Goal: Task Accomplishment & Management: Manage account settings

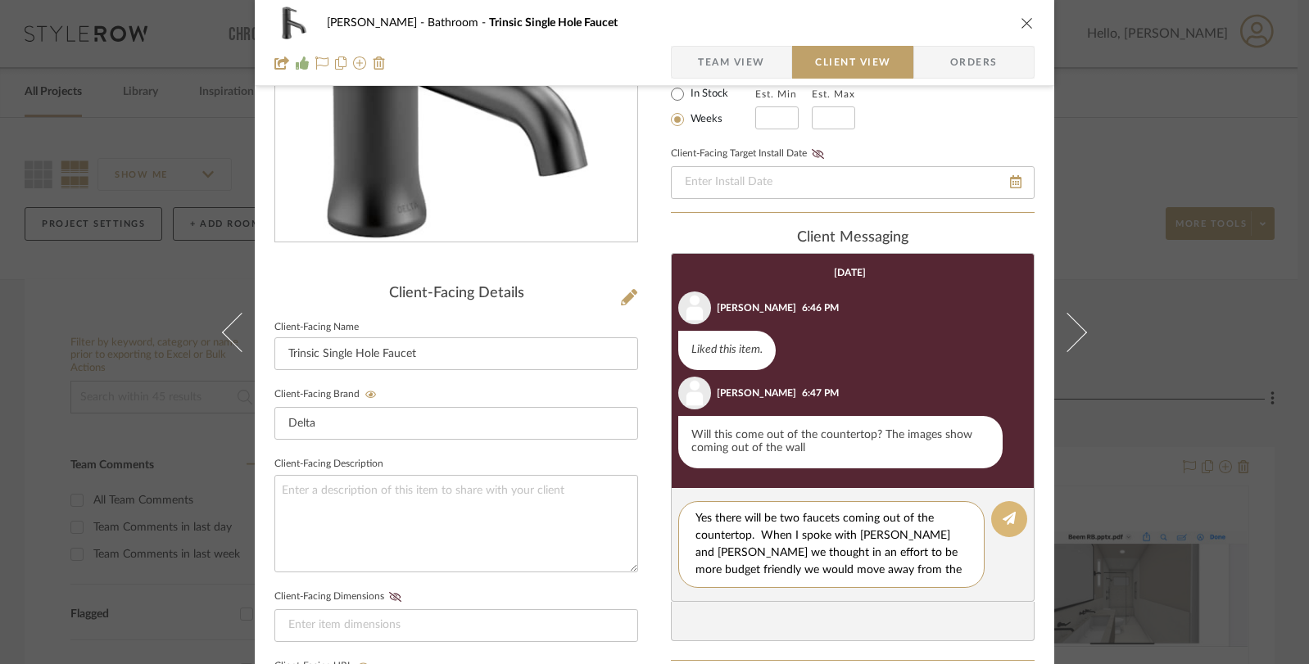
type textarea "Yes there will be two faucets coming out of the countertop. When I spoke with […"
click at [1007, 524] on icon at bounding box center [1008, 518] width 13 height 13
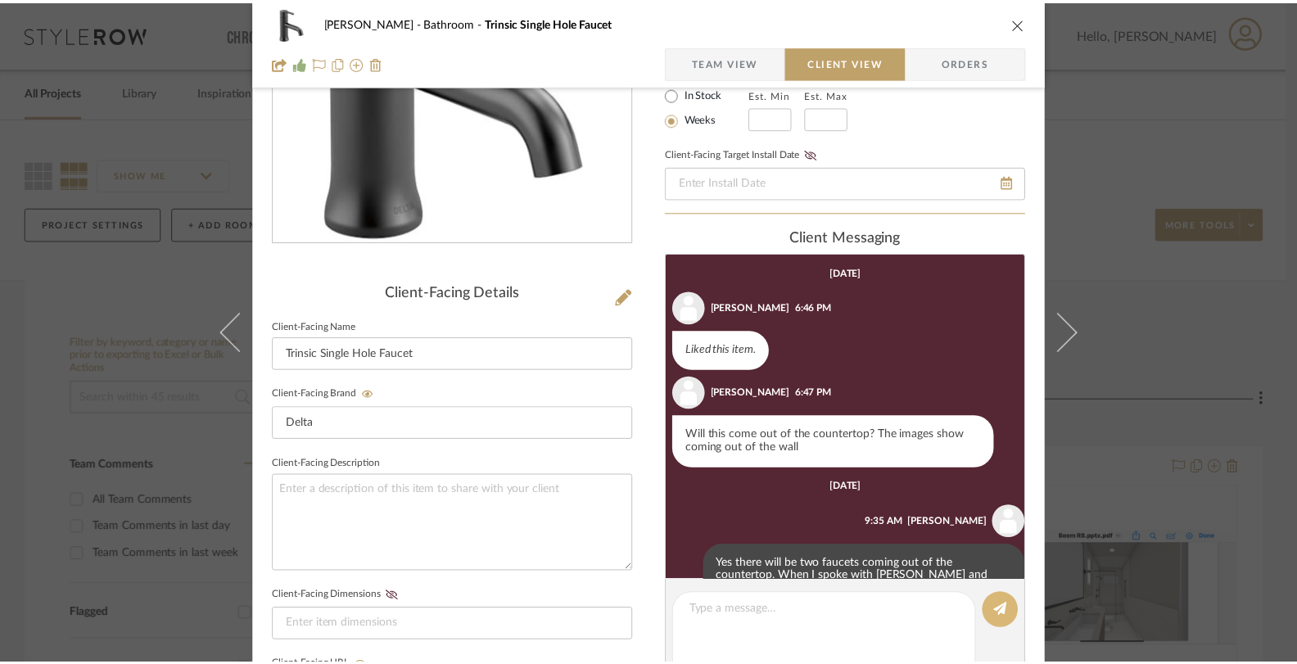
scroll to position [63, 0]
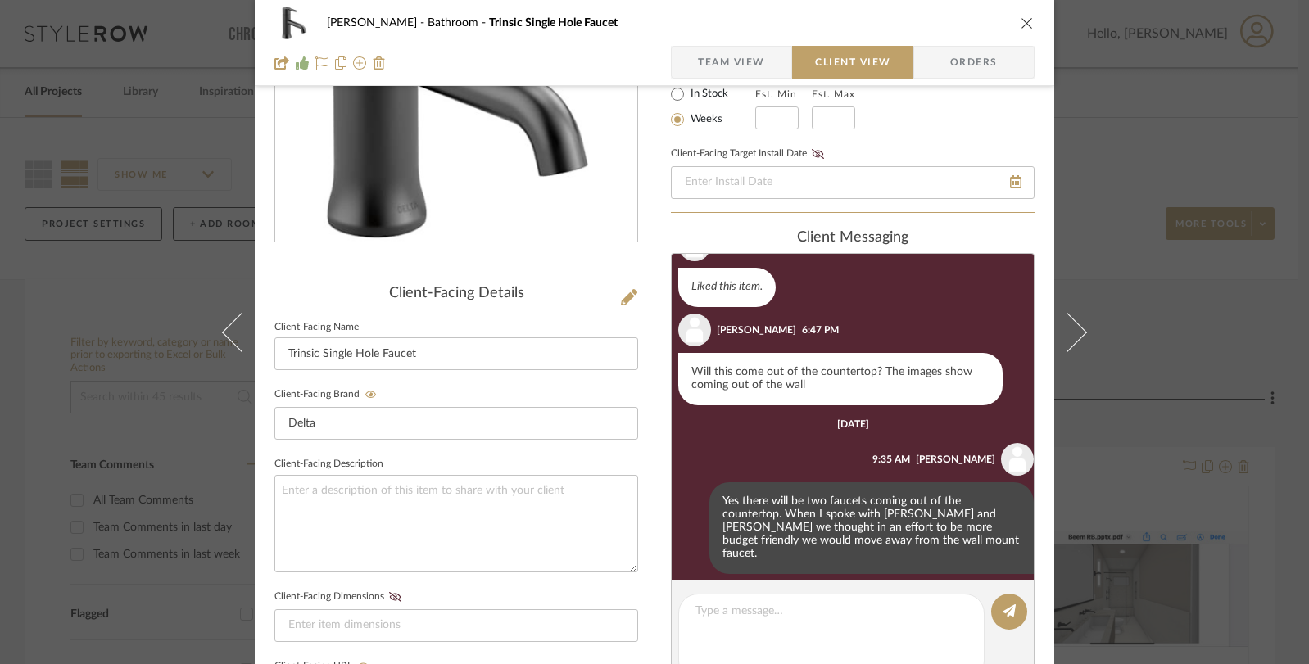
click at [1129, 466] on div "[PERSON_NAME] Bathroom Trinsic Single Hole Faucet Team View Client View Orders …" at bounding box center [654, 332] width 1309 height 664
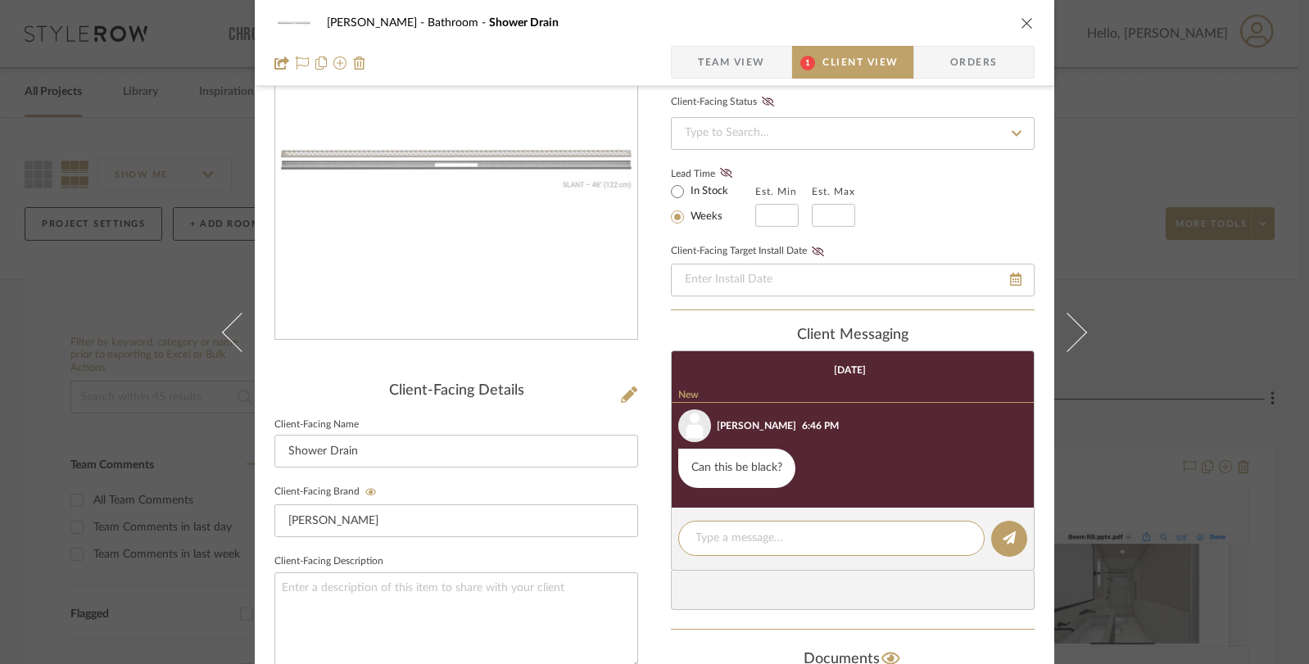
scroll to position [187, 0]
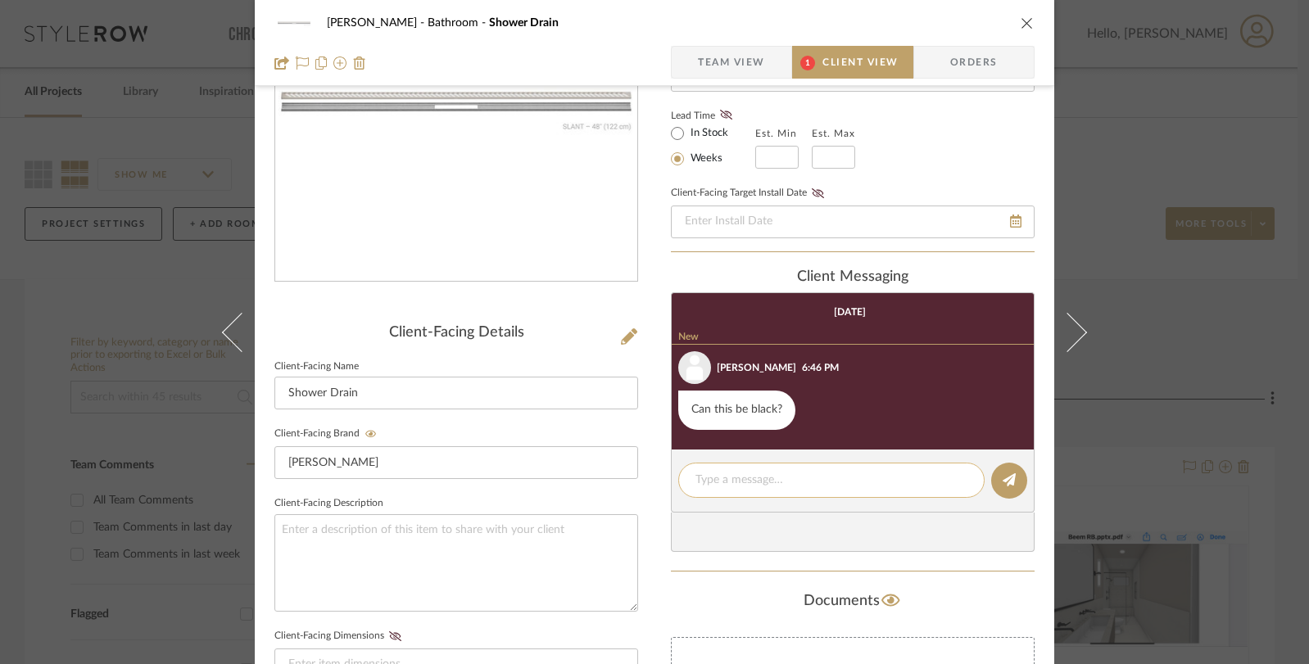
click at [766, 485] on textarea at bounding box center [831, 480] width 272 height 17
type textarea "Yes I will update that now"
click at [1005, 487] on fa-icon at bounding box center [1008, 480] width 13 height 13
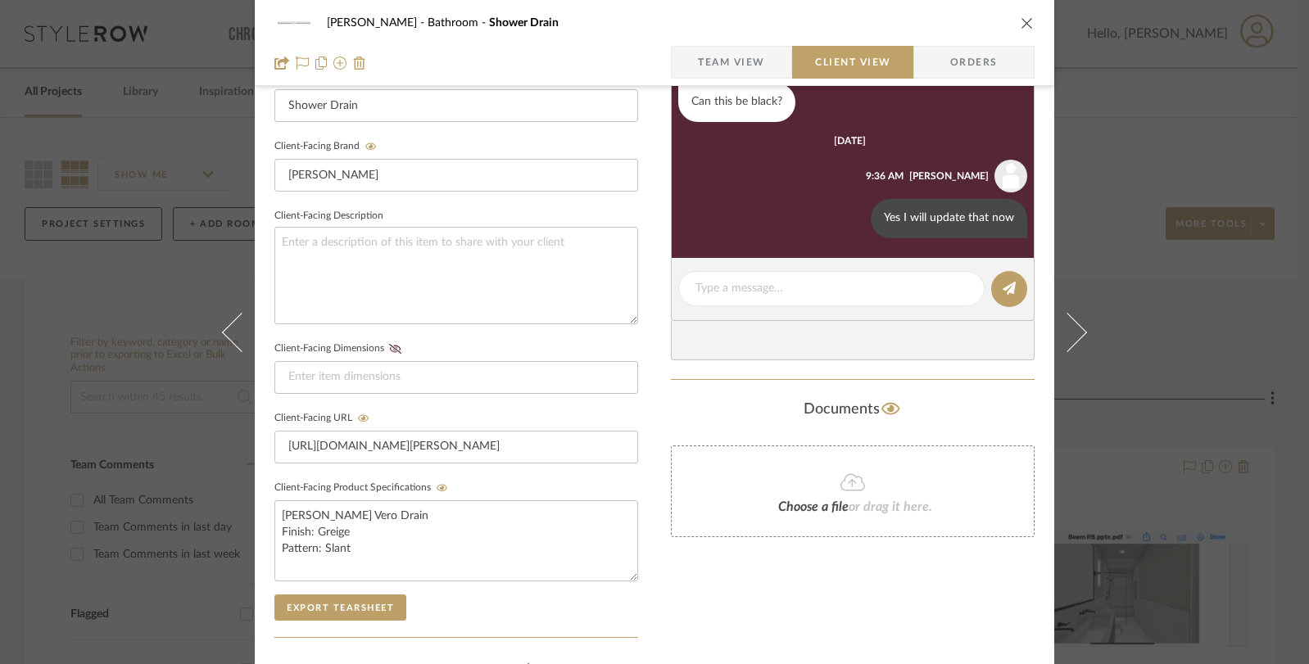
scroll to position [493, 0]
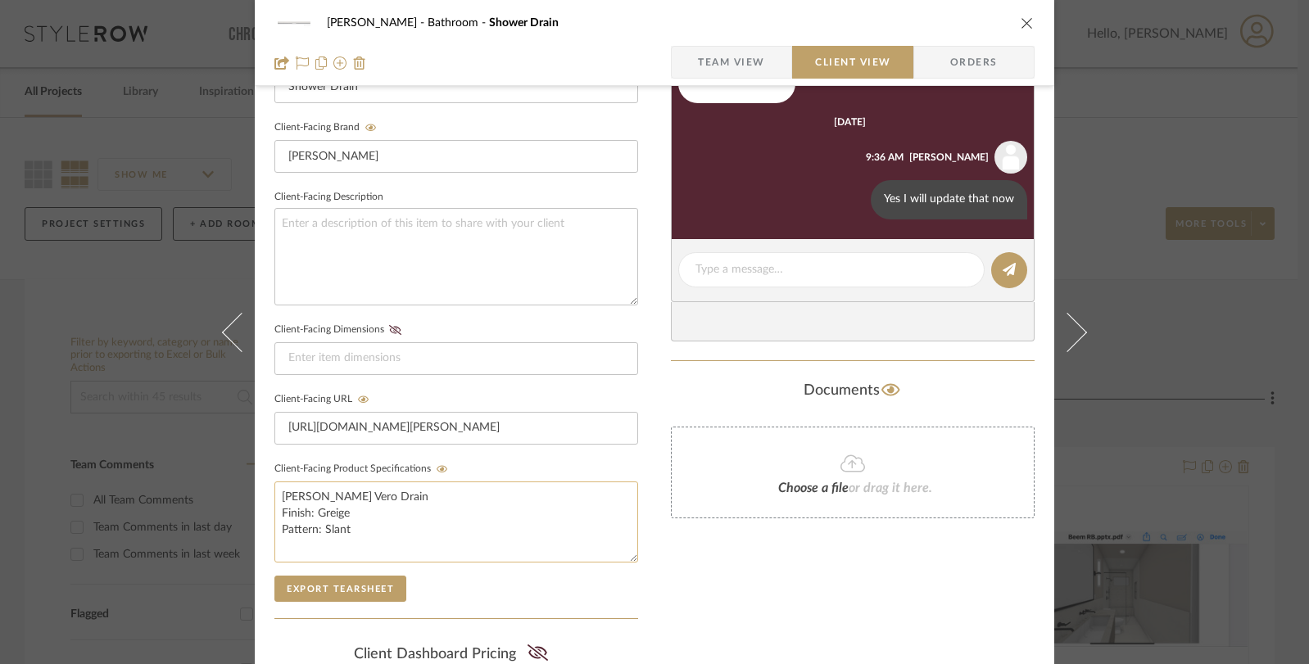
click at [348, 504] on textarea "Schluter Vero Drain Finish: Greige Pattern: Slant" at bounding box center [456, 521] width 364 height 81
click at [346, 513] on textarea "Schluter Vero Drain Finish: Greige Pattern: Slant" at bounding box center [456, 521] width 364 height 81
drag, startPoint x: 346, startPoint y: 513, endPoint x: 314, endPoint y: 513, distance: 31.9
click at [314, 513] on textarea "Schluter Vero Drain Finish: Greige Pattern: Slant" at bounding box center [456, 521] width 364 height 81
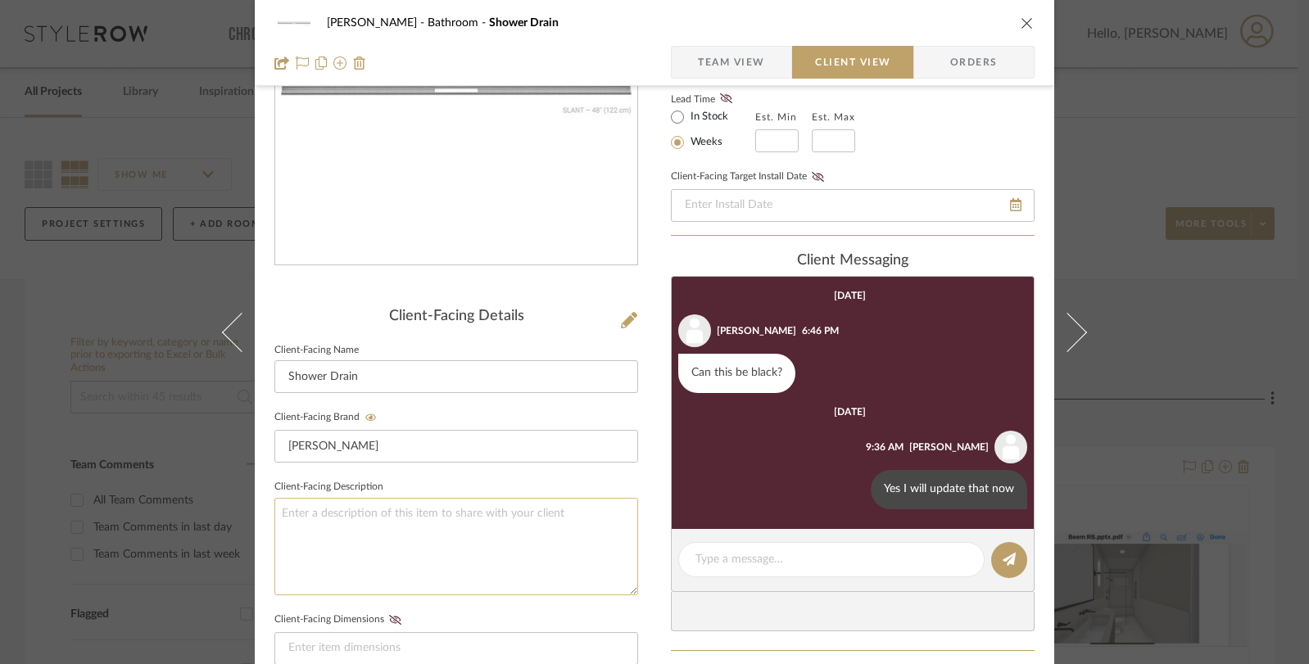
scroll to position [0, 0]
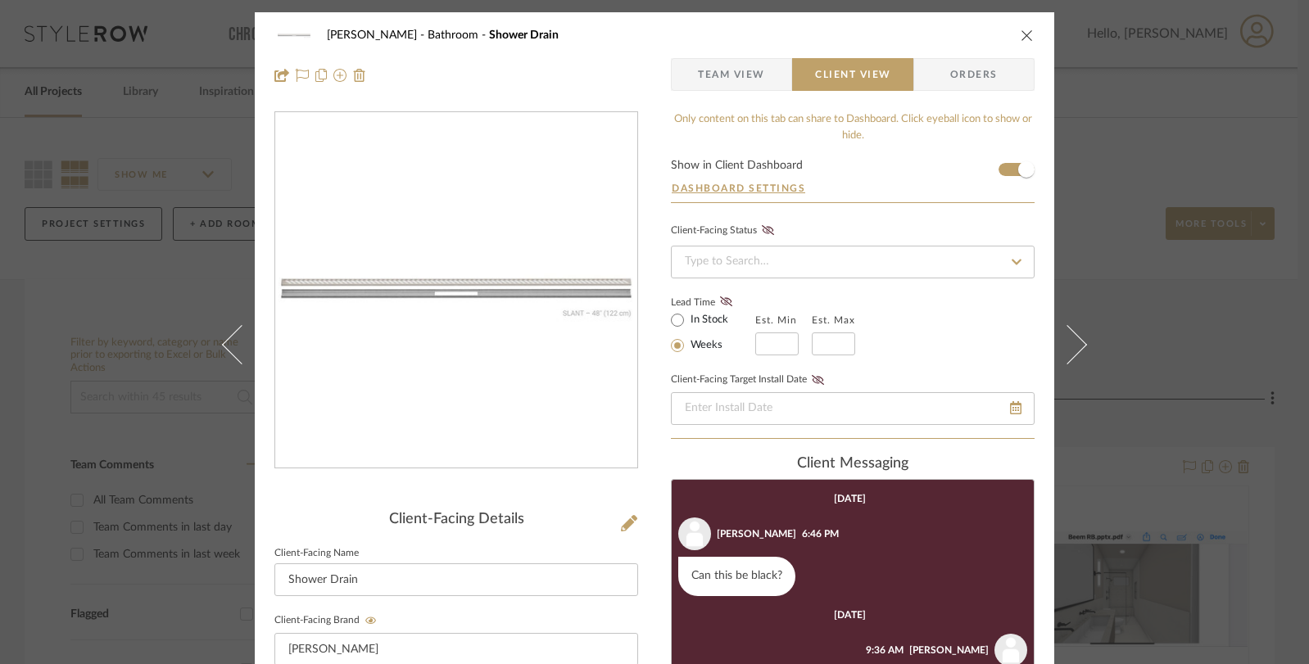
type textarea "Schluter Vero Drain Finish: Black Pattern: Slant"
click at [621, 524] on icon at bounding box center [629, 523] width 16 height 16
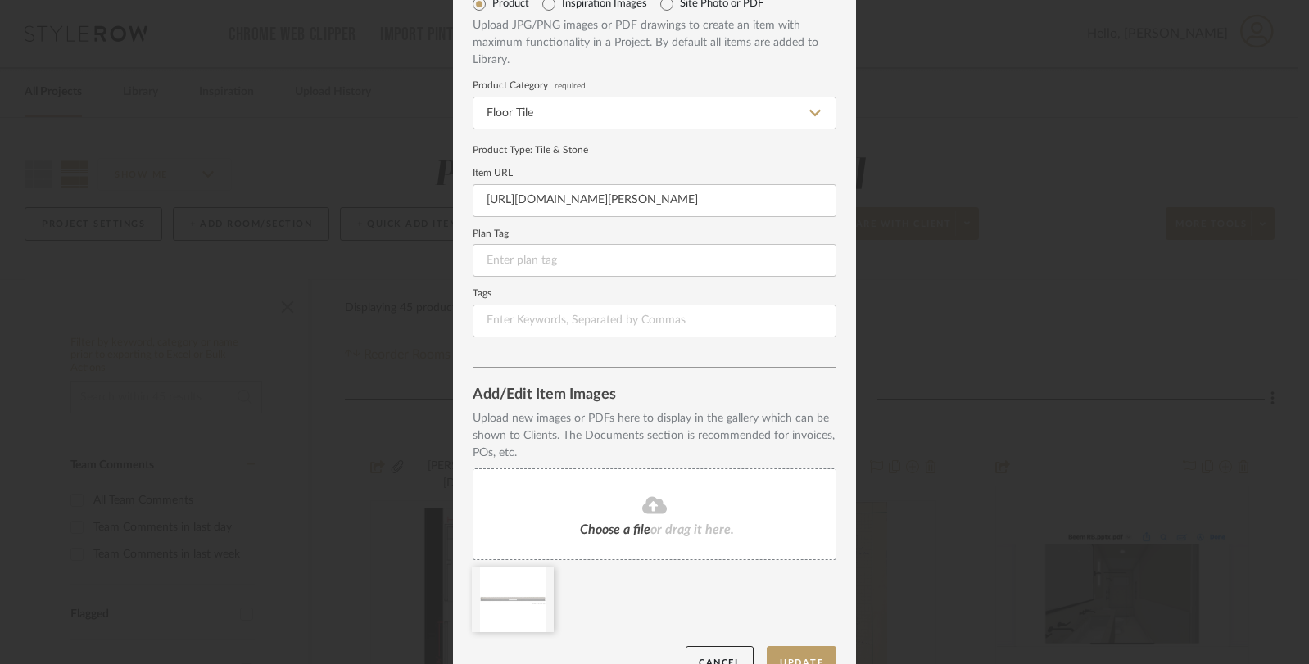
scroll to position [116, 0]
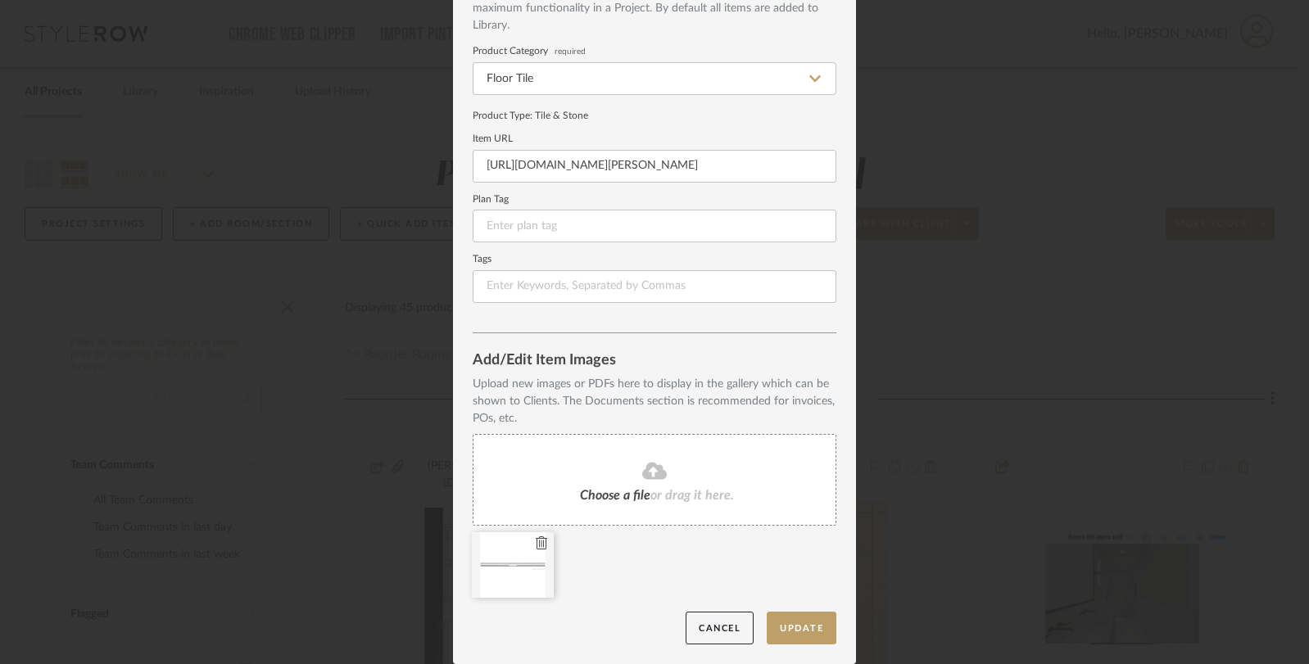
click at [536, 541] on icon at bounding box center [541, 542] width 11 height 13
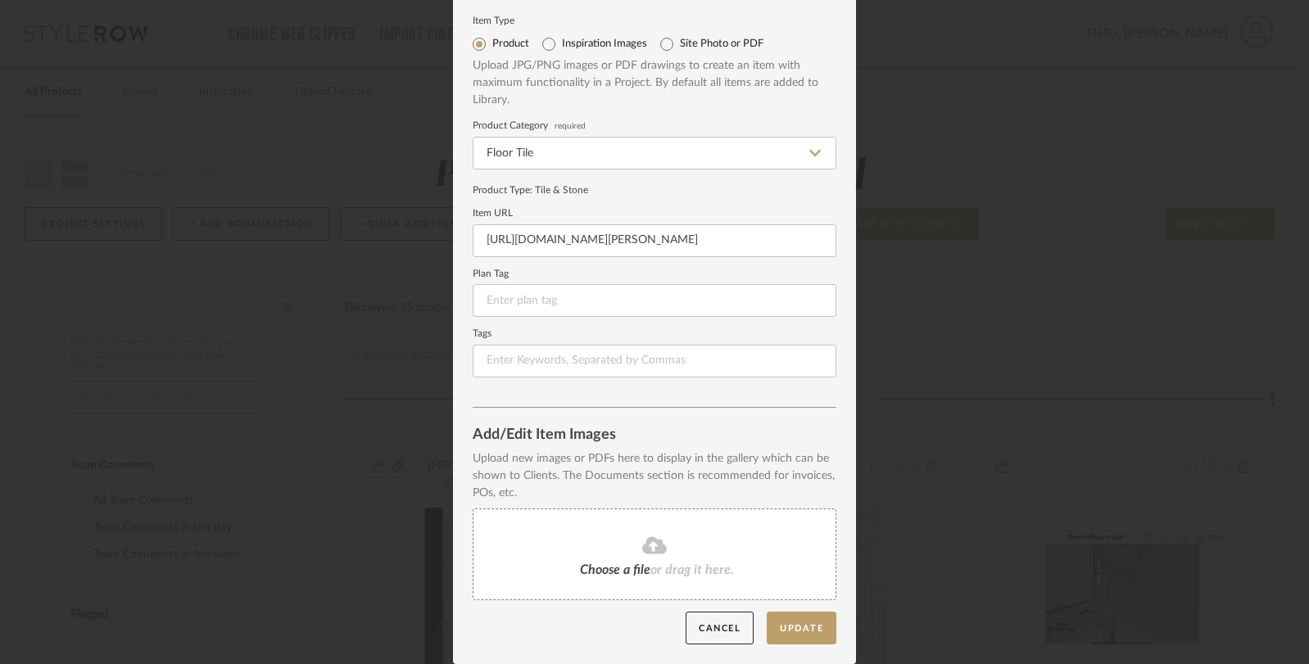
scroll to position [42, 0]
click at [627, 545] on fa-icon at bounding box center [654, 546] width 149 height 21
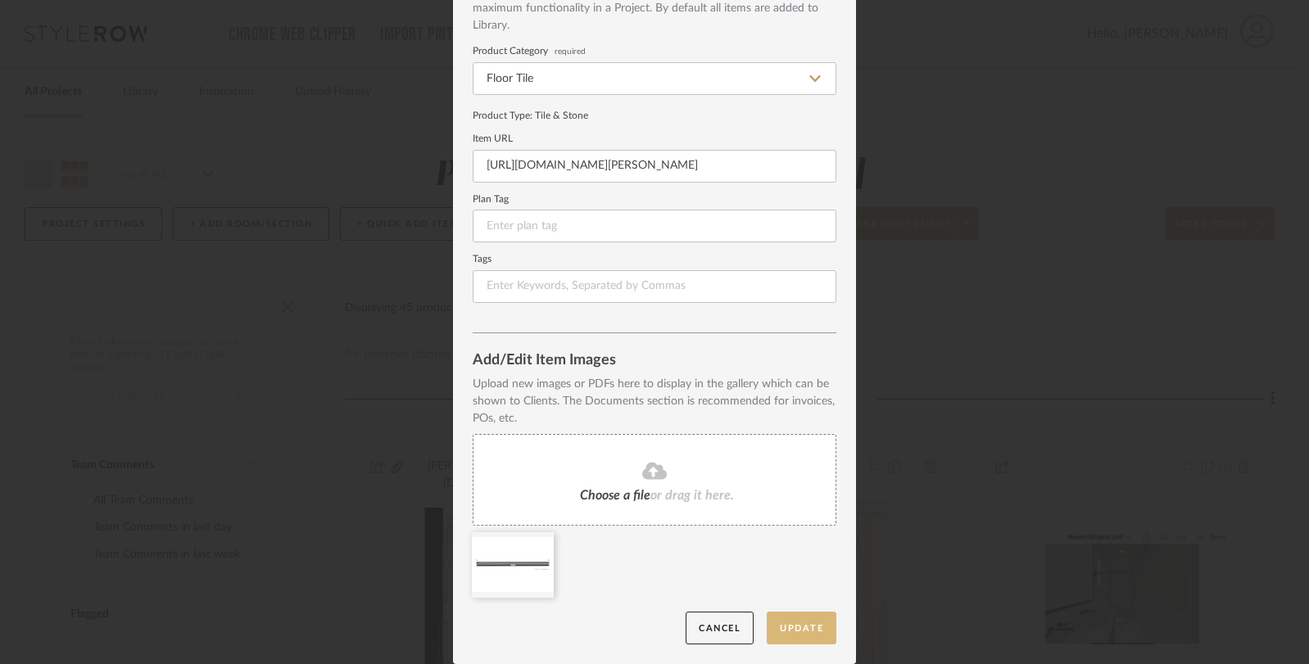
click at [813, 622] on button "Update" at bounding box center [801, 629] width 70 height 34
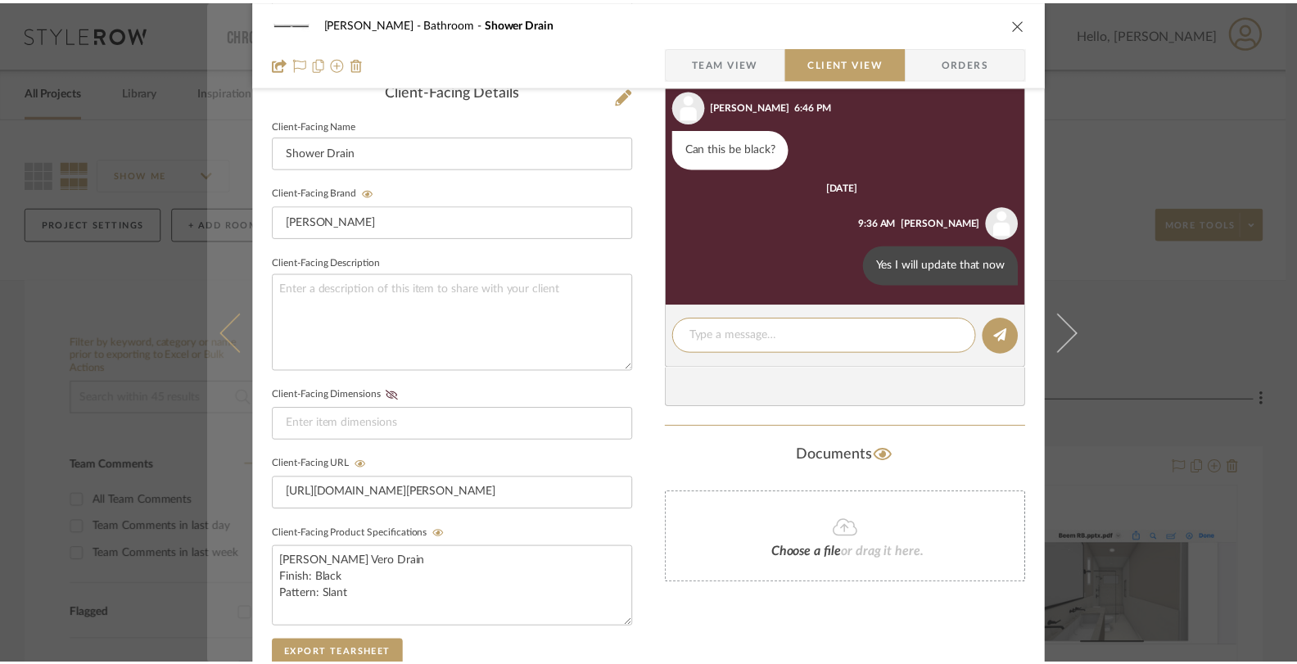
scroll to position [433, 0]
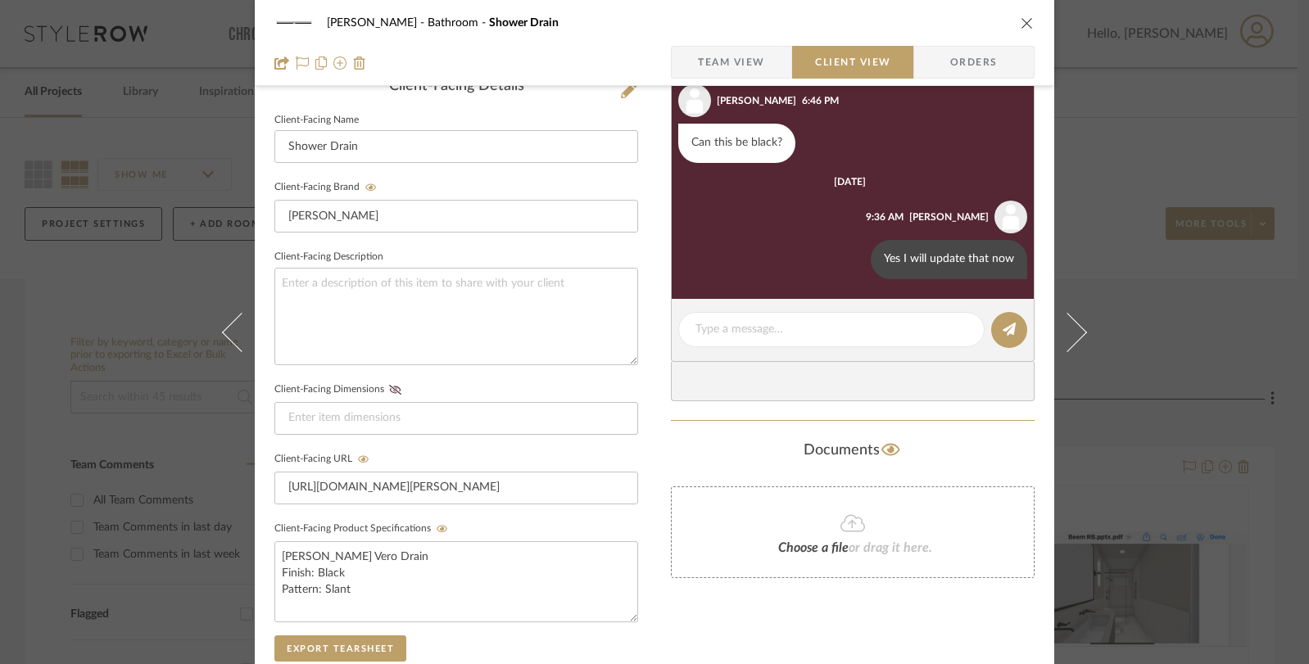
click at [1115, 120] on div "Beem Bathroom Shower Drain Team View Client View Orders Client-Facing Details C…" at bounding box center [654, 332] width 1309 height 664
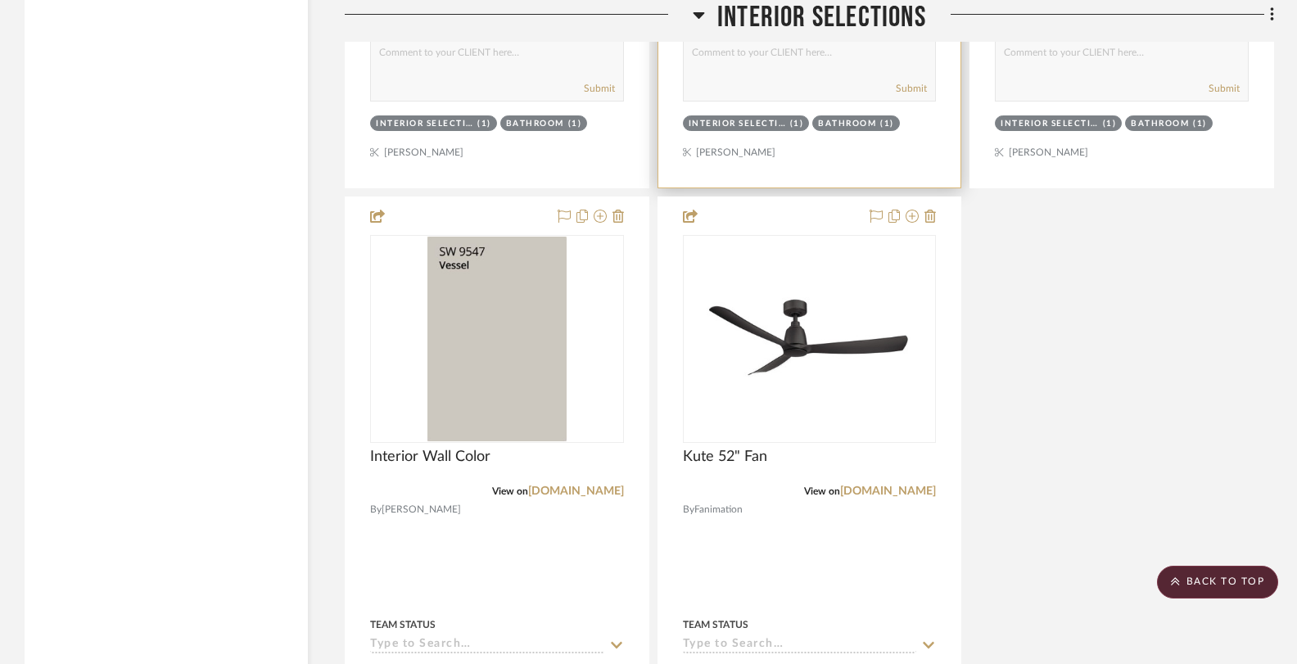
scroll to position [3458, 0]
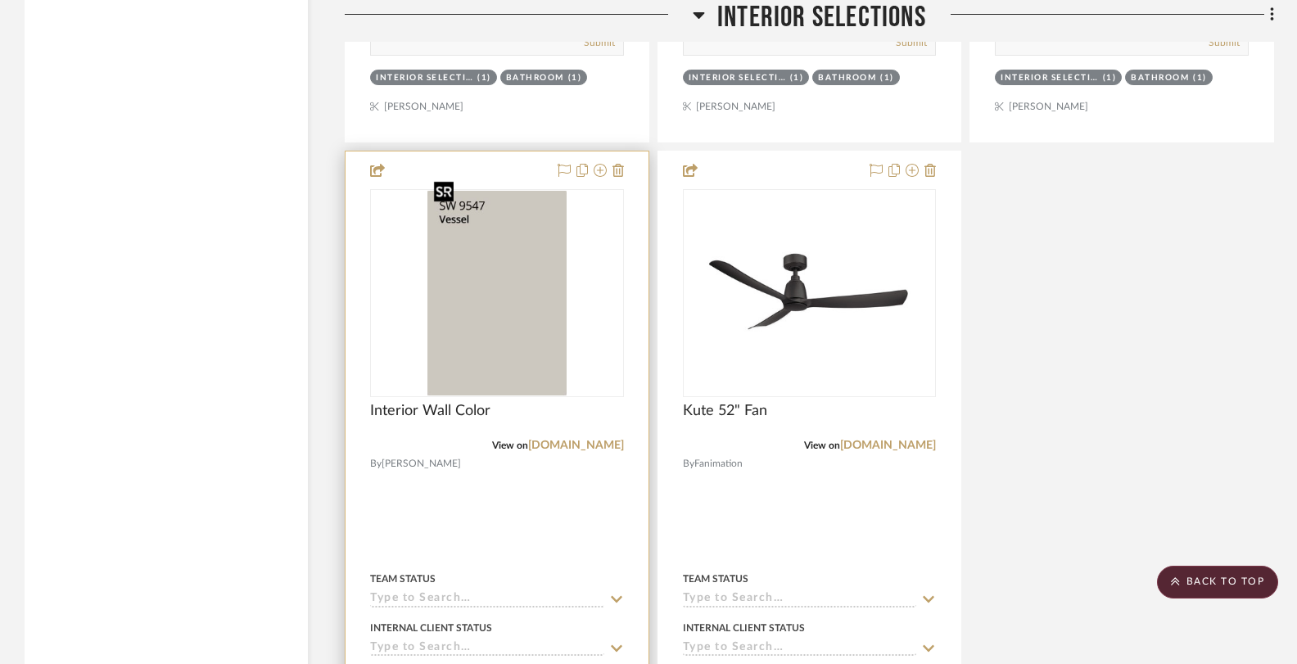
click at [518, 264] on img "0" at bounding box center [496, 293] width 139 height 205
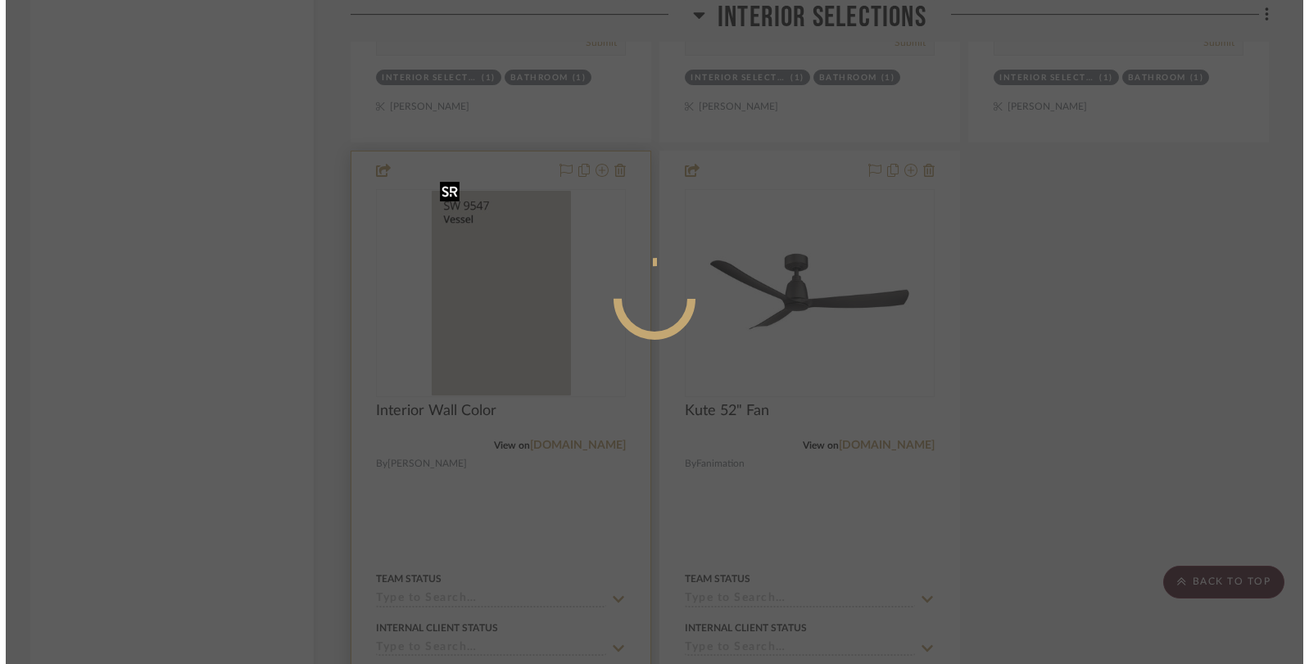
scroll to position [0, 0]
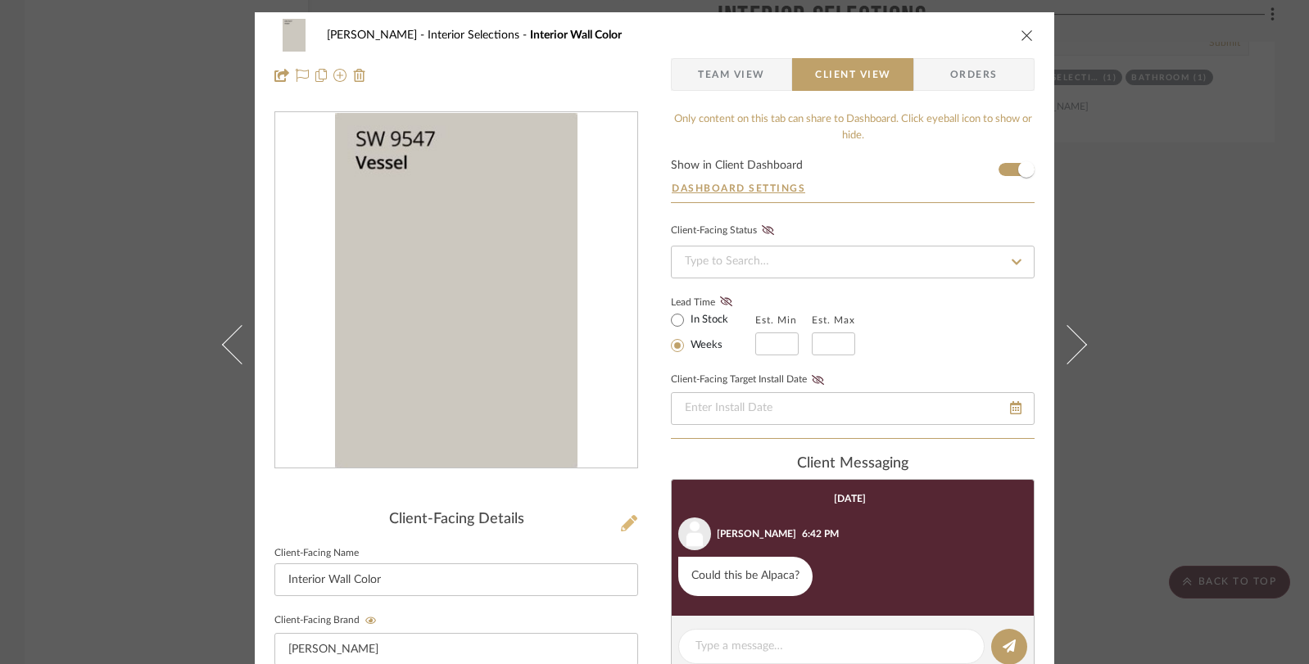
click at [622, 524] on icon at bounding box center [629, 523] width 16 height 16
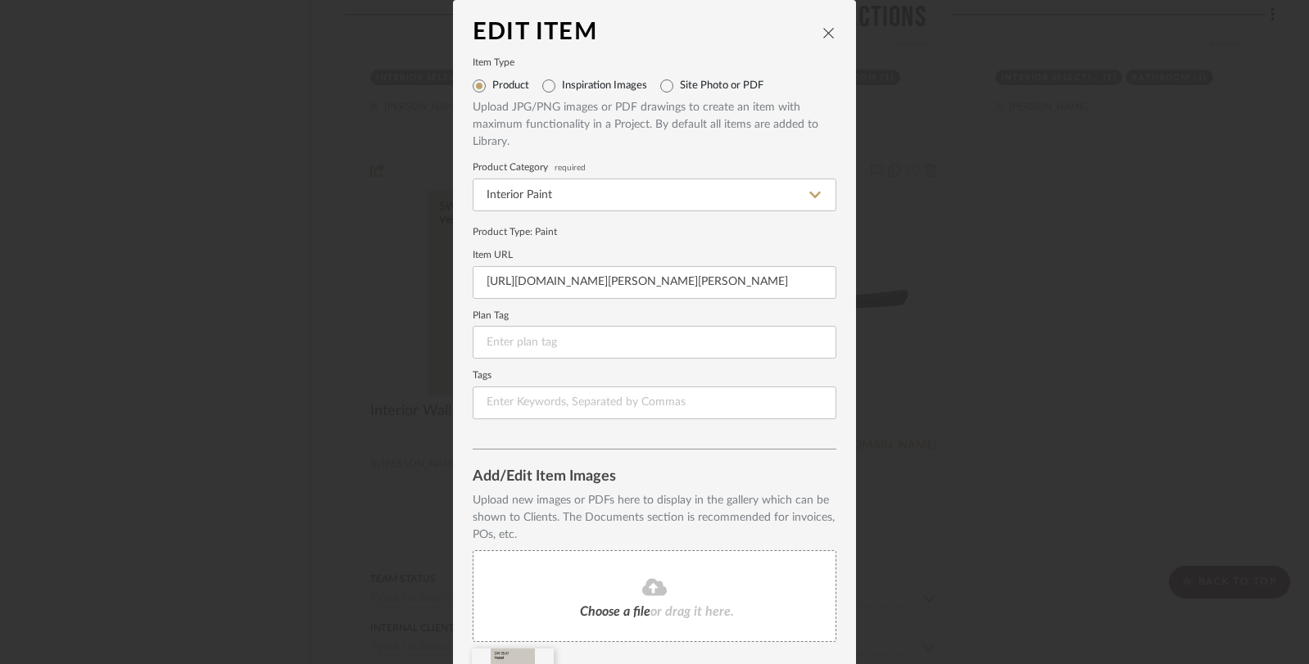
scroll to position [116, 0]
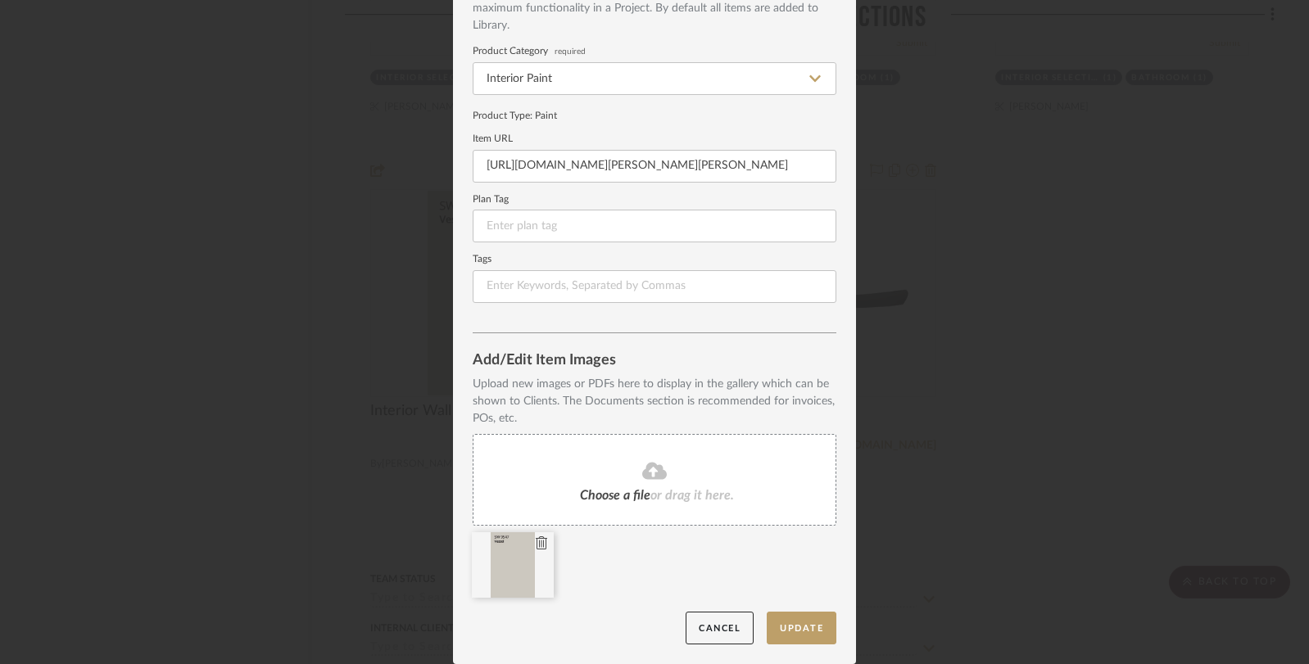
click at [543, 536] on div at bounding box center [513, 565] width 82 height 66
click at [540, 540] on icon at bounding box center [541, 542] width 11 height 13
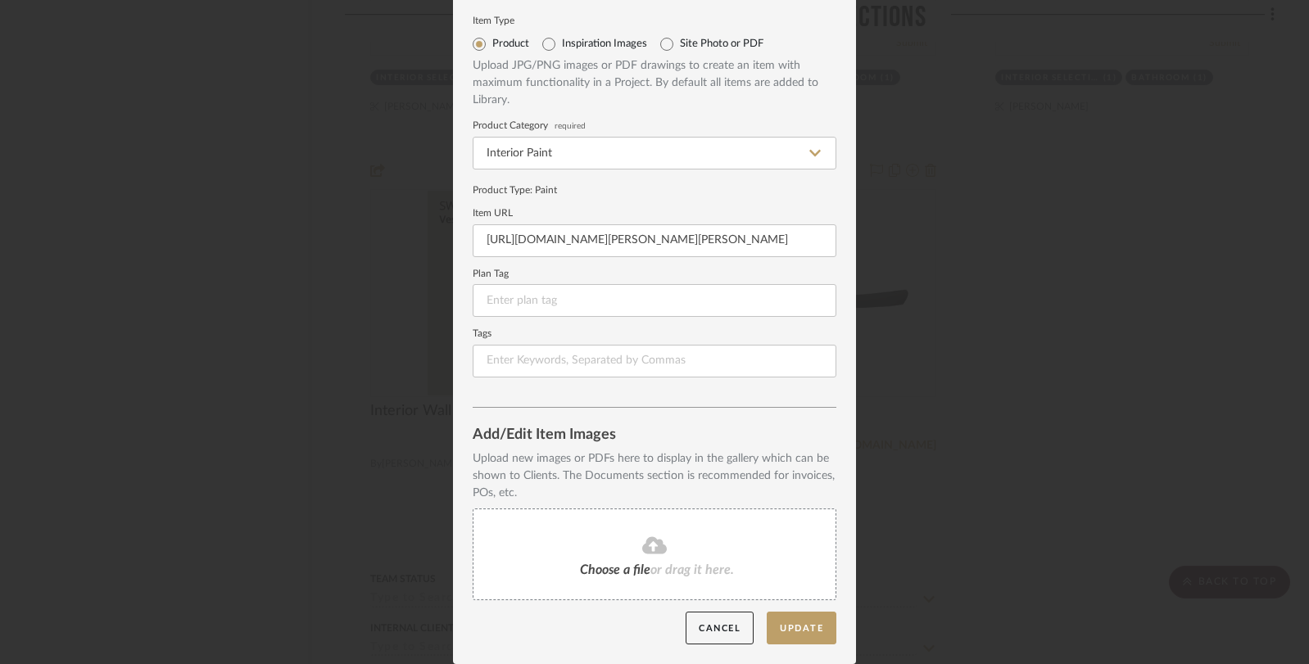
click at [623, 544] on fa-icon at bounding box center [654, 546] width 149 height 21
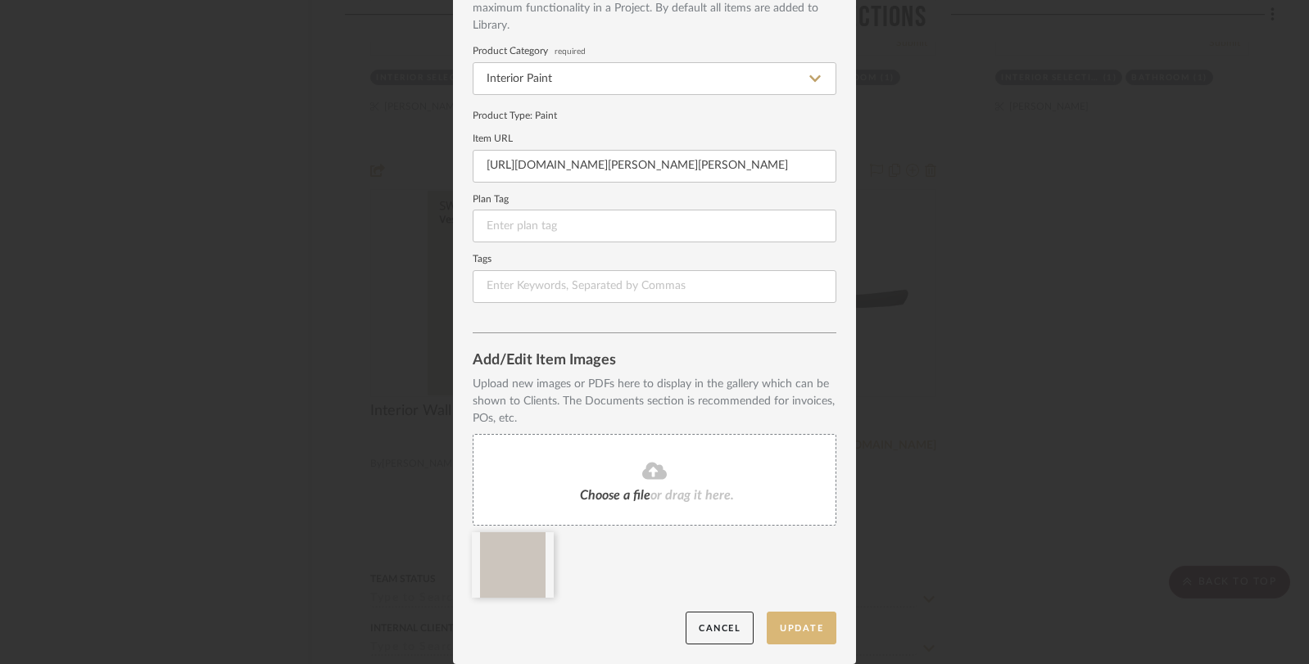
click at [804, 628] on button "Update" at bounding box center [801, 629] width 70 height 34
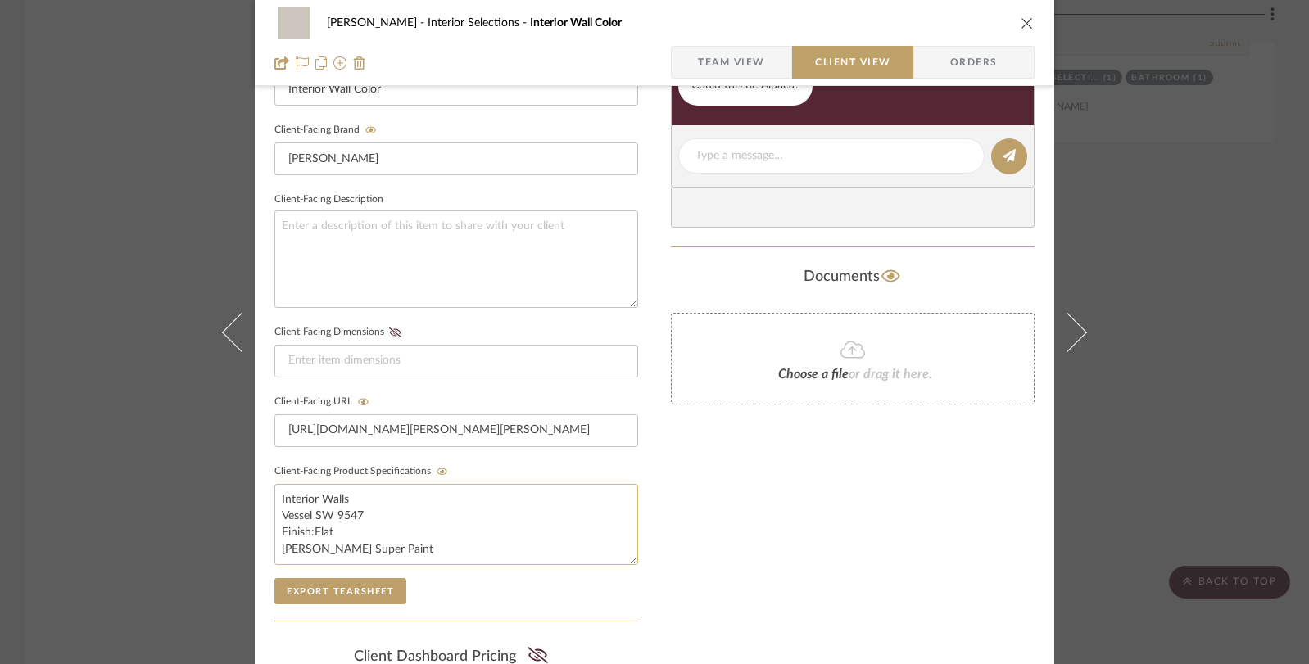
scroll to position [518, 0]
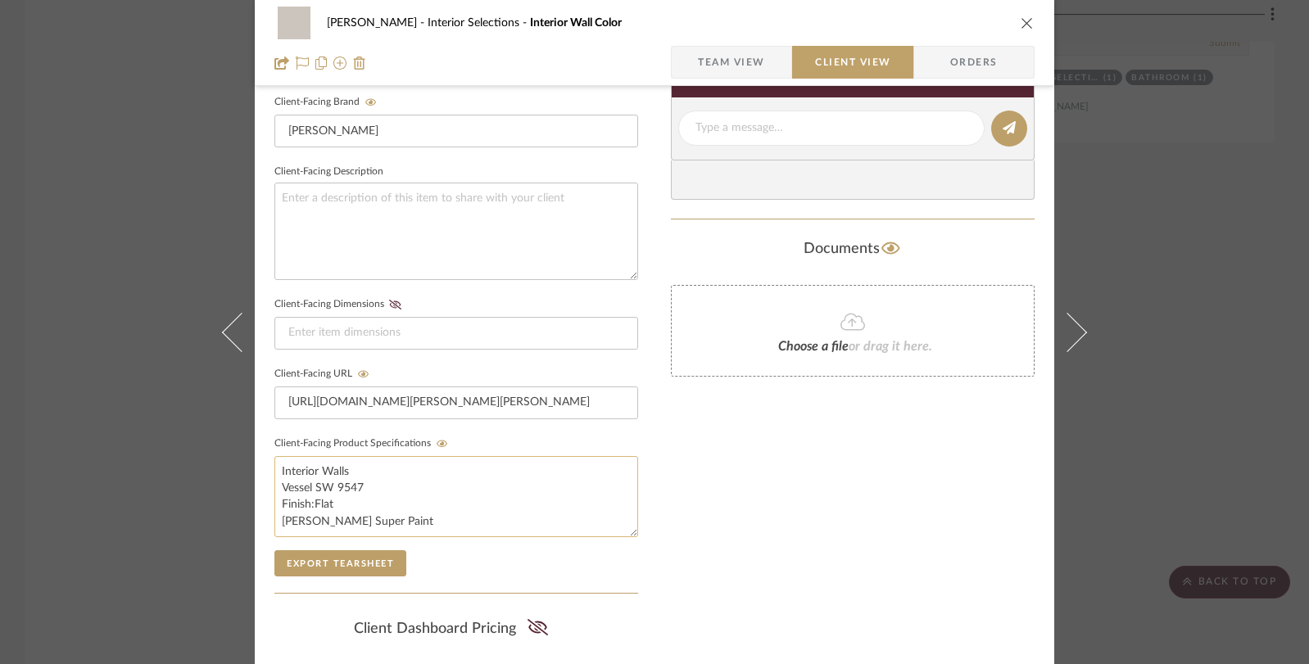
click at [359, 489] on textarea "Interior Walls Vessel SW 9547 Finish:Flat Sherwin Williams Super Paint" at bounding box center [456, 496] width 364 height 81
drag, startPoint x: 359, startPoint y: 487, endPoint x: 278, endPoint y: 485, distance: 81.9
click at [357, 502] on textarea "Interior Walls Vessel SW 9547Finish:Flat Sherwin Williams Super Paint" at bounding box center [456, 496] width 364 height 81
drag, startPoint x: 358, startPoint y: 502, endPoint x: 275, endPoint y: 498, distance: 82.8
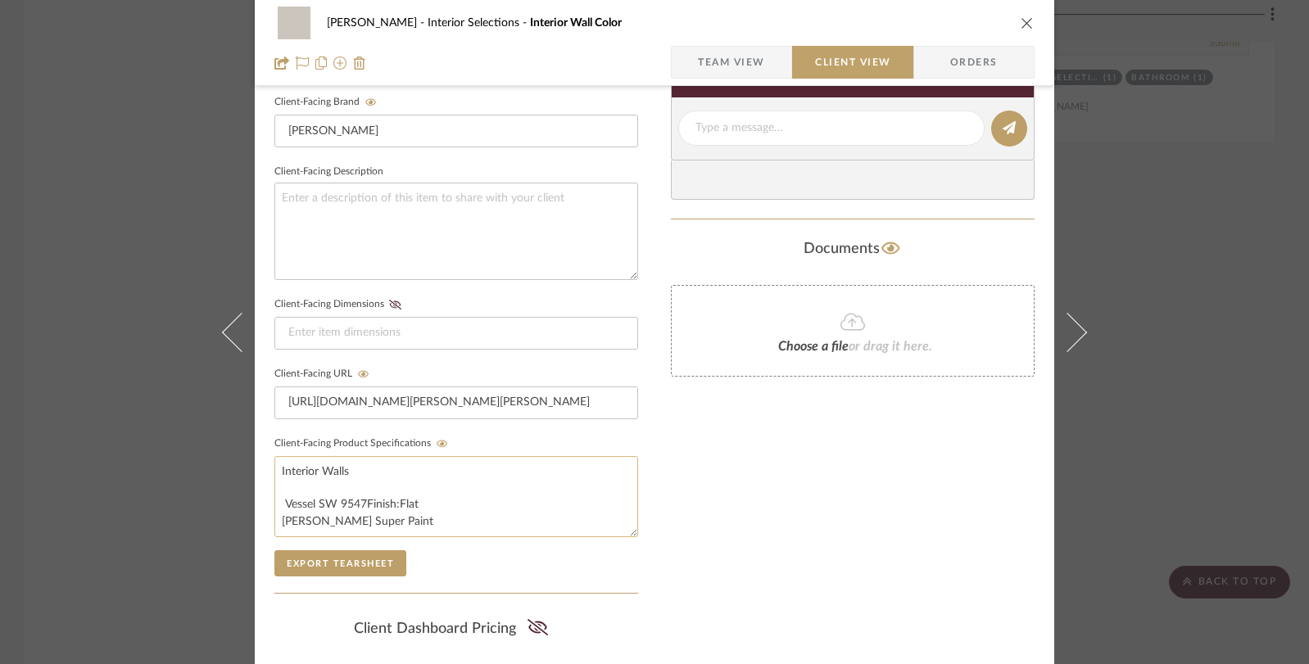
click at [275, 498] on textarea "Interior Walls Vessel SW 9547Finish:Flat Sherwin Williams Super Paint" at bounding box center [456, 496] width 364 height 81
type textarea "Interior Walls Alpaca SW Finish:Flat Sherwin Williams Super Paint"
type textarea "Interior Walls Alpaca SW 7022 Finish:Flat Sherwin Williams Super Paint"
click at [1152, 257] on div "Beem Interior Selections Interior Wall Color Team View Client View Orders Clien…" at bounding box center [654, 332] width 1309 height 664
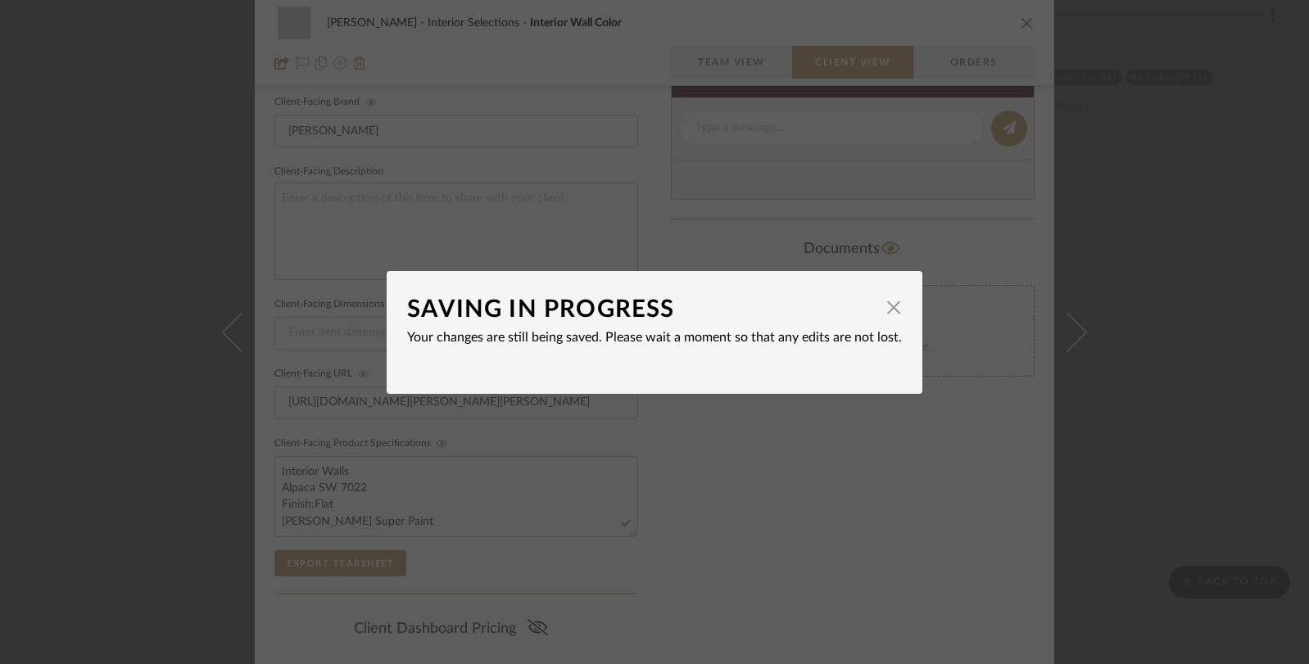
click at [1150, 288] on div "SAVING IN PROGRESS × Your changes are still being saved. Please wait a moment s…" at bounding box center [654, 332] width 1309 height 664
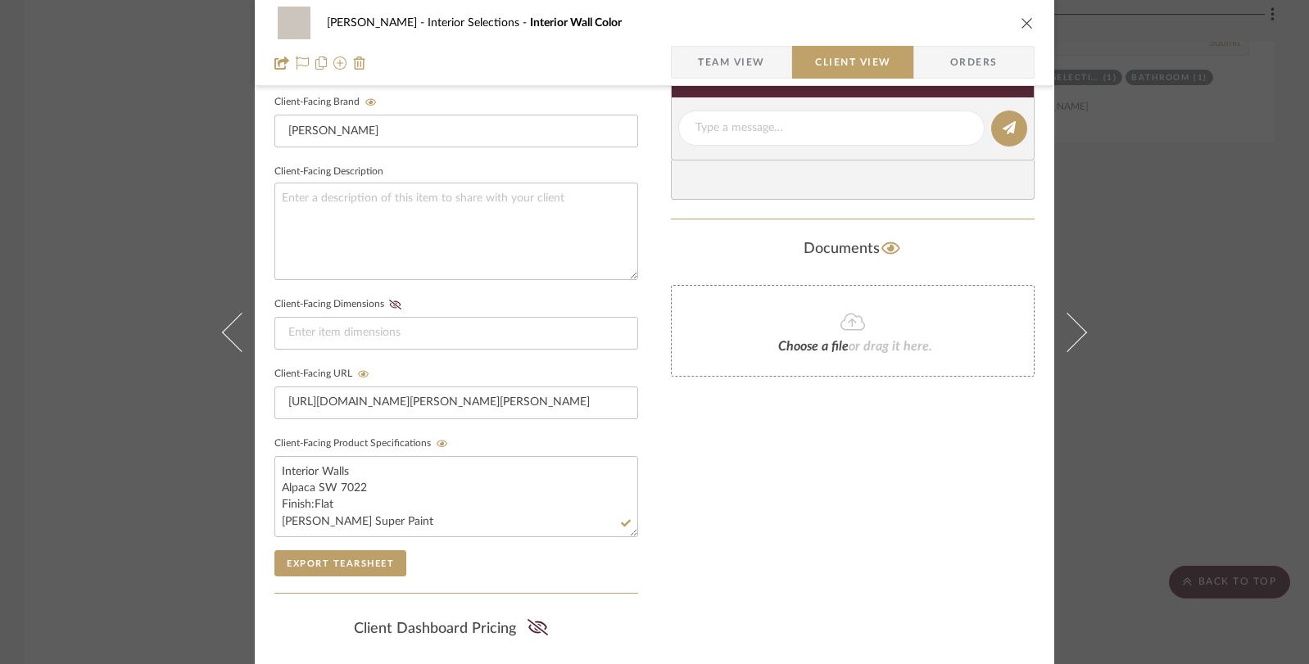
click at [1156, 237] on div "Beem Interior Selections Interior Wall Color Team View Client View Orders Clien…" at bounding box center [654, 332] width 1309 height 664
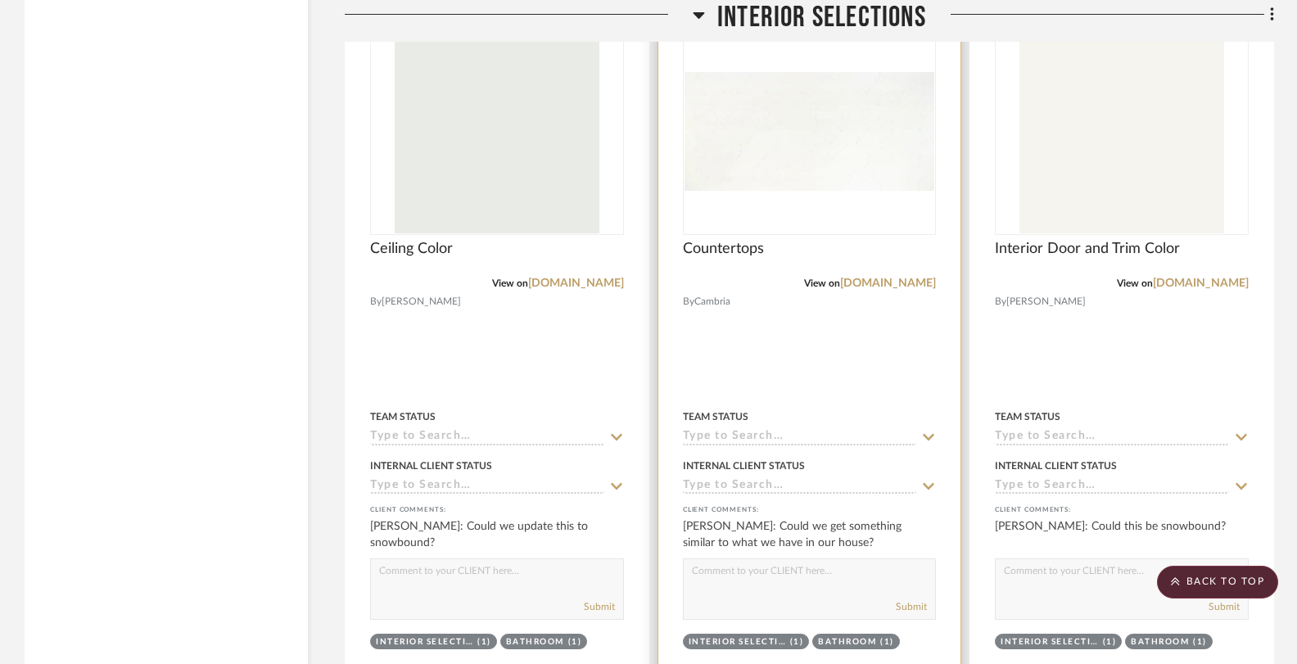
scroll to position [2810, 0]
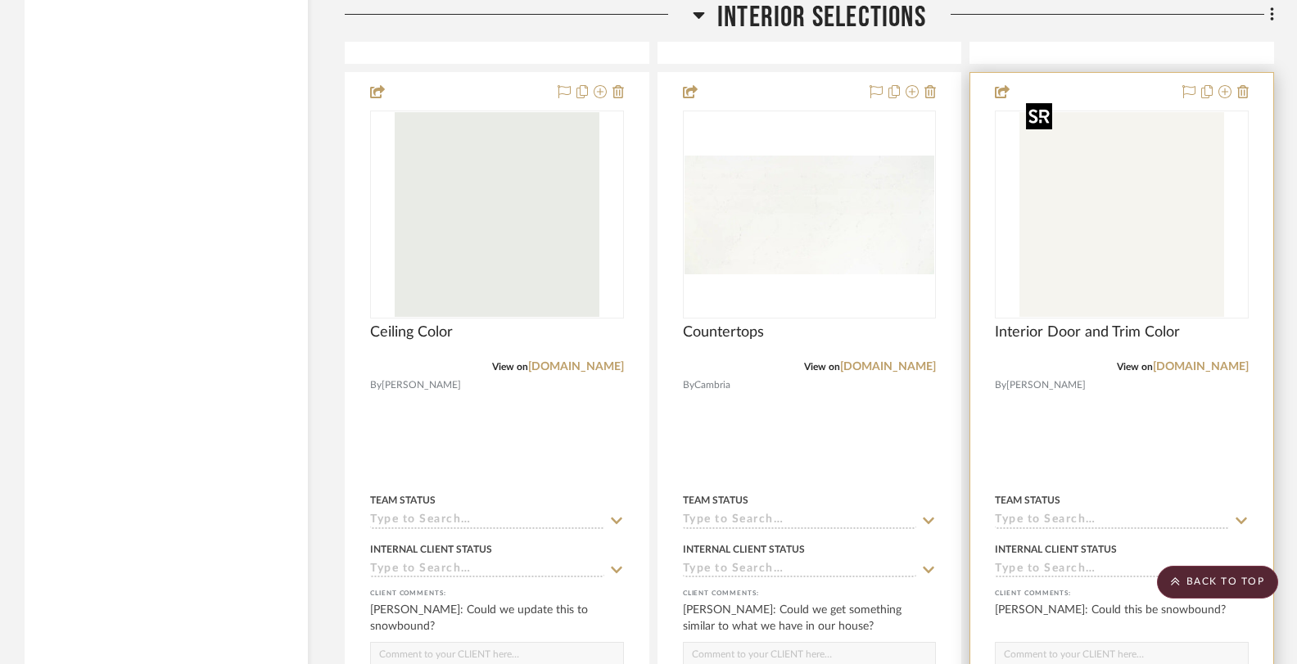
click at [1147, 195] on img "0" at bounding box center [1121, 214] width 205 height 205
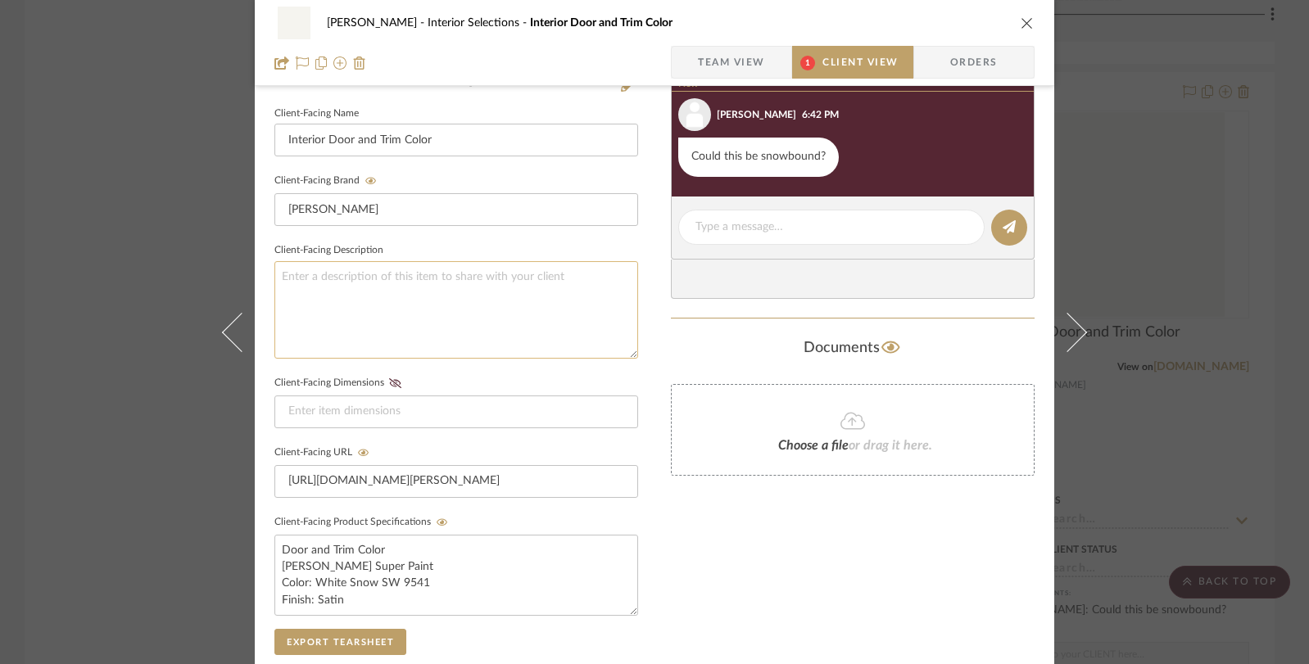
scroll to position [504, 0]
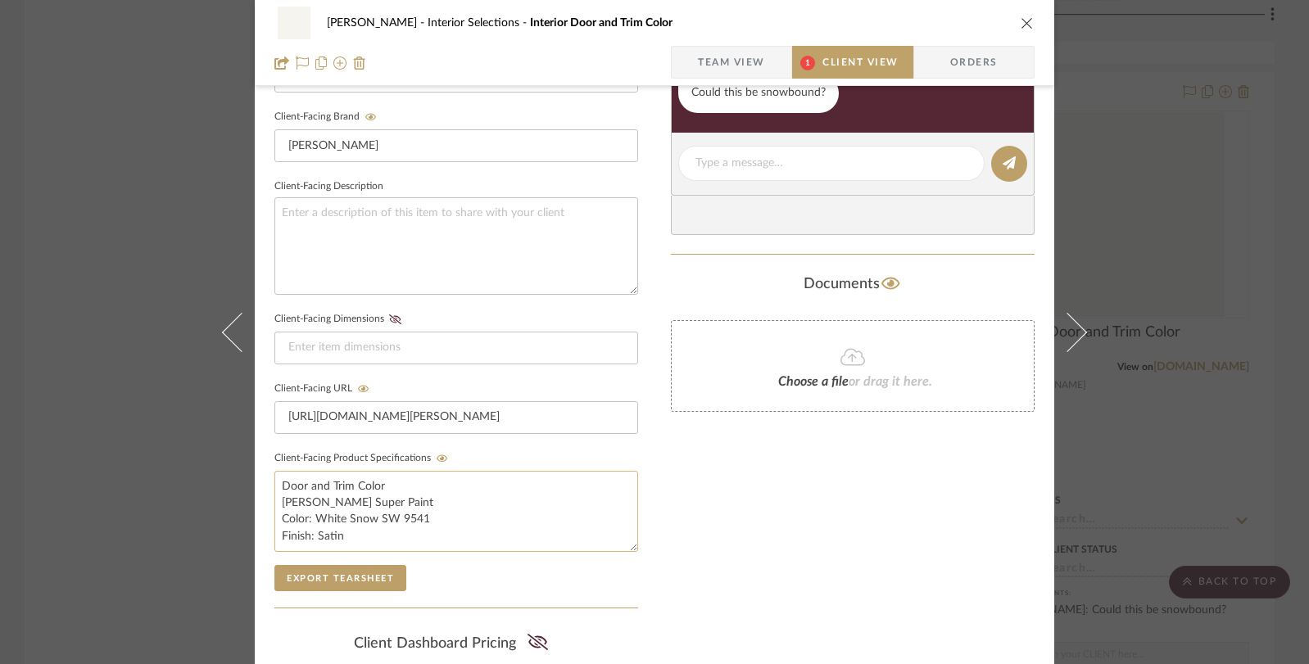
click at [424, 518] on textarea "Door and Trim Color Sherwin Williams Super Paint Color: White Snow SW 9541 Fini…" at bounding box center [456, 511] width 364 height 81
drag, startPoint x: 424, startPoint y: 518, endPoint x: 312, endPoint y: 517, distance: 112.2
click at [312, 517] on textarea "Door and Trim Color Sherwin Williams Super Paint Color: White Snow SW 9541 Fini…" at bounding box center [456, 511] width 364 height 81
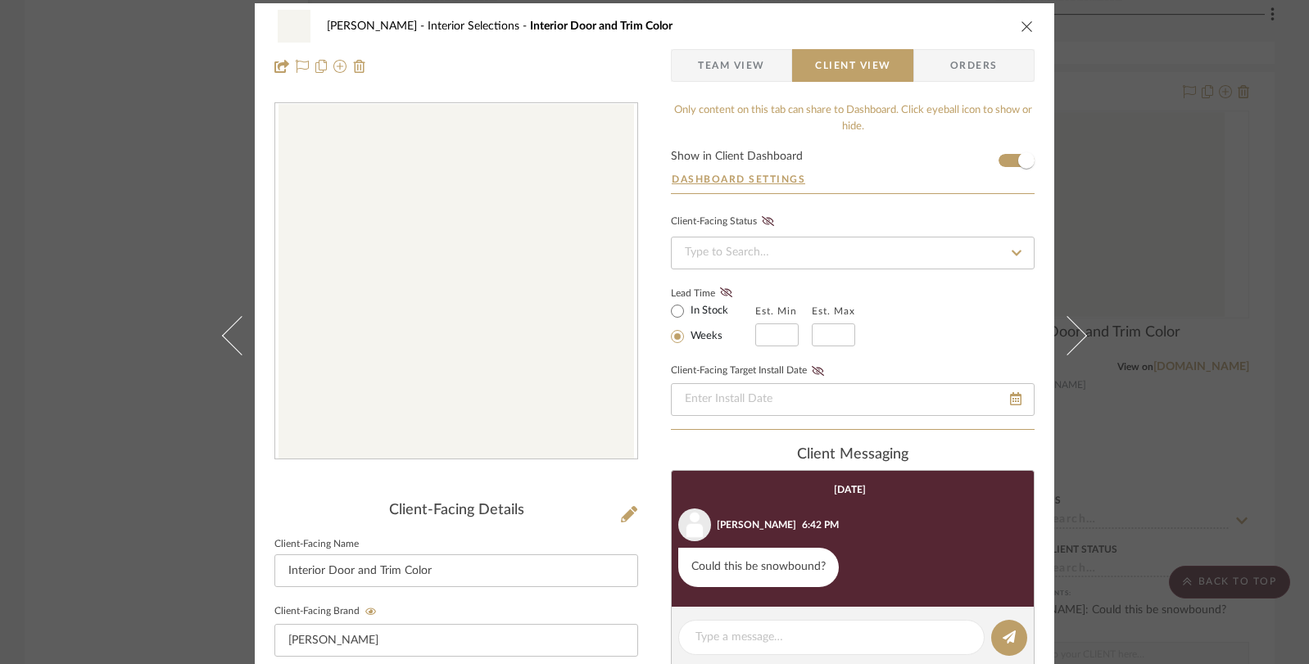
scroll to position [0, 0]
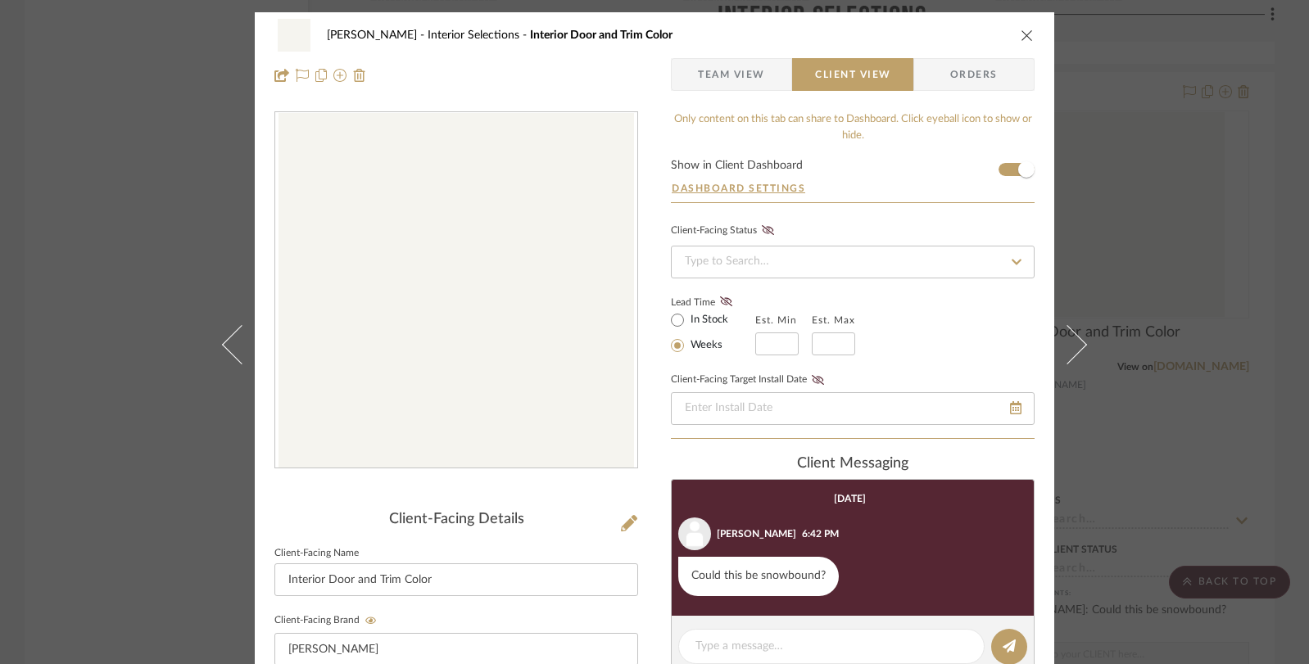
type textarea "Door and Trim Color Sherwin Williams Super Paint Color: Snowbound SW 7004 Finis…"
click at [1132, 174] on div "Beem Interior Selections Interior Door and Trim Color Team View Client View Ord…" at bounding box center [654, 332] width 1309 height 664
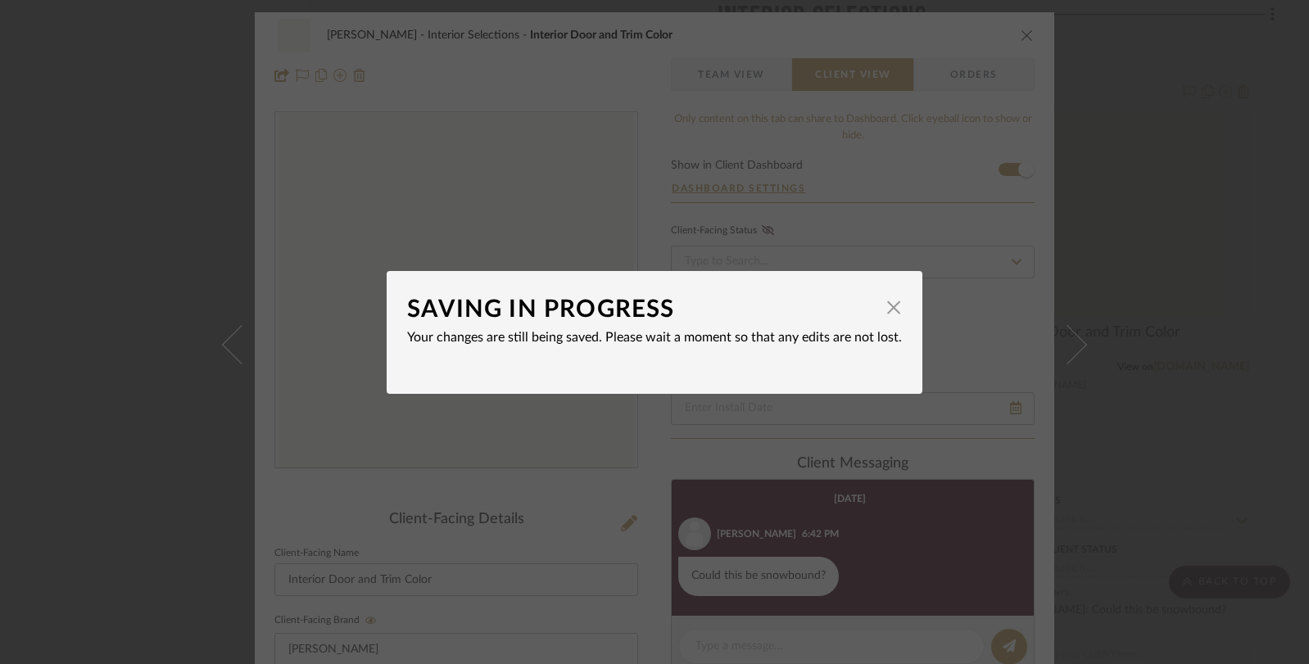
click at [1215, 183] on div "SAVING IN PROGRESS × Your changes are still being saved. Please wait a moment s…" at bounding box center [654, 332] width 1309 height 664
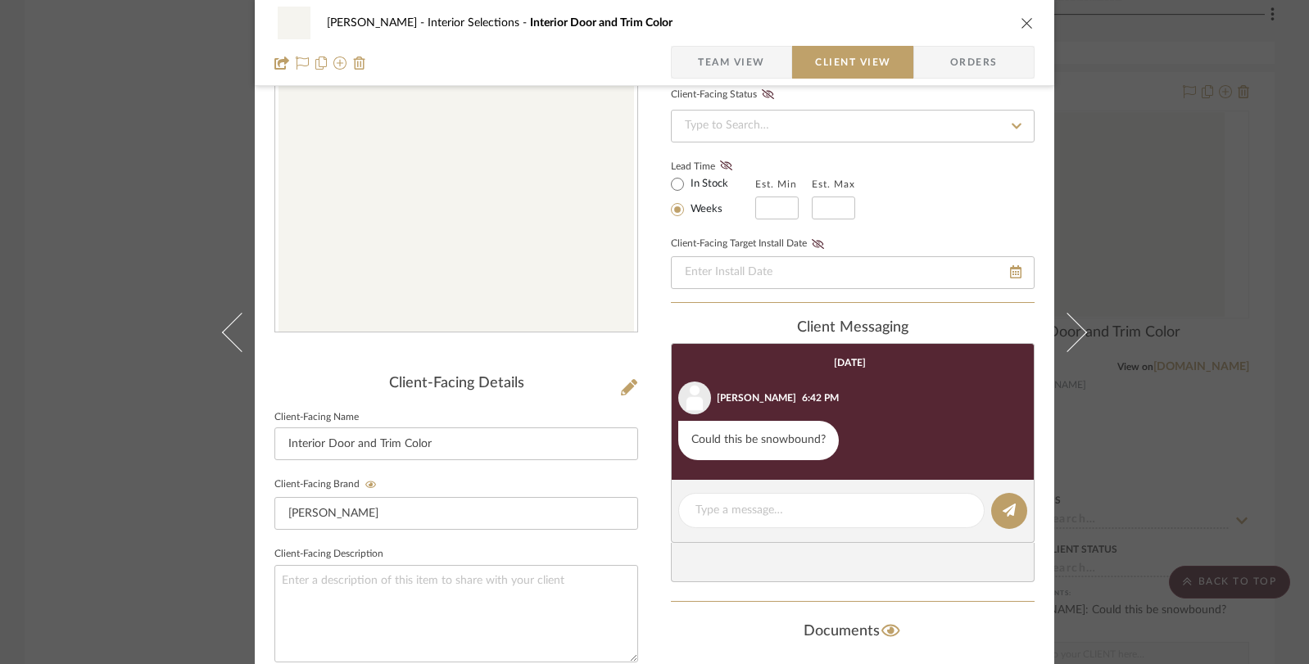
scroll to position [190, 0]
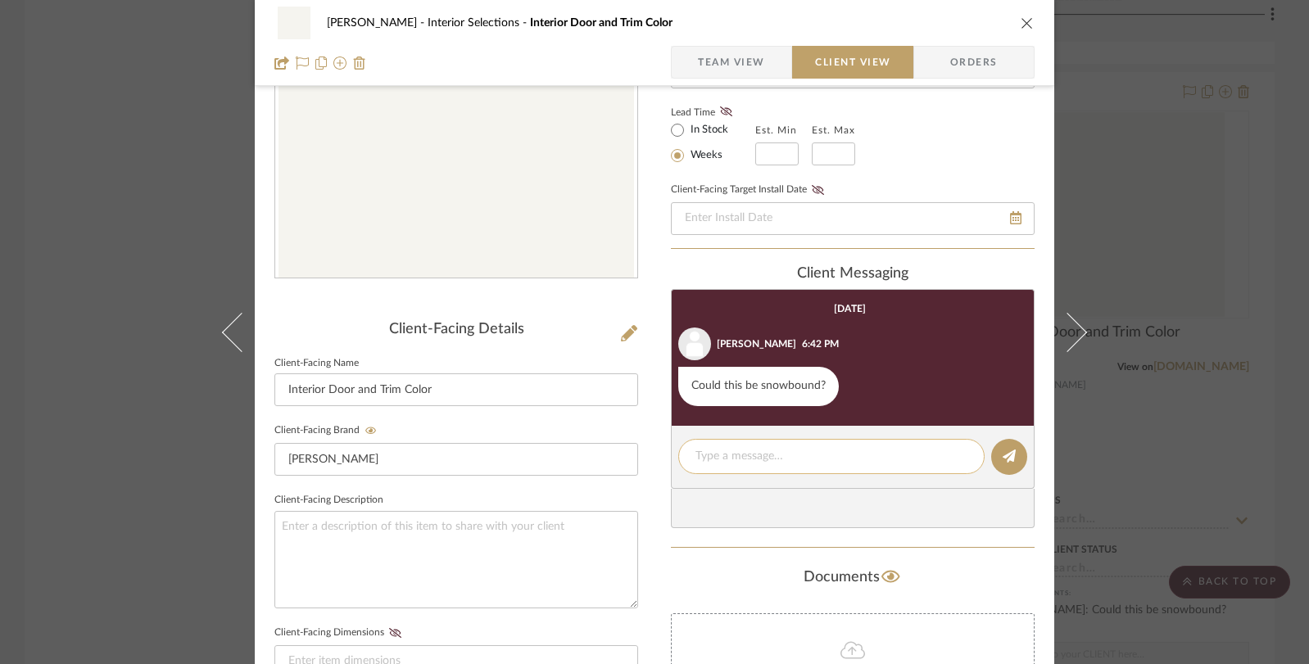
click at [799, 459] on textarea at bounding box center [831, 456] width 272 height 17
type textarea "Updated"
click at [1010, 462] on button at bounding box center [1009, 457] width 36 height 36
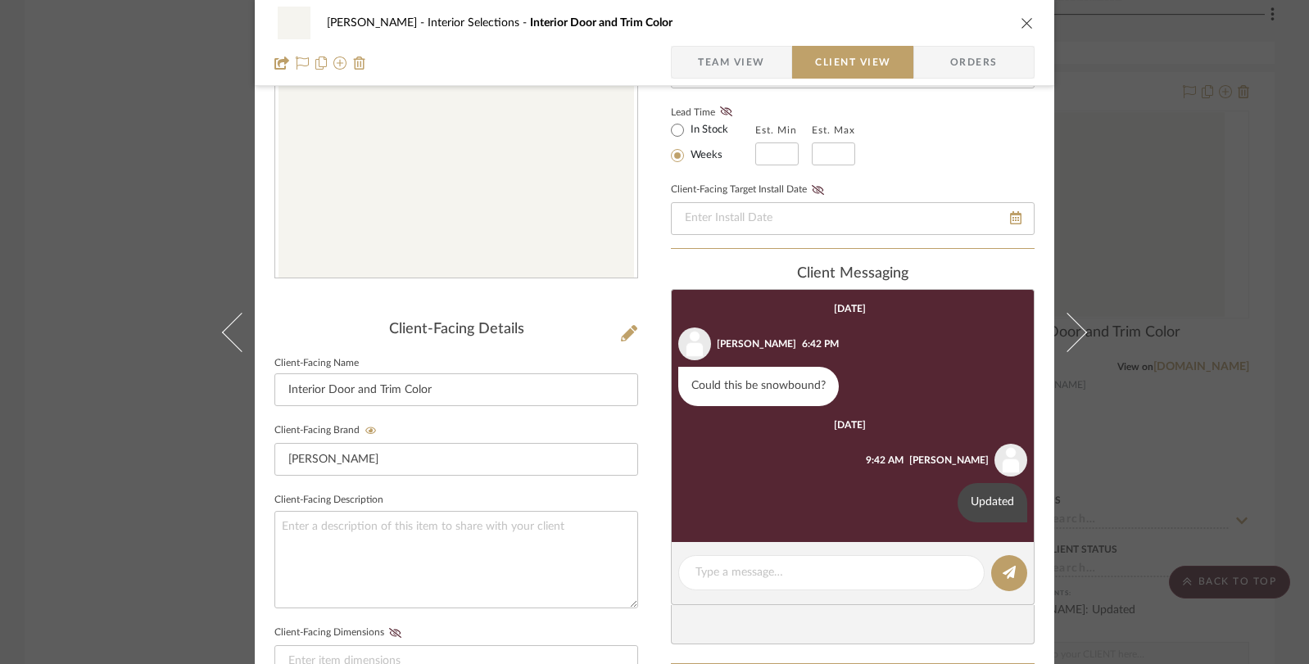
click at [1031, 16] on div "Beem Interior Selections Interior Door and Trim Color Team View Client View Ord…" at bounding box center [654, 43] width 799 height 86
click at [1021, 21] on icon "close" at bounding box center [1026, 22] width 13 height 13
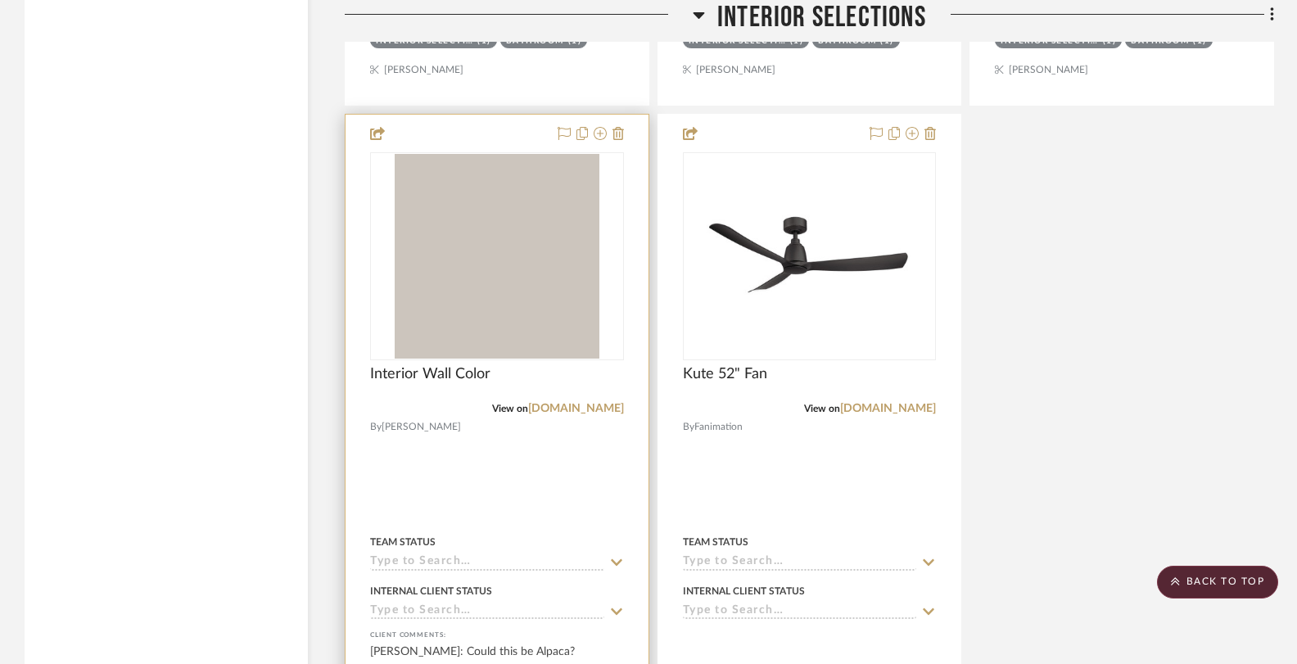
scroll to position [3506, 0]
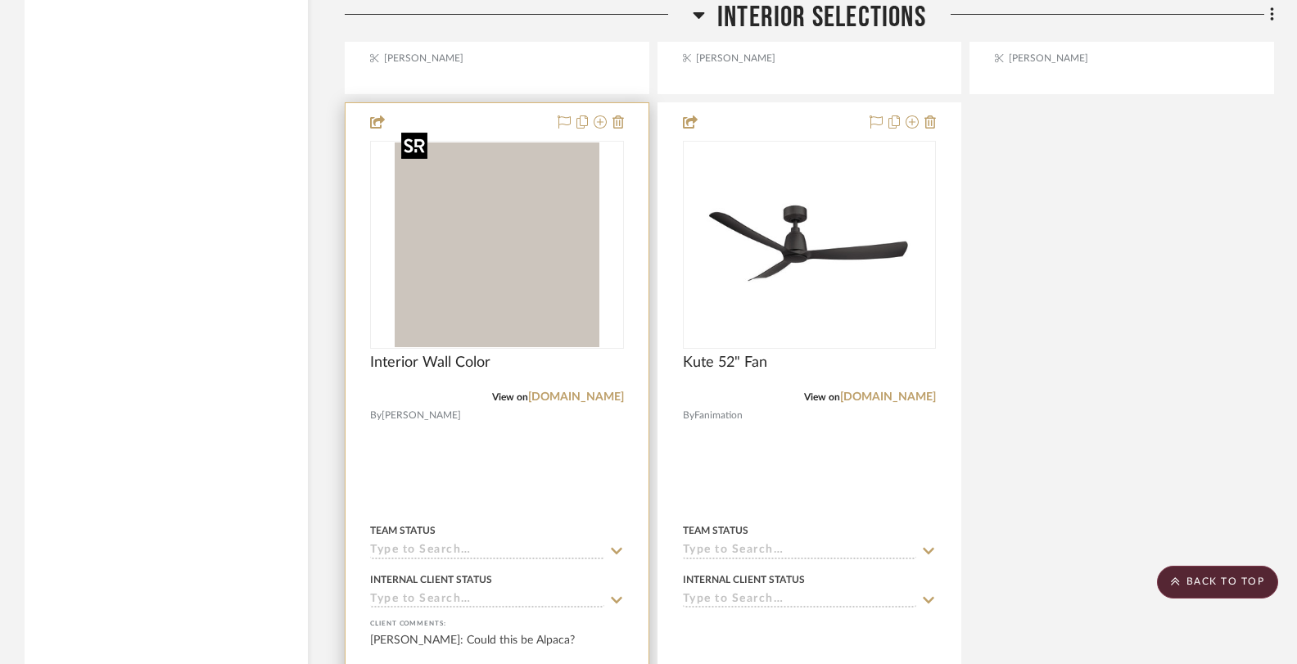
click at [587, 272] on img "0" at bounding box center [497, 244] width 205 height 205
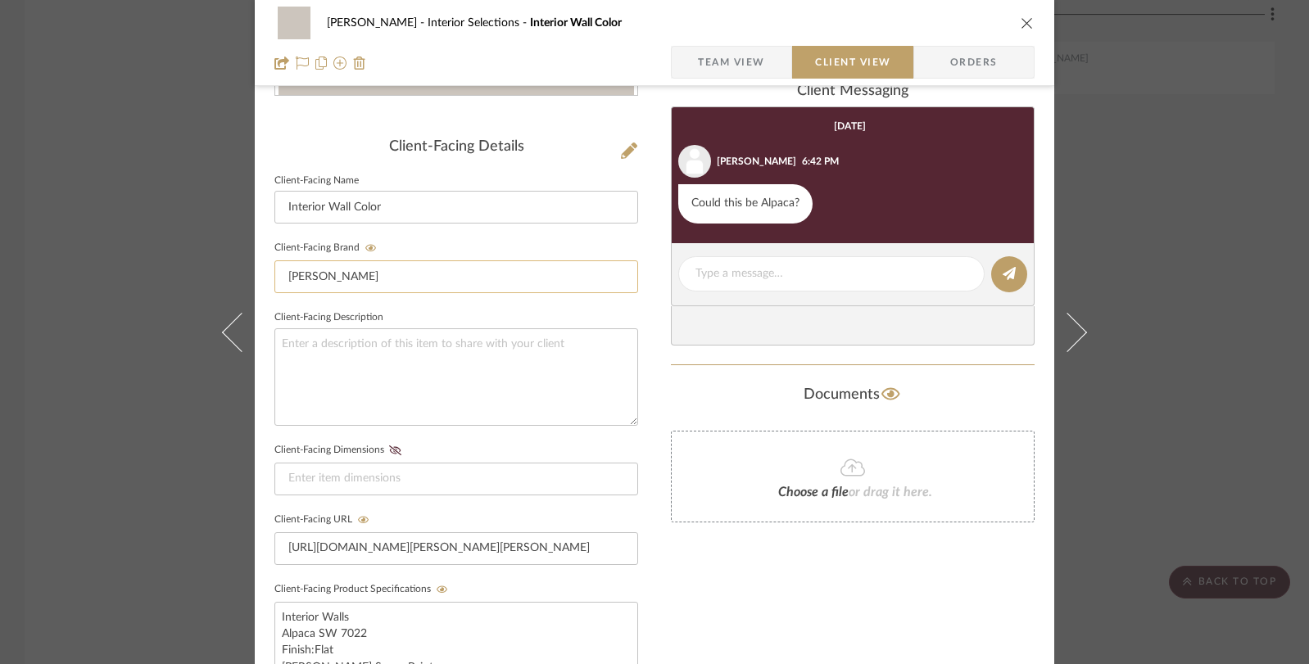
scroll to position [358, 0]
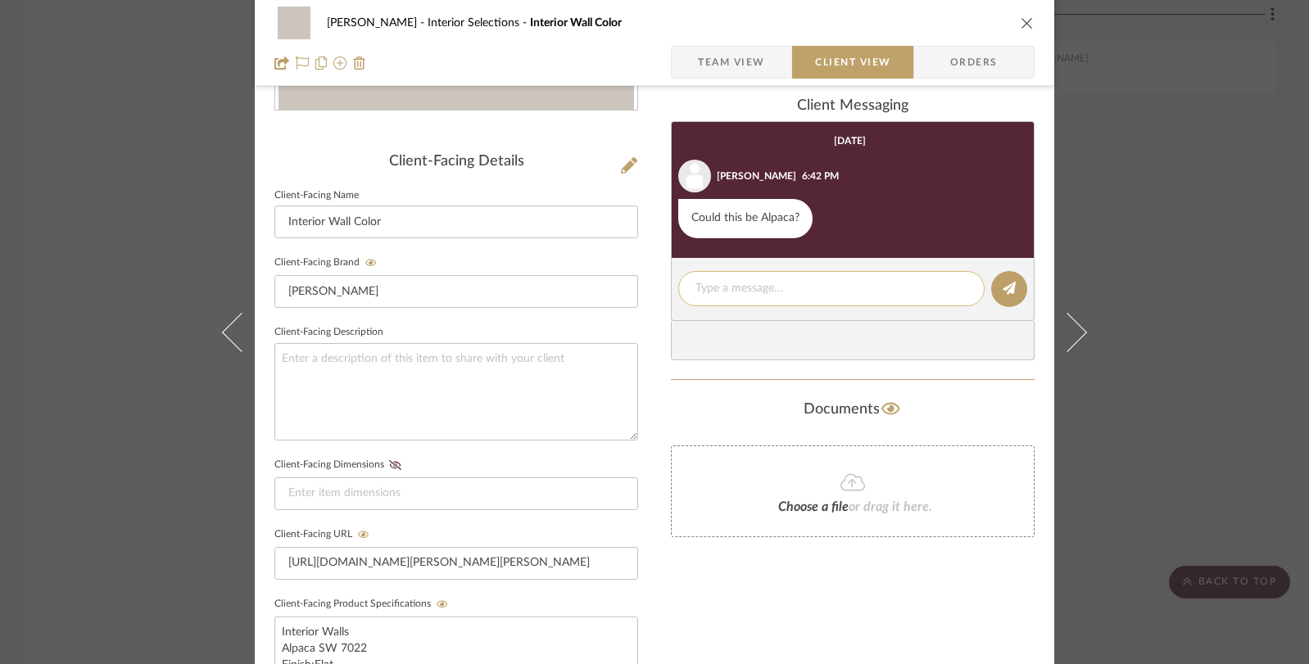
click at [707, 286] on textarea at bounding box center [831, 288] width 272 height 17
type textarea "Updated"
click at [1014, 297] on button at bounding box center [1009, 289] width 36 height 36
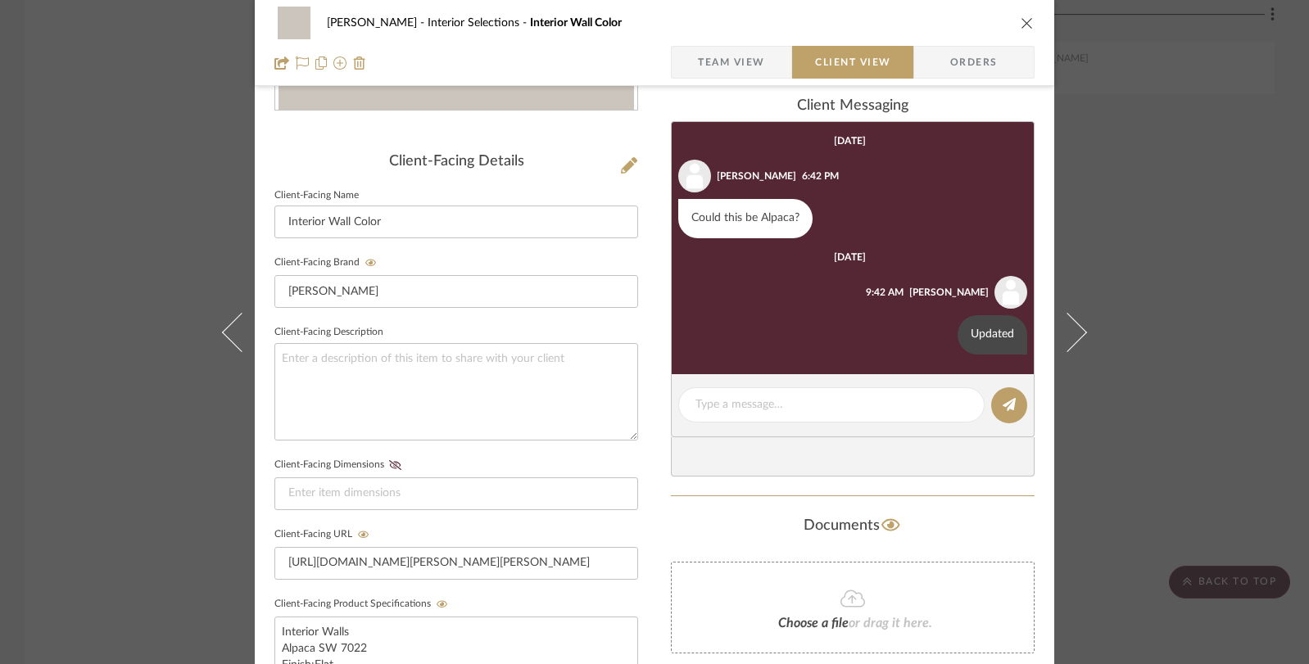
click at [1195, 198] on div "Beem Interior Selections Interior Wall Color Team View Client View Orders Clien…" at bounding box center [654, 332] width 1309 height 664
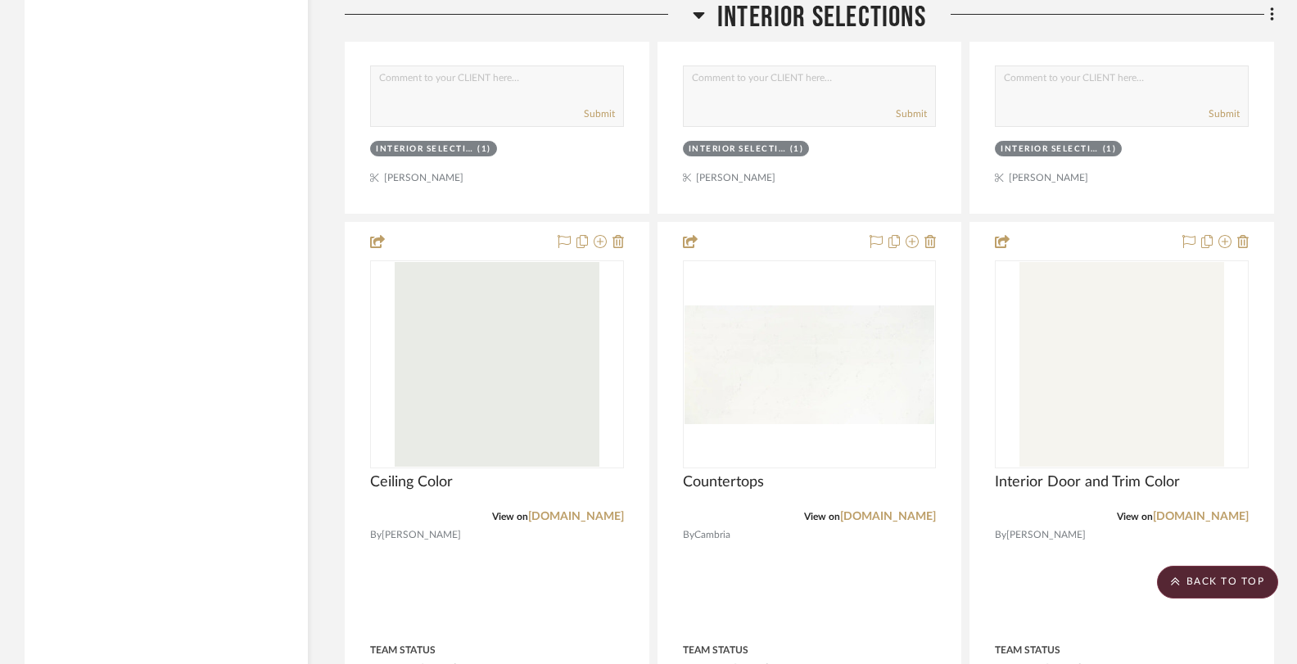
scroll to position [2666, 0]
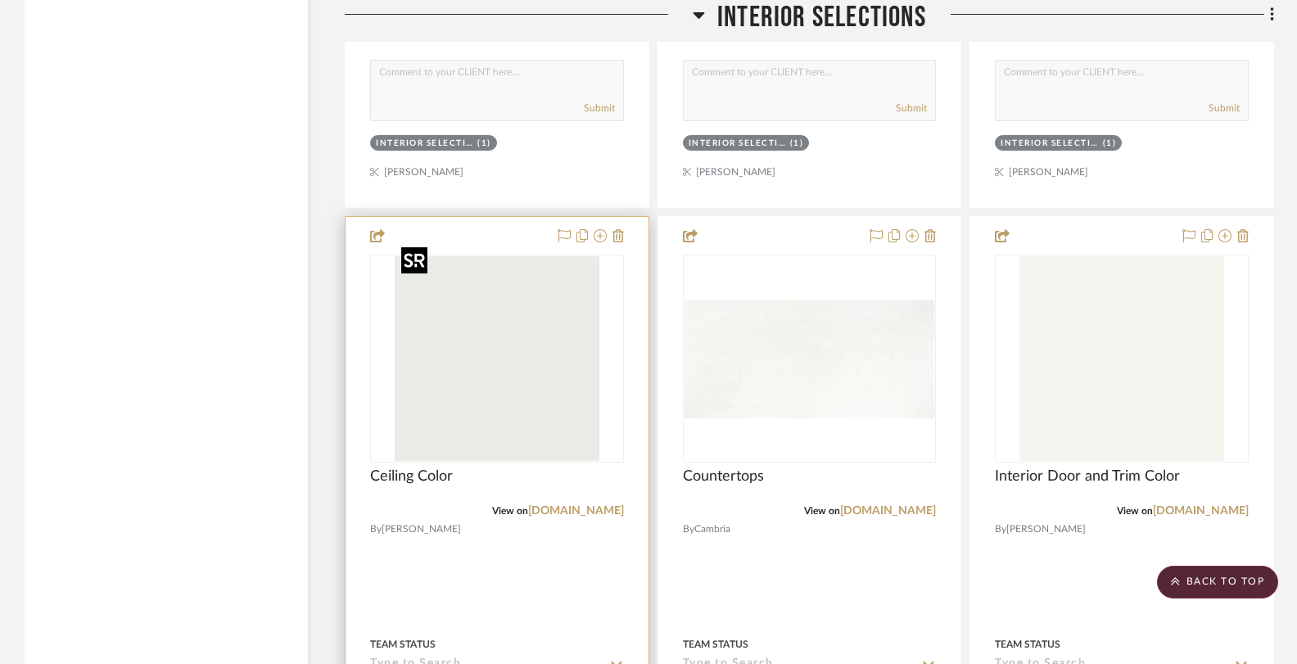
click at [513, 356] on img "0" at bounding box center [497, 358] width 205 height 205
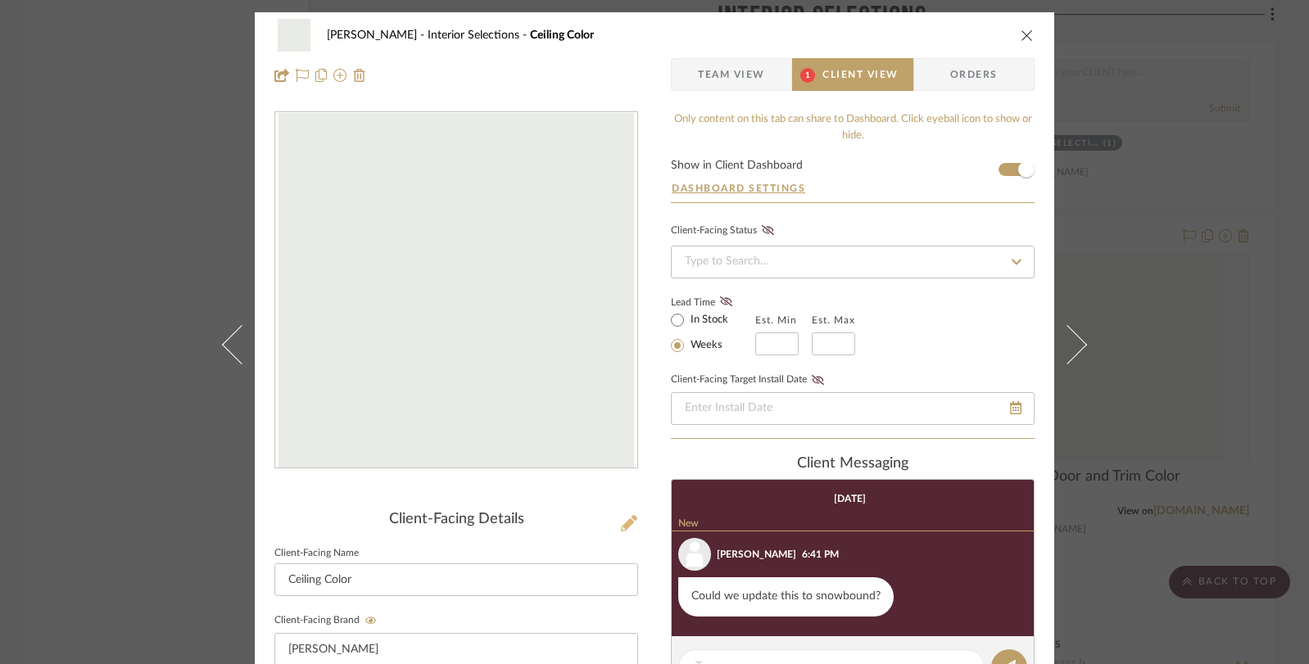
click at [624, 529] on icon at bounding box center [629, 523] width 16 height 16
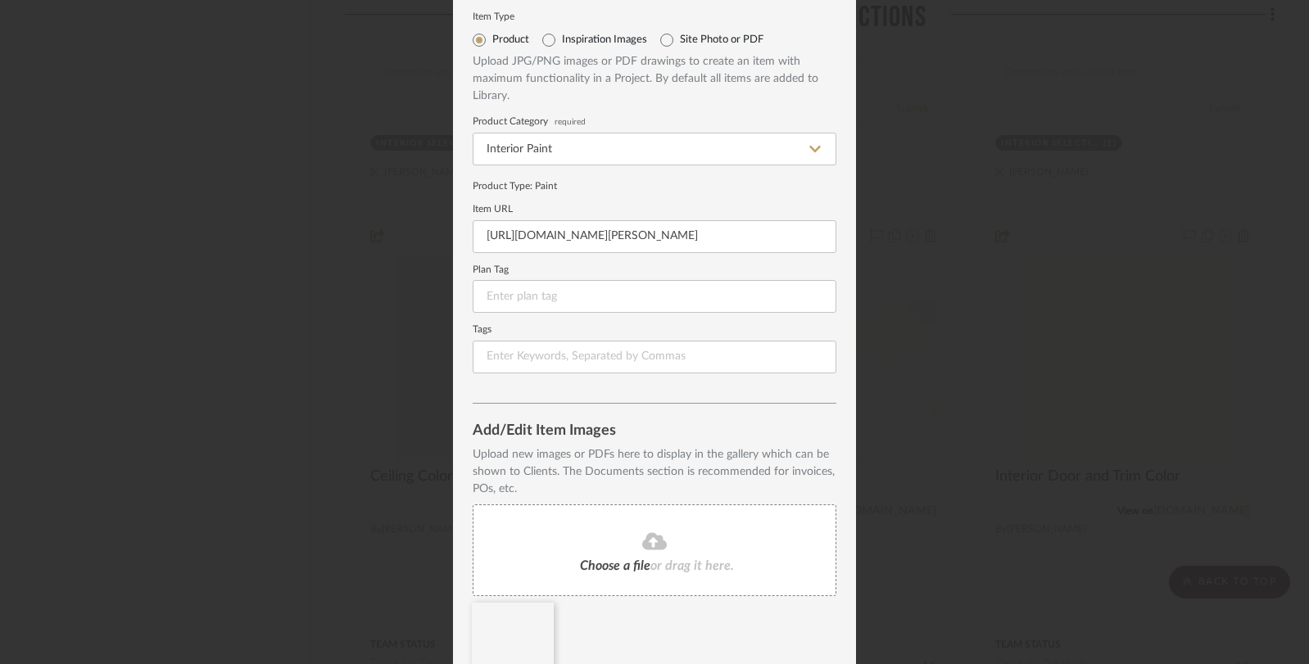
scroll to position [116, 0]
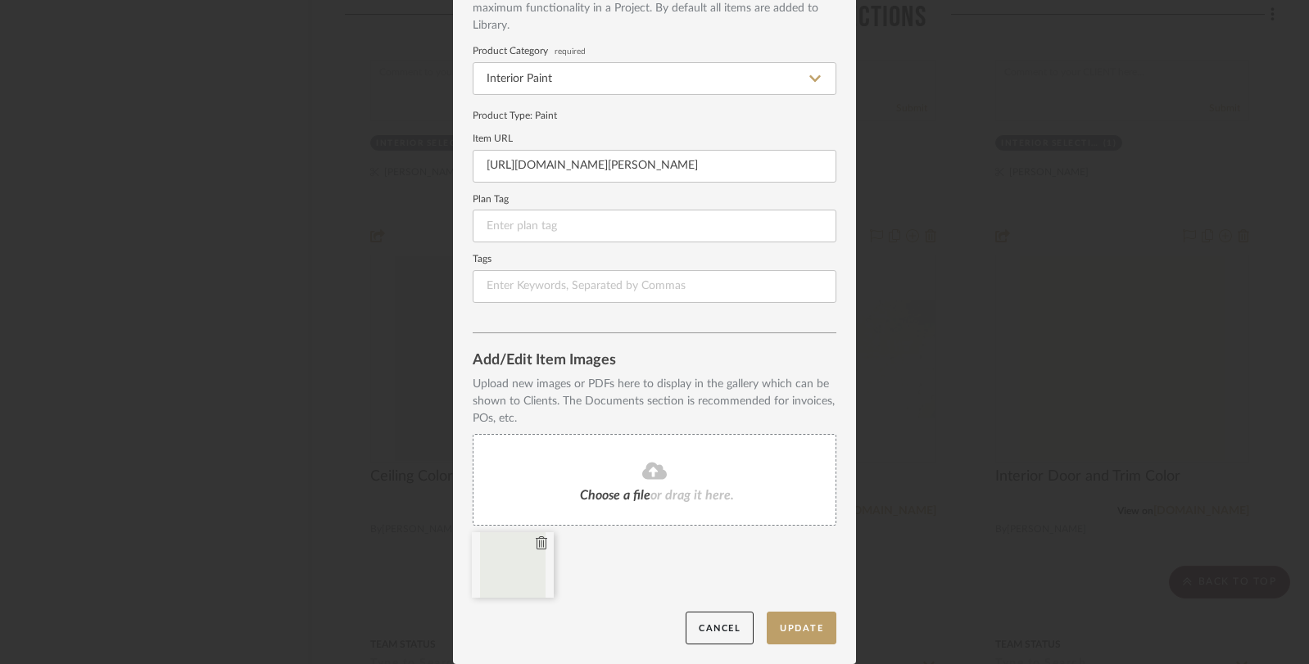
click at [536, 542] on icon at bounding box center [541, 542] width 11 height 13
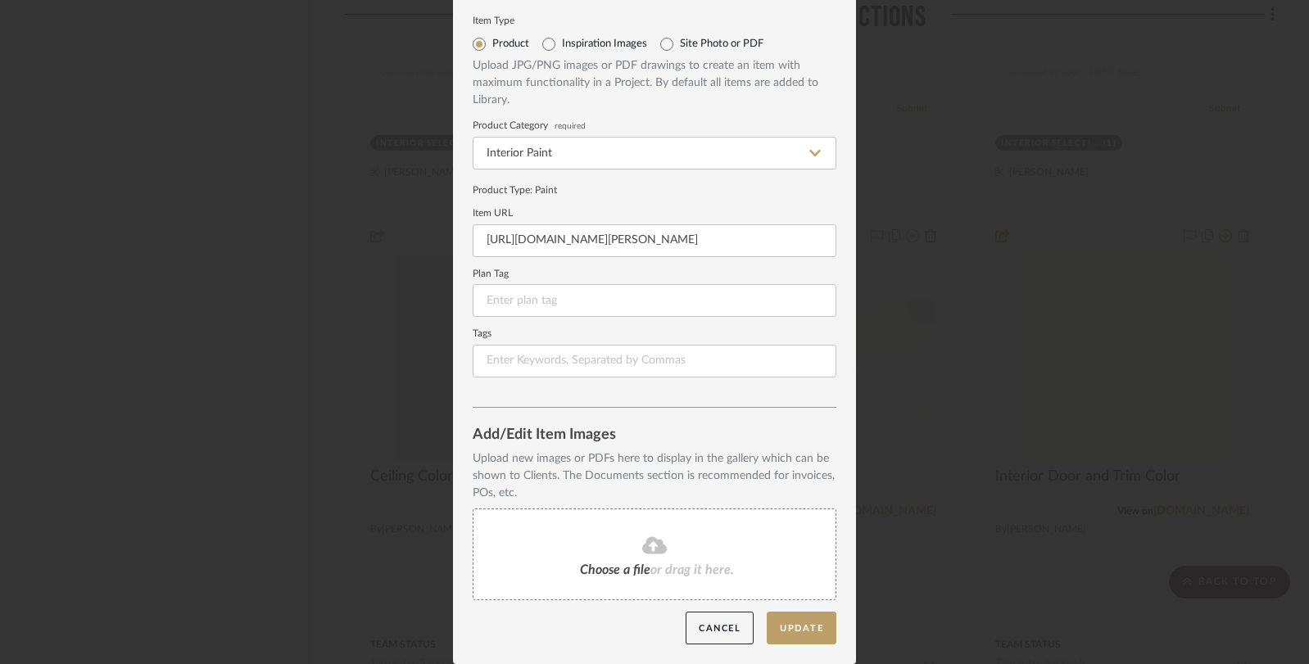
scroll to position [42, 0]
click at [599, 550] on fa-icon at bounding box center [654, 546] width 149 height 21
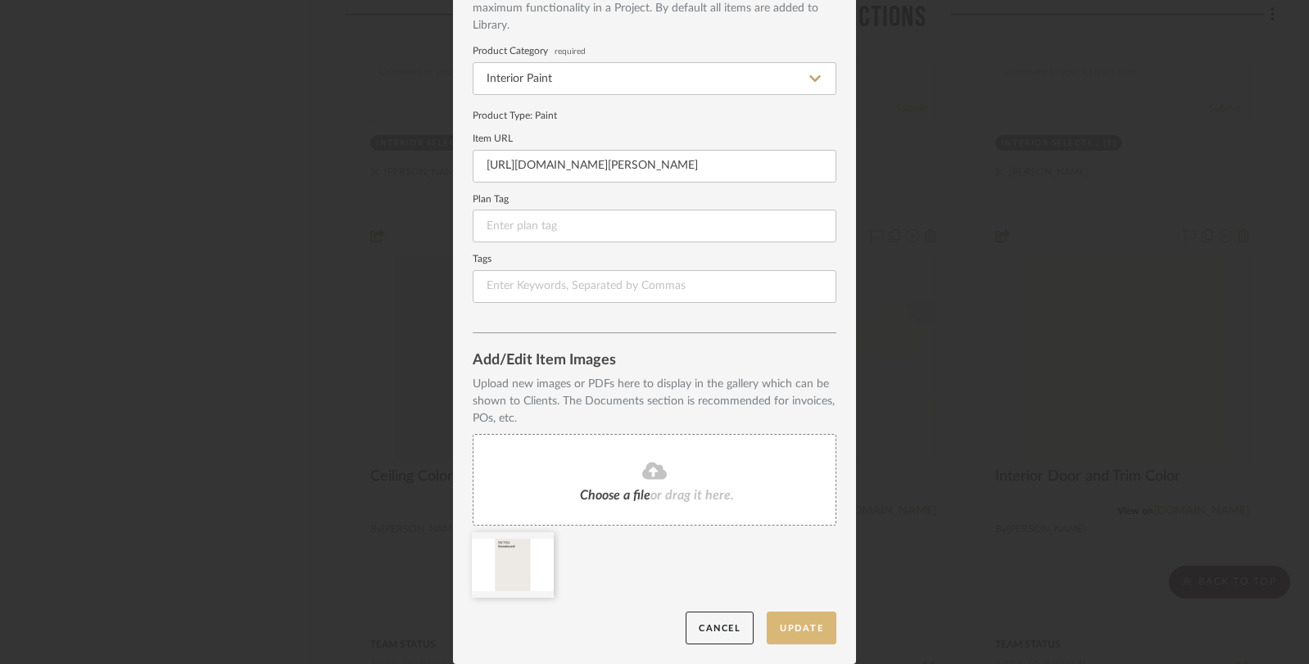
click at [803, 632] on button "Update" at bounding box center [801, 629] width 70 height 34
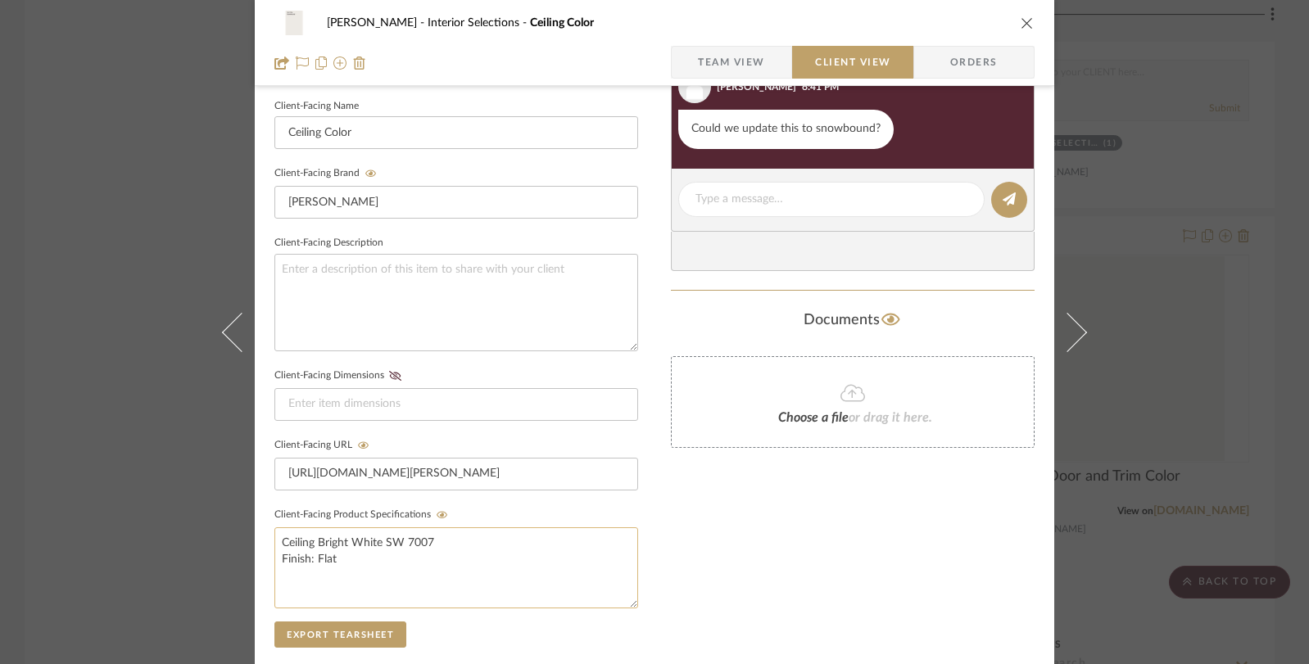
scroll to position [486, 0]
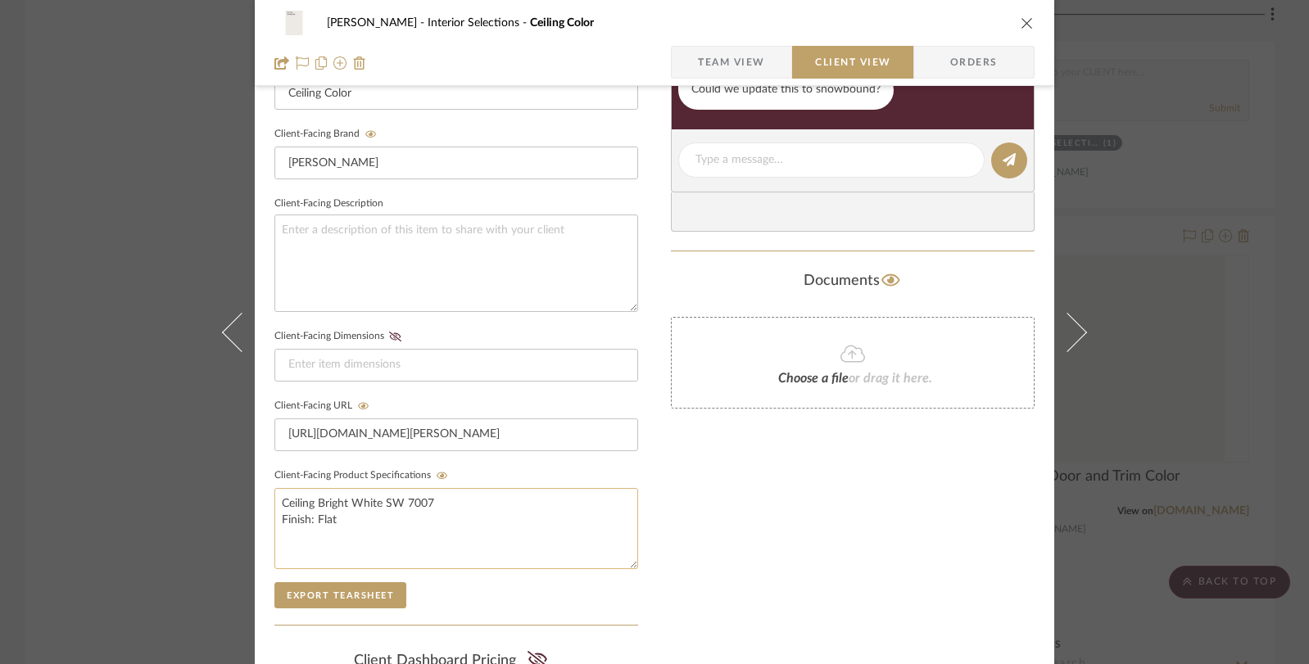
click at [441, 497] on textarea "Ceiling Bright White SW 7007 Finish: Flat" at bounding box center [456, 528] width 364 height 81
drag, startPoint x: 441, startPoint y: 497, endPoint x: 283, endPoint y: 492, distance: 158.1
click at [283, 492] on textarea "Ceiling Bright White SW 7007 Finish: Flat" at bounding box center [456, 528] width 364 height 81
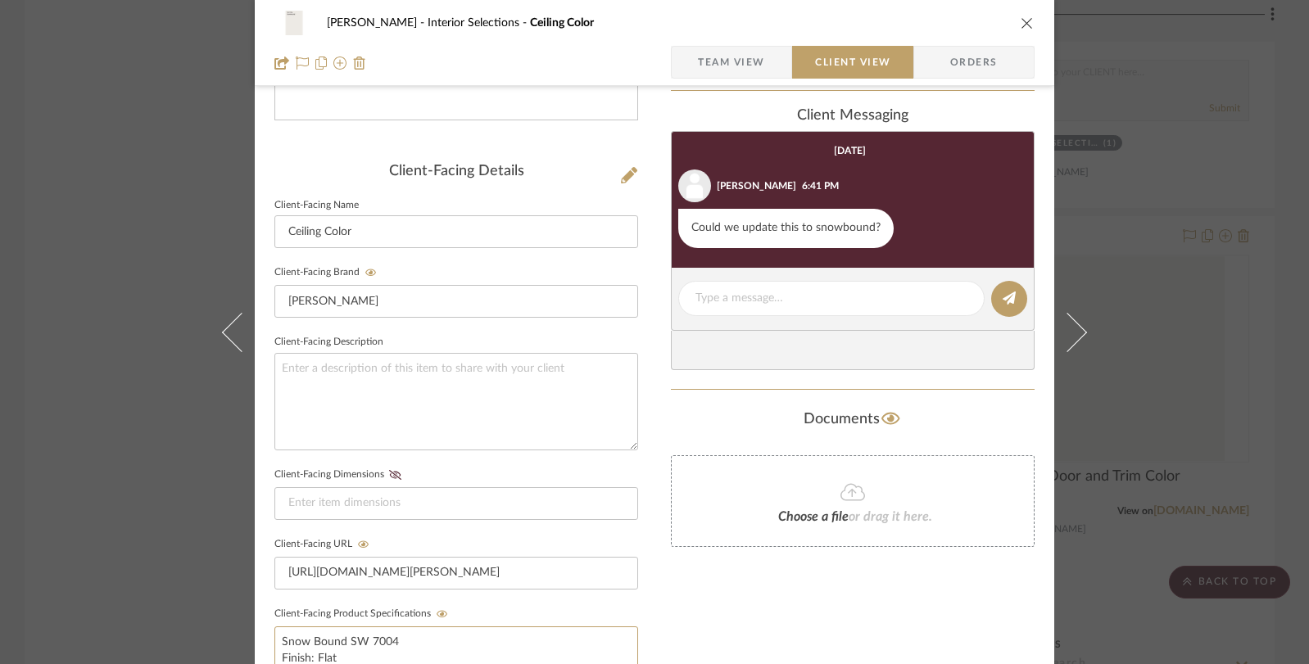
scroll to position [355, 0]
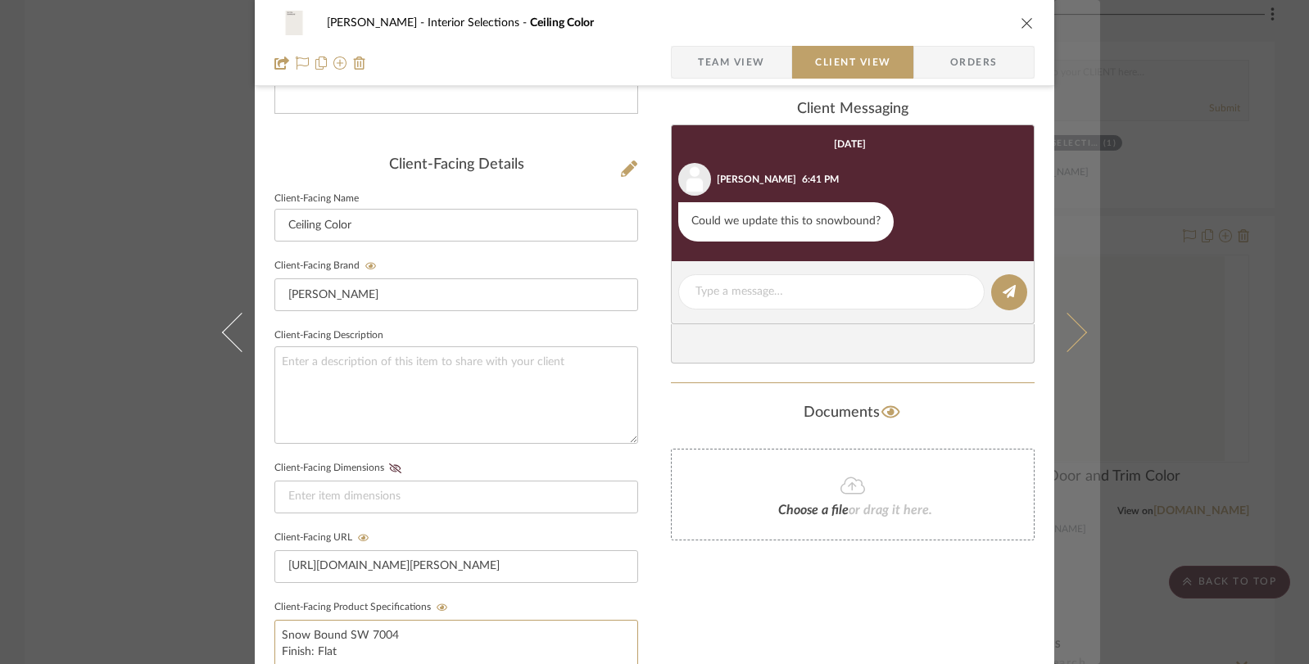
type textarea "Snow Bound SW 7004 Finish: Flat"
click at [1083, 432] on button at bounding box center [1077, 332] width 46 height 664
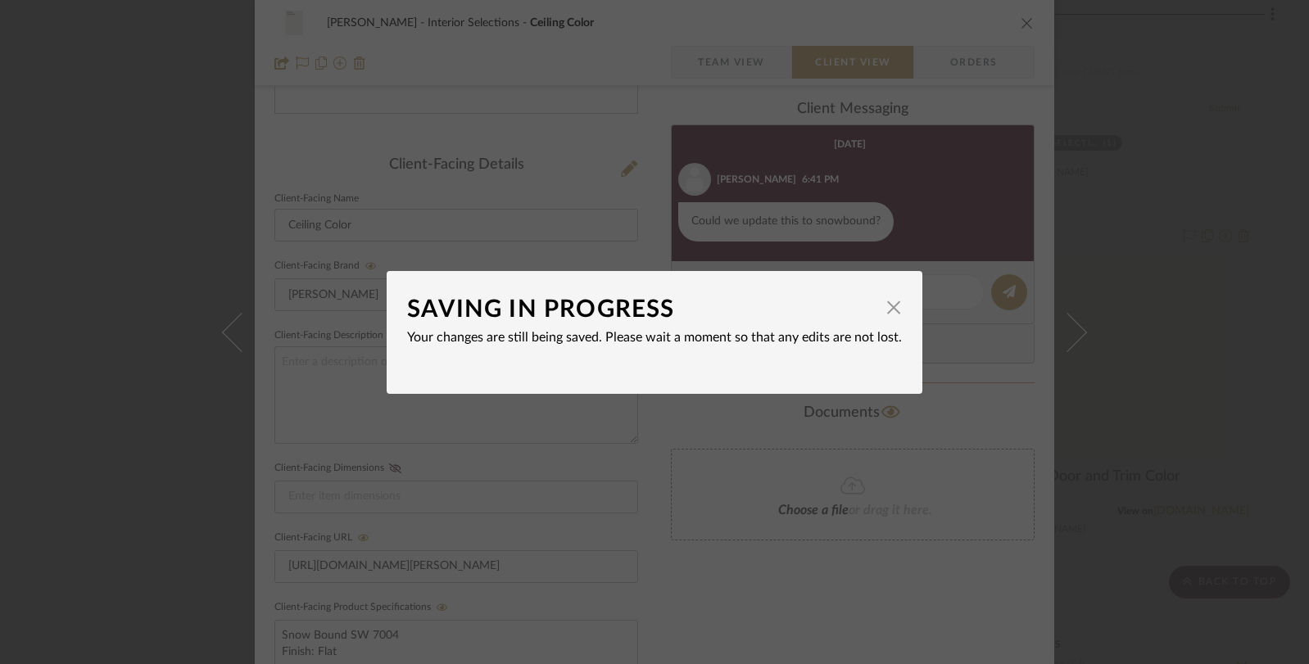
click at [1141, 421] on div "SAVING IN PROGRESS × Your changes are still being saved. Please wait a moment s…" at bounding box center [654, 332] width 1309 height 664
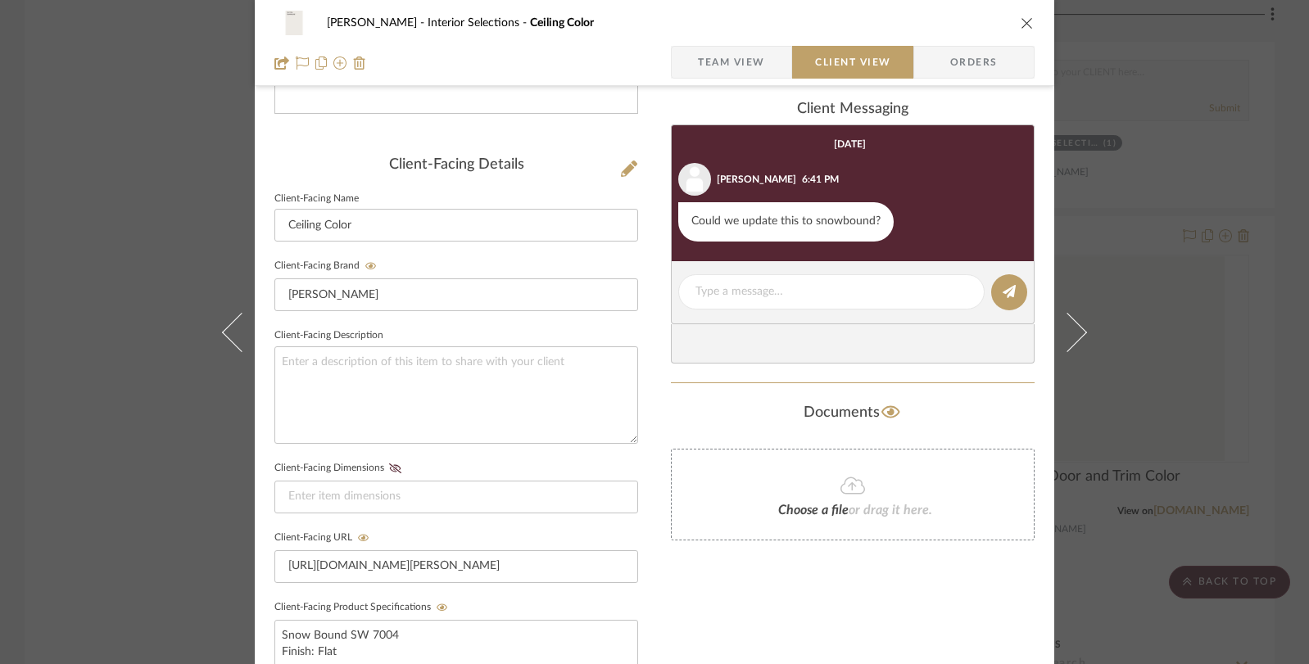
click at [1141, 421] on div "Beem Interior Selections Ceiling Color Team View Client View Orders Client-Faci…" at bounding box center [654, 332] width 1309 height 664
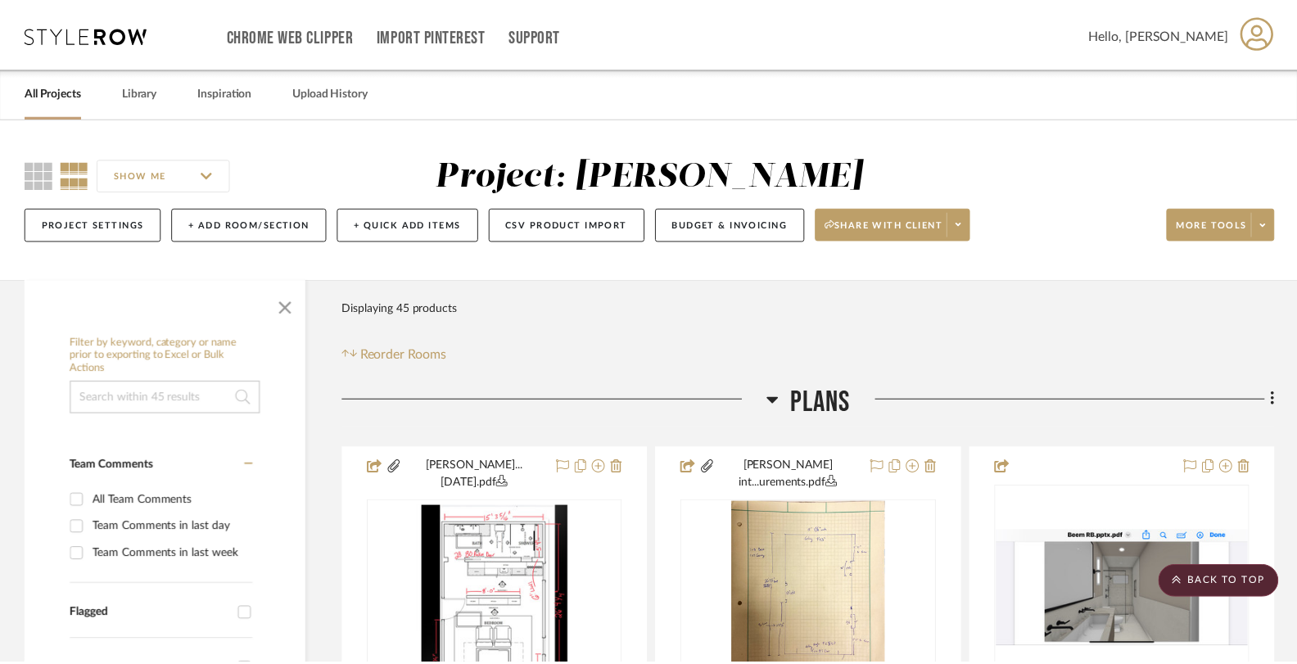
scroll to position [2666, 0]
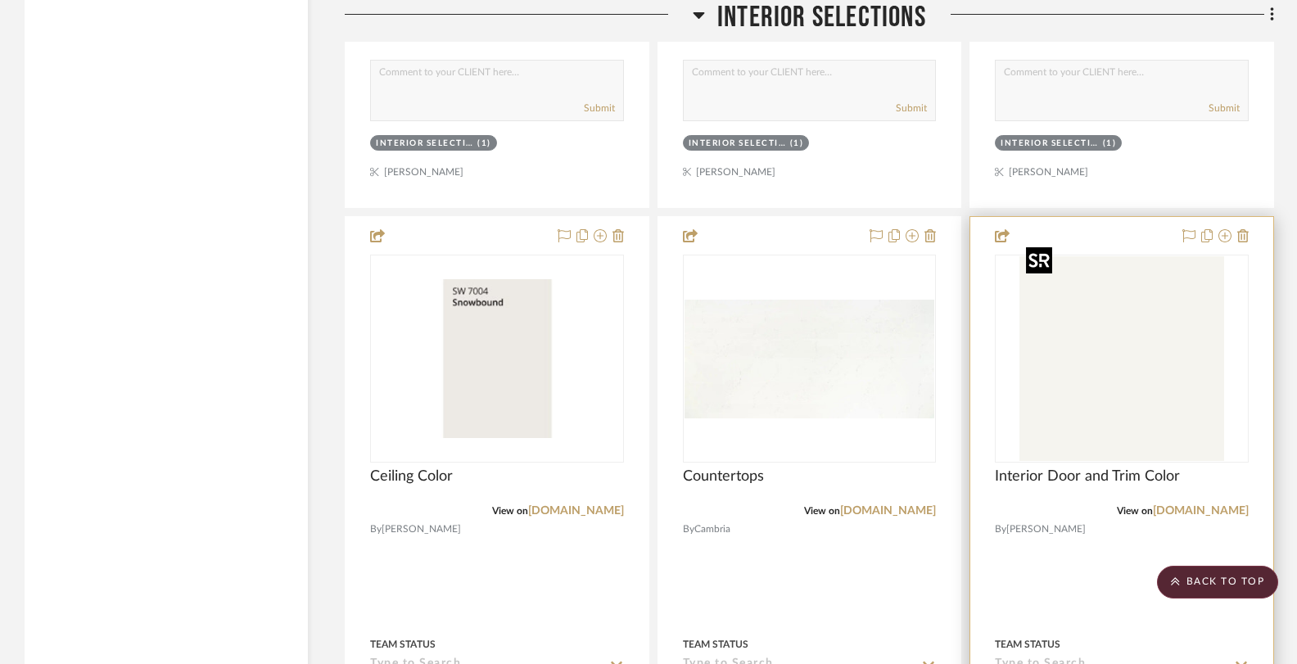
click at [1083, 403] on img "0" at bounding box center [1121, 358] width 205 height 205
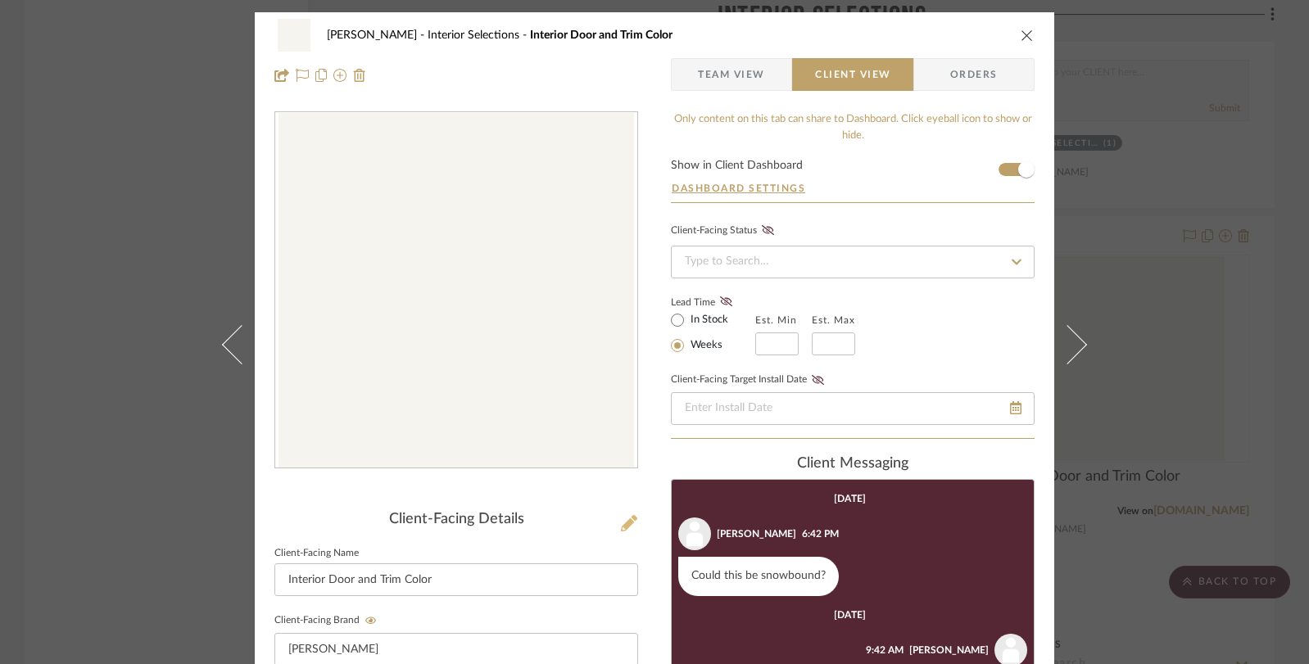
click at [621, 518] on icon at bounding box center [629, 523] width 16 height 16
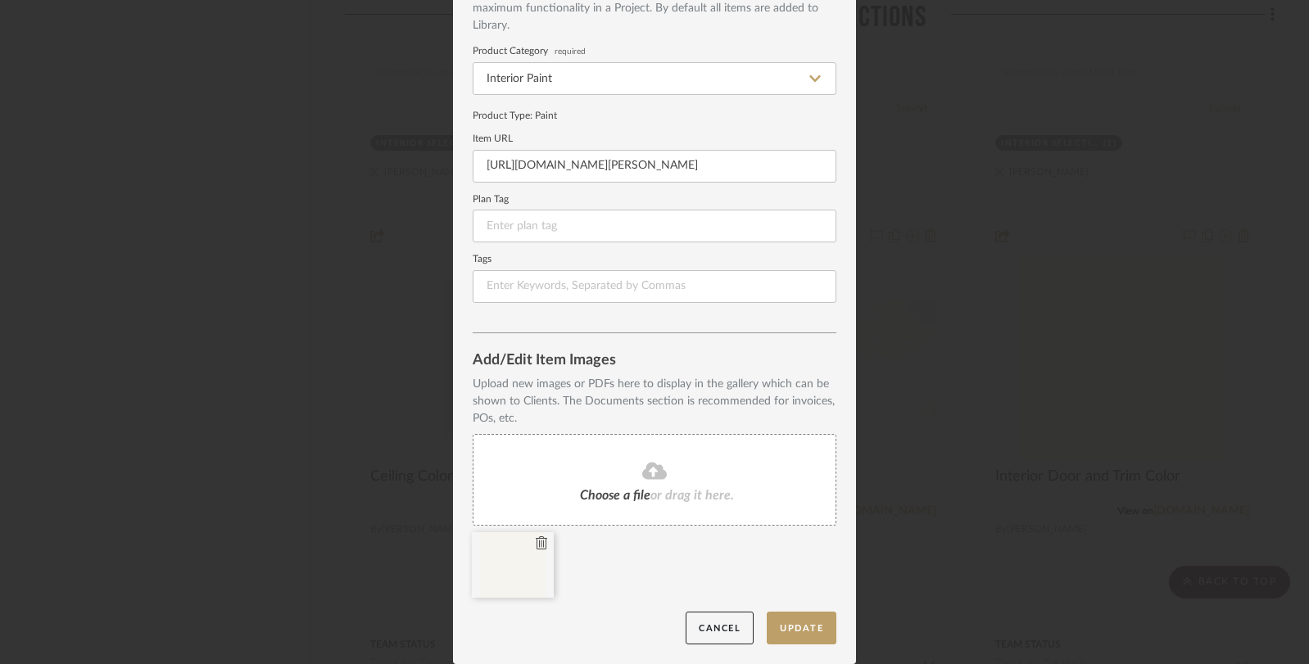
click at [536, 541] on icon at bounding box center [541, 542] width 11 height 13
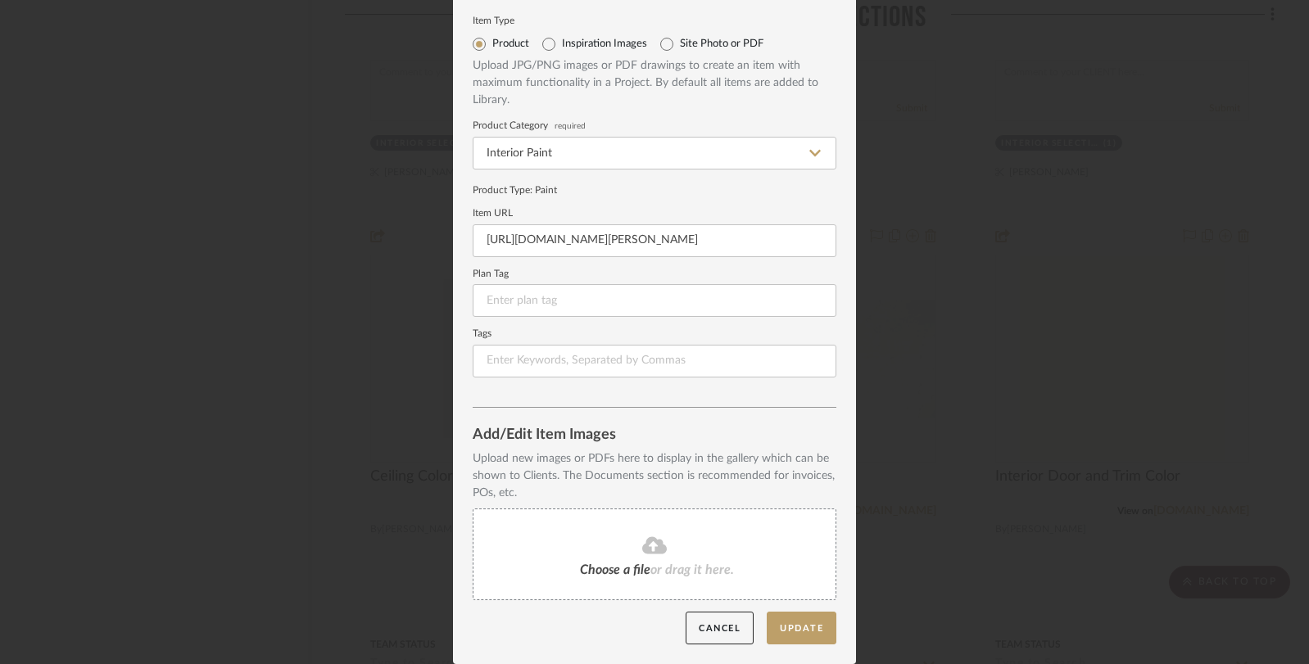
scroll to position [42, 0]
click at [660, 548] on icon at bounding box center [654, 544] width 25 height 17
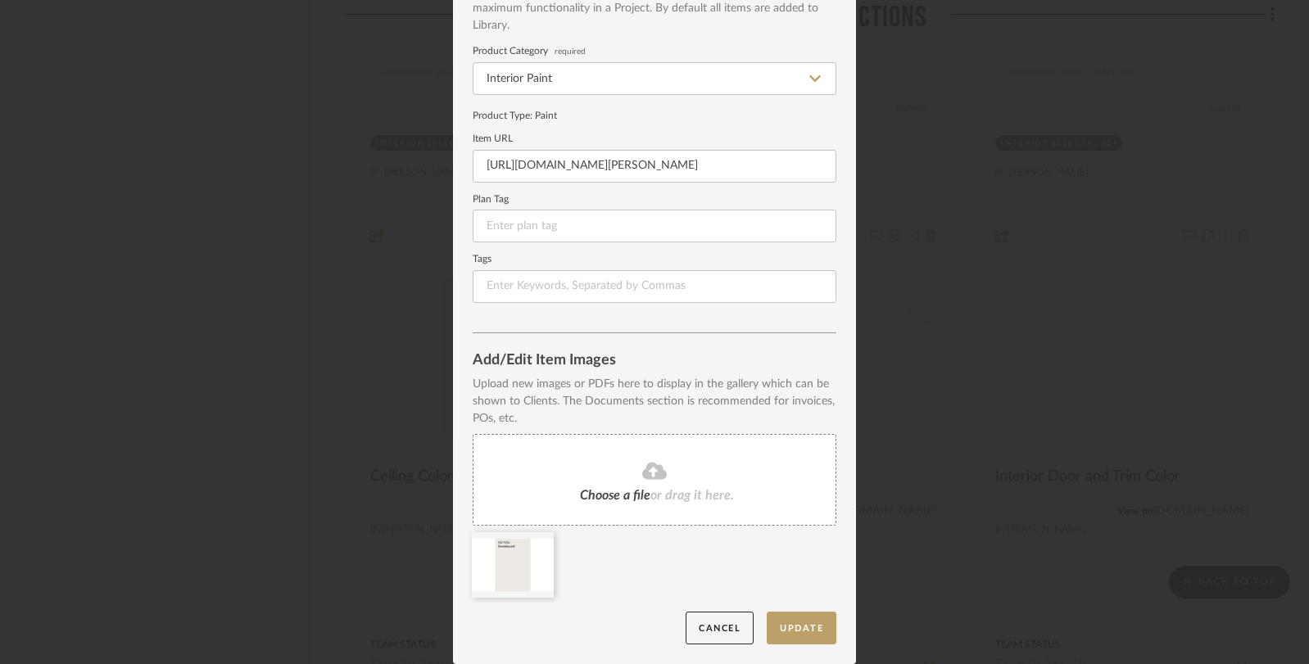
click at [1005, 488] on div "Edit Item Item Type Product Inspiration Images Site Photo or PDF Upload JPG/PNG…" at bounding box center [654, 332] width 1309 height 664
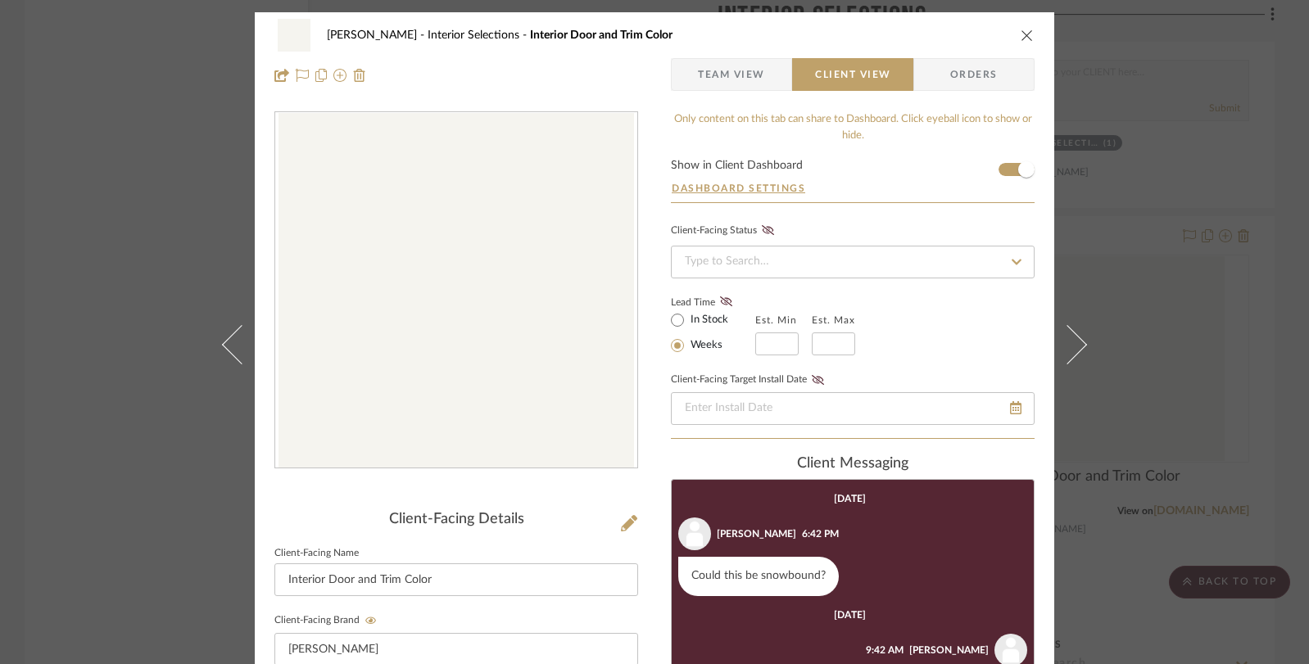
click at [1132, 369] on div "Beem Interior Selections Interior Door and Trim Color Team View Client View Ord…" at bounding box center [654, 332] width 1309 height 664
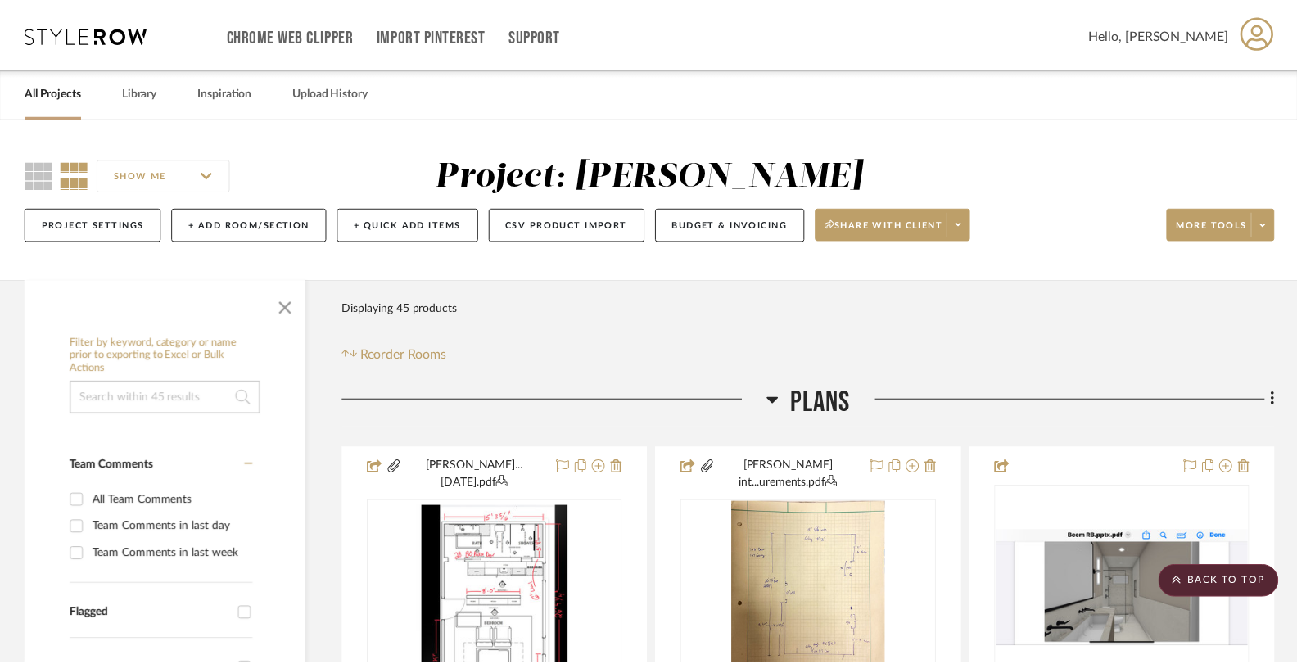
scroll to position [2666, 0]
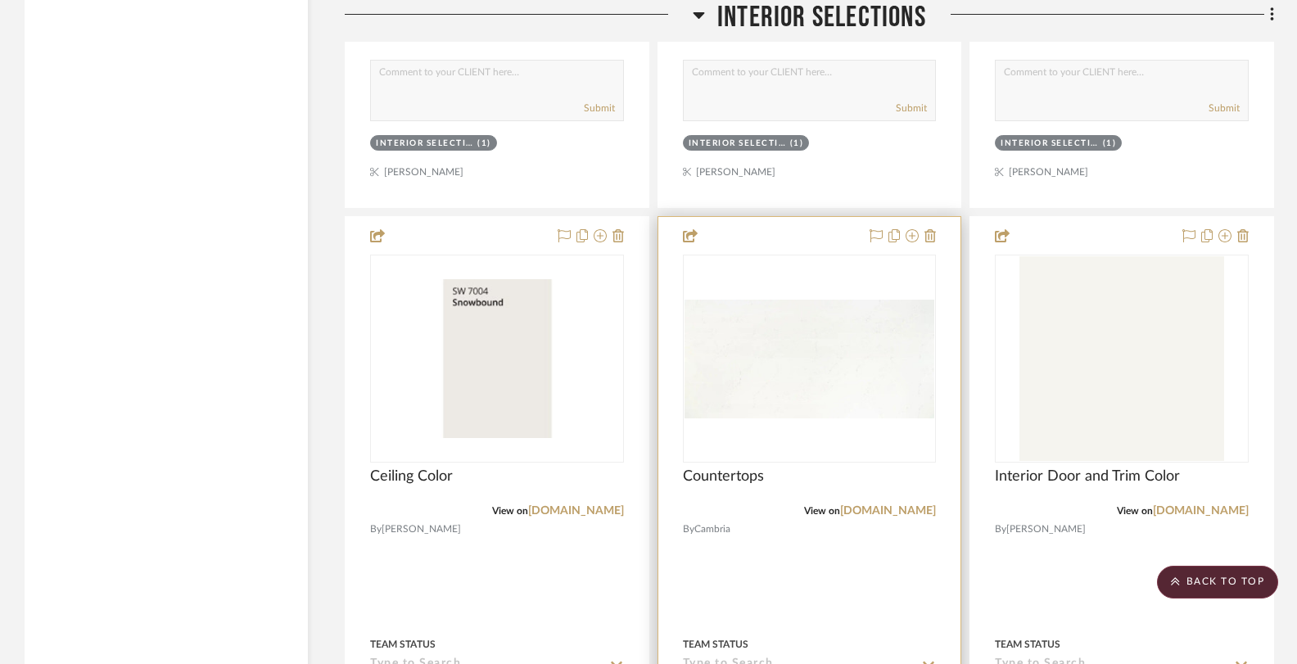
click at [846, 319] on img "0" at bounding box center [810, 359] width 251 height 119
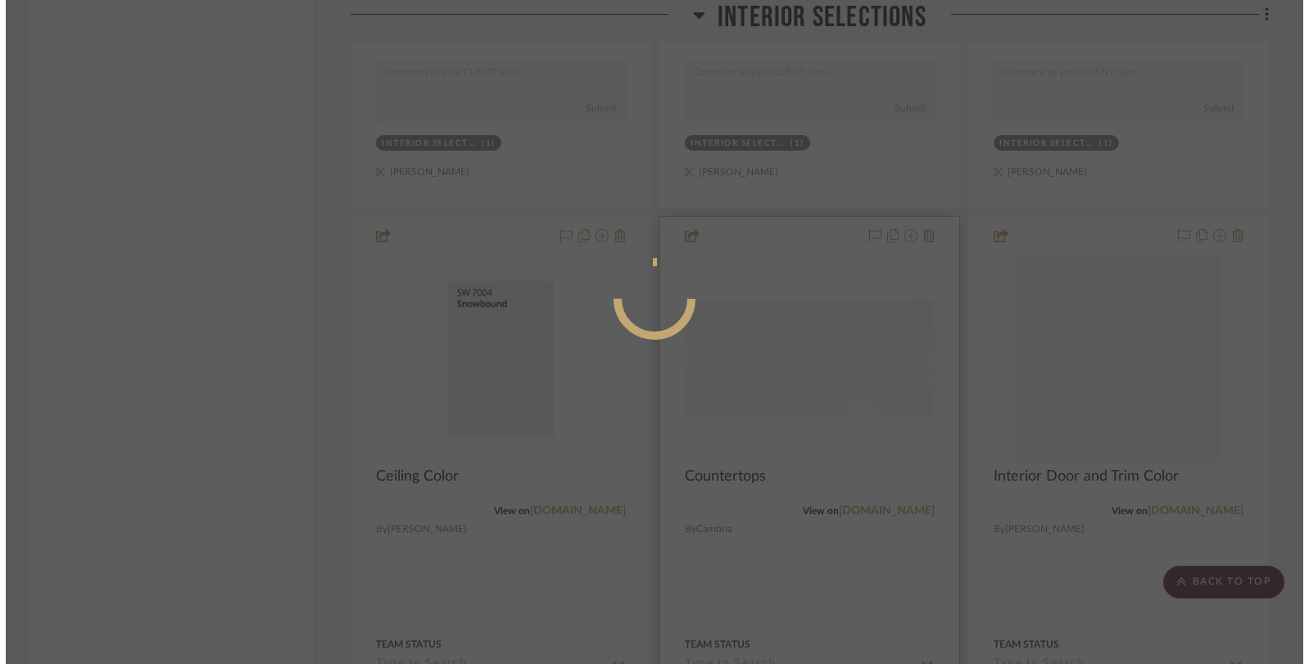
scroll to position [0, 0]
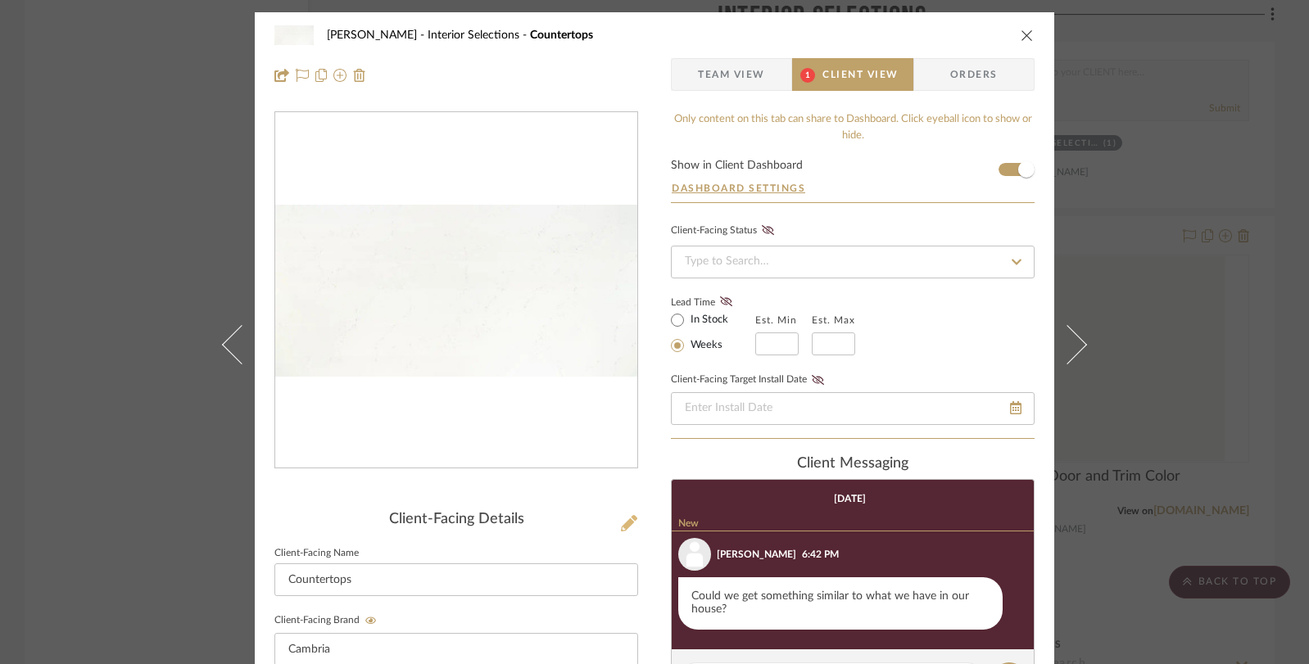
click at [626, 525] on icon at bounding box center [629, 523] width 16 height 16
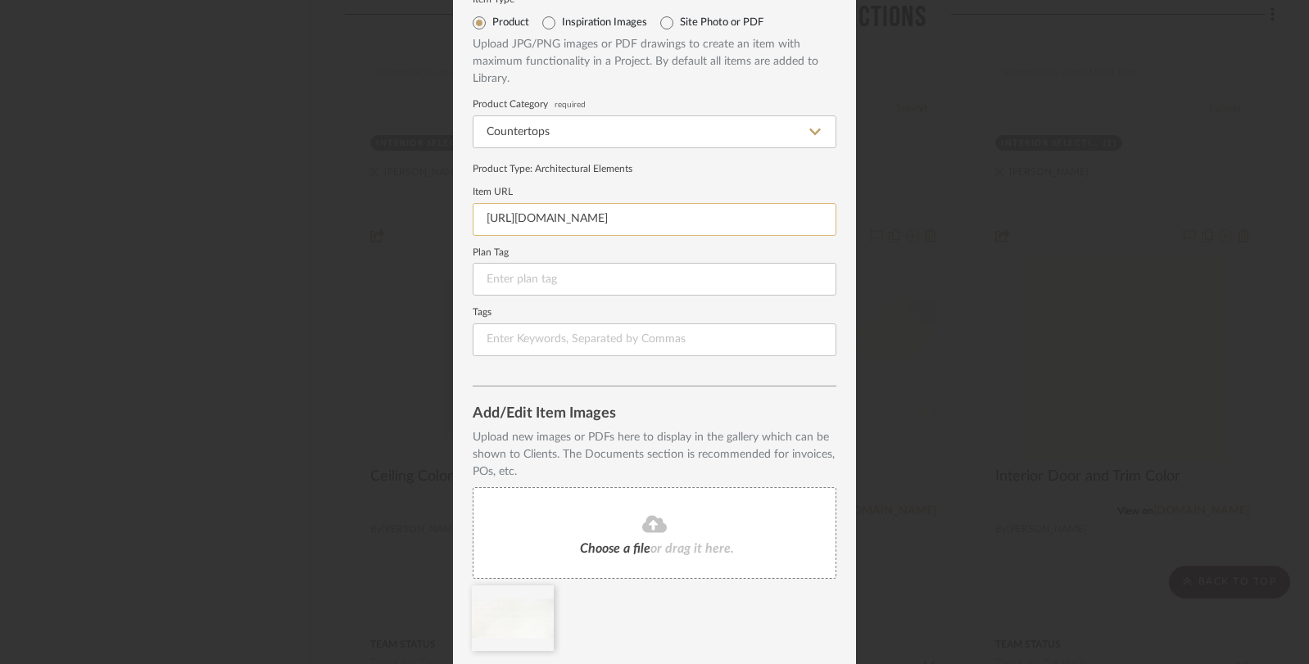
scroll to position [116, 0]
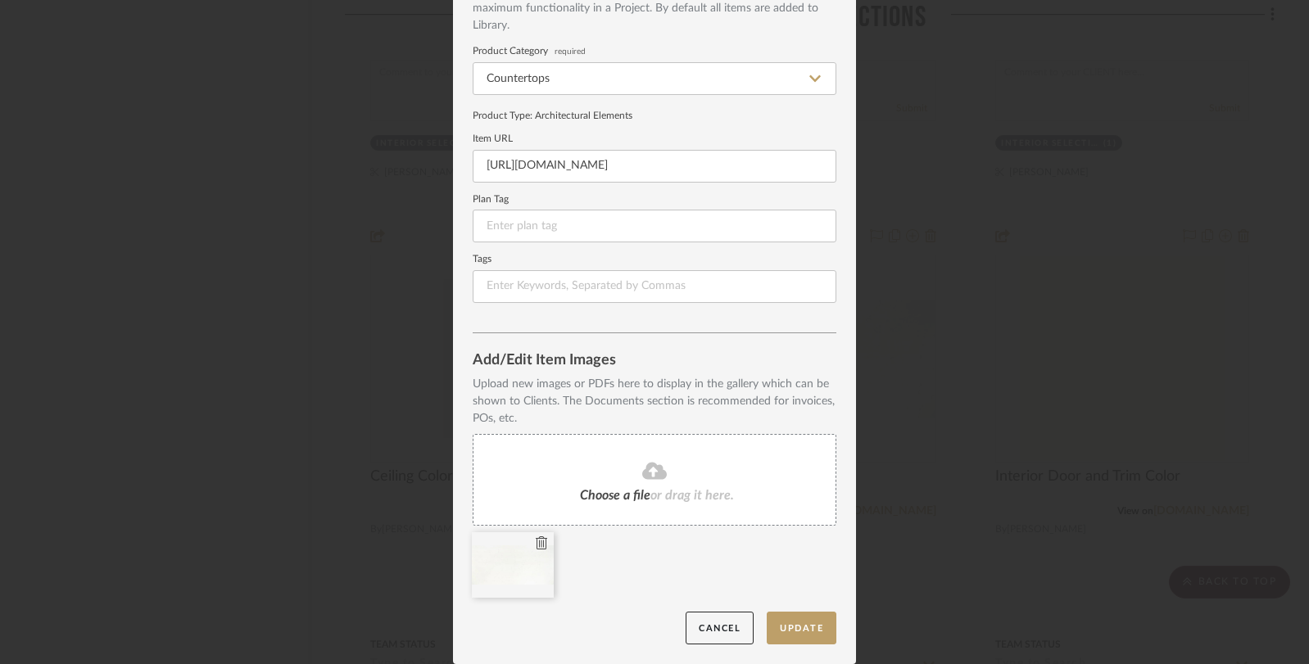
click at [537, 541] on icon at bounding box center [541, 542] width 11 height 13
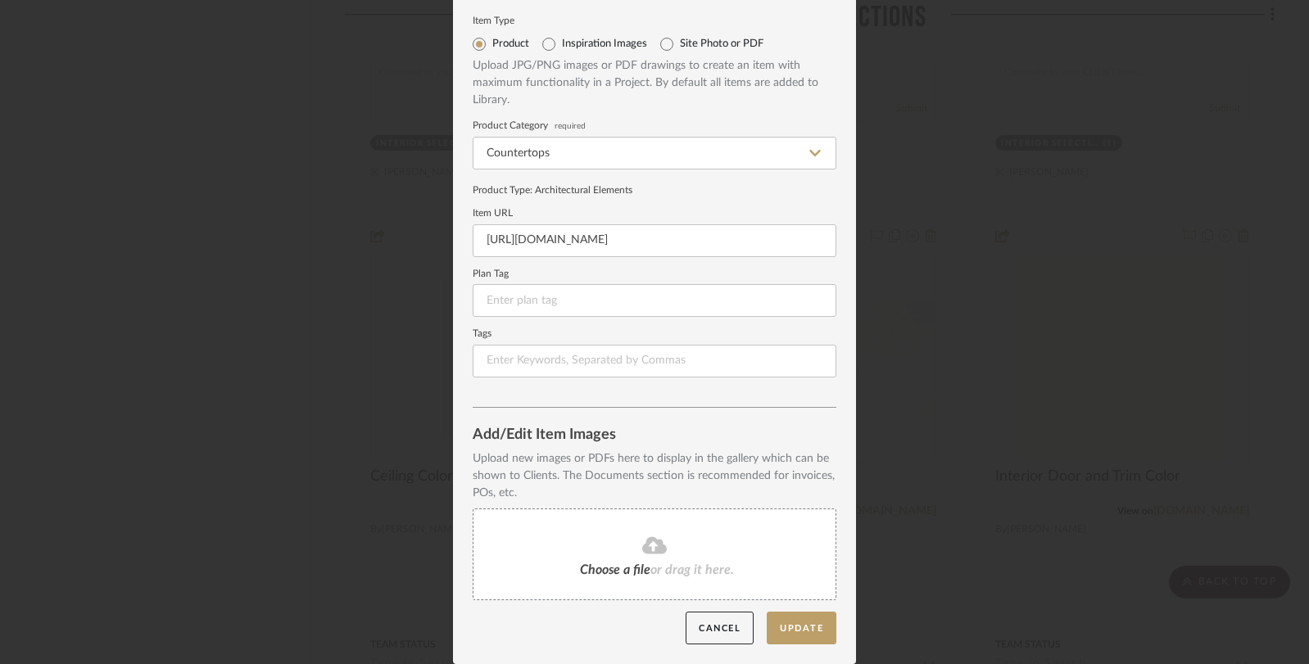
click at [634, 540] on fa-icon at bounding box center [654, 546] width 149 height 21
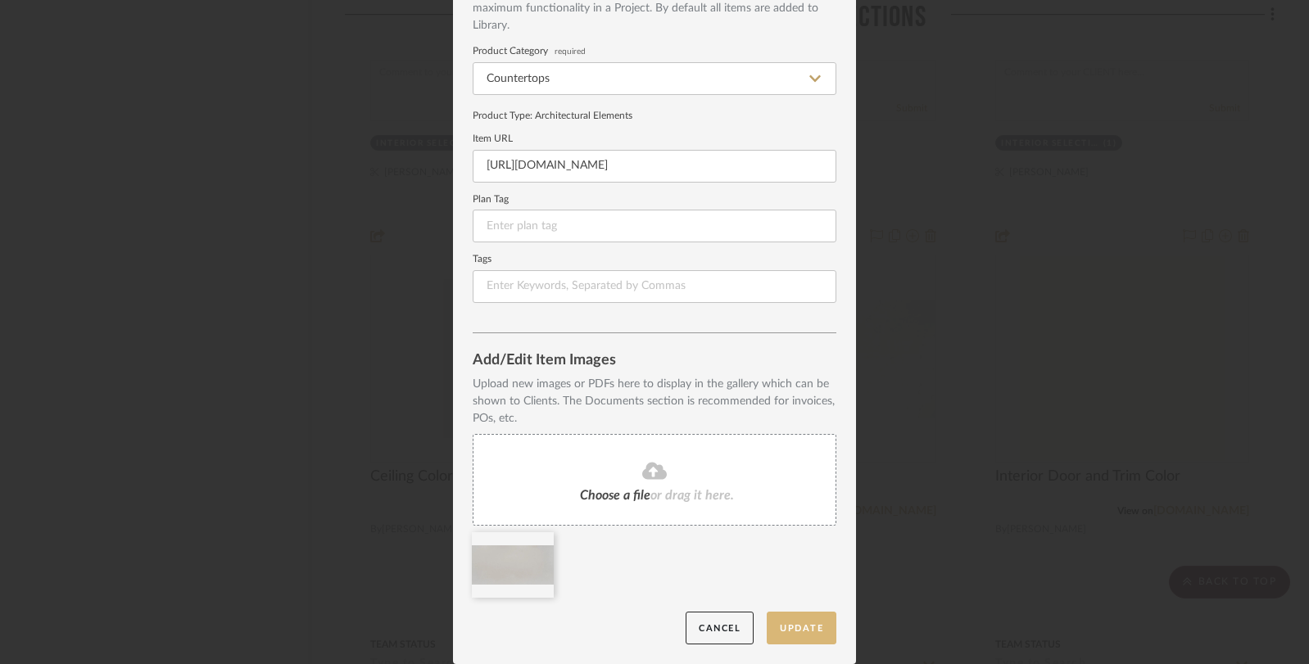
click at [811, 628] on button "Update" at bounding box center [801, 629] width 70 height 34
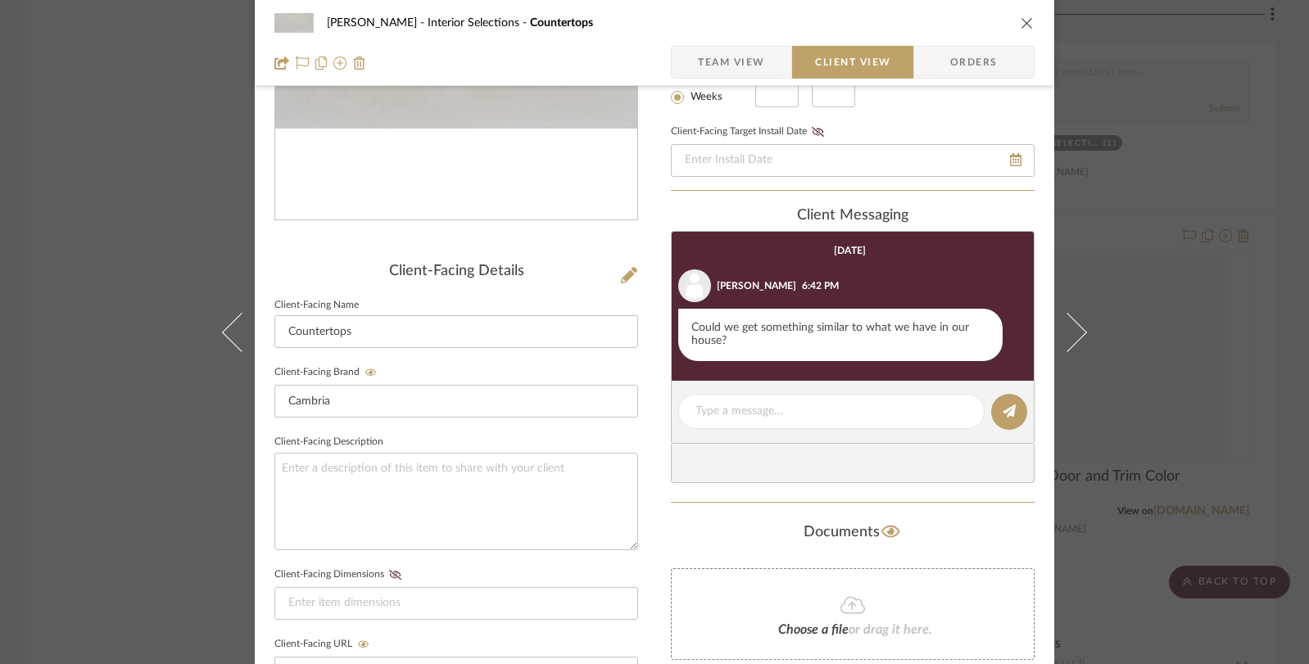
scroll to position [500, 0]
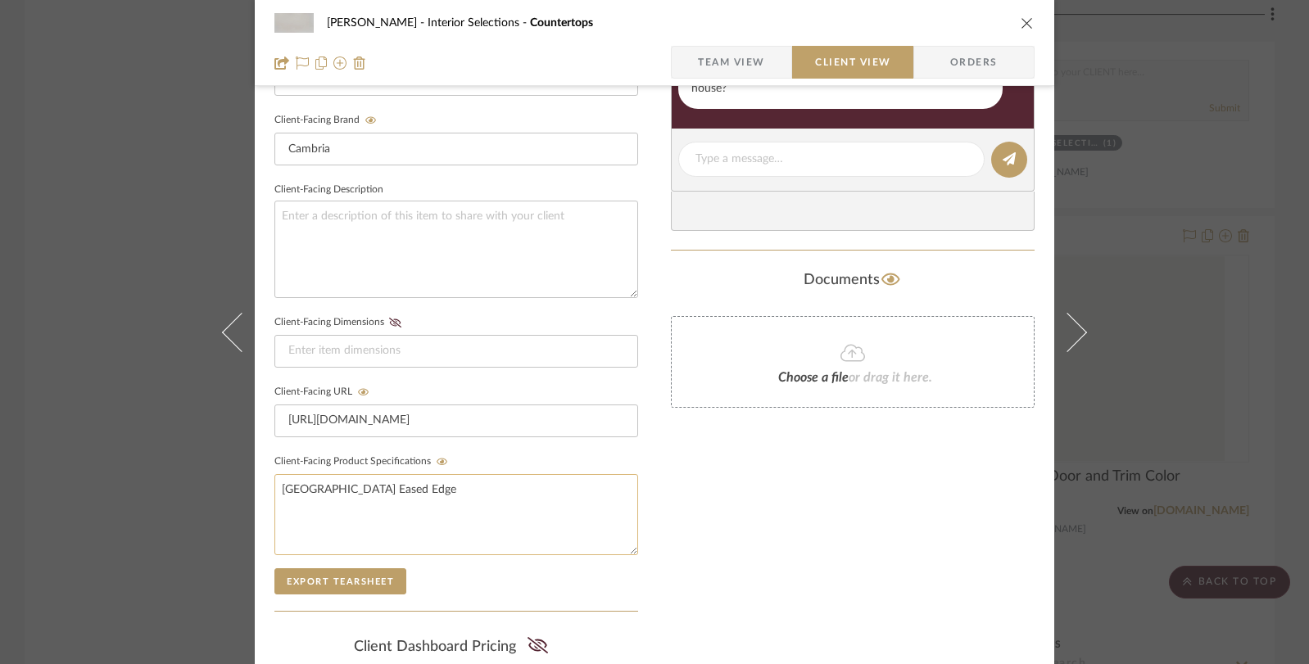
click at [354, 486] on textarea "Smithfield Square Eased Edge" at bounding box center [456, 514] width 364 height 81
drag, startPoint x: 354, startPoint y: 486, endPoint x: 273, endPoint y: 483, distance: 80.3
click at [274, 483] on textarea "Smithfield Square Eased Edge" at bounding box center [456, 514] width 364 height 81
click at [383, 524] on textarea "Cambria Templeton Square Eased Edge" at bounding box center [456, 514] width 364 height 81
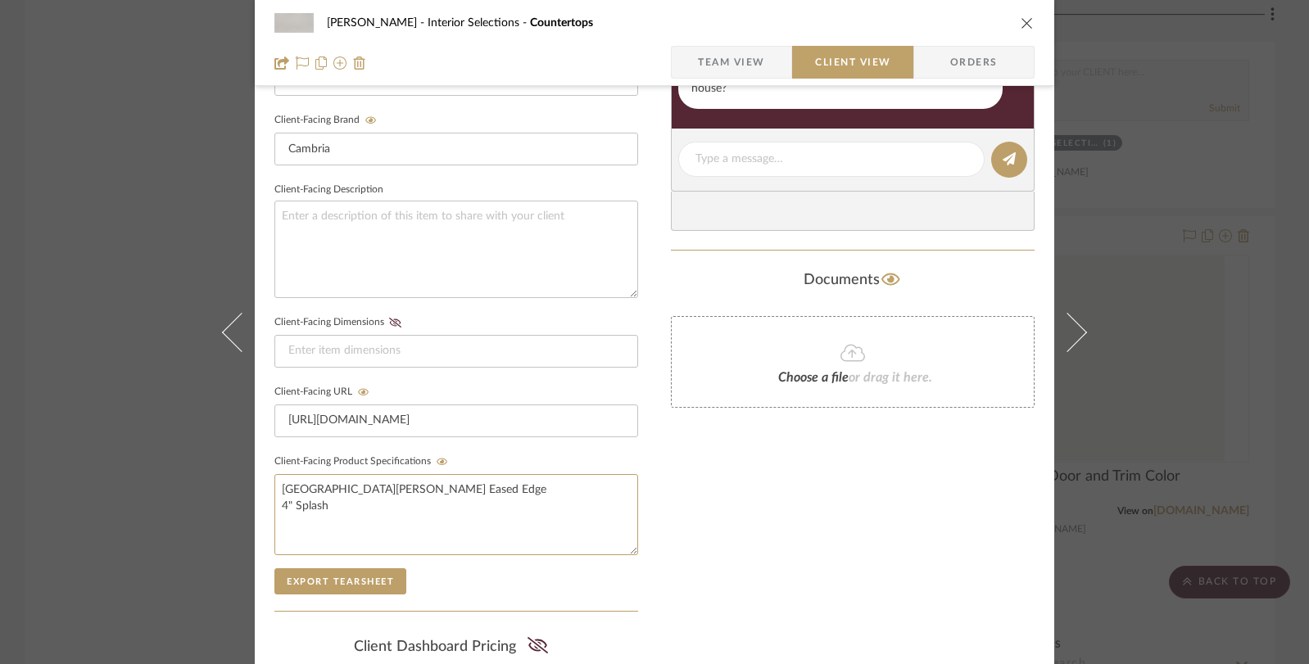
type textarea "Cambria Templeton Square Eased Edge 4" Splash"
click at [1175, 470] on div "Beem Interior Selections Countertops Team View Client View Orders Client-Facing…" at bounding box center [654, 332] width 1309 height 664
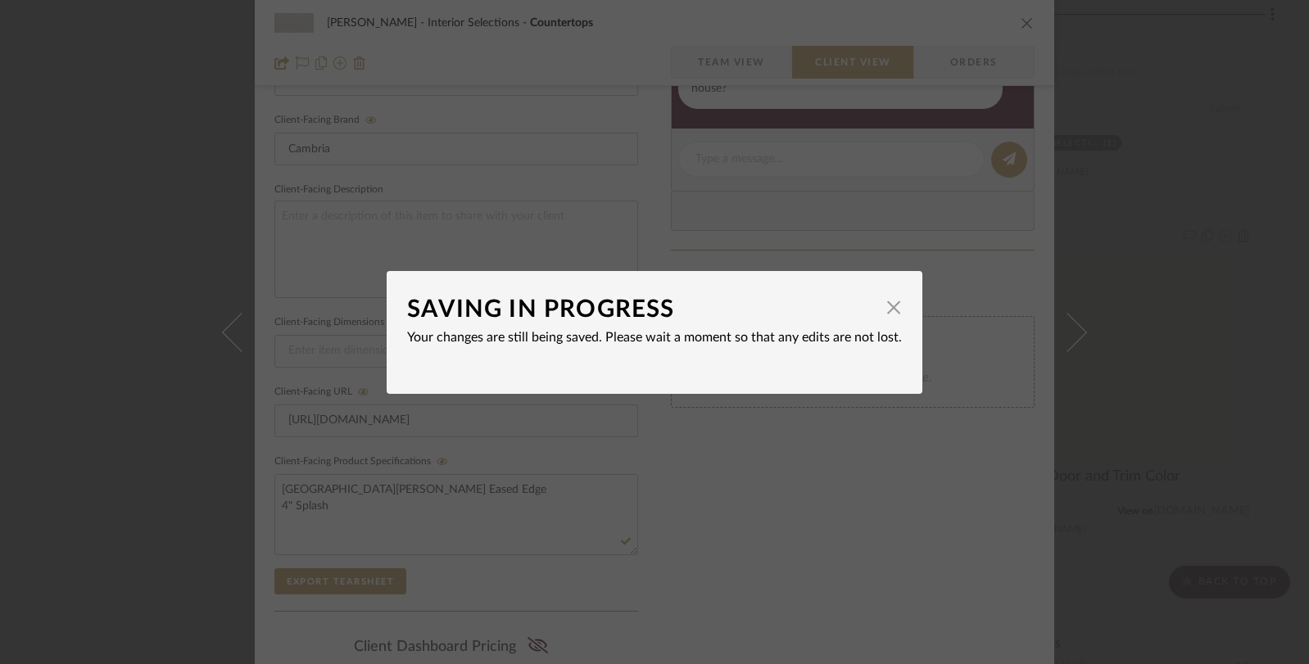
click at [1131, 214] on div "SAVING IN PROGRESS × Your changes are still being saved. Please wait a moment s…" at bounding box center [654, 332] width 1309 height 664
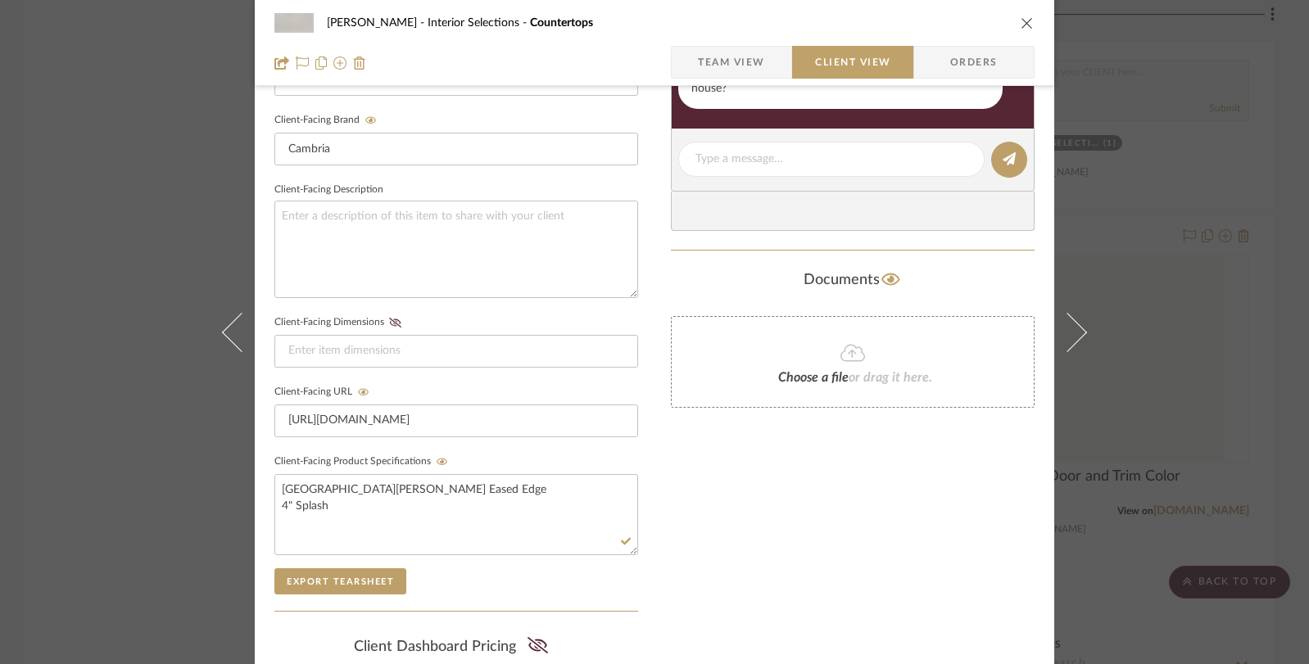
click at [729, 70] on span "Team View" at bounding box center [731, 62] width 67 height 33
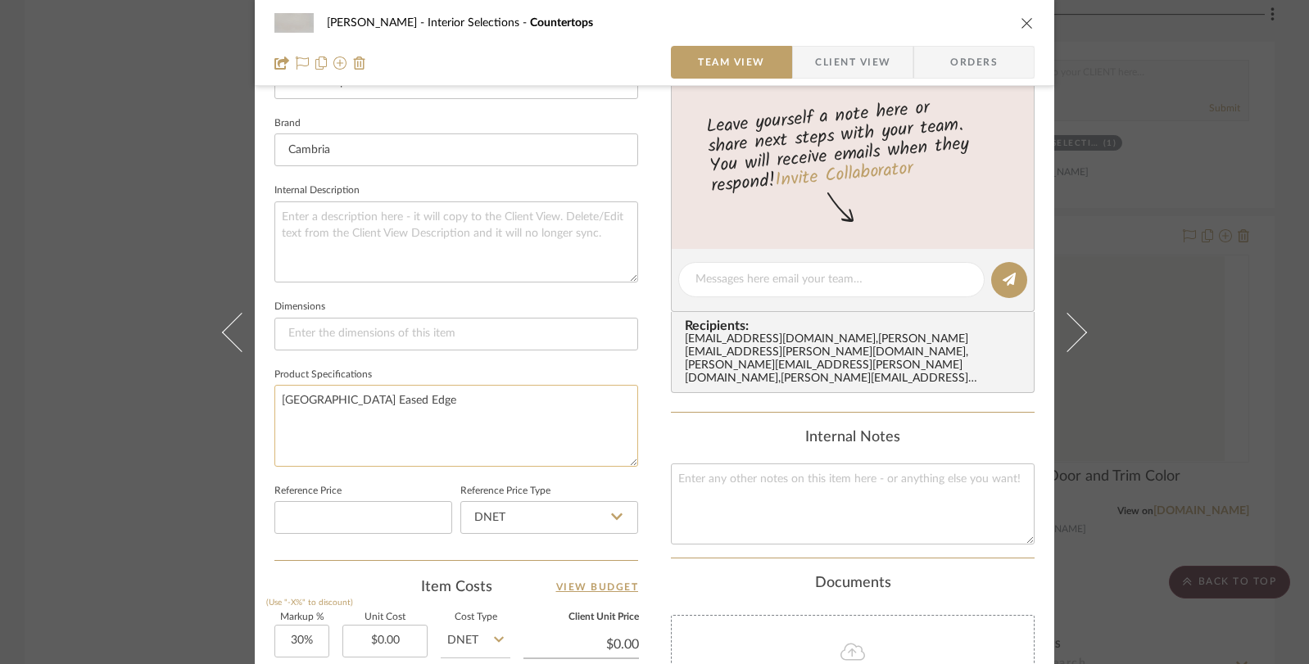
click at [337, 397] on textarea "Smithfield Square Eased Edge" at bounding box center [456, 425] width 364 height 81
drag, startPoint x: 337, startPoint y: 397, endPoint x: 262, endPoint y: 396, distance: 74.5
click at [262, 396] on div "Beem Interior Selections Countertops Team View Client View Orders Team-Facing D…" at bounding box center [654, 268] width 799 height 1512
click at [406, 414] on textarea "Templeton Square Eased Edge" at bounding box center [456, 425] width 364 height 81
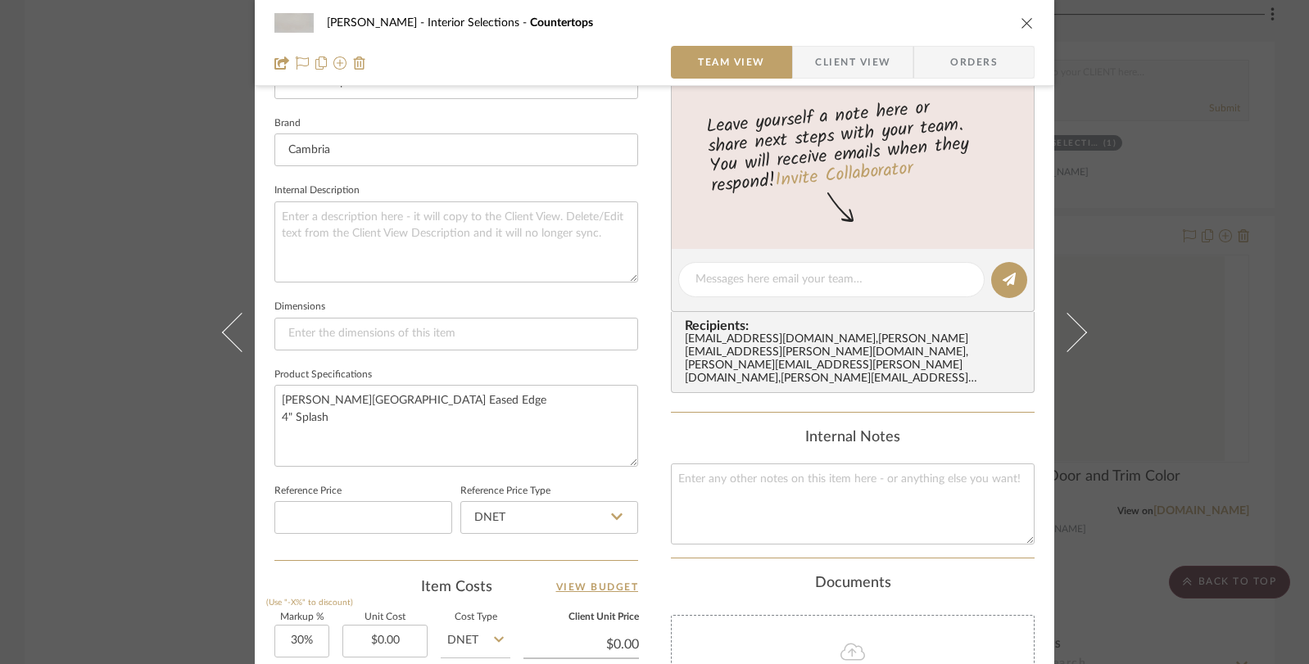
type textarea "Templeton Square Eased Edge 4" Splash"
click at [1159, 491] on div "Beem Interior Selections Countertops Team View Client View Orders Team-Facing D…" at bounding box center [654, 332] width 1309 height 664
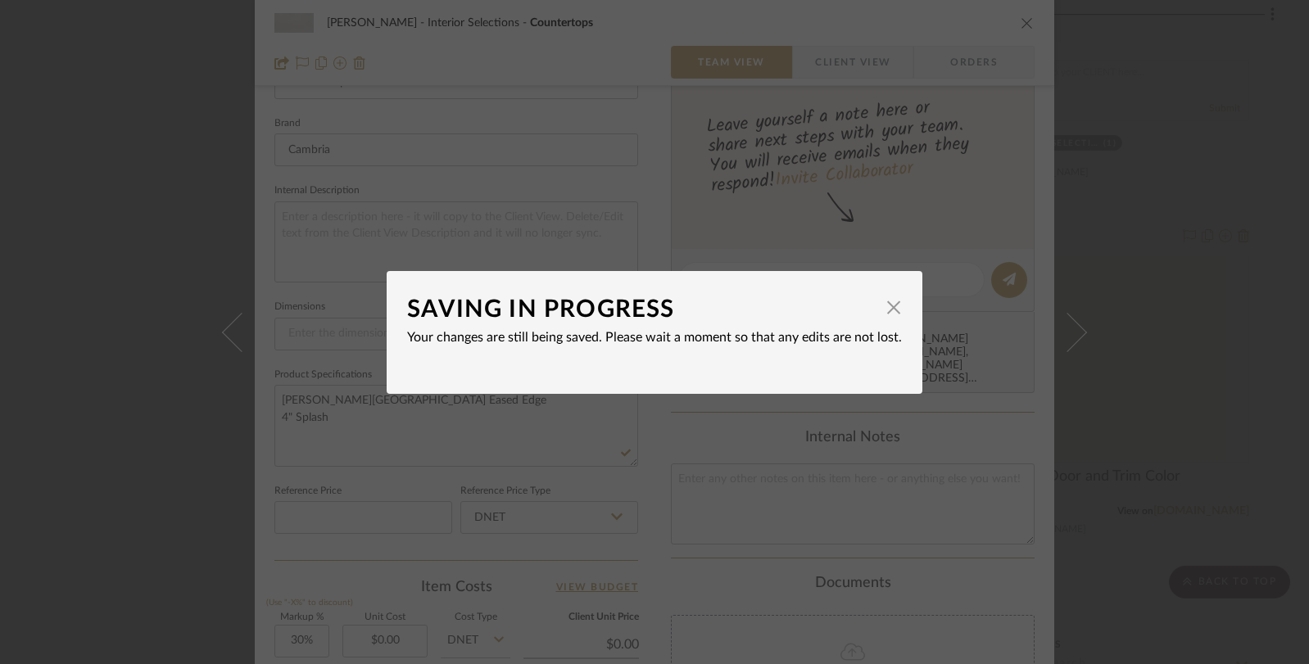
click at [1117, 442] on div "SAVING IN PROGRESS × Your changes are still being saved. Please wait a moment s…" at bounding box center [654, 332] width 1309 height 664
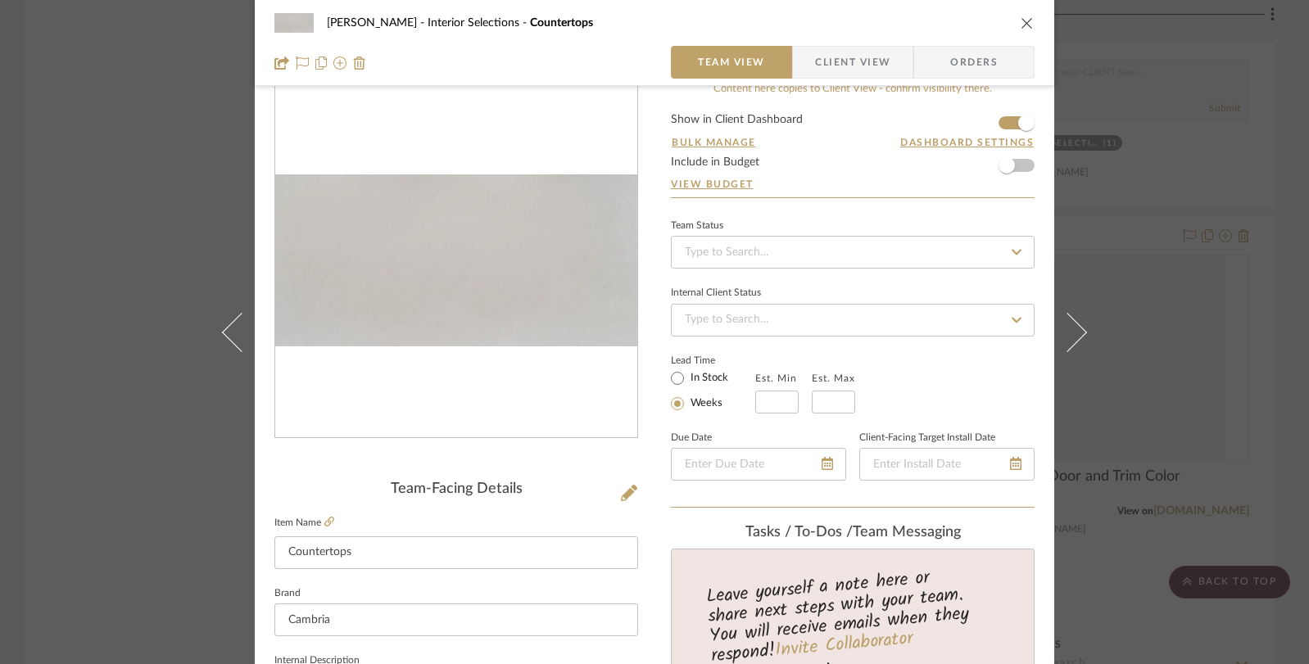
scroll to position [0, 0]
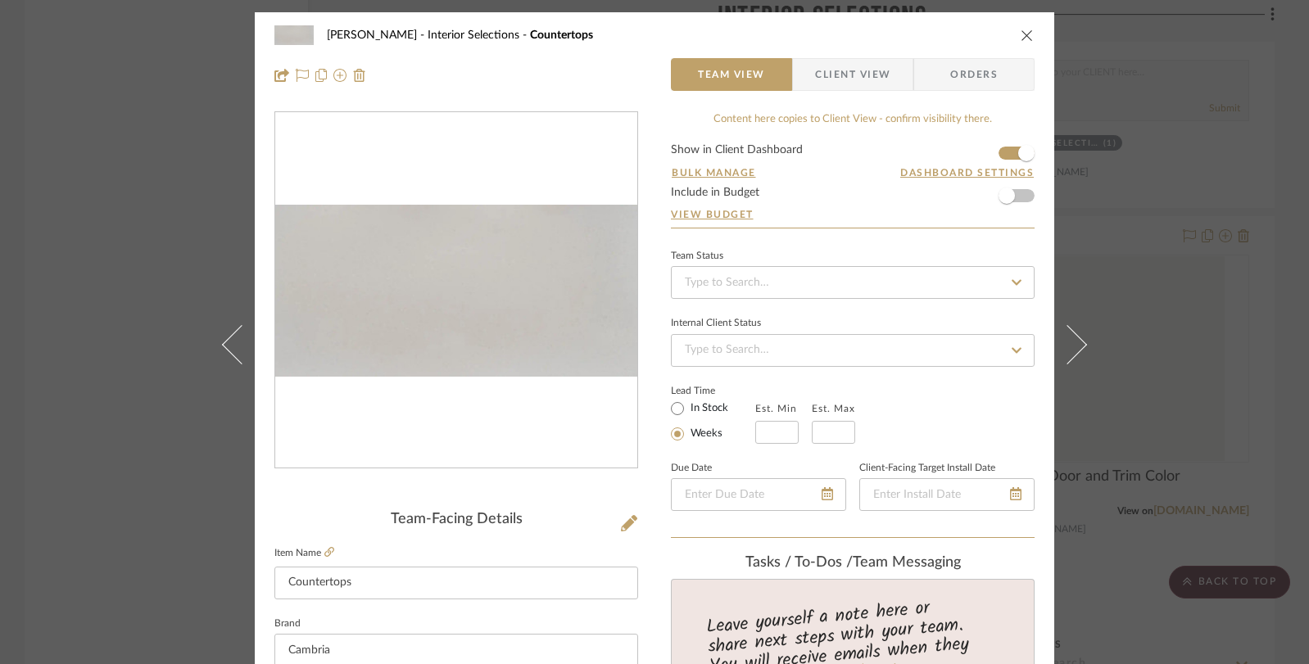
click at [1130, 286] on div "Beem Interior Selections Countertops Team View Client View Orders Team-Facing D…" at bounding box center [654, 332] width 1309 height 664
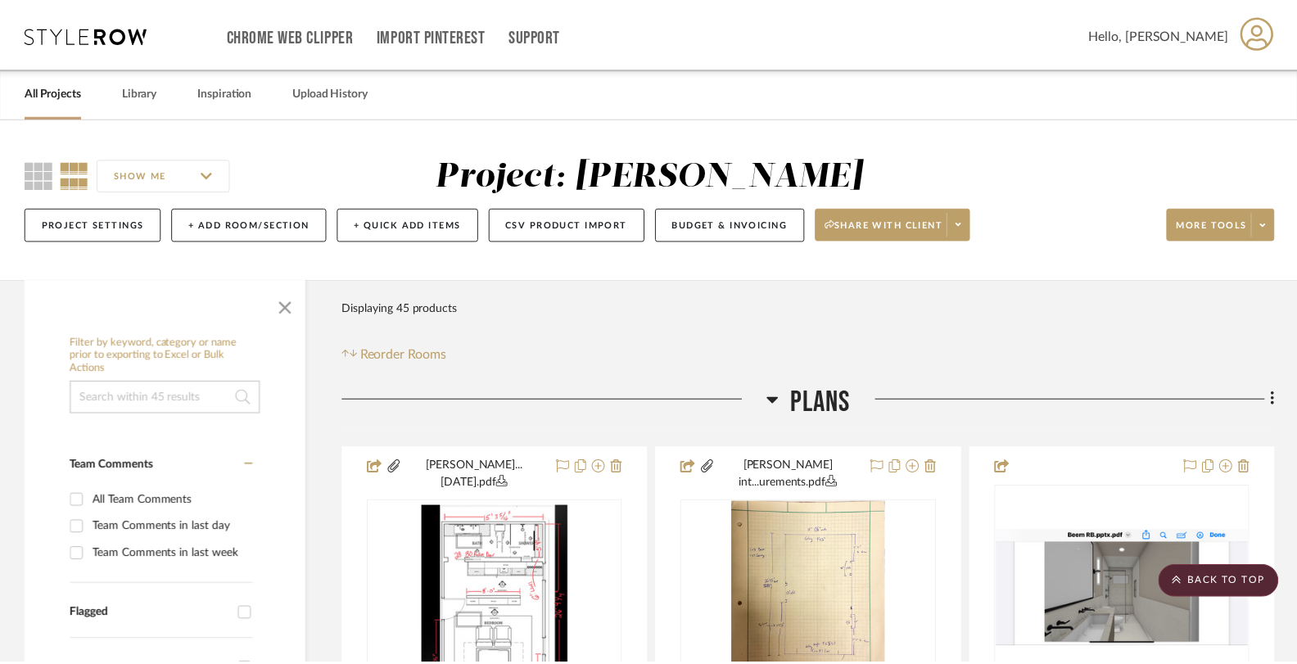
scroll to position [2666, 0]
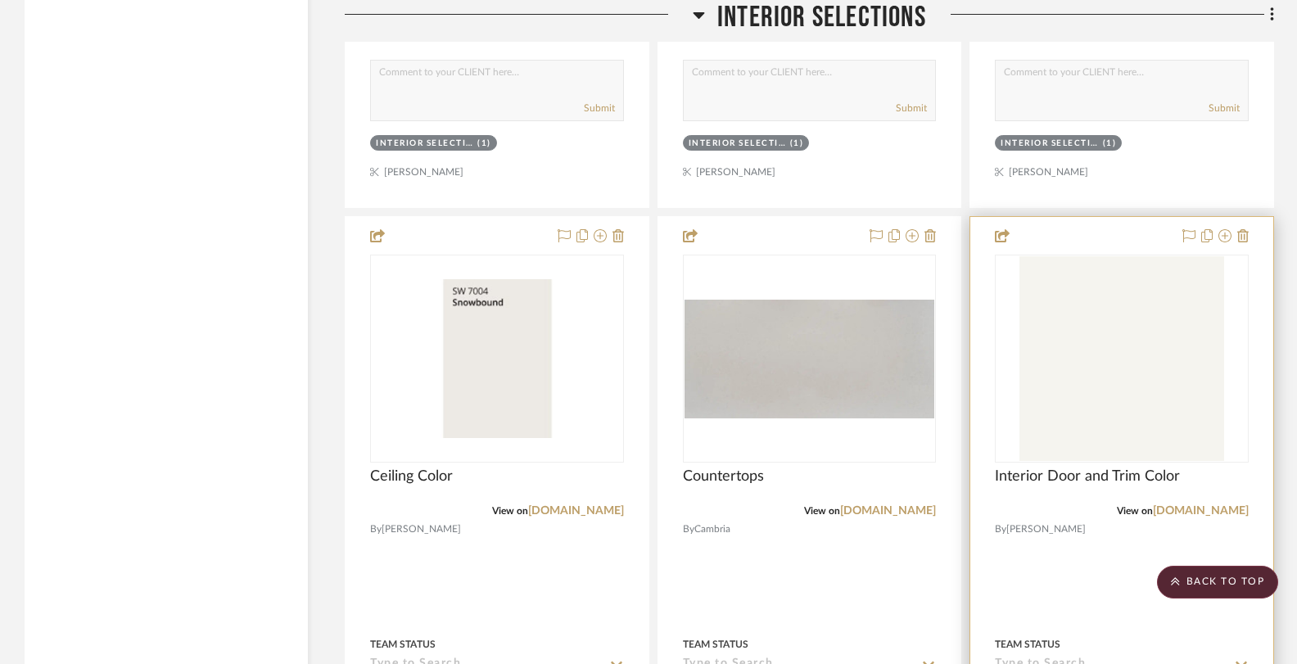
click at [1019, 350] on div "0" at bounding box center [1122, 358] width 252 height 206
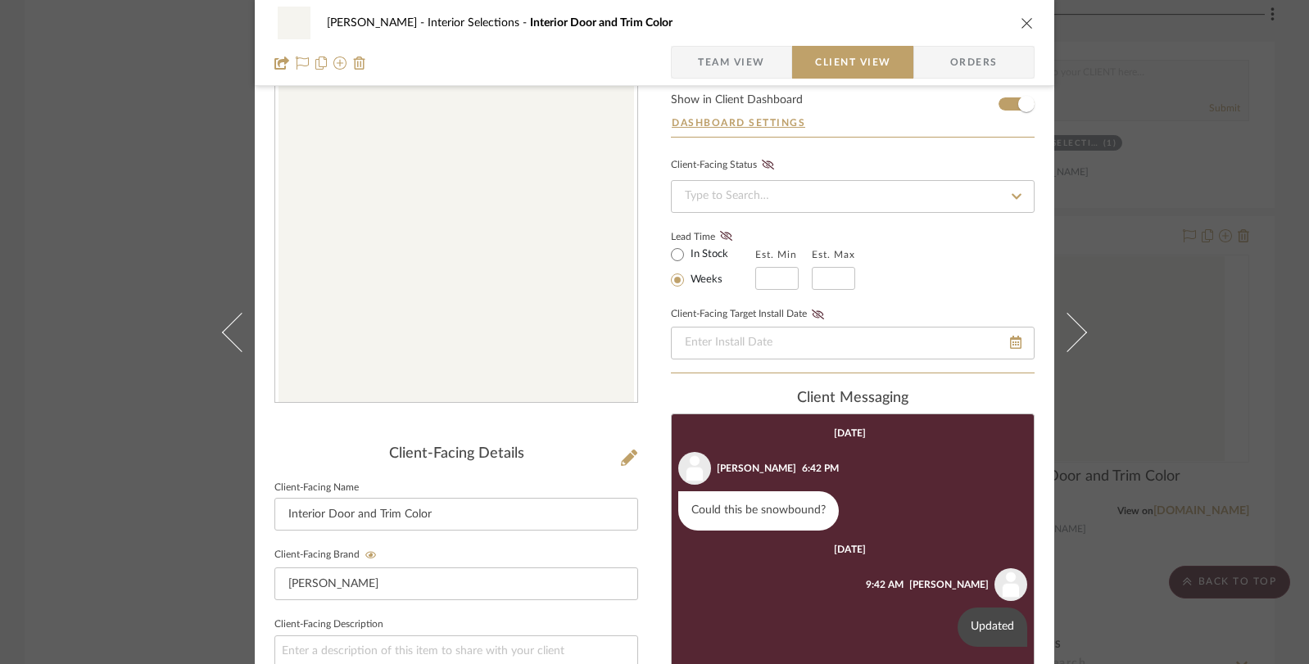
scroll to position [0, 0]
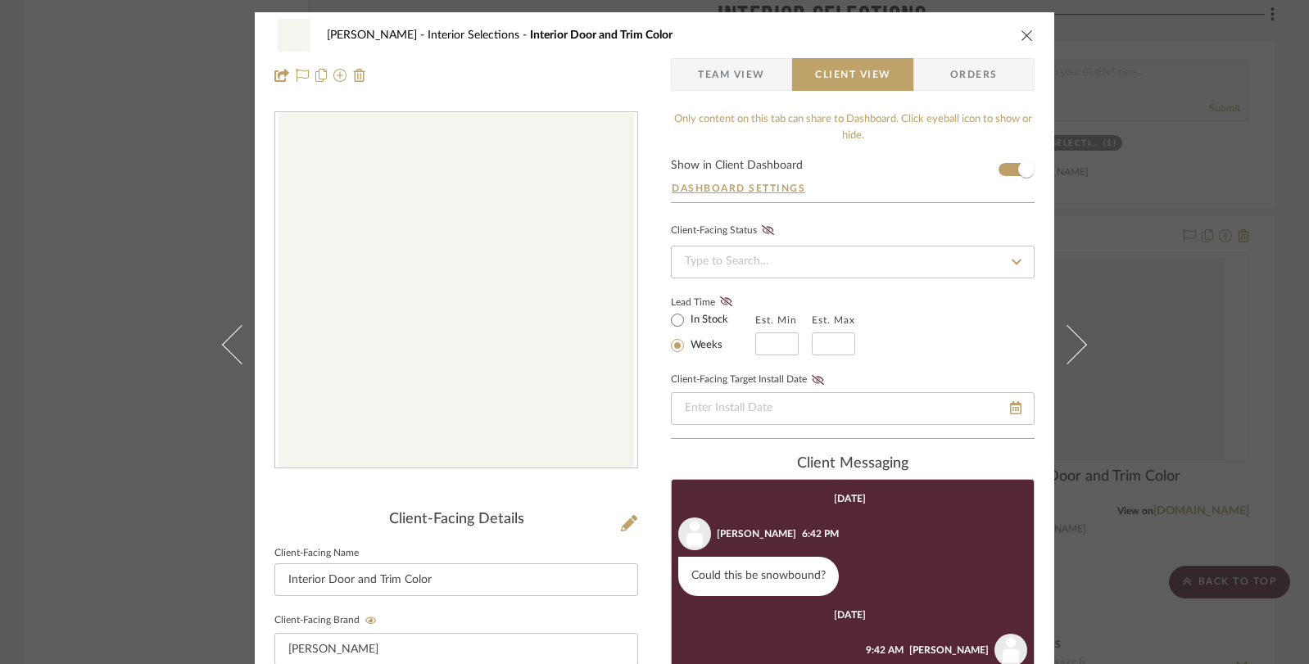
click at [741, 83] on span "Team View" at bounding box center [731, 74] width 67 height 33
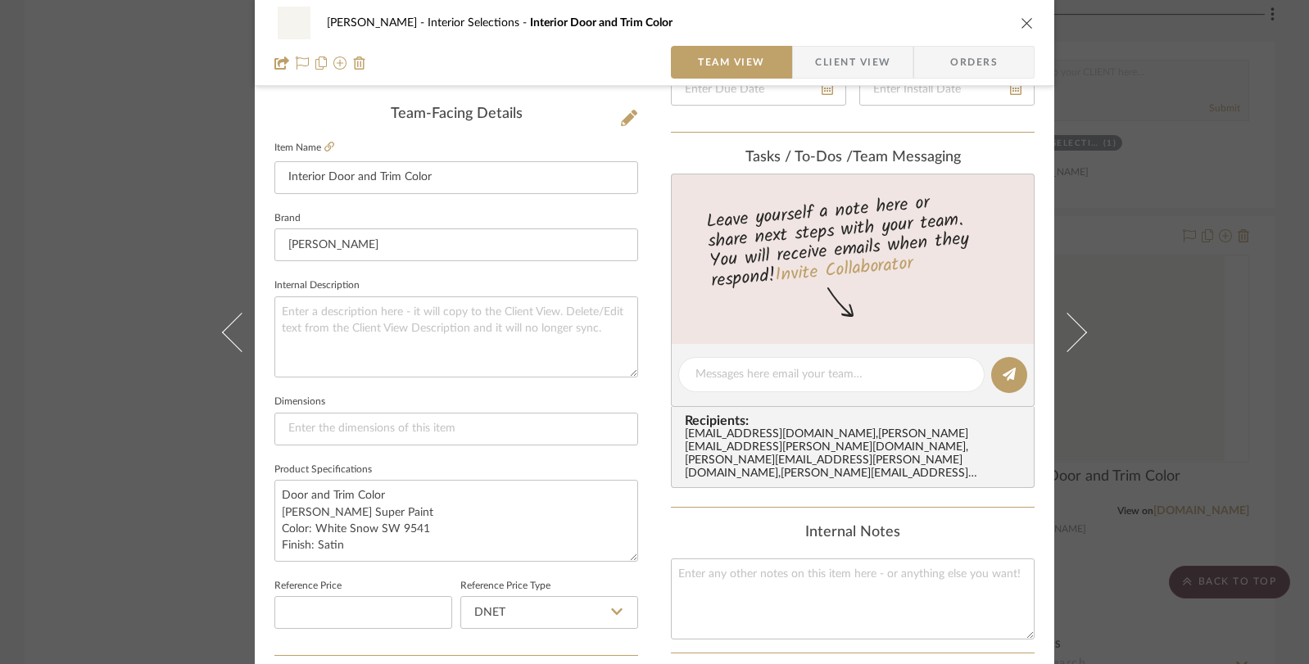
scroll to position [454, 0]
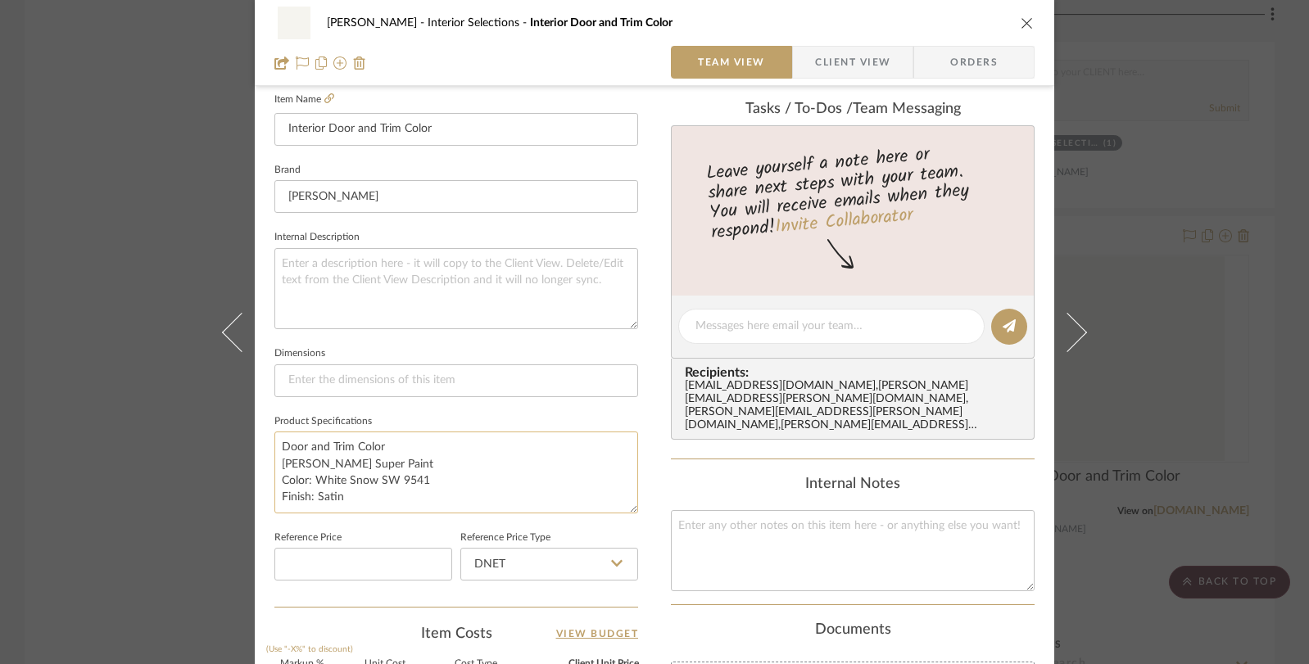
click at [415, 481] on textarea "Door and Trim Color Sherwin Williams Super Paint Color: White Snow SW 9541 Fini…" at bounding box center [456, 472] width 364 height 81
drag, startPoint x: 423, startPoint y: 481, endPoint x: 314, endPoint y: 475, distance: 109.1
click at [314, 475] on textarea "Door and Trim Color Sherwin Williams Super Paint Color: White Snow SW 9541 Fini…" at bounding box center [456, 472] width 364 height 81
type textarea "Door and Trim Color Sherwin Williams Super Paint Color: Snow Bound SW 7004 Fini…"
click at [97, 437] on div "Beem Interior Selections Interior Door and Trim Color Team View Client View Ord…" at bounding box center [654, 332] width 1309 height 664
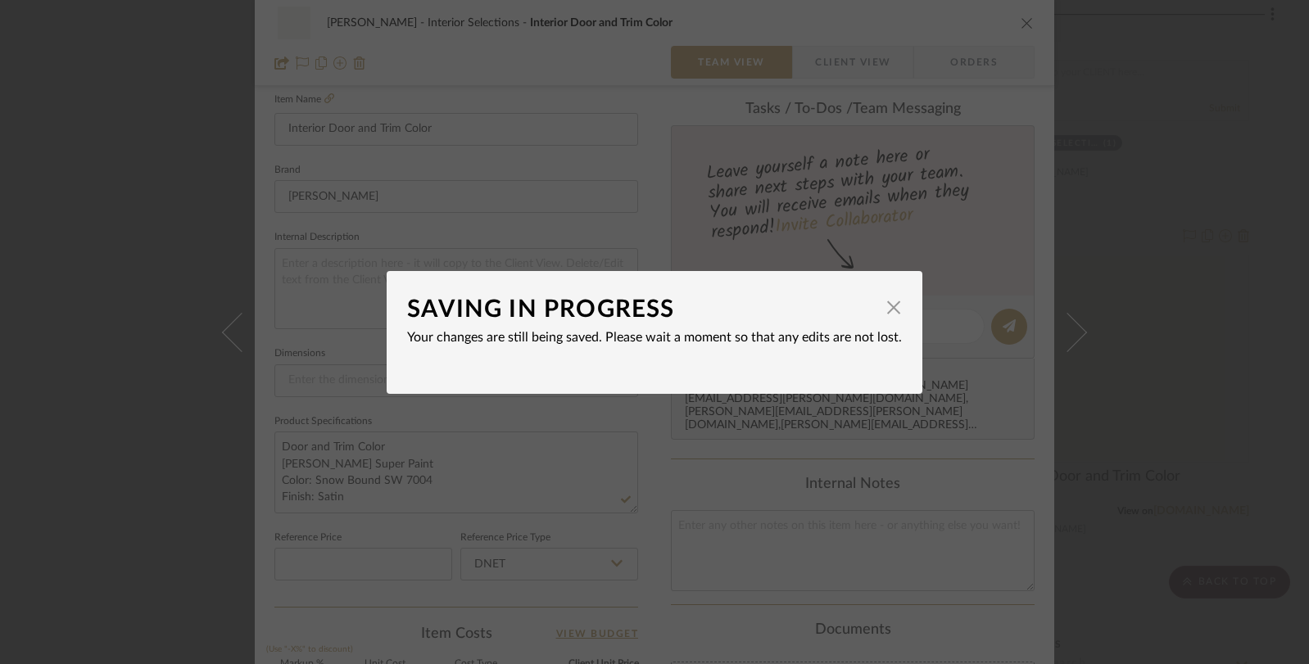
click at [129, 393] on div "SAVING IN PROGRESS × Your changes are still being saved. Please wait a moment s…" at bounding box center [654, 332] width 1309 height 664
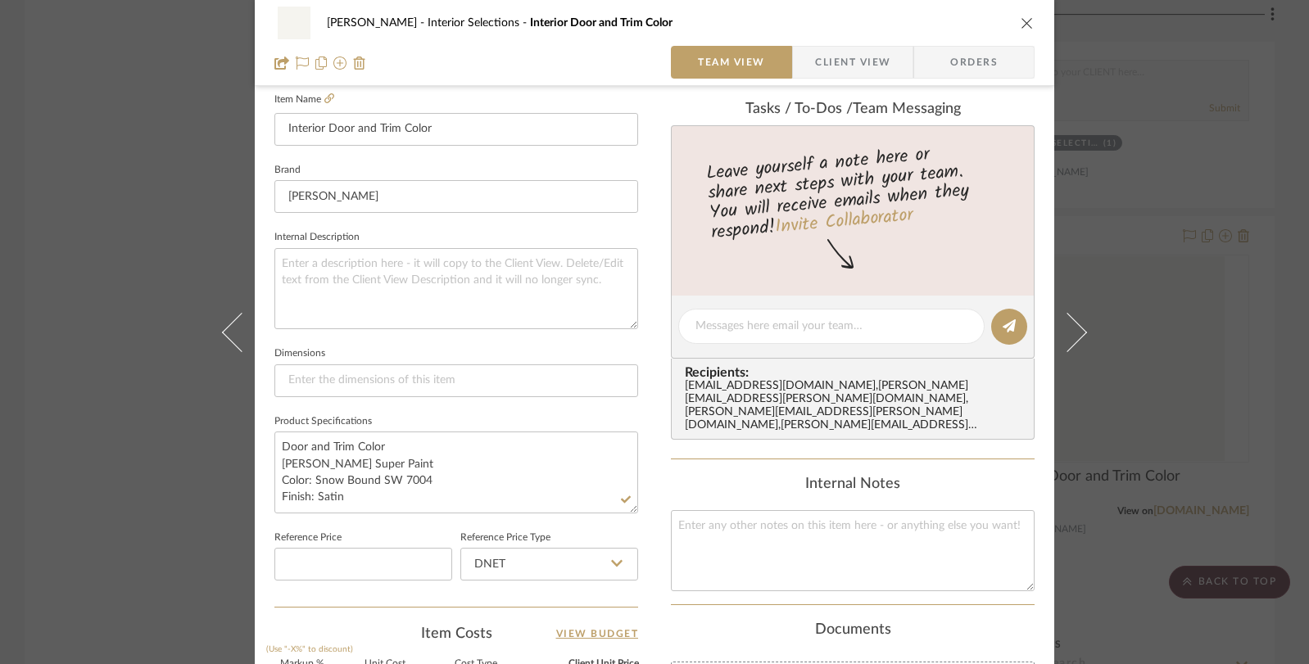
click at [170, 420] on div "Beem Interior Selections Interior Door and Trim Color Team View Client View Ord…" at bounding box center [654, 332] width 1309 height 664
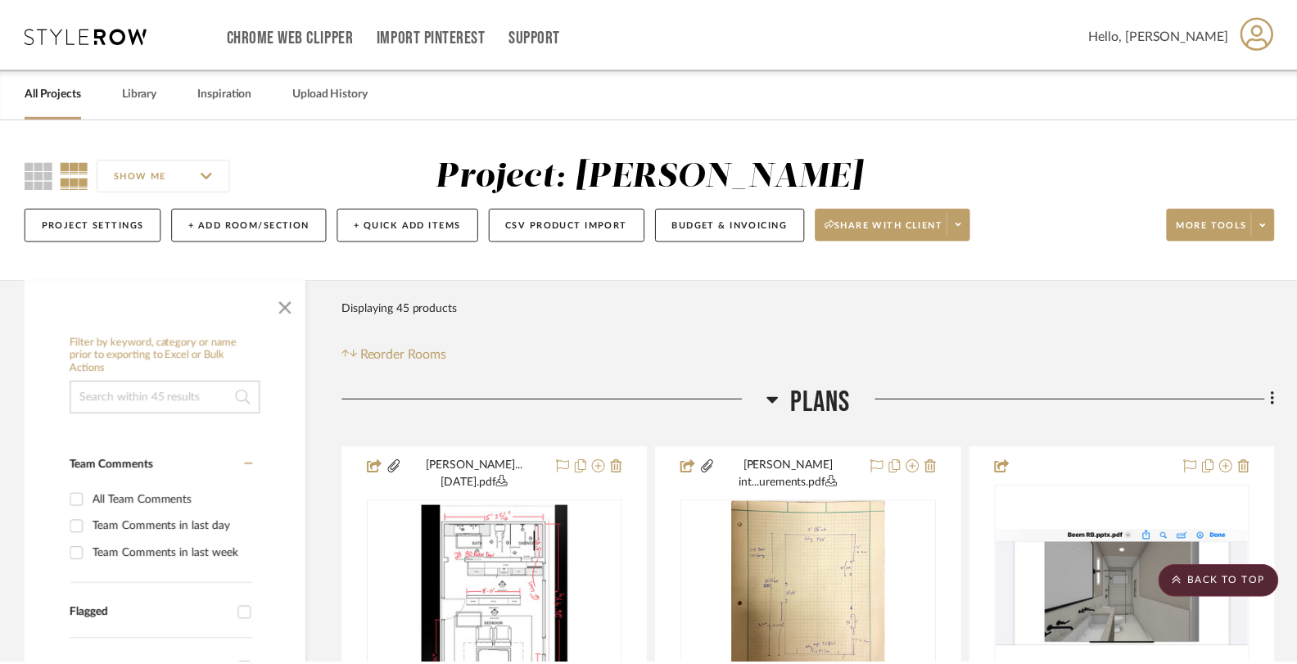
scroll to position [2666, 0]
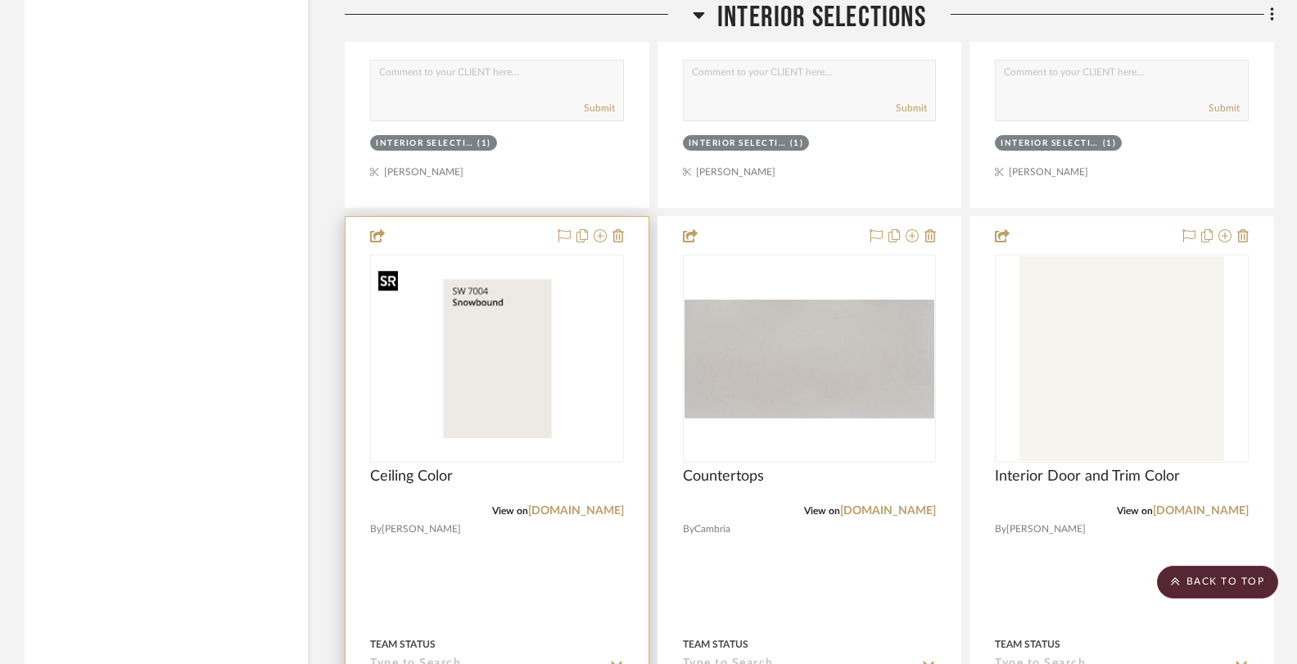
click at [517, 350] on img "0" at bounding box center [497, 358] width 251 height 159
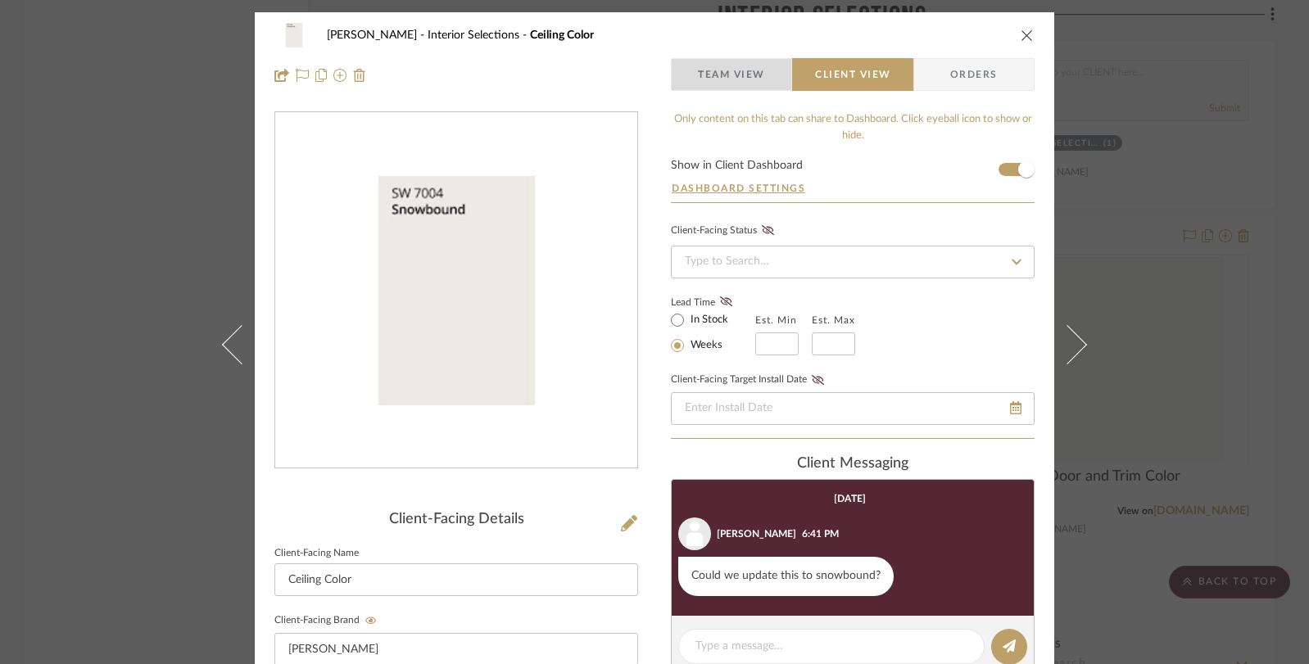
click at [759, 80] on span "Team View" at bounding box center [731, 74] width 120 height 33
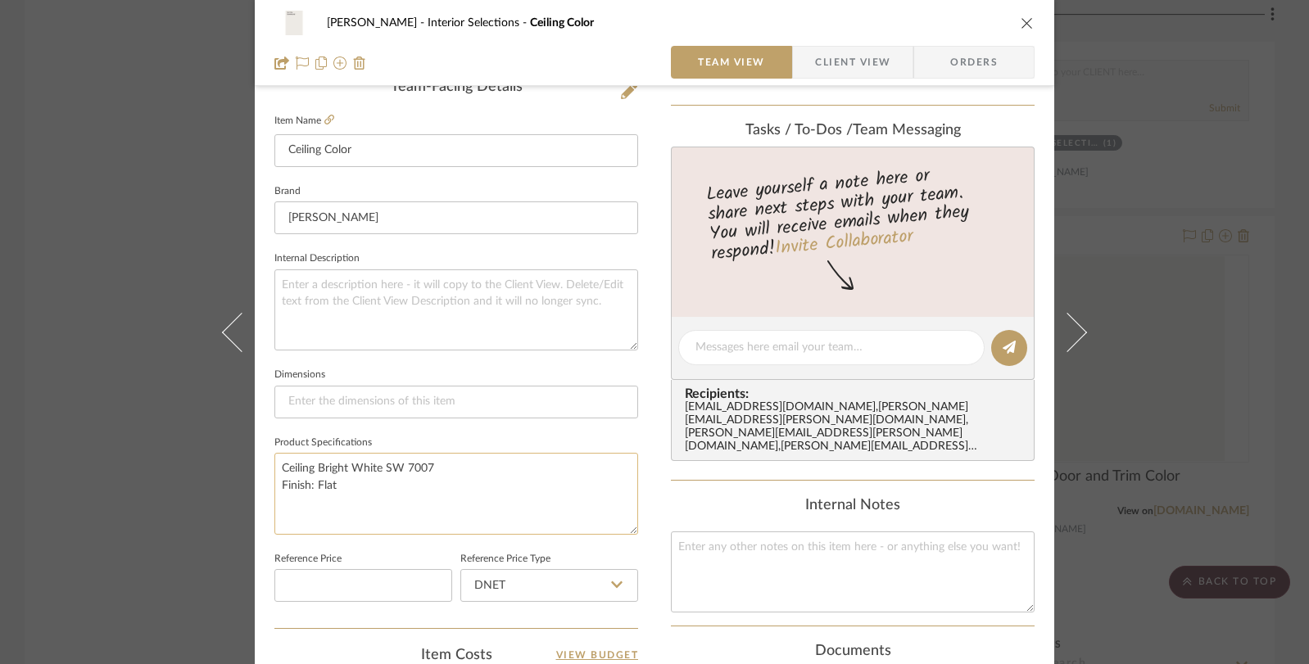
scroll to position [443, 0]
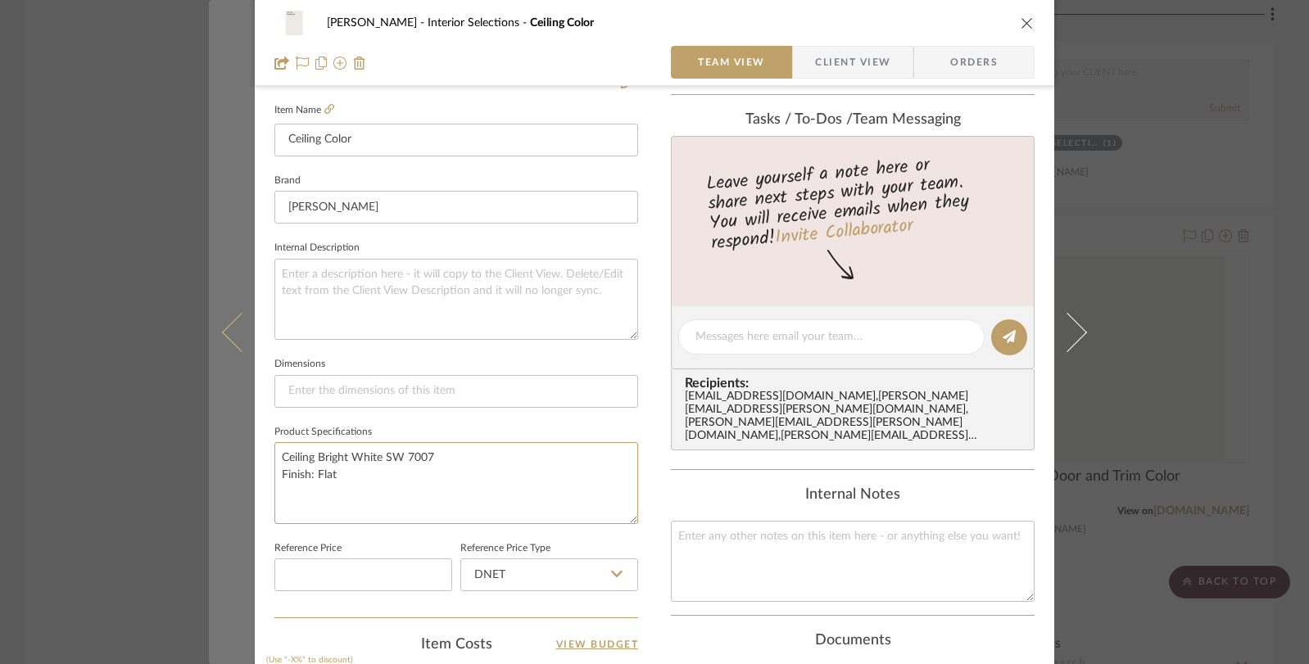
drag, startPoint x: 442, startPoint y: 454, endPoint x: 219, endPoint y: 445, distance: 223.8
click at [219, 445] on mat-dialog-content "Beem Interior Selections Ceiling Color Team View Client View Orders Team-Facing…" at bounding box center [654, 325] width 891 height 1512
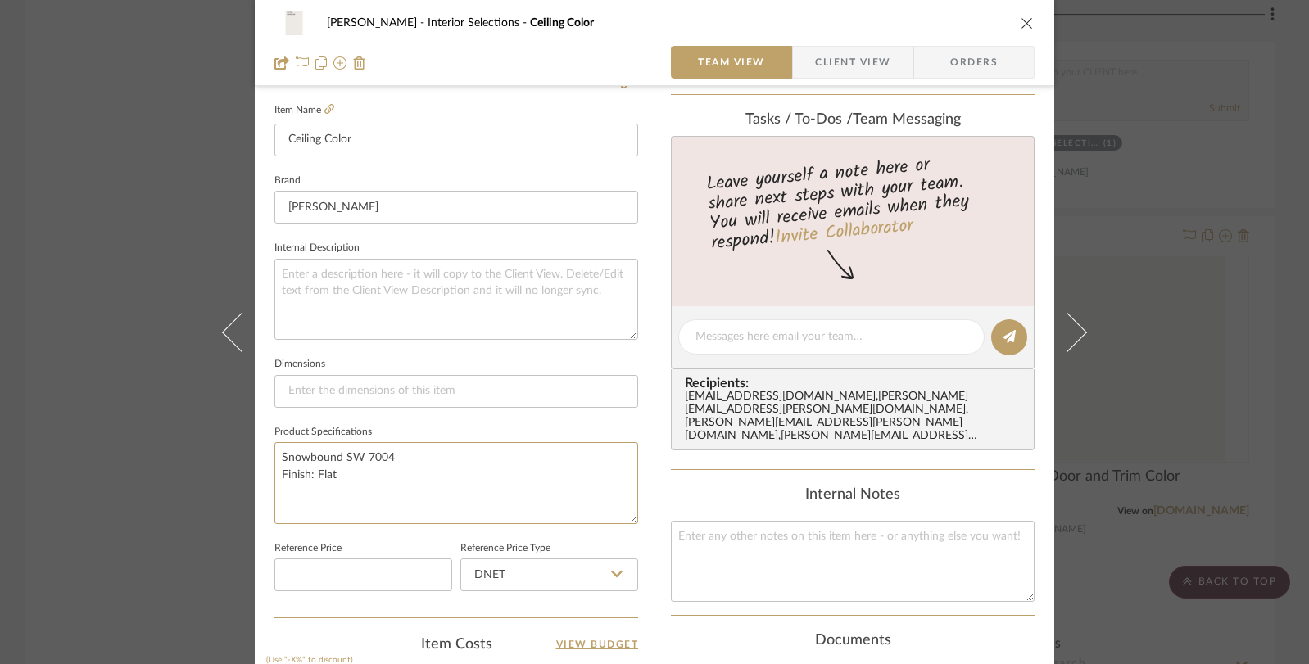
type textarea "Snowbound SW 7004 Finish: Flat"
click at [99, 399] on div "Beem Interior Selections Ceiling Color Team View Client View Orders Team-Facing…" at bounding box center [654, 332] width 1309 height 664
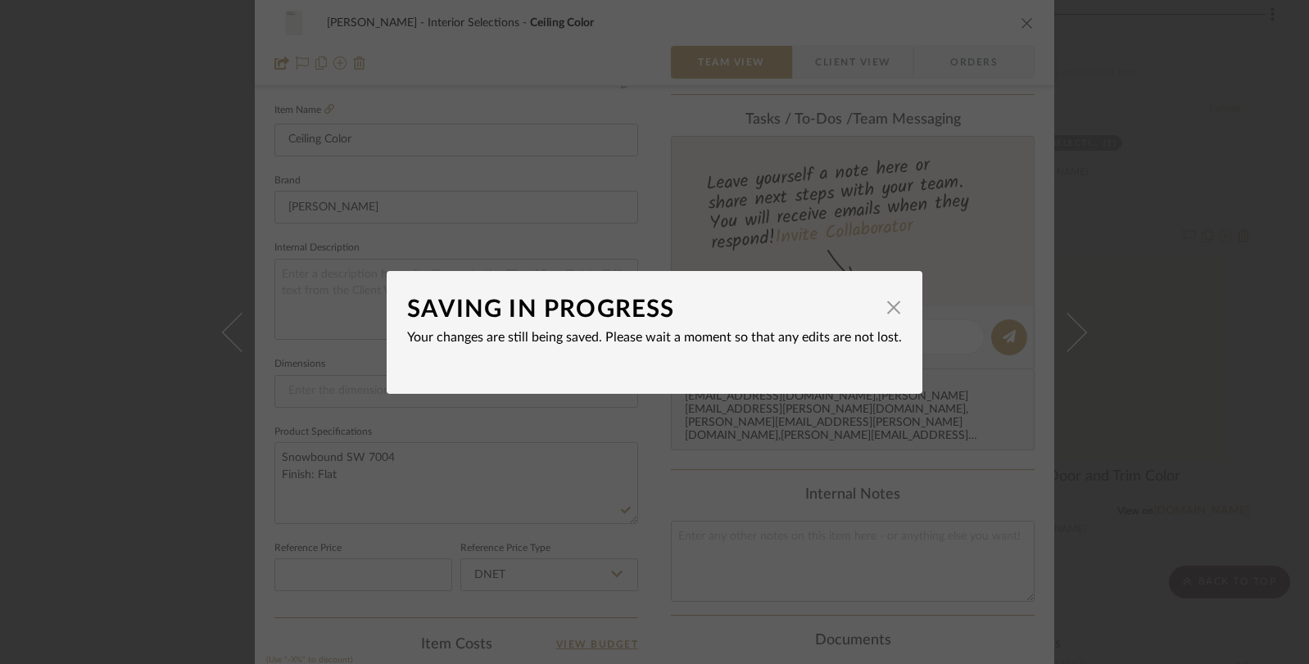
click at [131, 399] on div "SAVING IN PROGRESS × Your changes are still being saved. Please wait a moment s…" at bounding box center [654, 332] width 1309 height 664
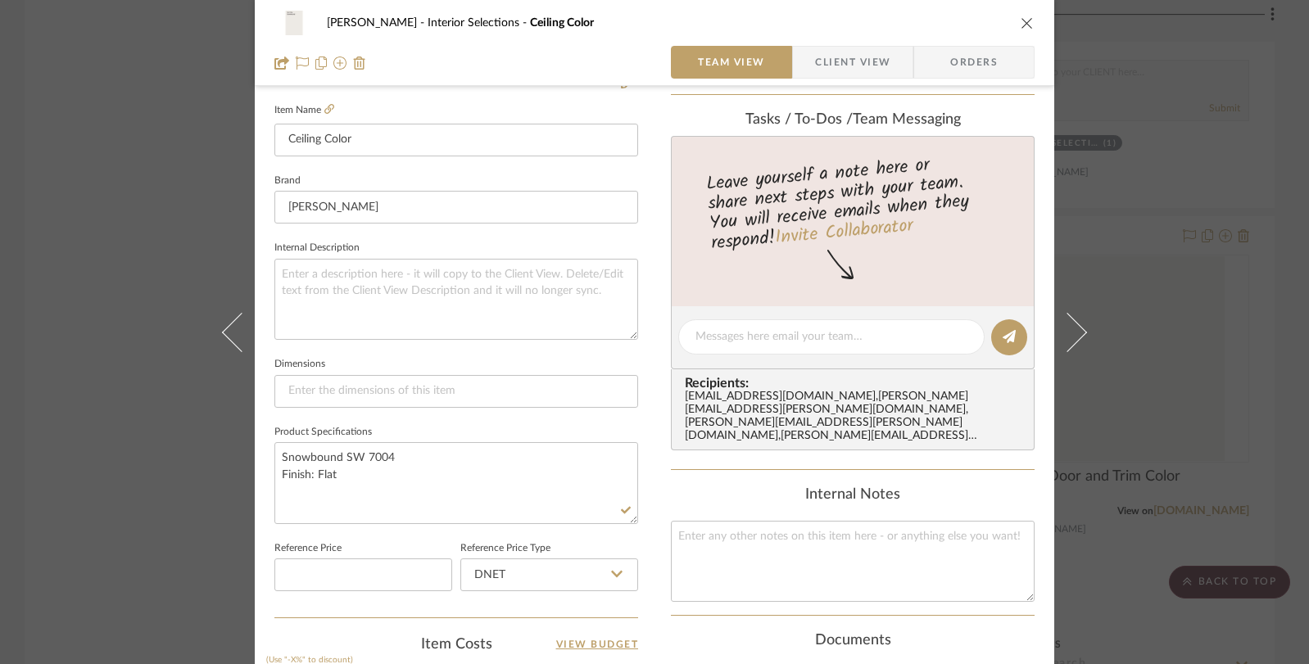
click at [131, 399] on div "Beem Interior Selections Ceiling Color Team View Client View Orders Team-Facing…" at bounding box center [654, 332] width 1309 height 664
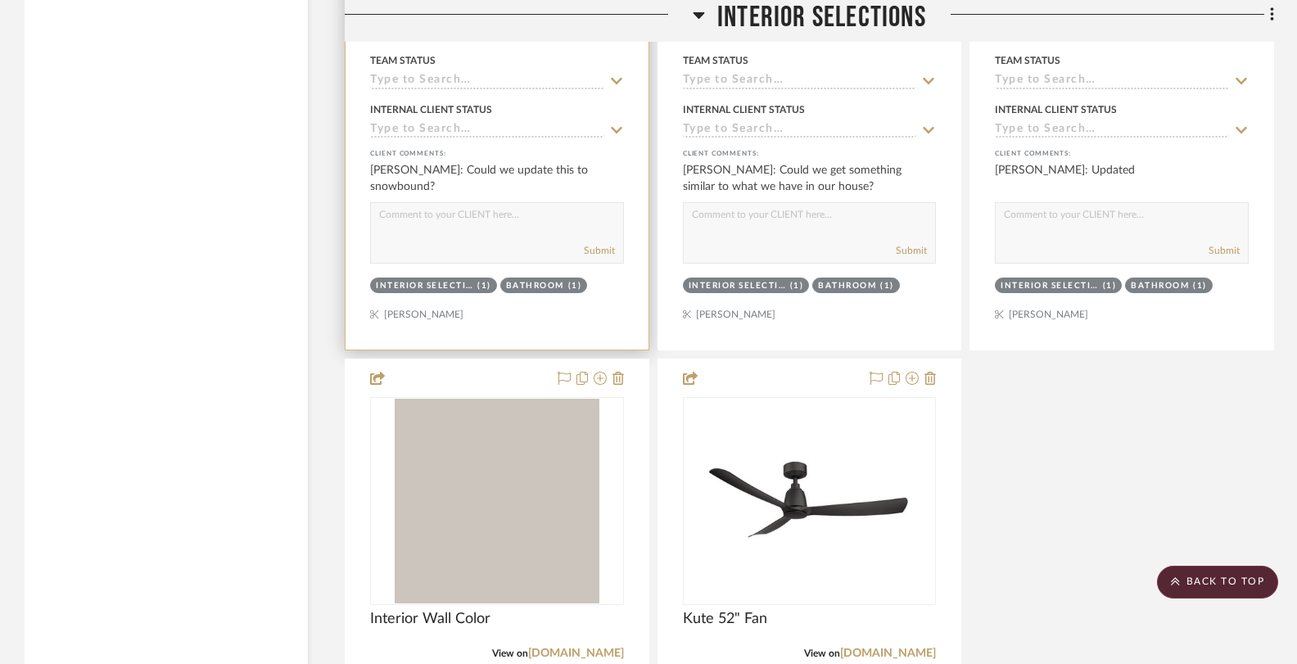
scroll to position [3352, 0]
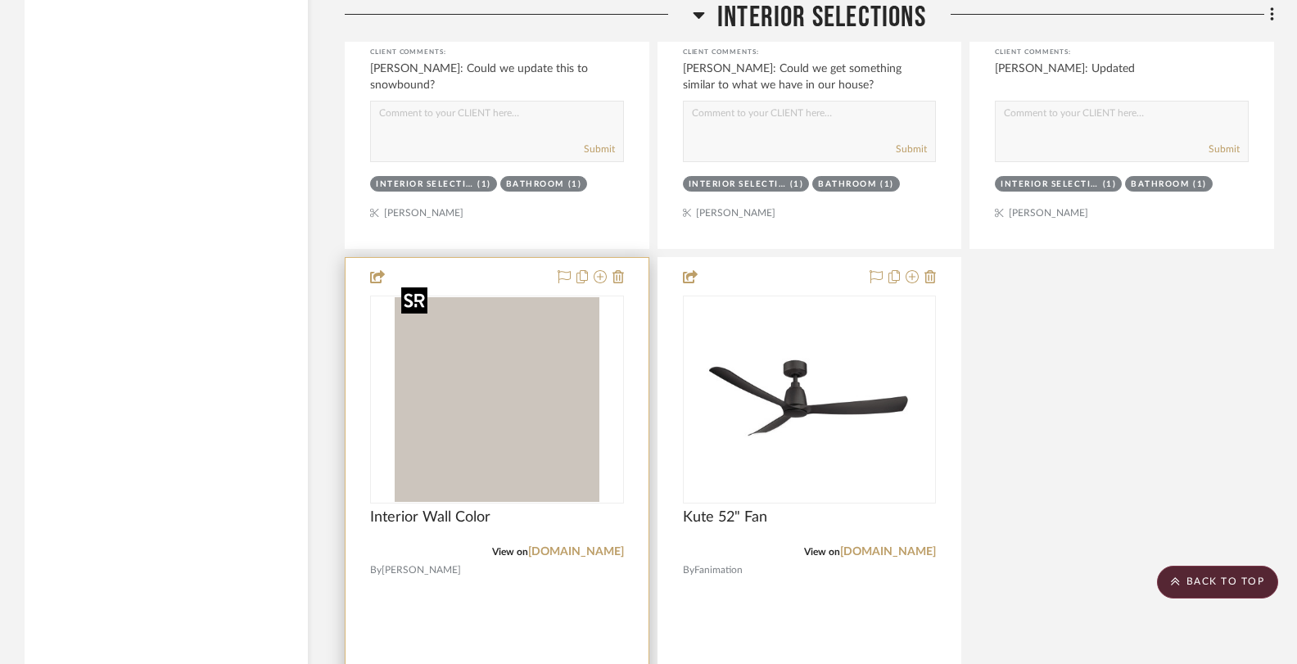
click at [536, 387] on img "0" at bounding box center [497, 399] width 205 height 205
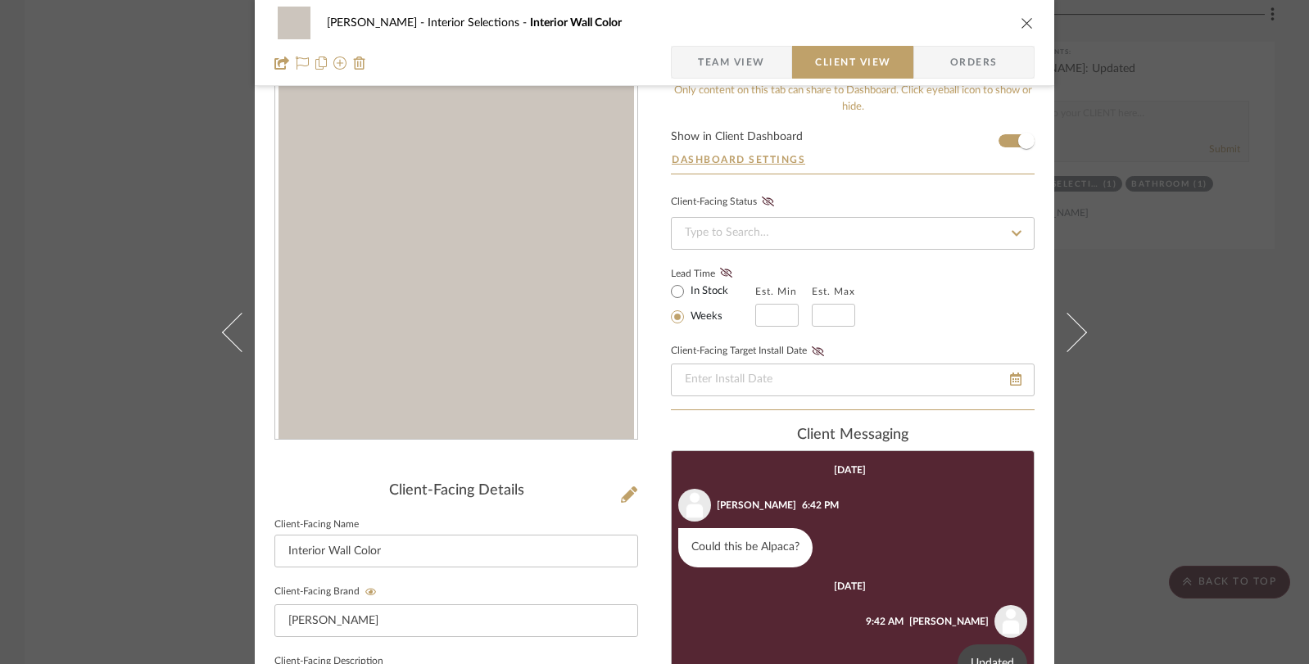
scroll to position [0, 0]
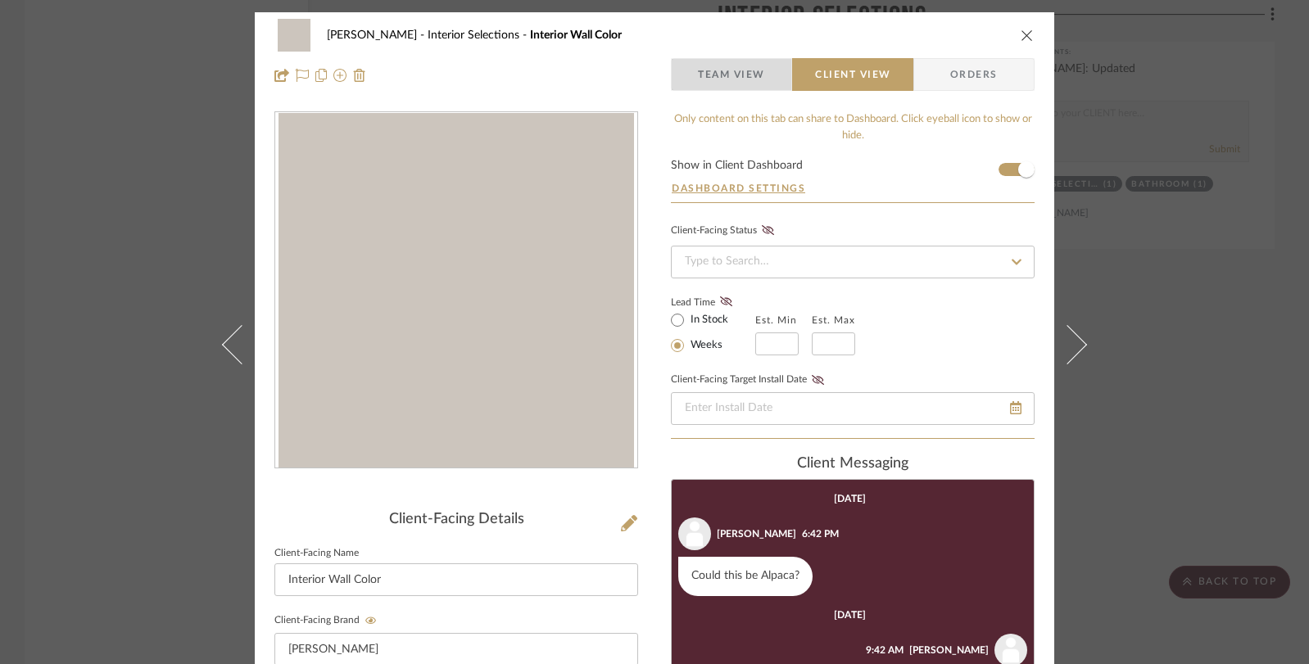
click at [747, 81] on span "Team View" at bounding box center [731, 74] width 67 height 33
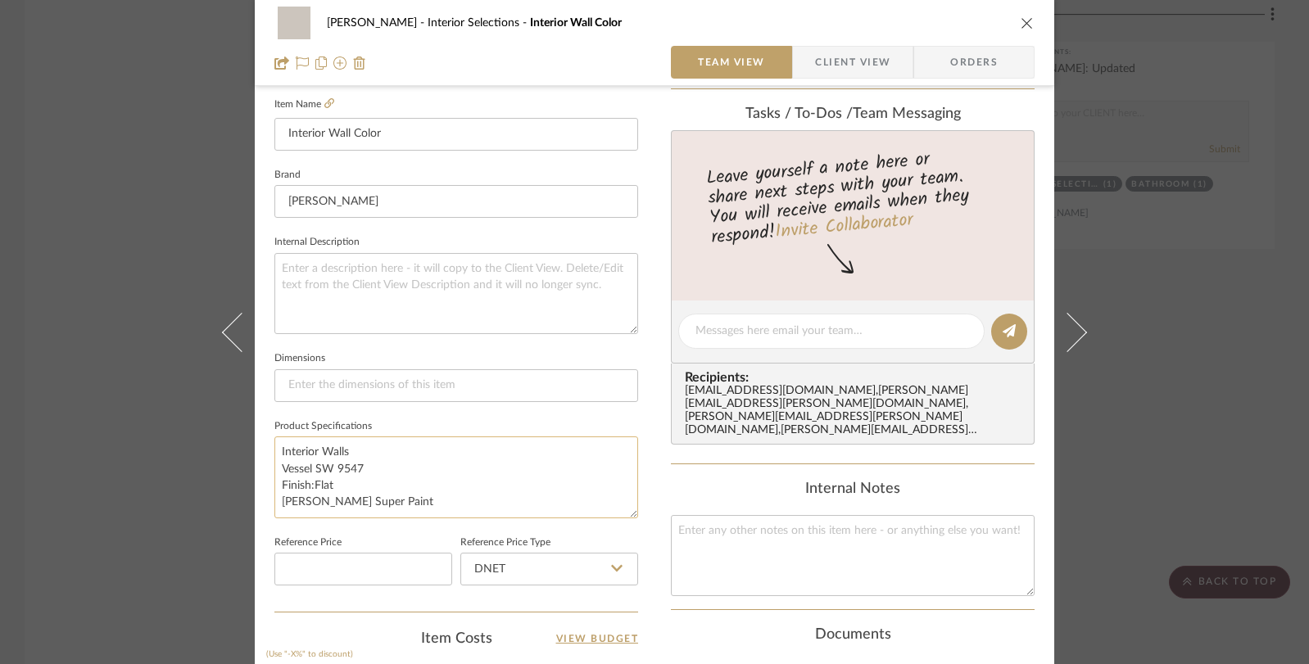
scroll to position [488, 0]
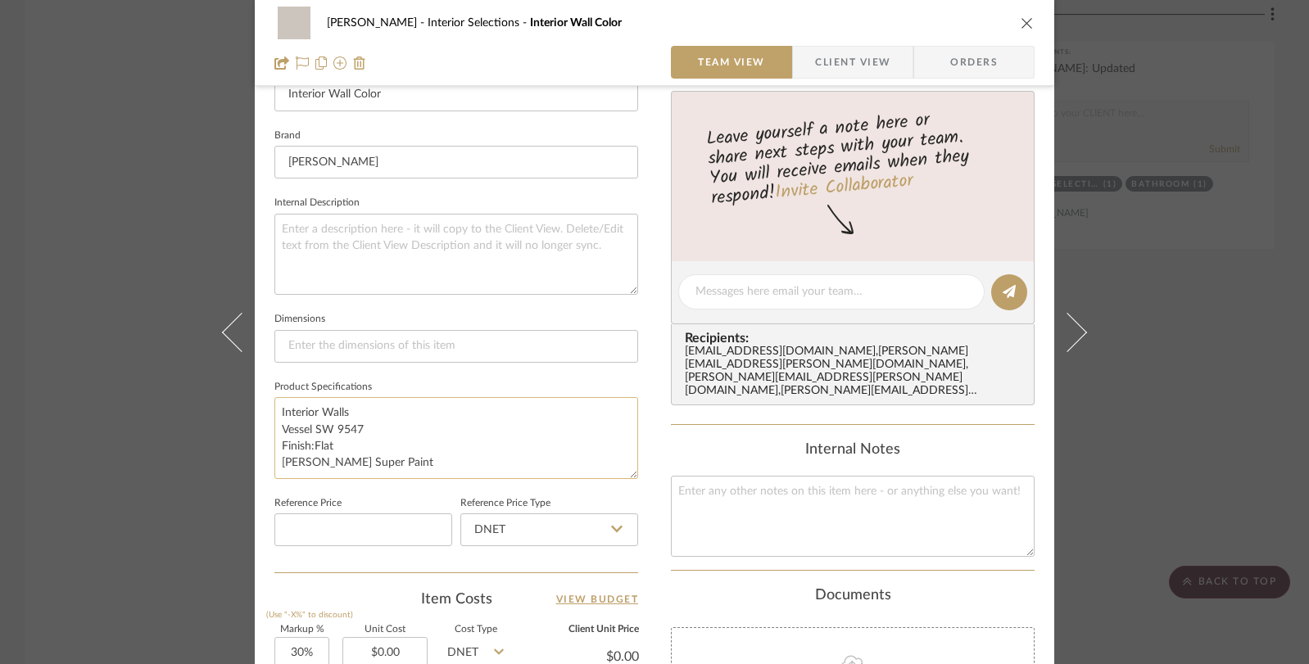
click at [365, 425] on textarea "Interior Walls Vessel SW 9547 Finish:Flat Sherwin Williams Super Paint" at bounding box center [456, 437] width 364 height 81
drag, startPoint x: 365, startPoint y: 425, endPoint x: 254, endPoint y: 419, distance: 111.5
click at [255, 419] on div "Beem Interior Selections Interior Wall Color Team View Client View Orders Team-…" at bounding box center [654, 280] width 799 height 1512
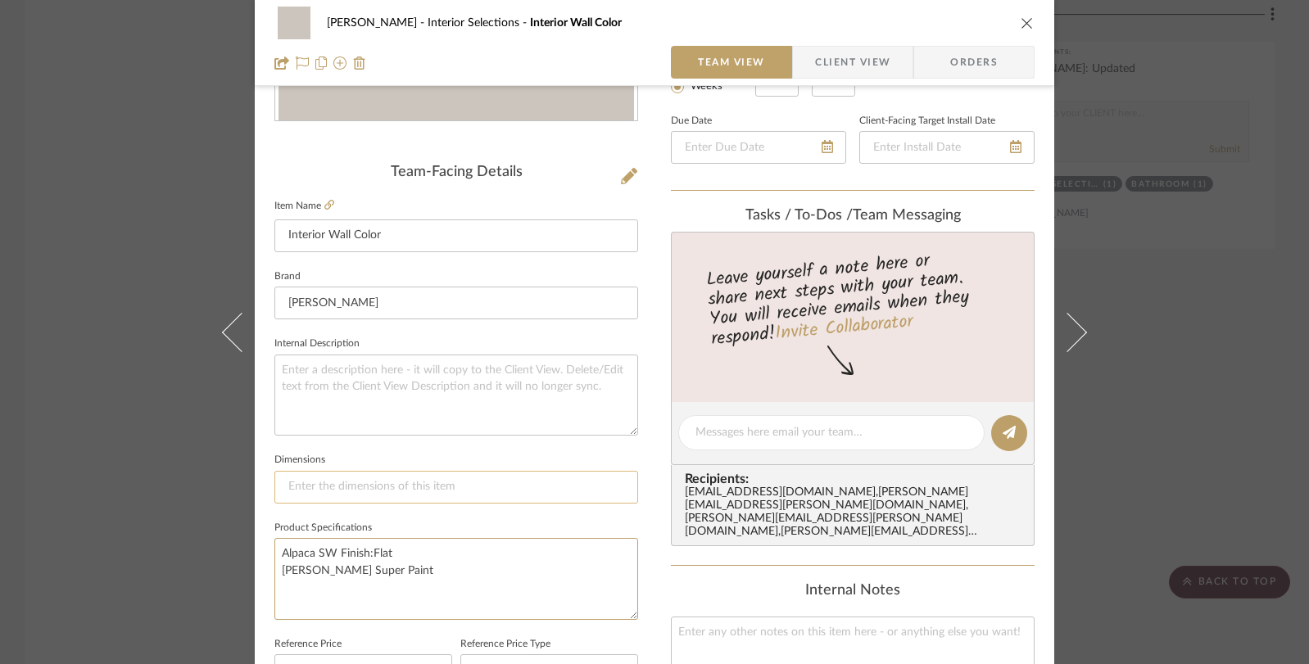
scroll to position [468, 0]
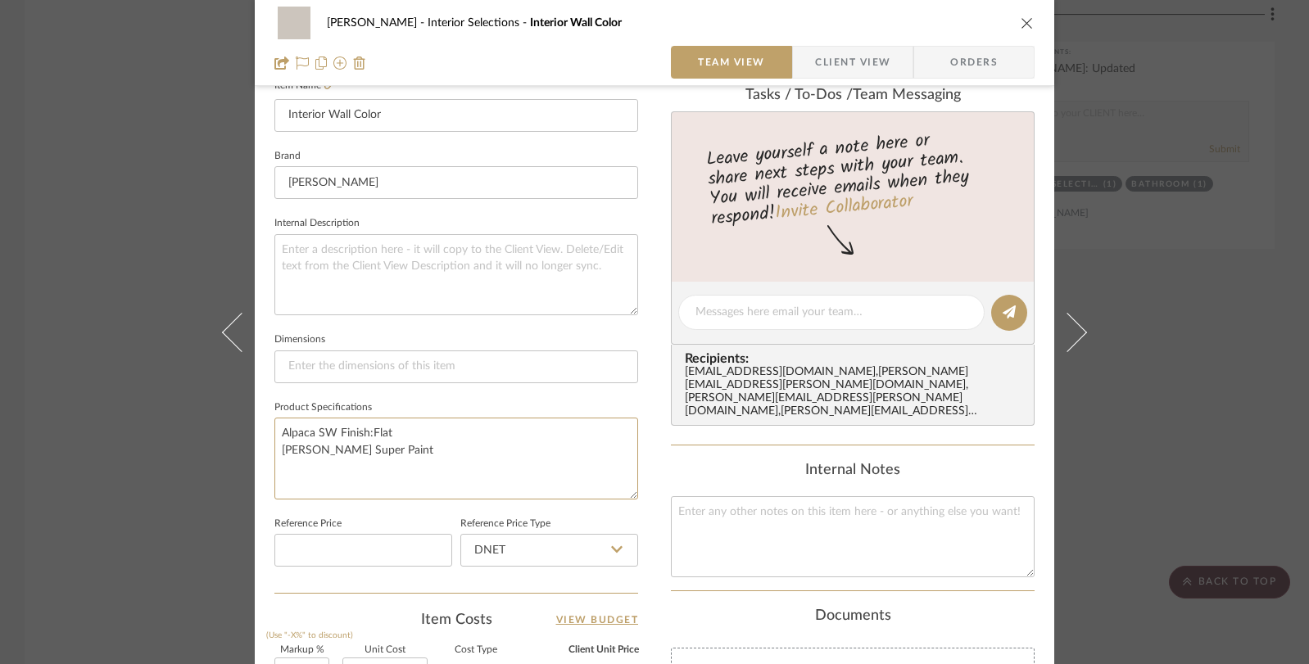
type textarea "Alpaca SW Finish:Flat Sherwin Williams Super Paint"
type textarea "Alpaca SW 7022 Finish:Flat Sherwin Williams Super Paint"
click at [1163, 382] on div "Beem Interior Selections Interior Wall Color Team View Client View Orders Team-…" at bounding box center [654, 332] width 1309 height 664
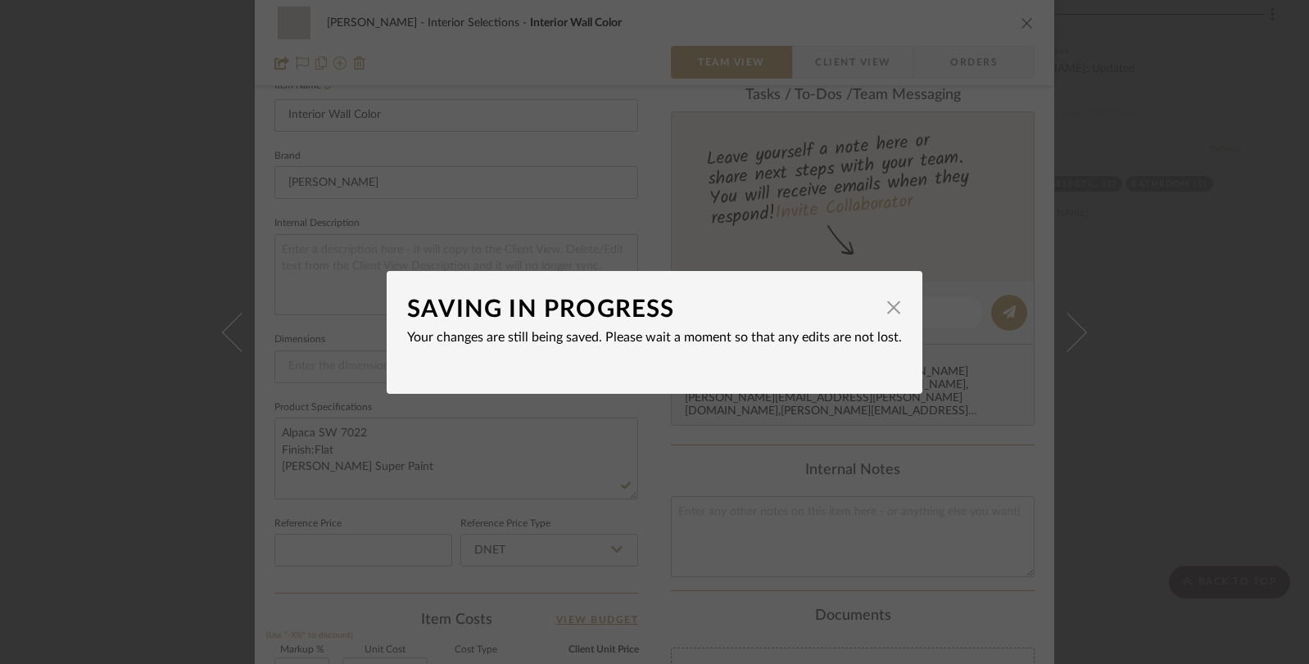
click at [1163, 382] on div "SAVING IN PROGRESS × Your changes are still being saved. Please wait a moment s…" at bounding box center [654, 332] width 1309 height 664
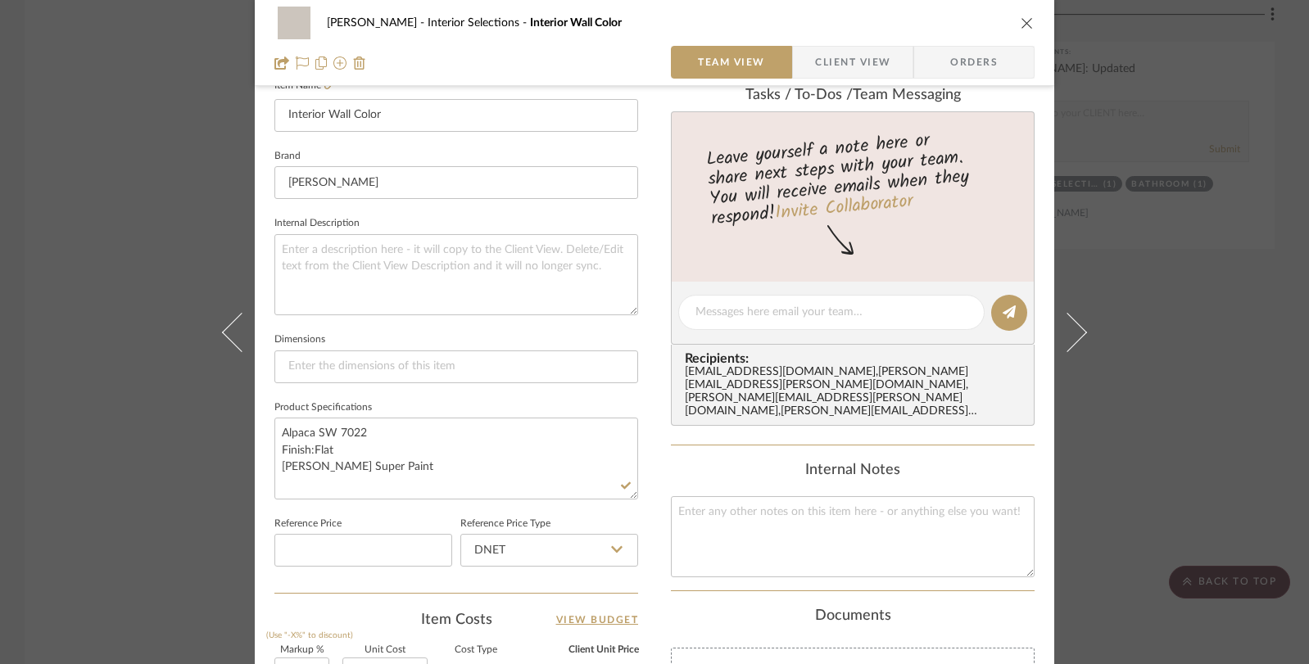
click at [1163, 382] on div "Beem Interior Selections Interior Wall Color Team View Client View Orders Team-…" at bounding box center [654, 332] width 1309 height 664
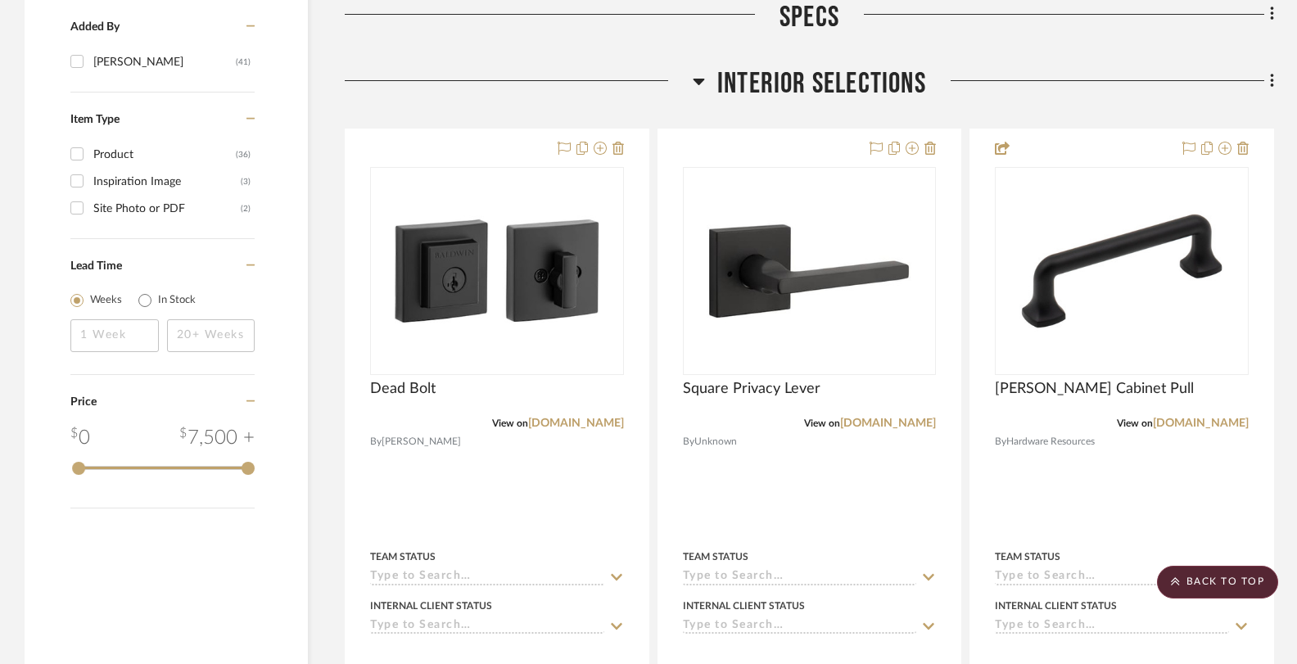
scroll to position [1973, 0]
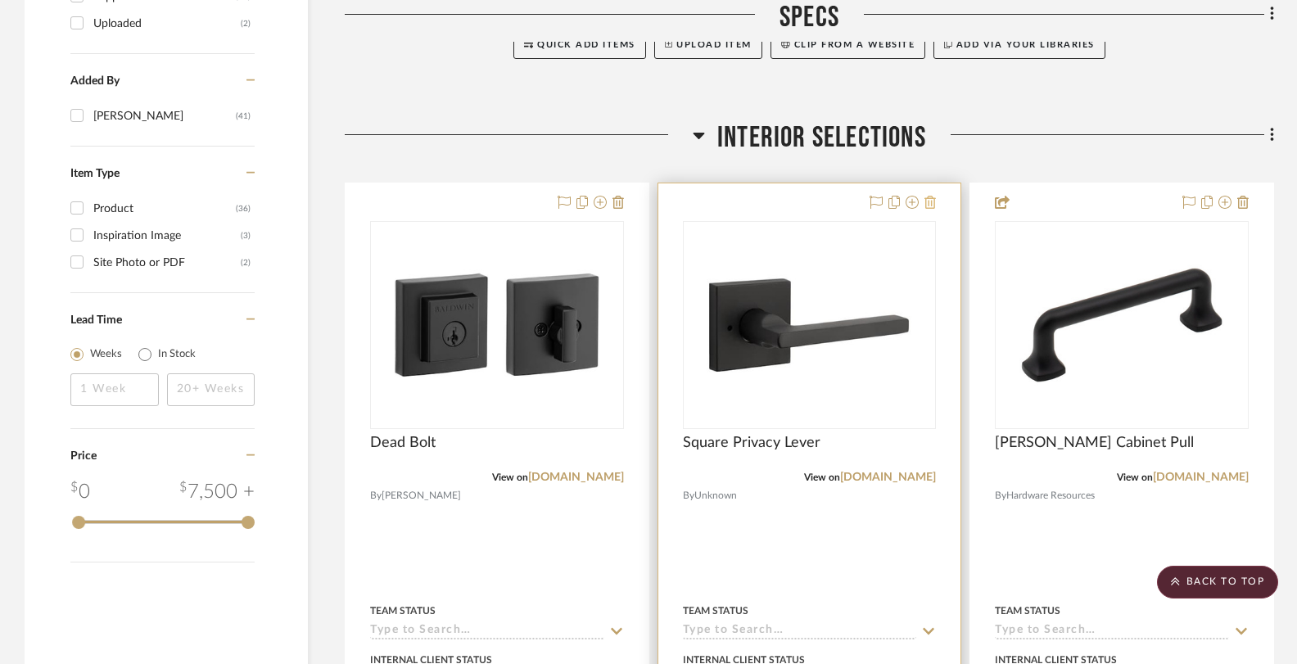
click at [932, 196] on icon at bounding box center [929, 202] width 11 height 13
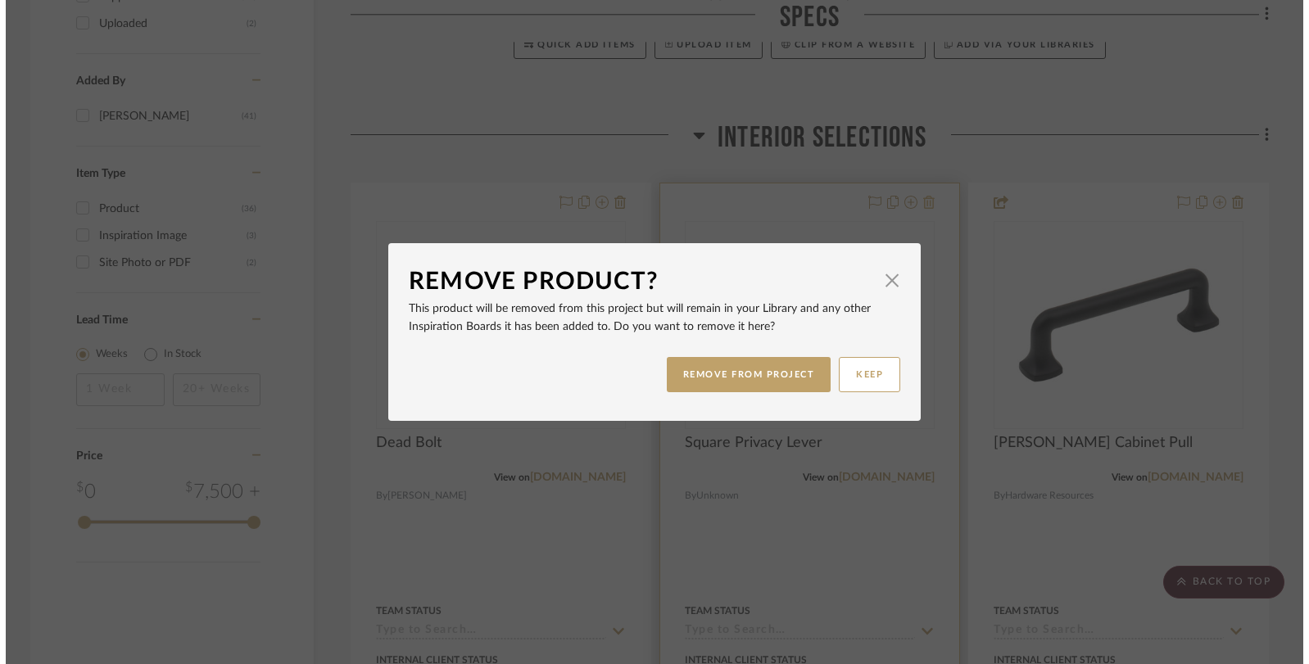
scroll to position [0, 0]
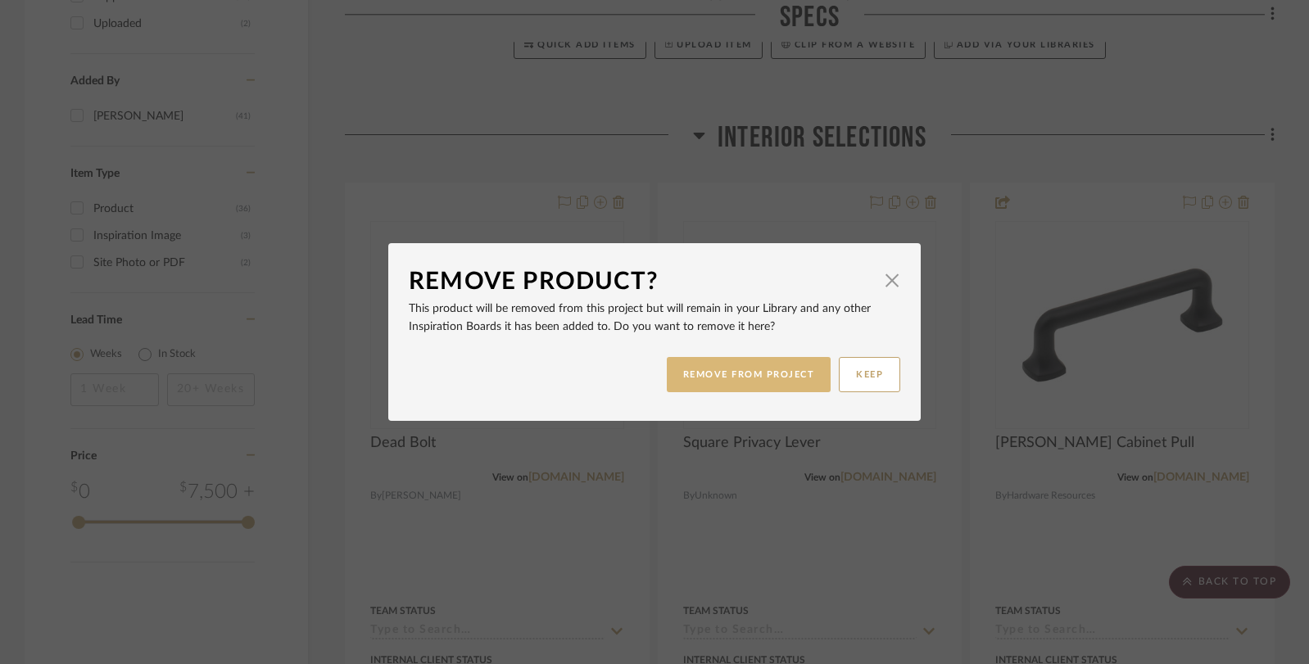
click at [787, 370] on button "REMOVE FROM PROJECT" at bounding box center [749, 374] width 165 height 35
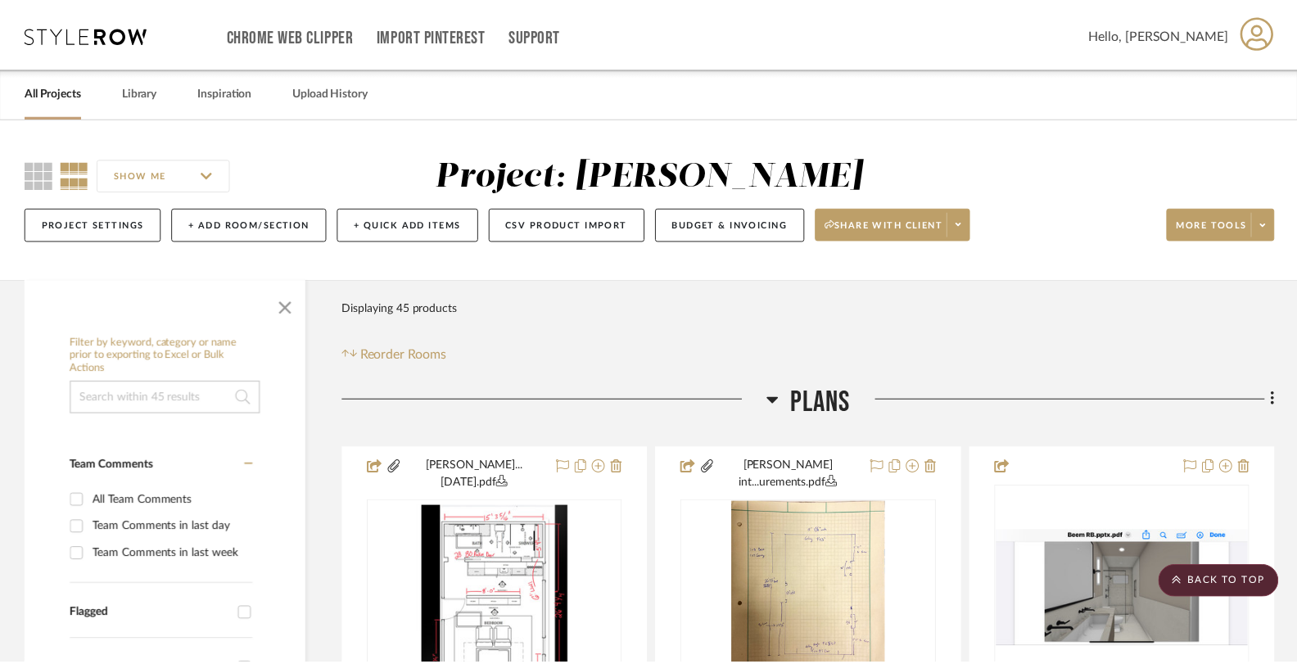
scroll to position [1973, 0]
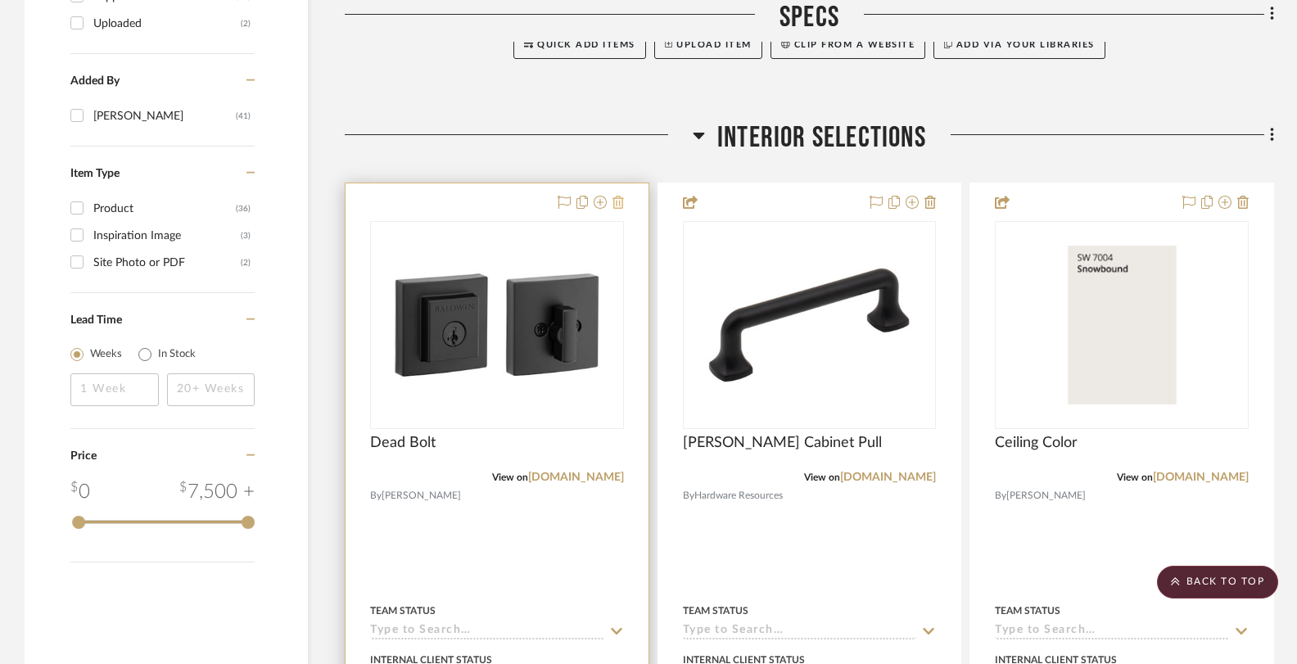
click at [622, 196] on icon at bounding box center [617, 202] width 11 height 13
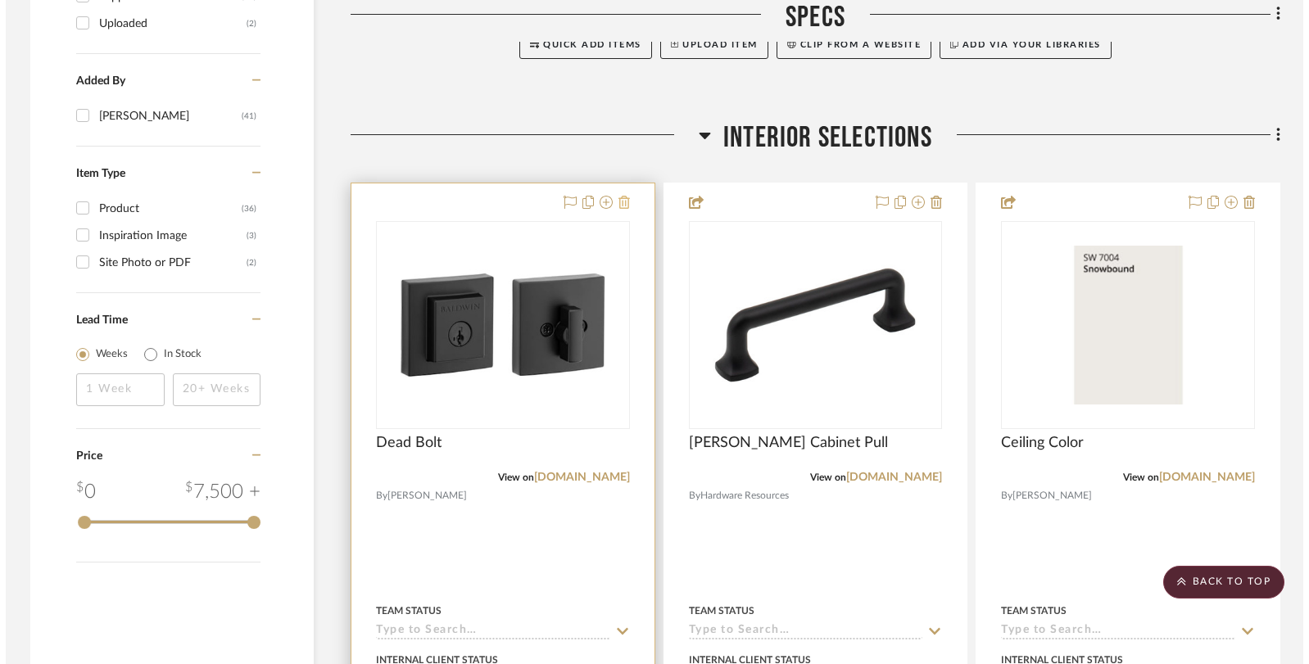
scroll to position [0, 0]
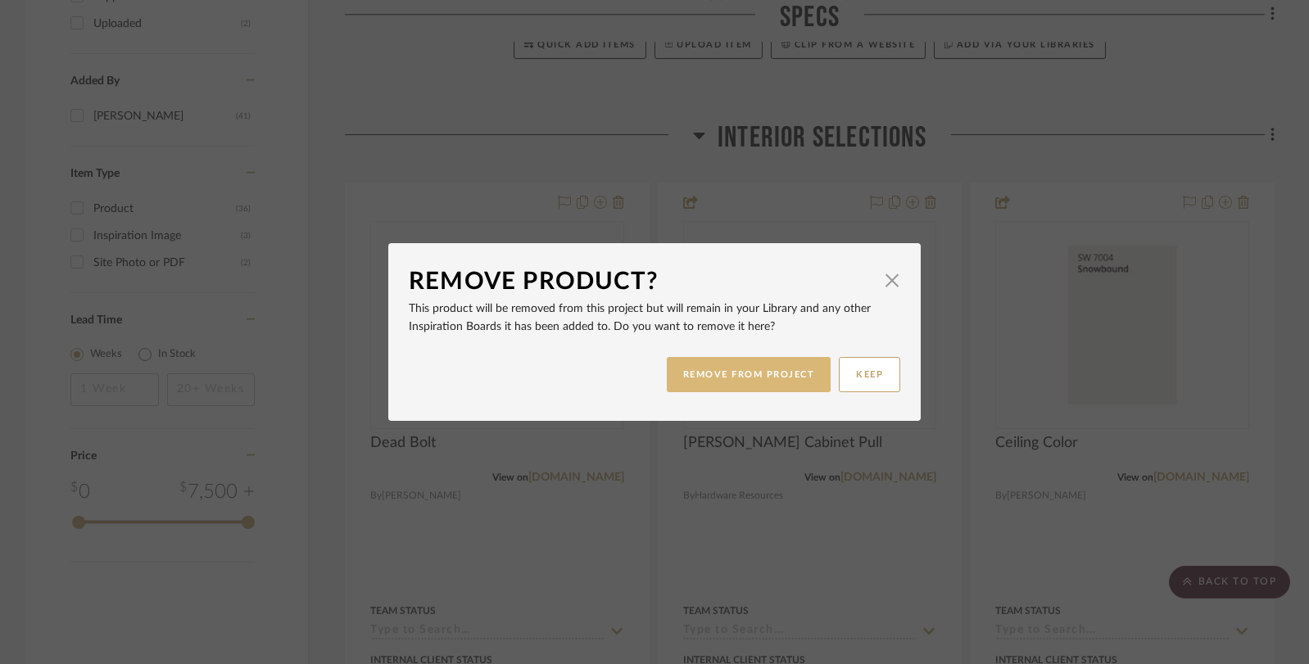
click at [749, 382] on button "REMOVE FROM PROJECT" at bounding box center [749, 374] width 165 height 35
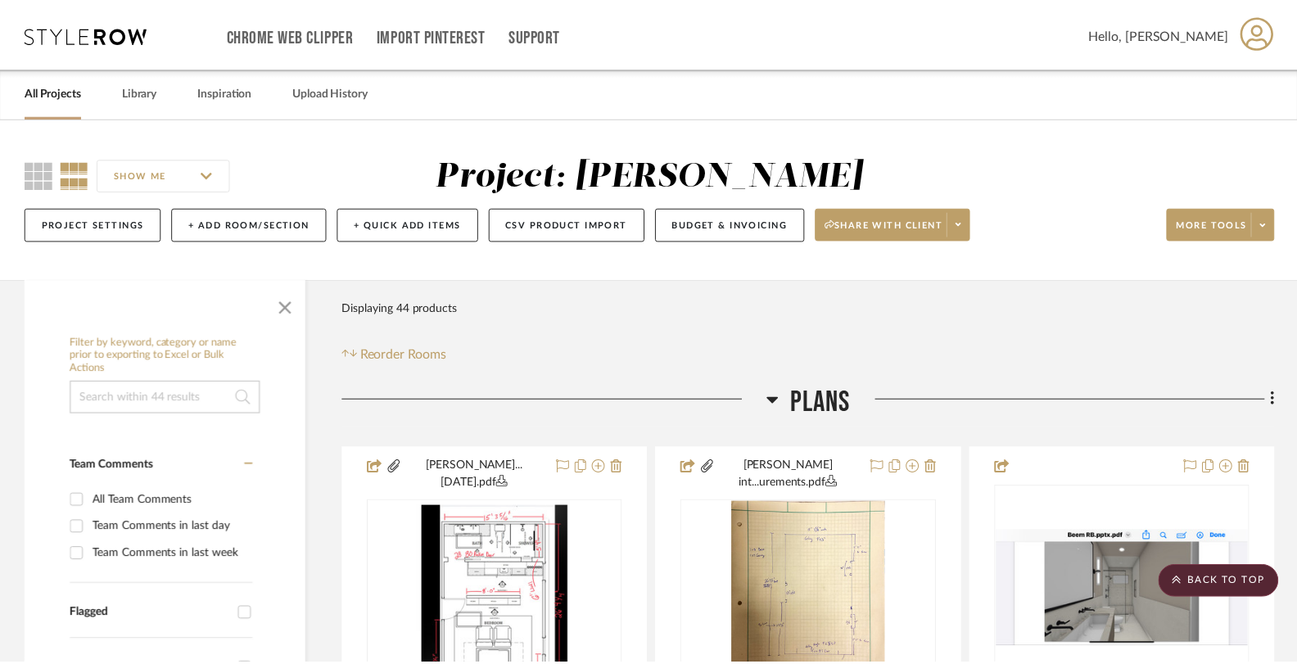
scroll to position [1973, 0]
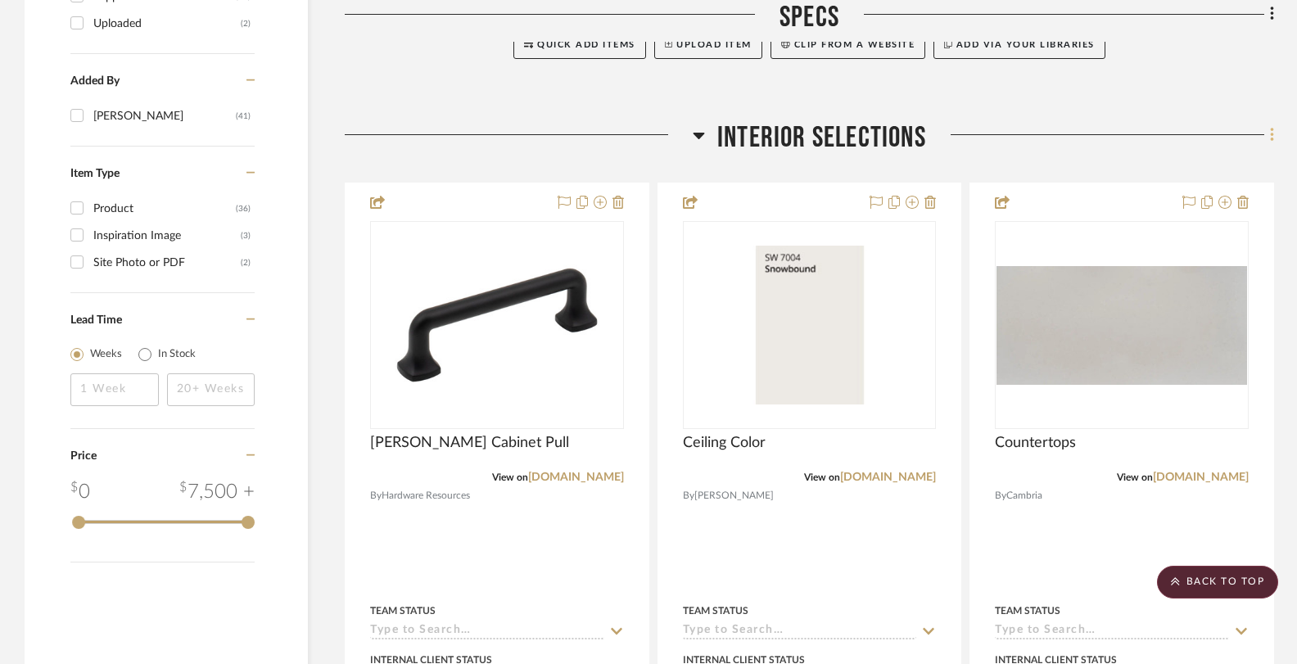
click at [1271, 128] on icon at bounding box center [1271, 135] width 3 height 14
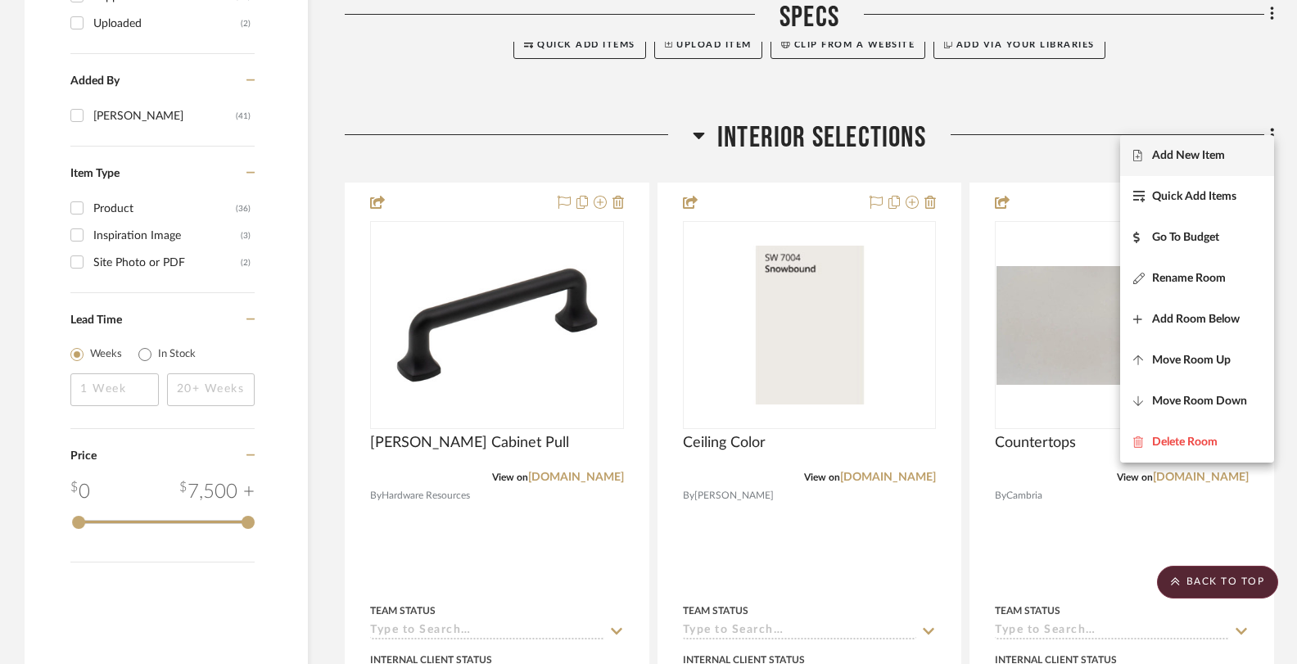
click at [1218, 156] on span "Add New Item" at bounding box center [1188, 155] width 73 height 14
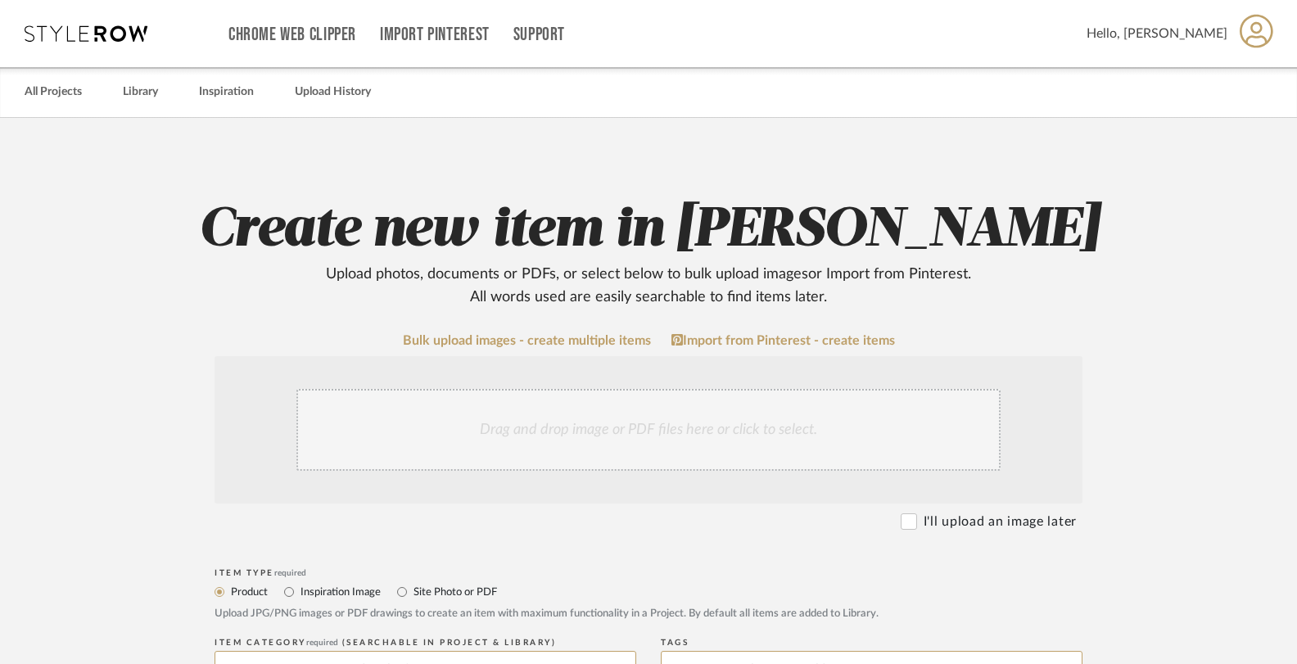
click at [524, 427] on div "Drag and drop image or PDF files here or click to select." at bounding box center [648, 430] width 704 height 82
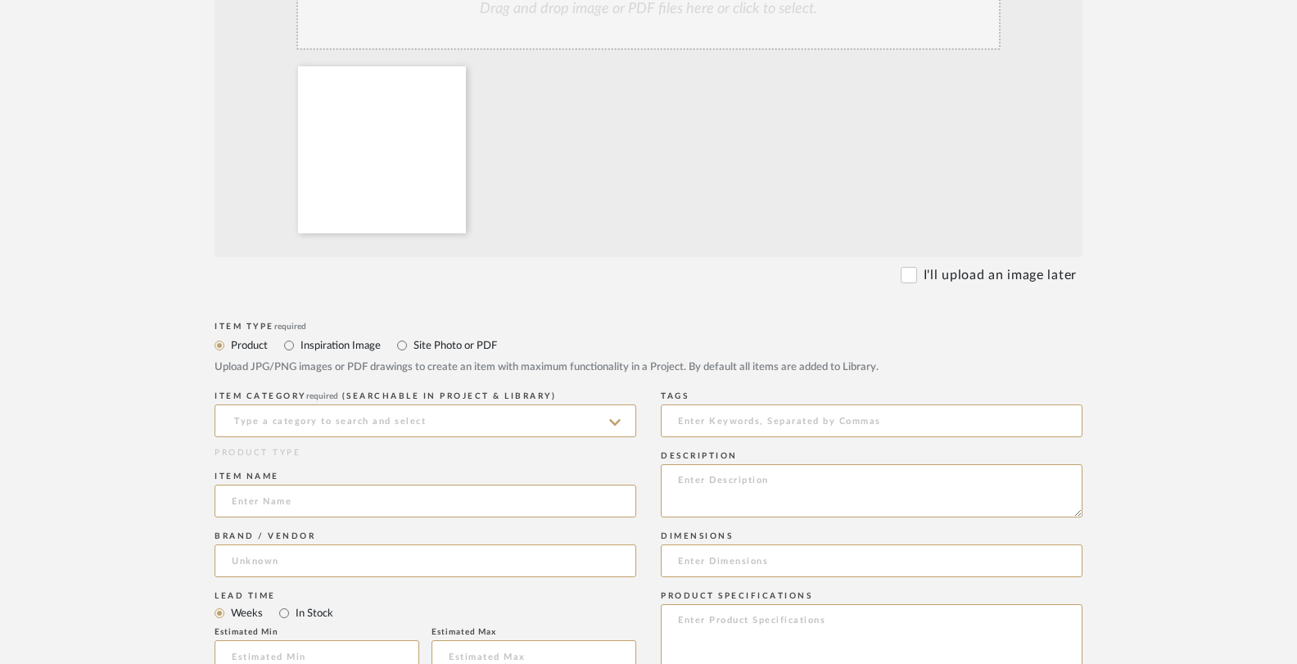
scroll to position [461, 0]
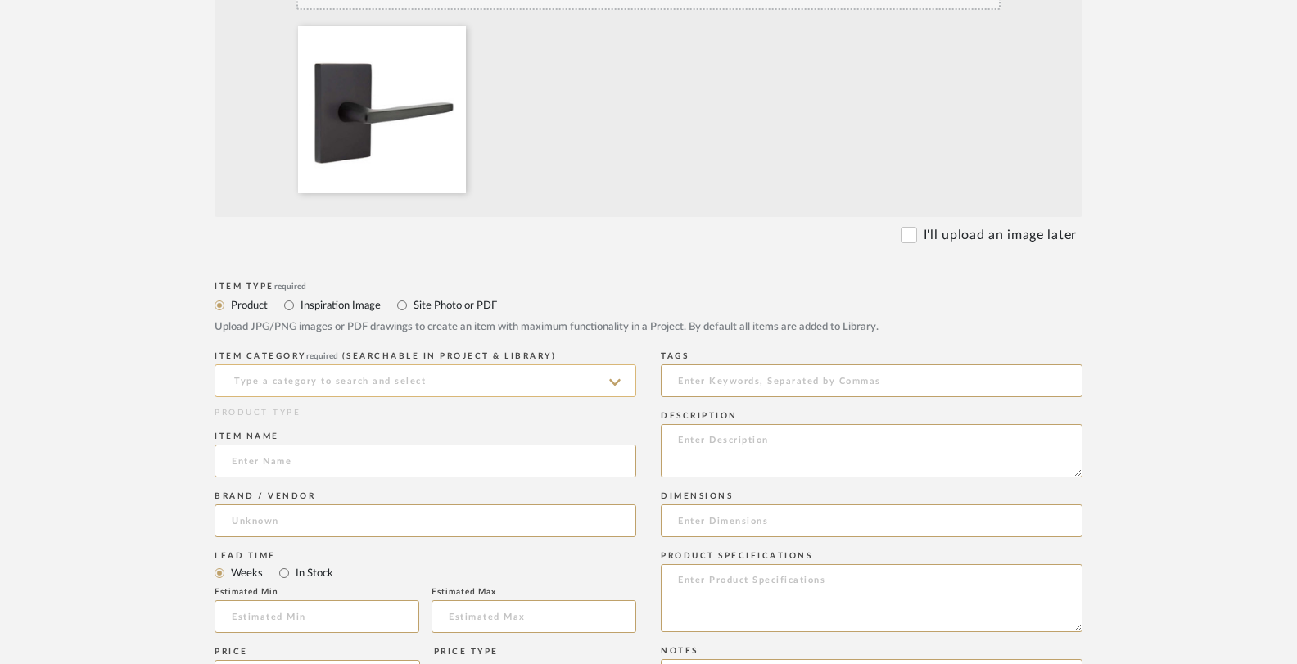
click at [557, 381] on input at bounding box center [426, 380] width 422 height 33
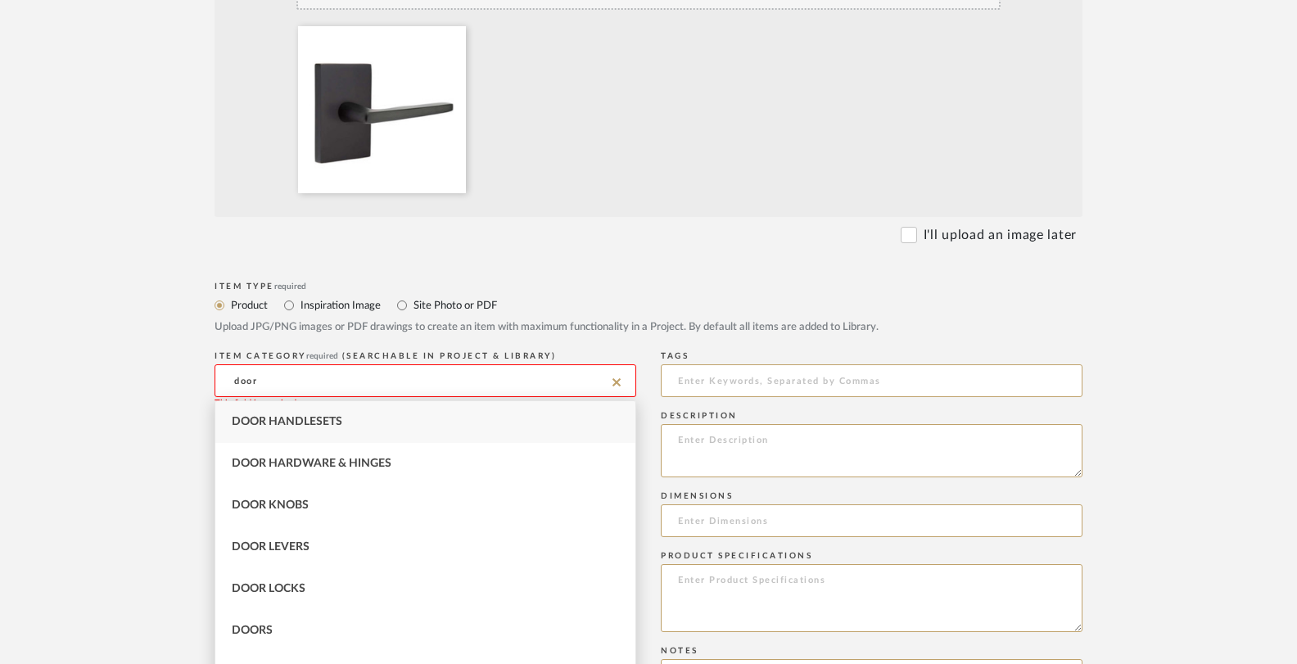
type input "Door Handlesets"
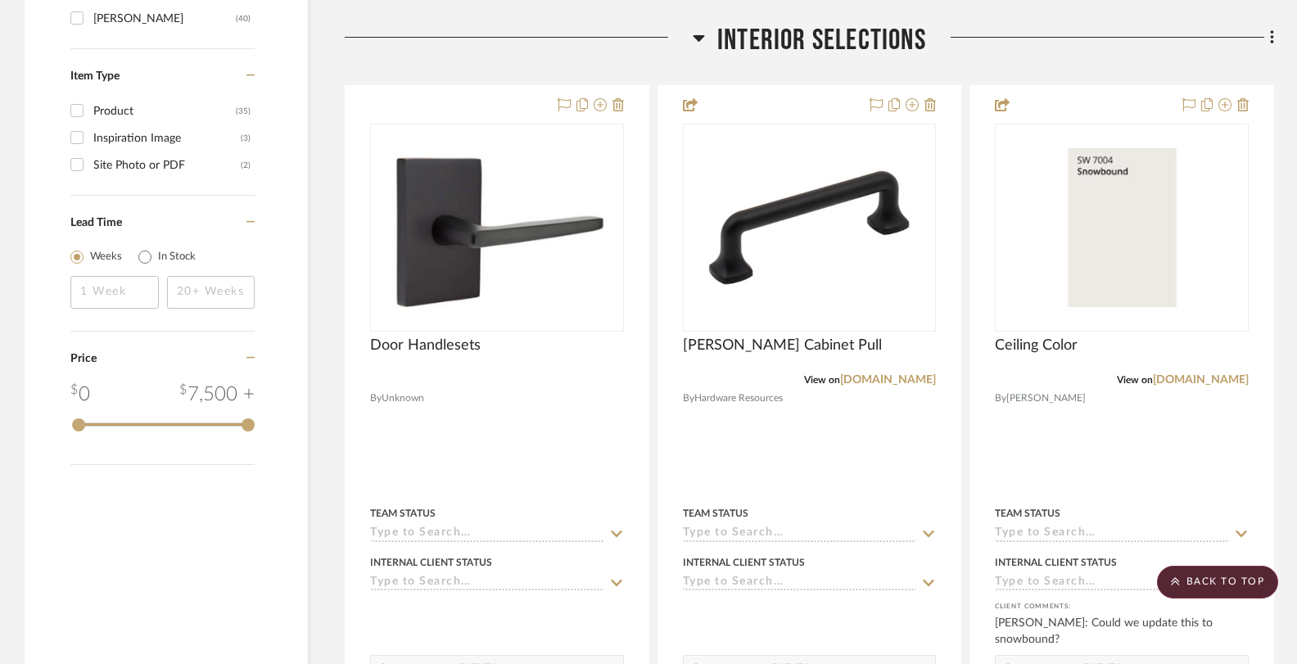
scroll to position [2079, 0]
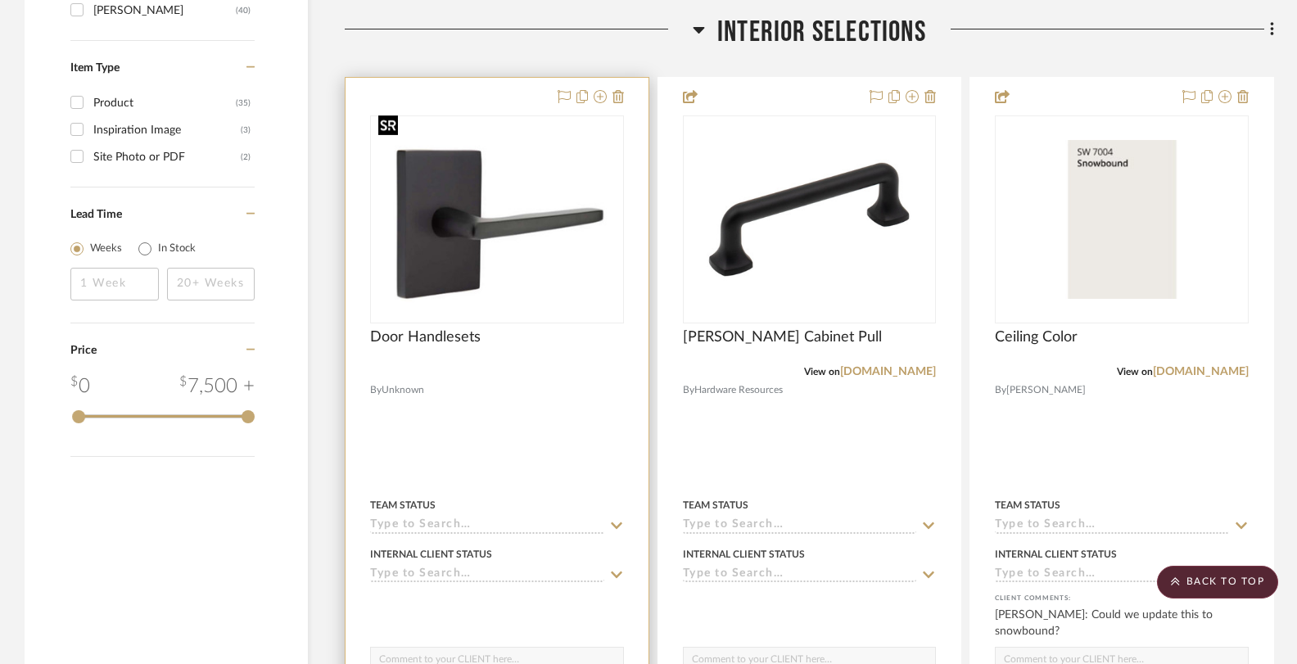
click at [512, 228] on img "0" at bounding box center [497, 220] width 251 height 194
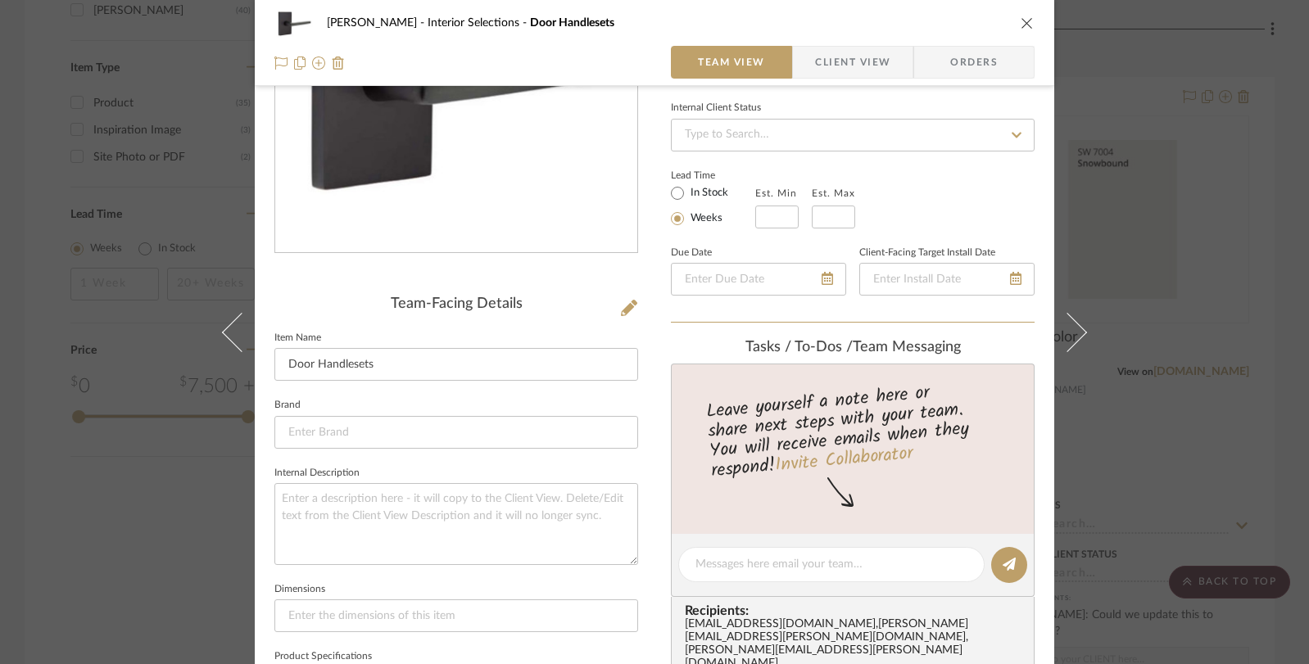
scroll to position [469, 0]
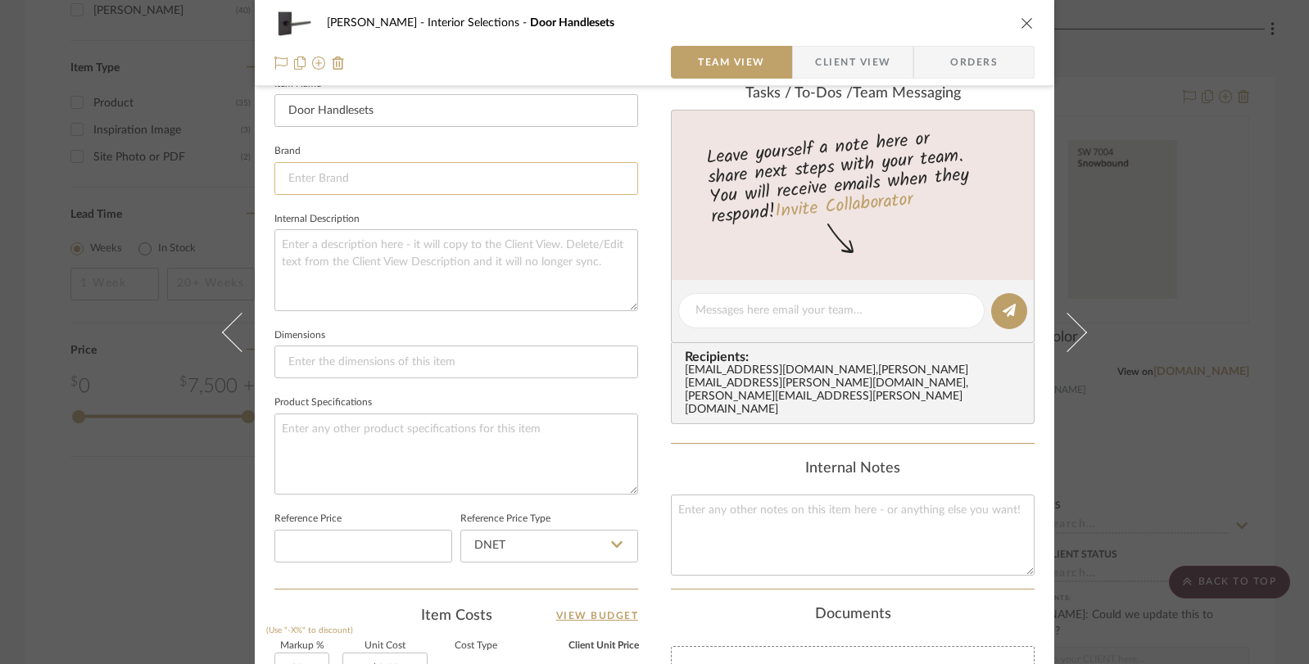
click at [391, 173] on input at bounding box center [456, 178] width 364 height 33
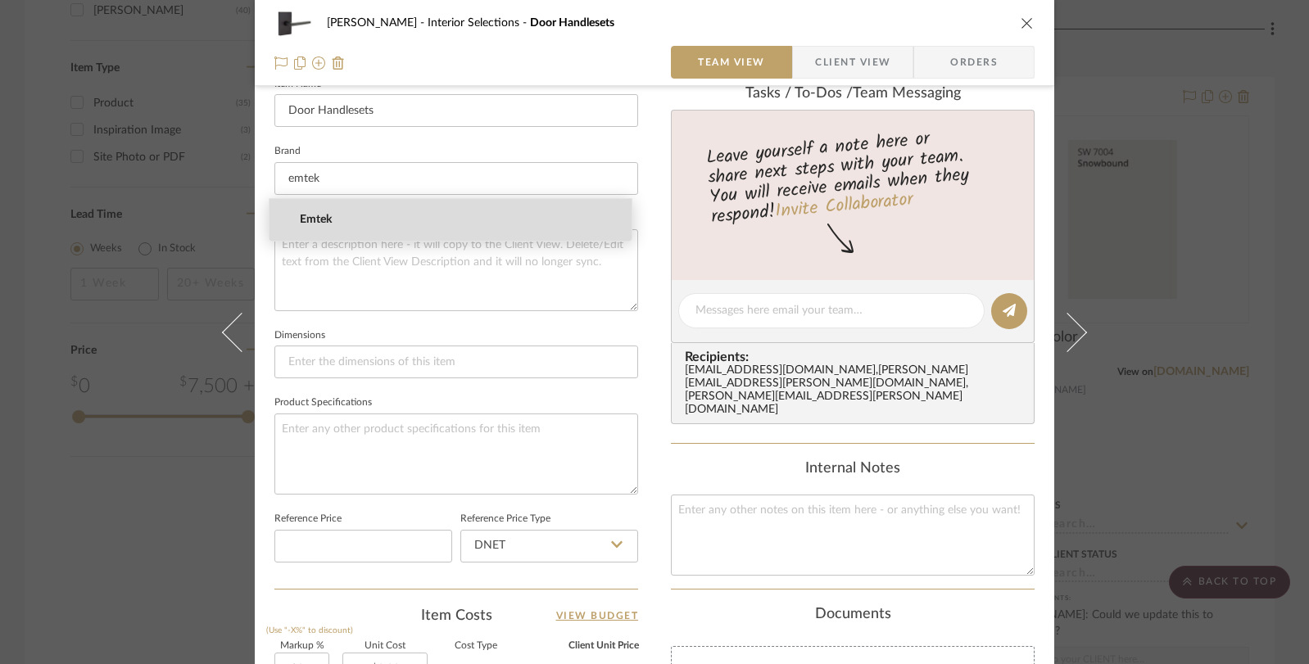
click at [404, 219] on span "Emtek" at bounding box center [457, 220] width 314 height 14
type input "Emtek"
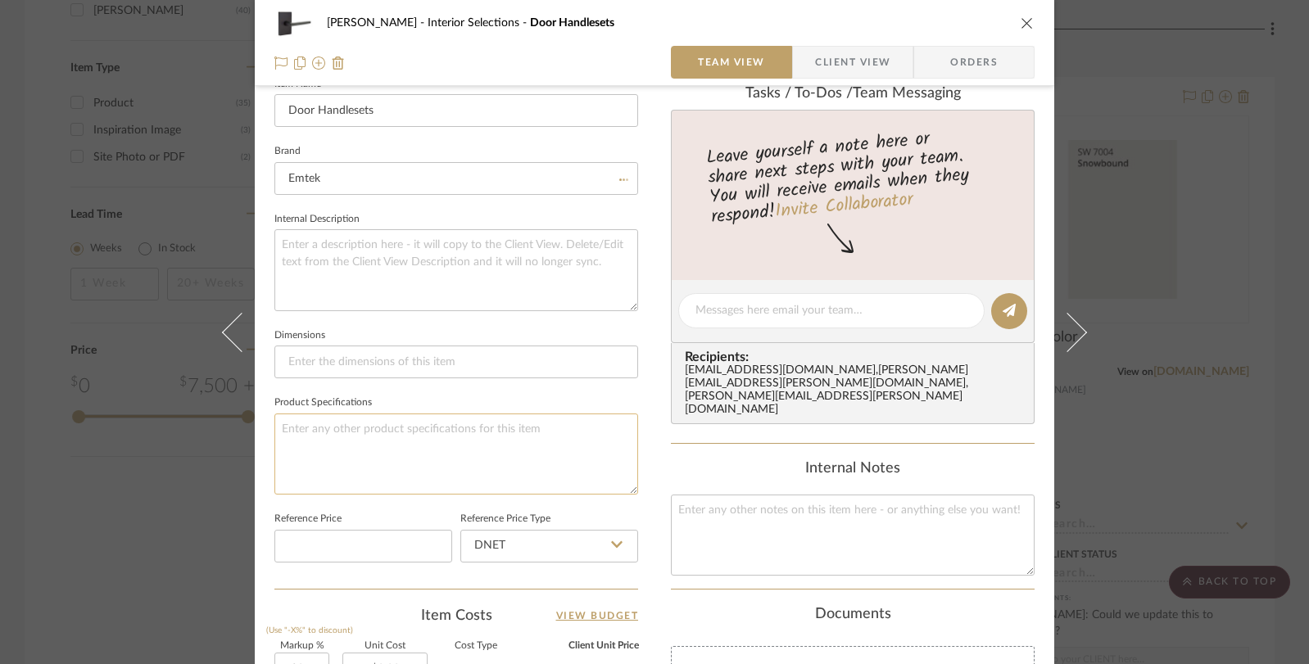
click at [350, 428] on textarea at bounding box center [456, 454] width 364 height 81
type textarea "I"
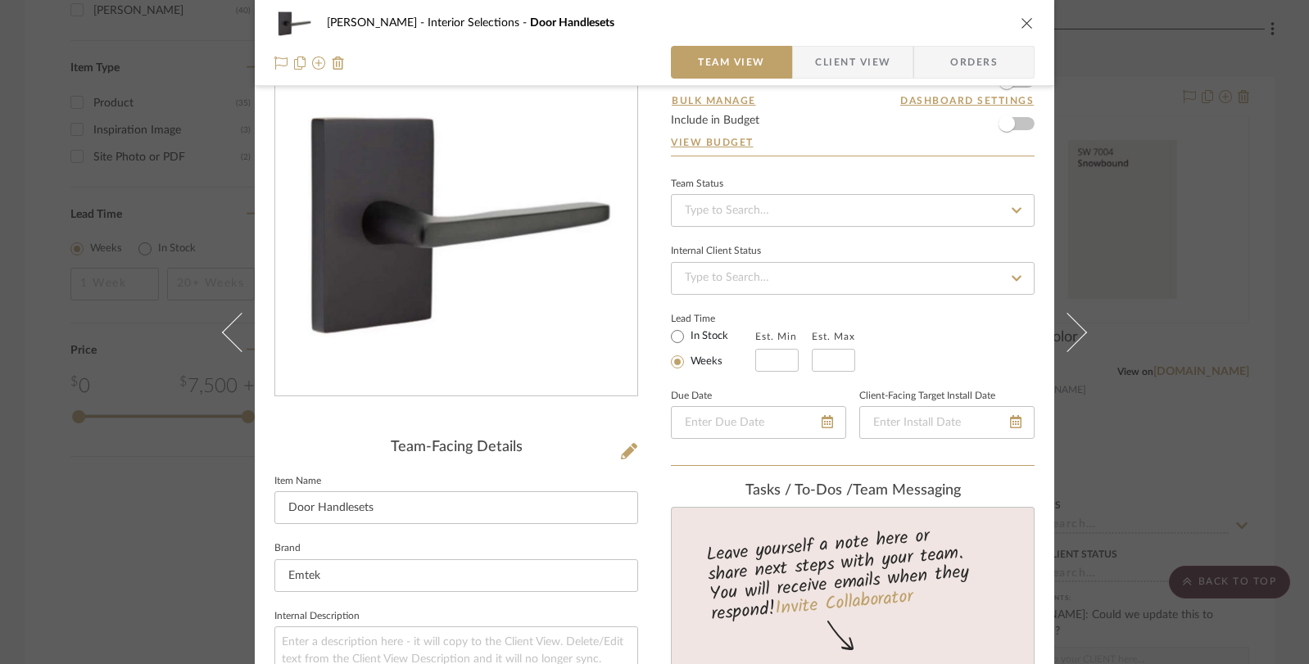
scroll to position [0, 0]
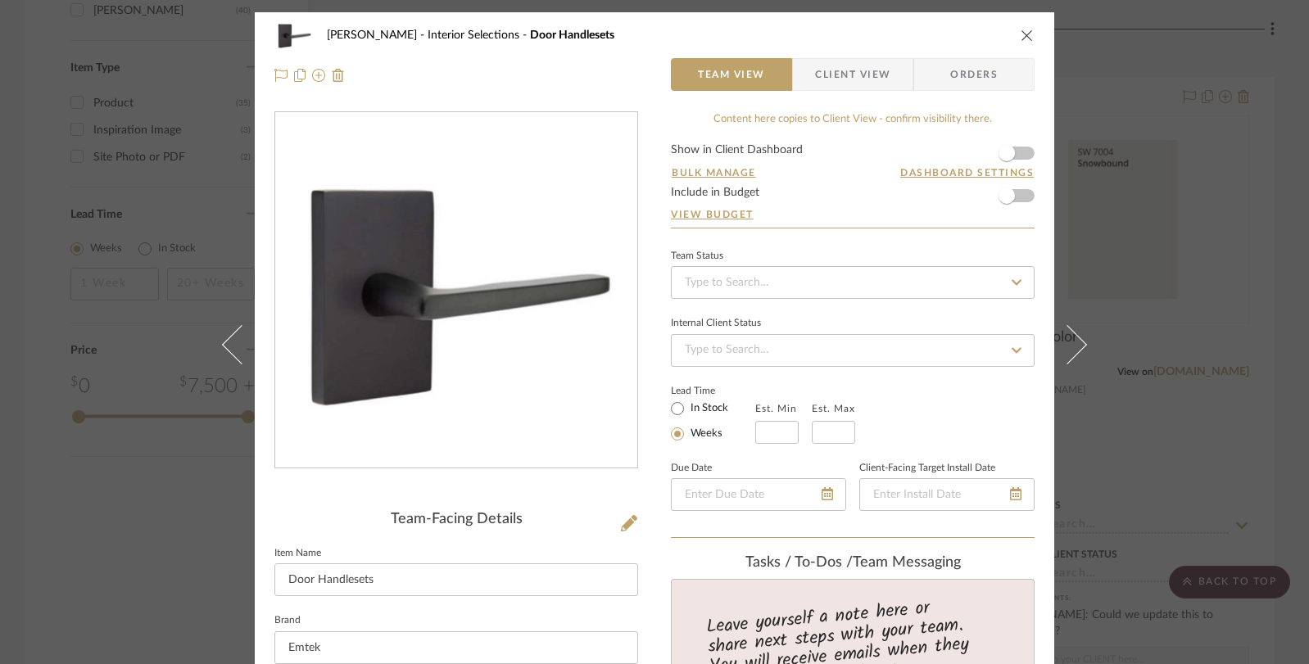
type textarea "Emtek Interior Door Hardware Hermes Lever with Modern Rectangular Rosette Finis…"
click at [1145, 452] on div "Beem Interior Selections Door Handlesets Team View Client View Orders Team-Faci…" at bounding box center [654, 332] width 1309 height 664
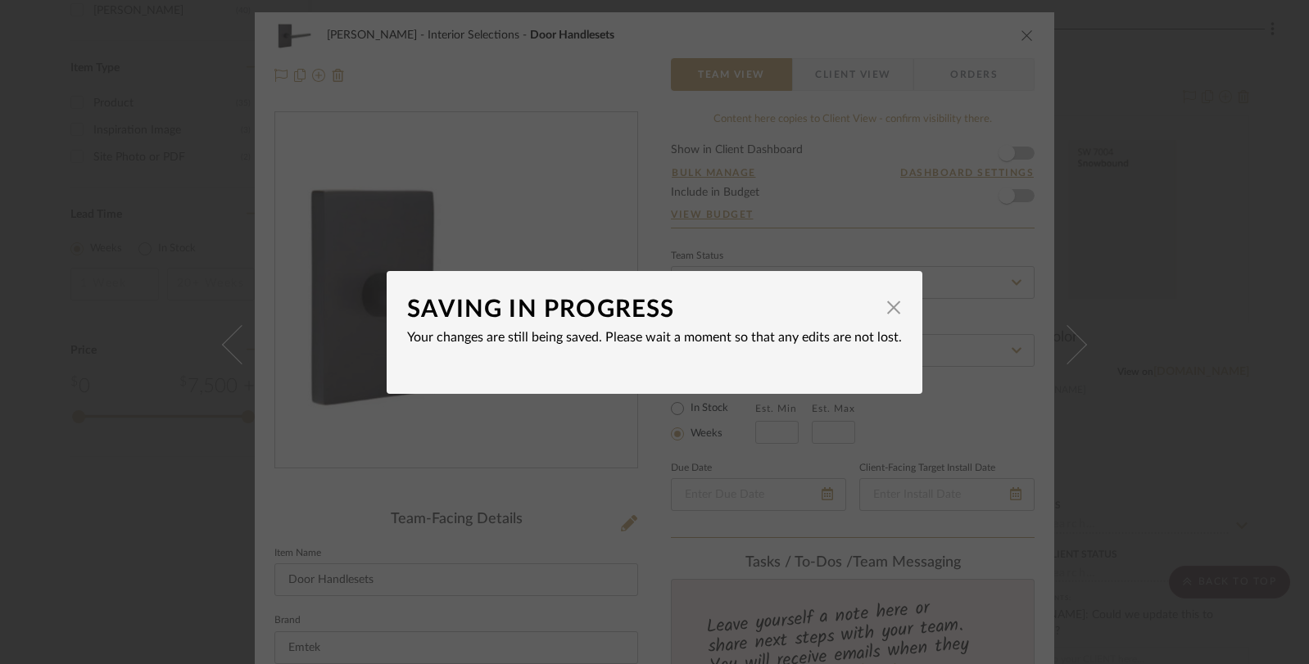
click at [1144, 451] on div "SAVING IN PROGRESS × Your changes are still being saved. Please wait a moment s…" at bounding box center [654, 332] width 1309 height 664
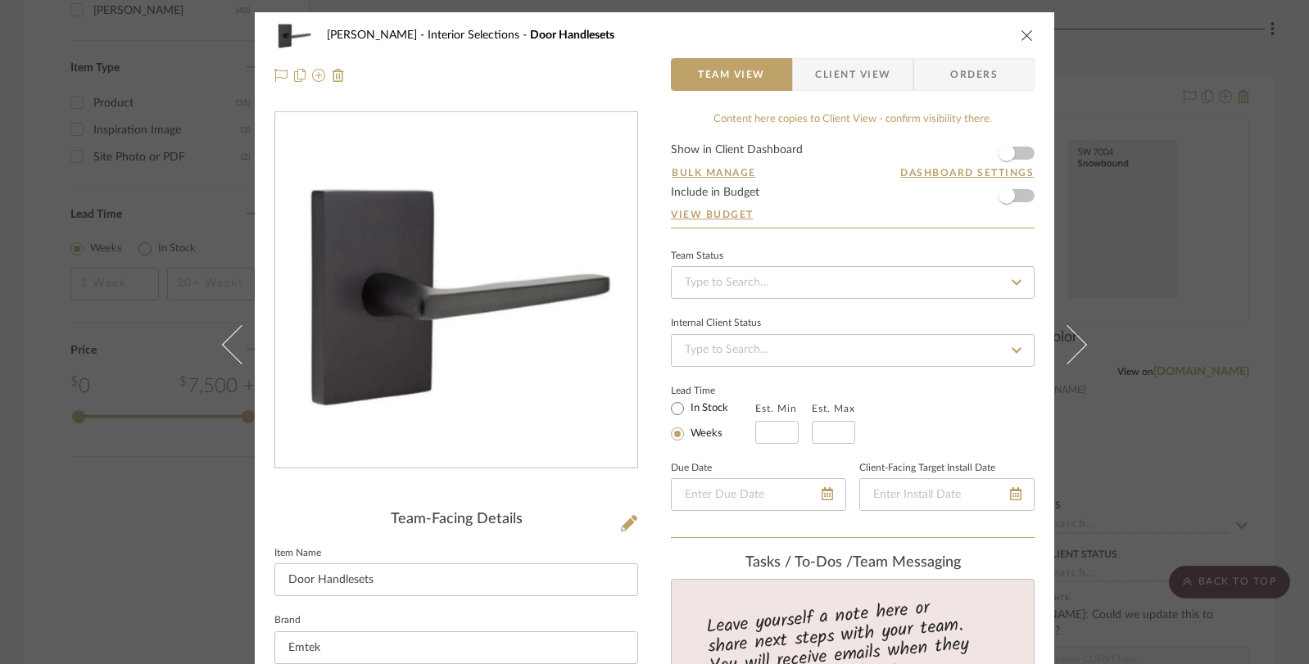
click at [1155, 449] on div "Beem Interior Selections Door Handlesets Team View Client View Orders Team-Faci…" at bounding box center [654, 332] width 1309 height 664
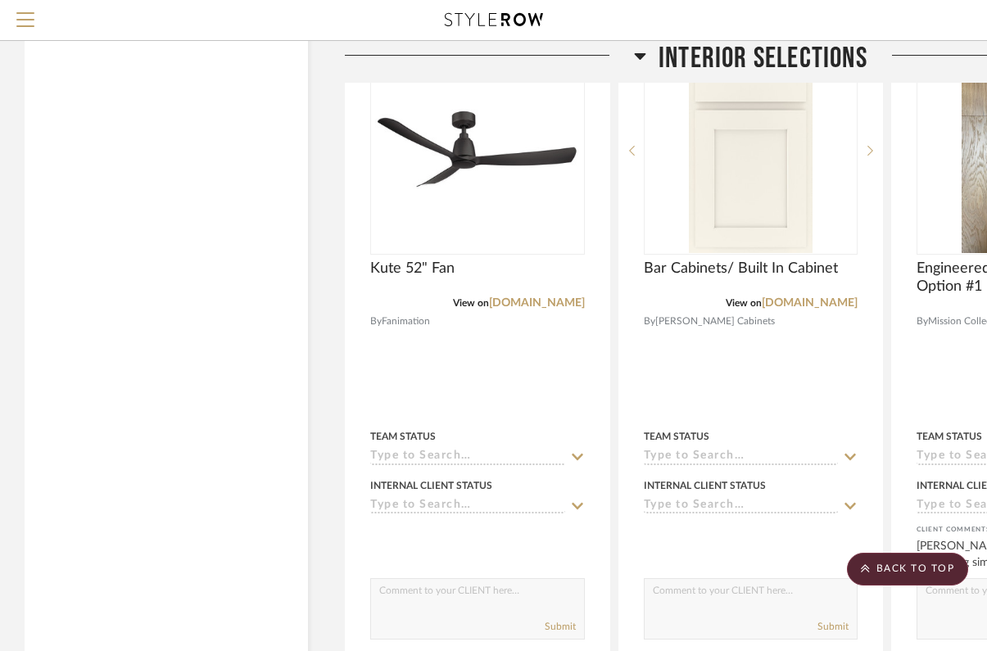
scroll to position [3524, 192]
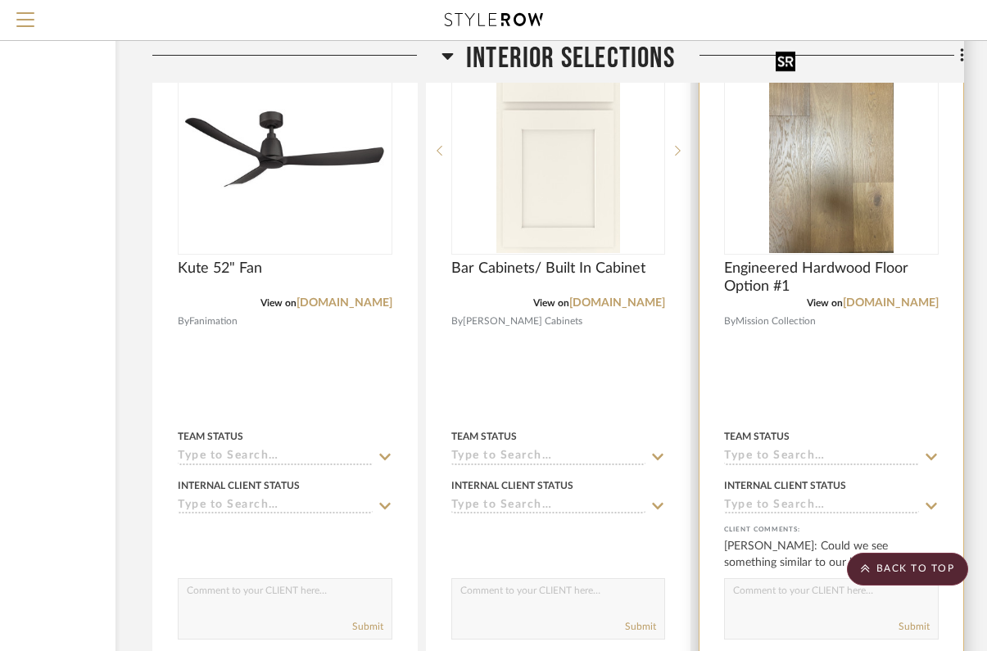
click at [802, 214] on img "0" at bounding box center [831, 150] width 124 height 205
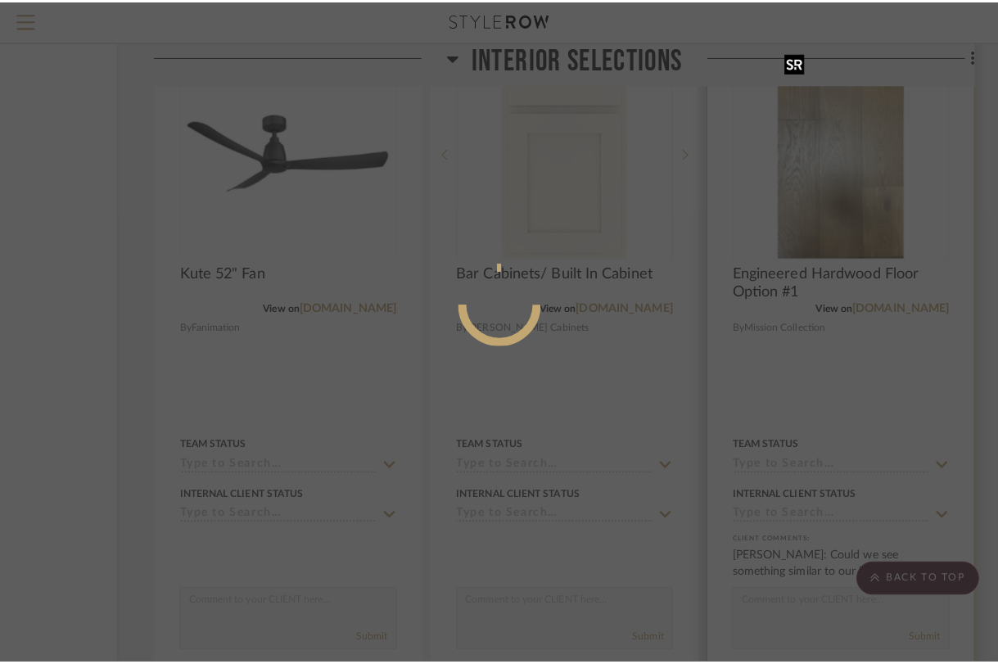
scroll to position [0, 0]
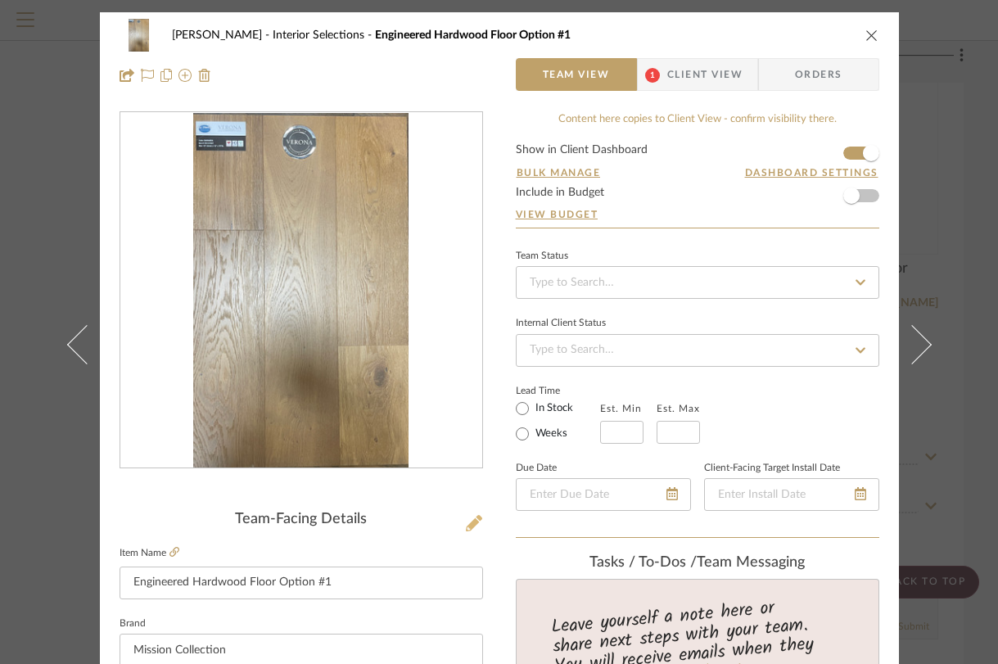
click at [468, 528] on icon at bounding box center [474, 523] width 16 height 16
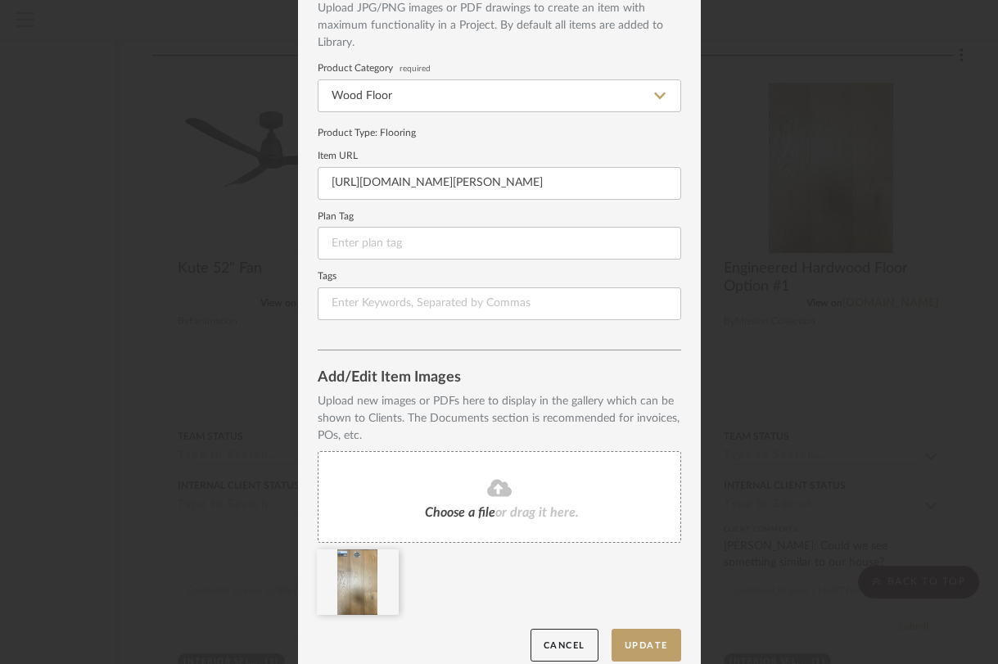
scroll to position [116, 0]
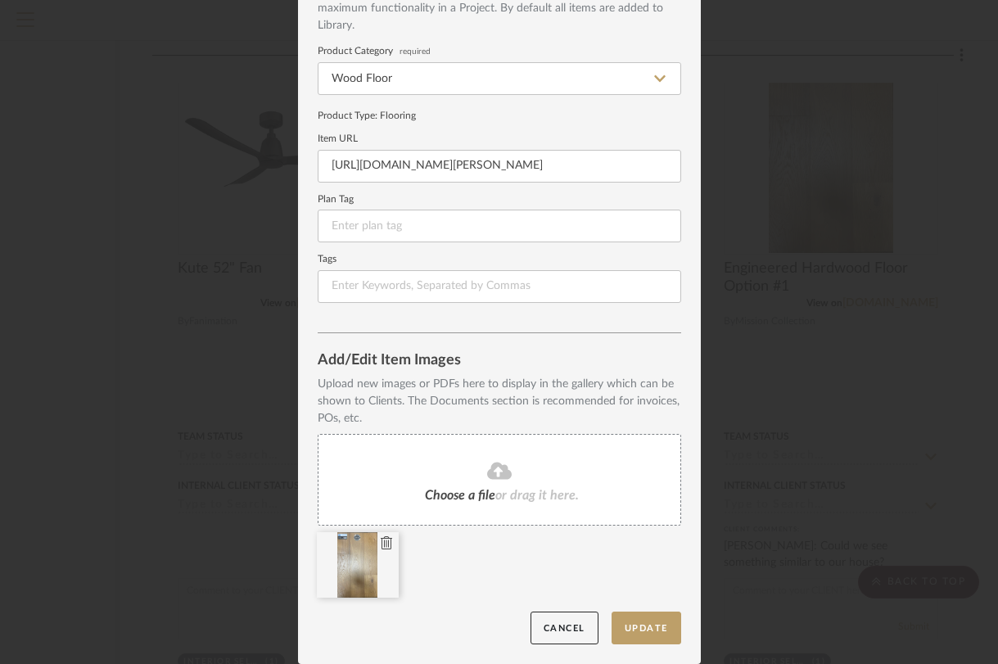
click at [383, 543] on icon at bounding box center [386, 542] width 11 height 13
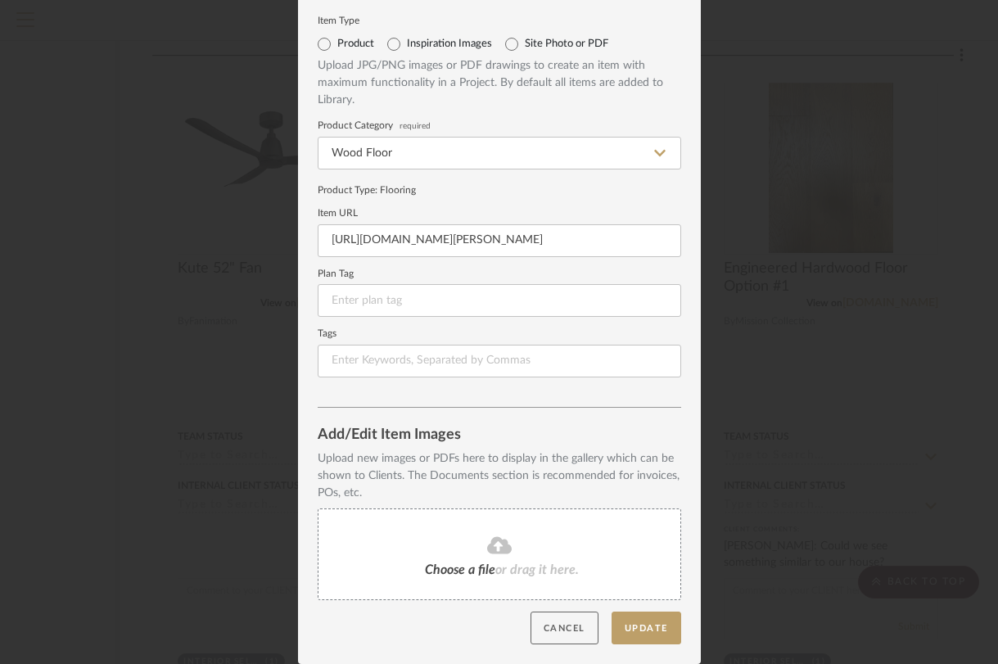
click at [578, 623] on button "Cancel" at bounding box center [565, 629] width 68 height 34
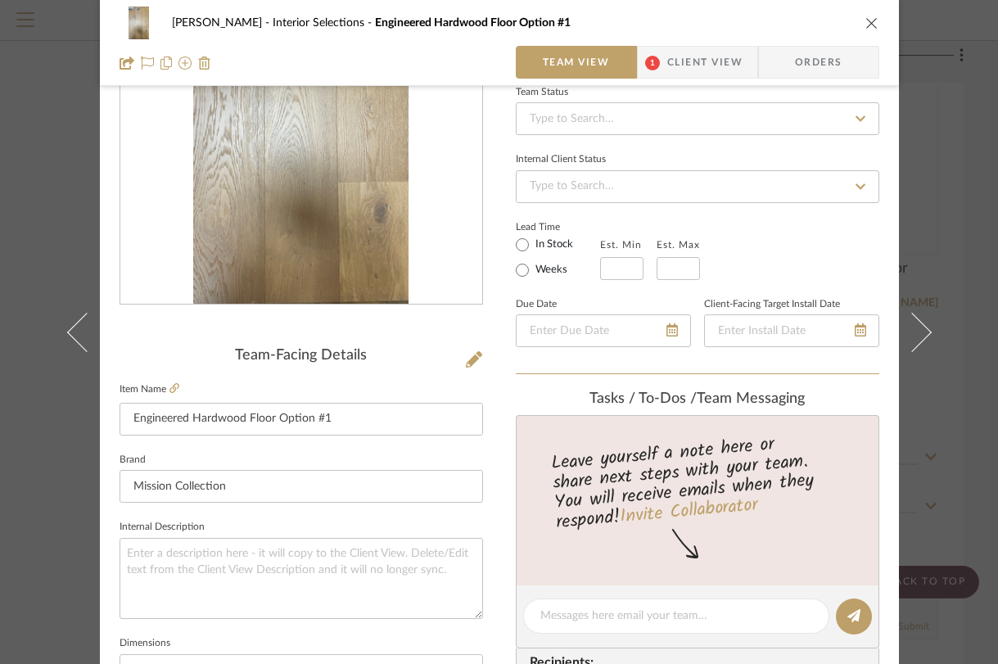
scroll to position [0, 0]
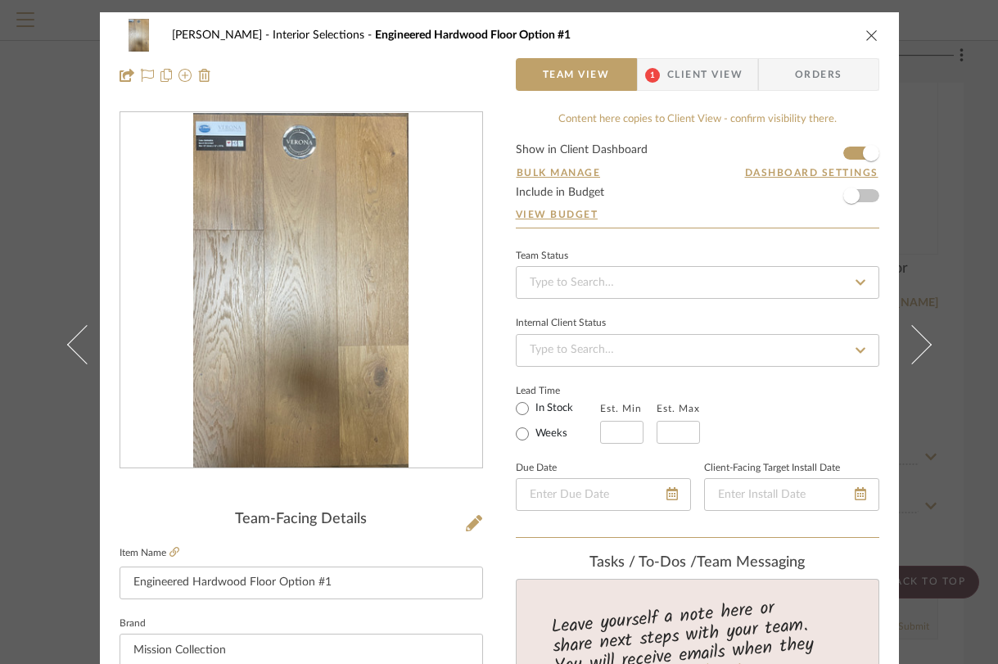
click at [680, 72] on span "Client View" at bounding box center [704, 74] width 75 height 33
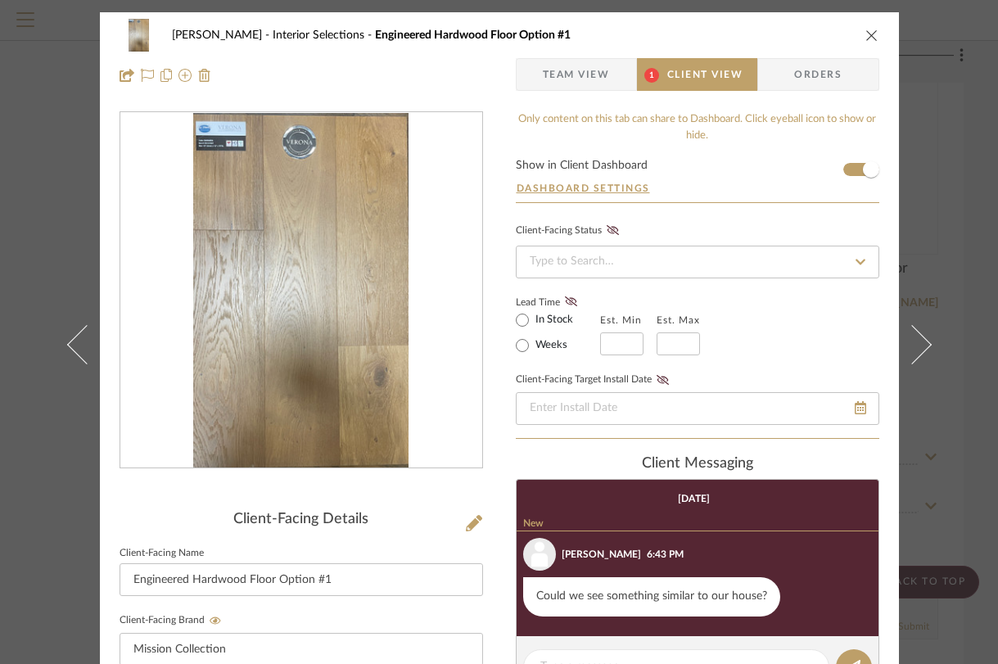
click at [867, 34] on icon "close" at bounding box center [872, 35] width 13 height 13
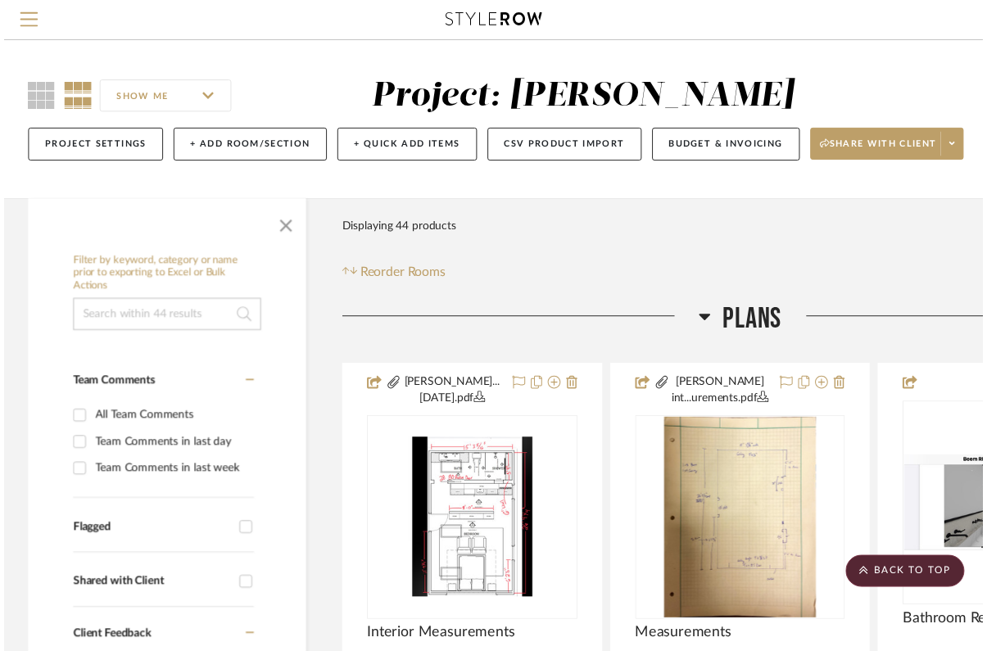
scroll to position [3524, 192]
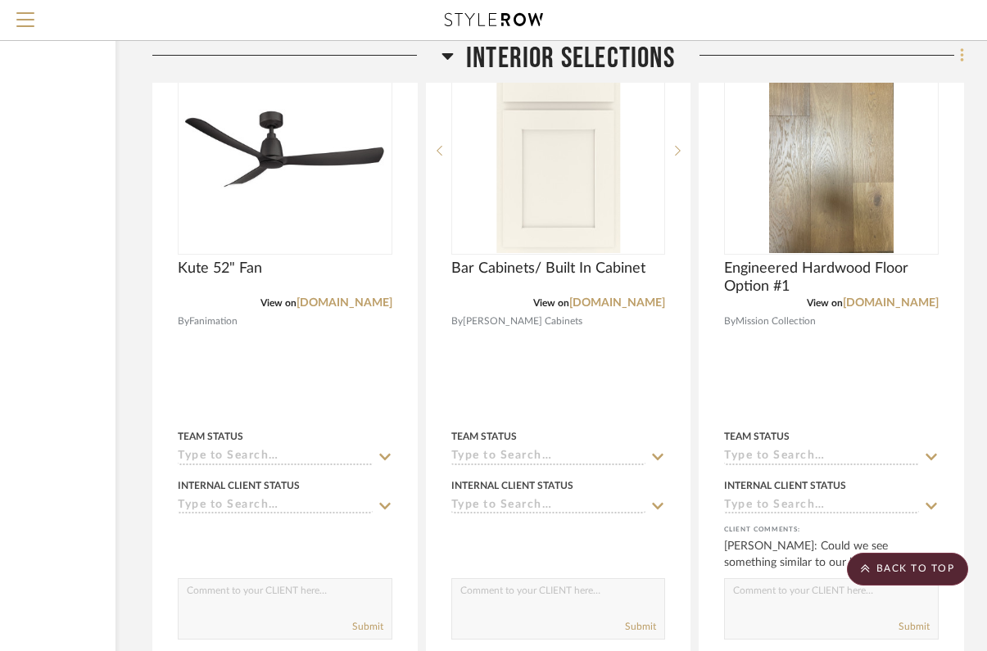
click at [960, 55] on icon at bounding box center [962, 56] width 5 height 18
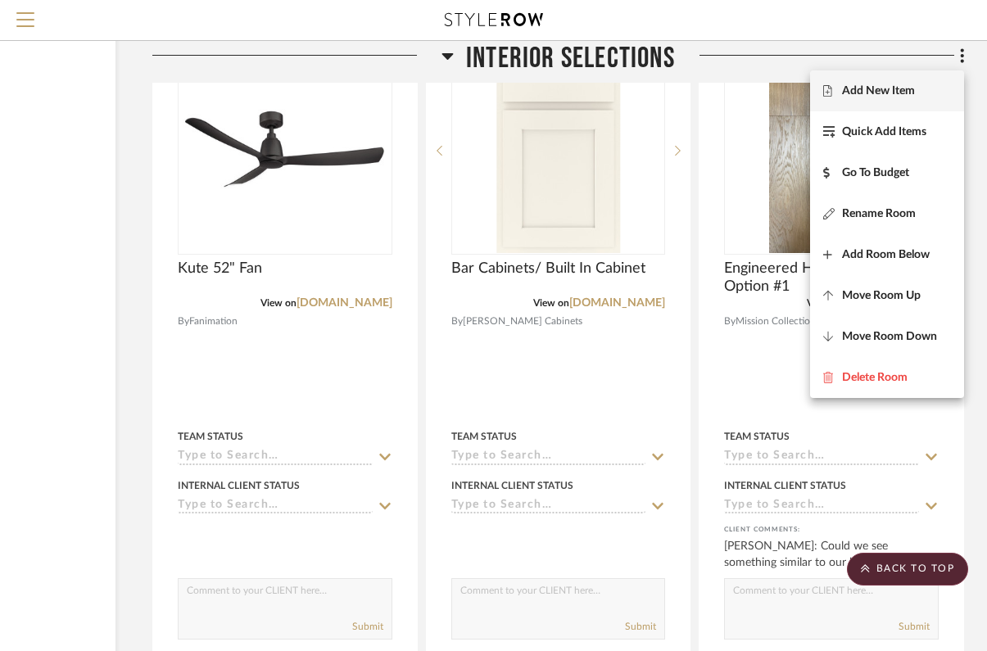
click at [894, 90] on span "Add New Item" at bounding box center [878, 91] width 73 height 14
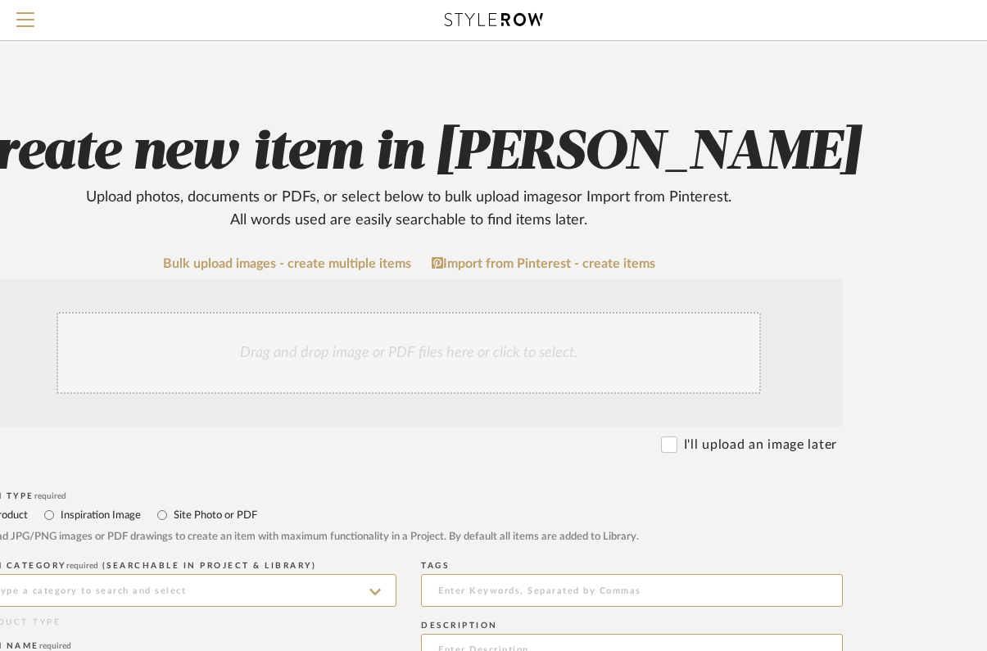
click at [535, 351] on div "Drag and drop image or PDF files here or click to select." at bounding box center [409, 353] width 704 height 82
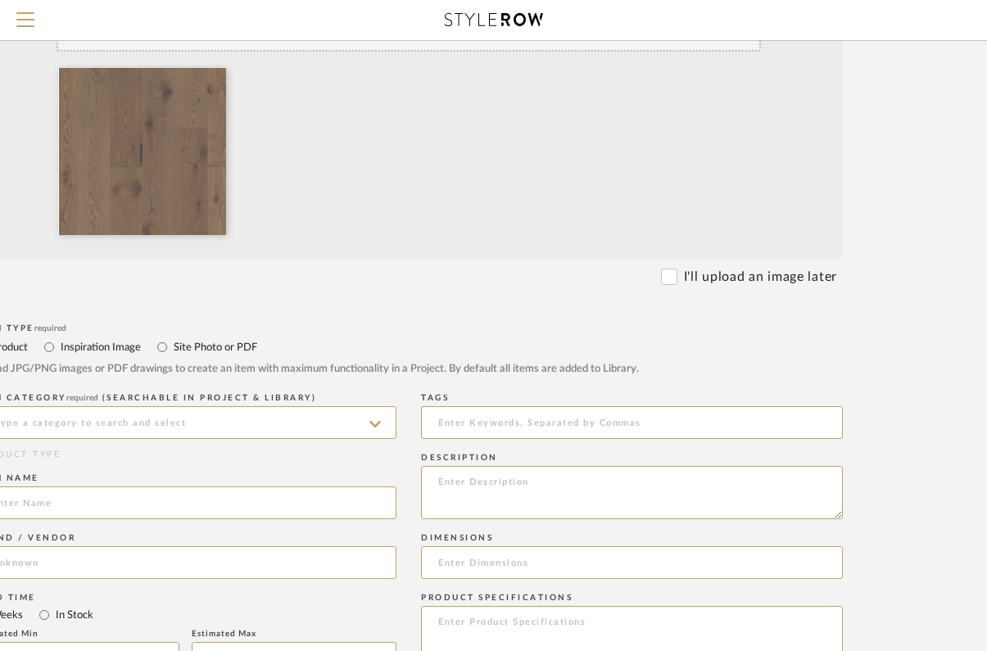
scroll to position [377, 181]
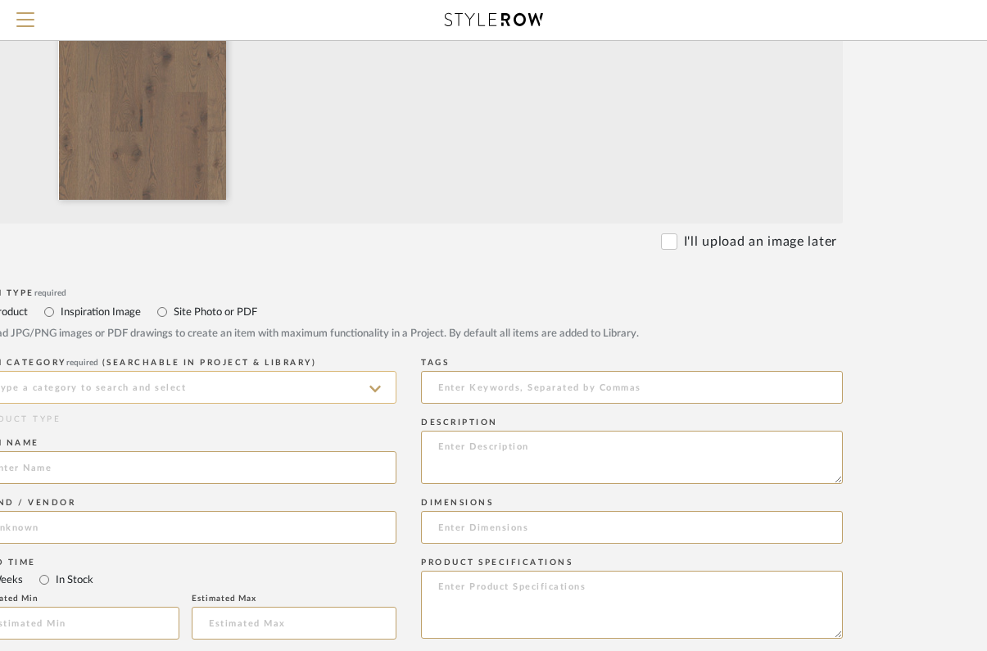
click at [354, 387] on input at bounding box center [186, 387] width 422 height 33
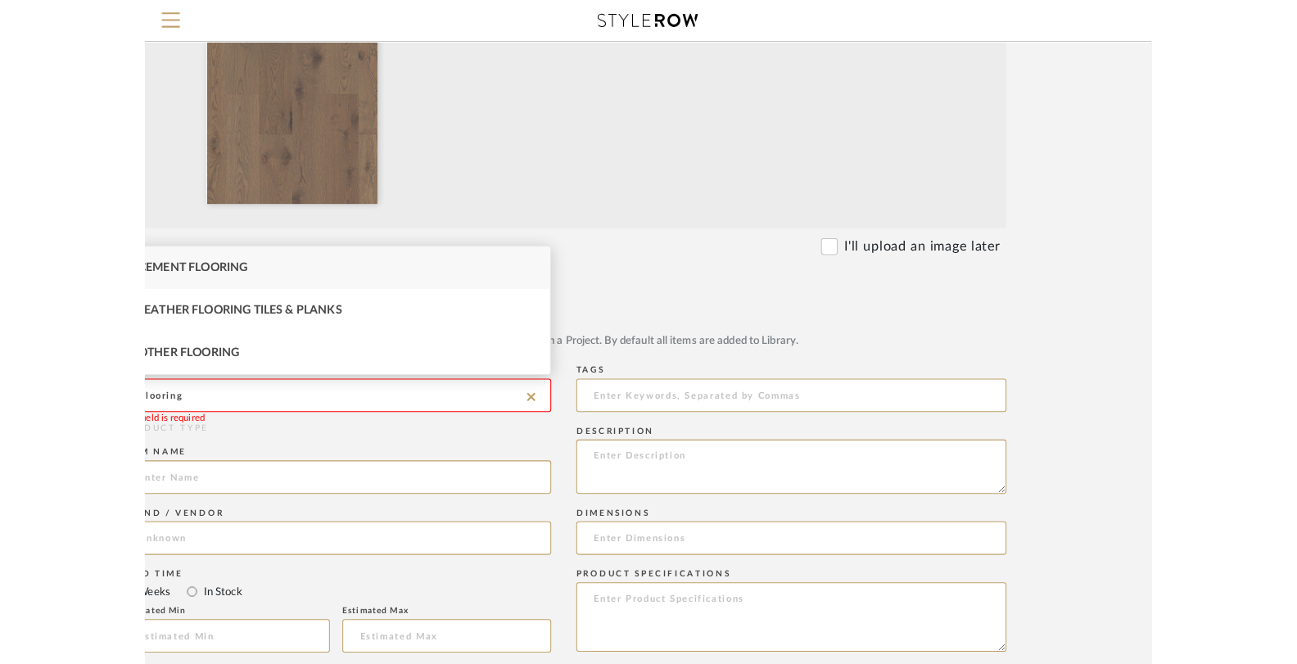
scroll to position [377, 0]
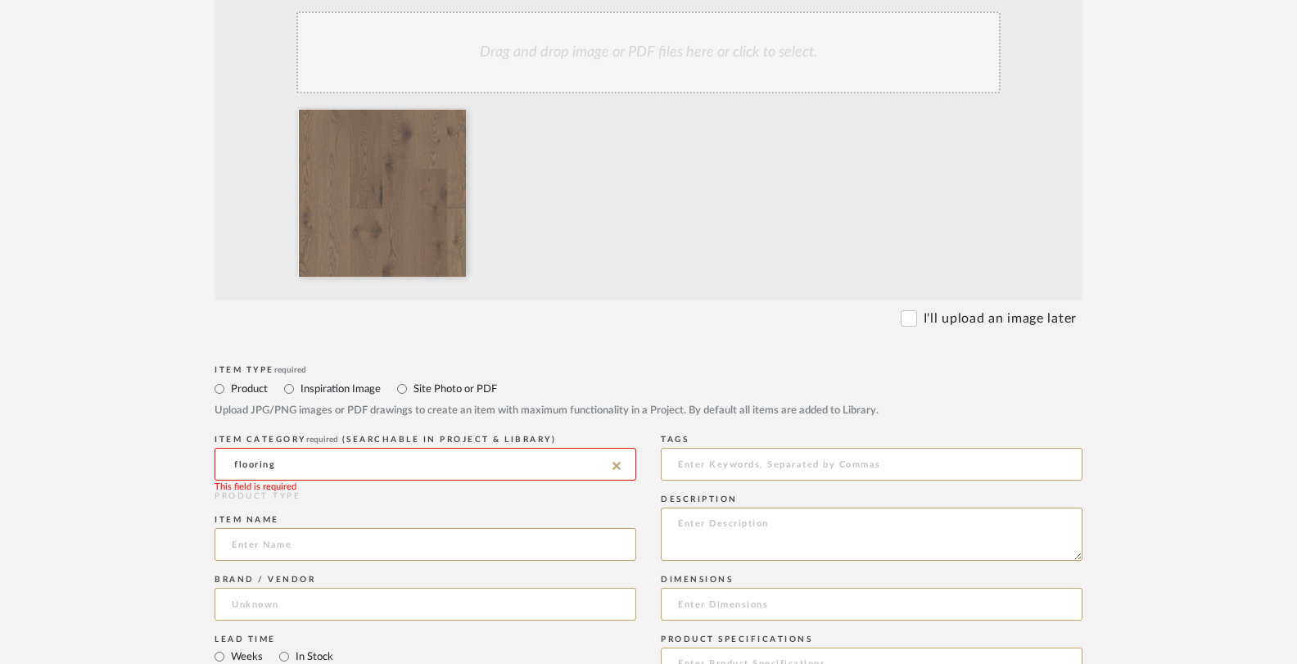
type input "flooring"
click at [618, 463] on icon at bounding box center [616, 466] width 8 height 8
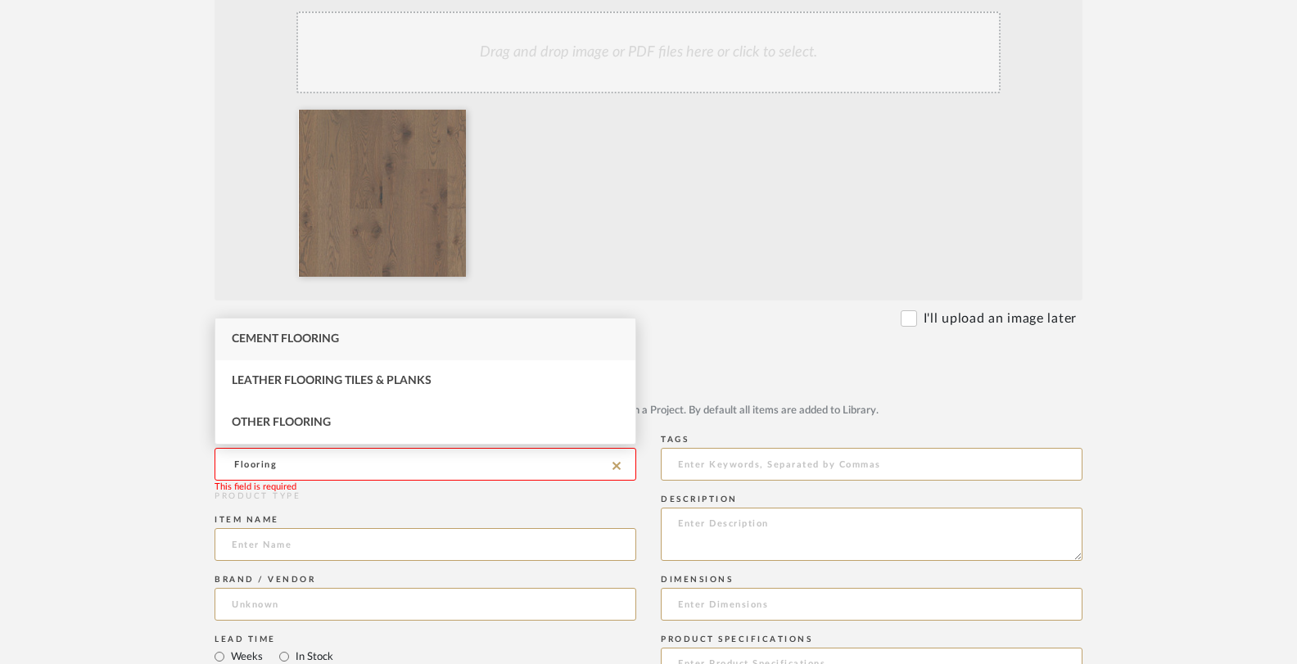
click at [382, 457] on input "Flooring" at bounding box center [426, 464] width 422 height 33
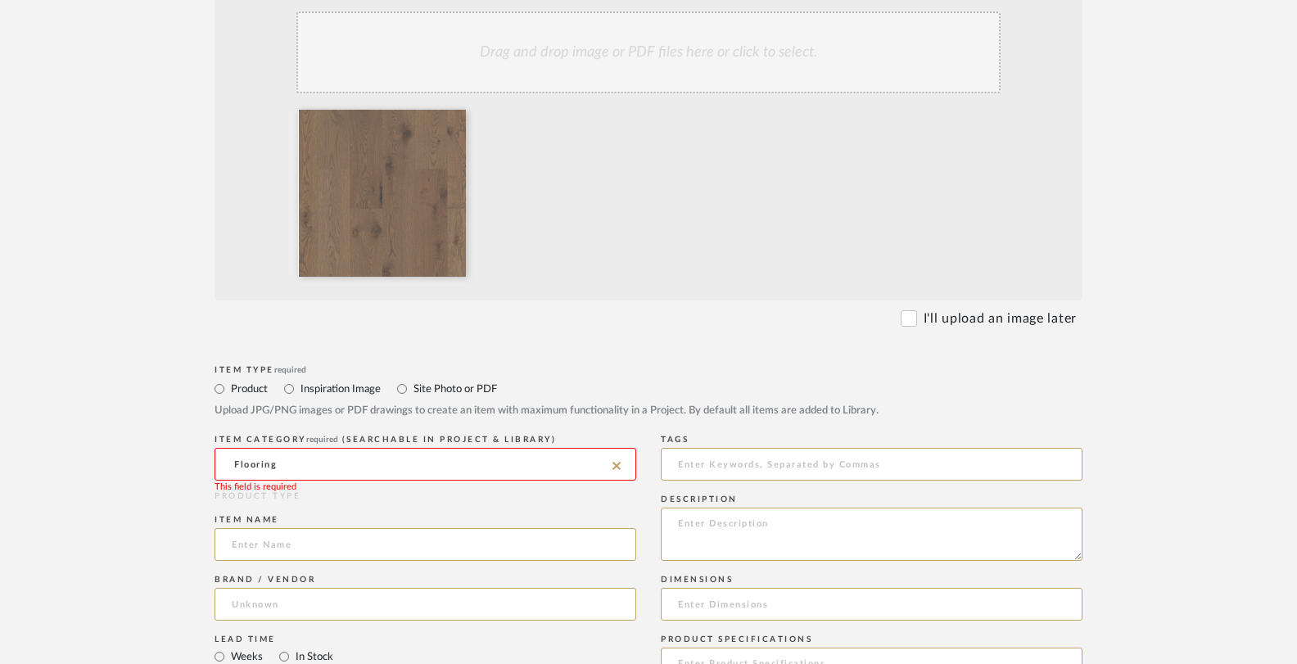
click at [382, 457] on input "Flooring" at bounding box center [426, 464] width 422 height 33
drag, startPoint x: 331, startPoint y: 466, endPoint x: 186, endPoint y: 456, distance: 145.3
click at [186, 456] on form "Bulk upload images - create multiple items Import from Pinterest - create items…" at bounding box center [648, 637] width 1043 height 1362
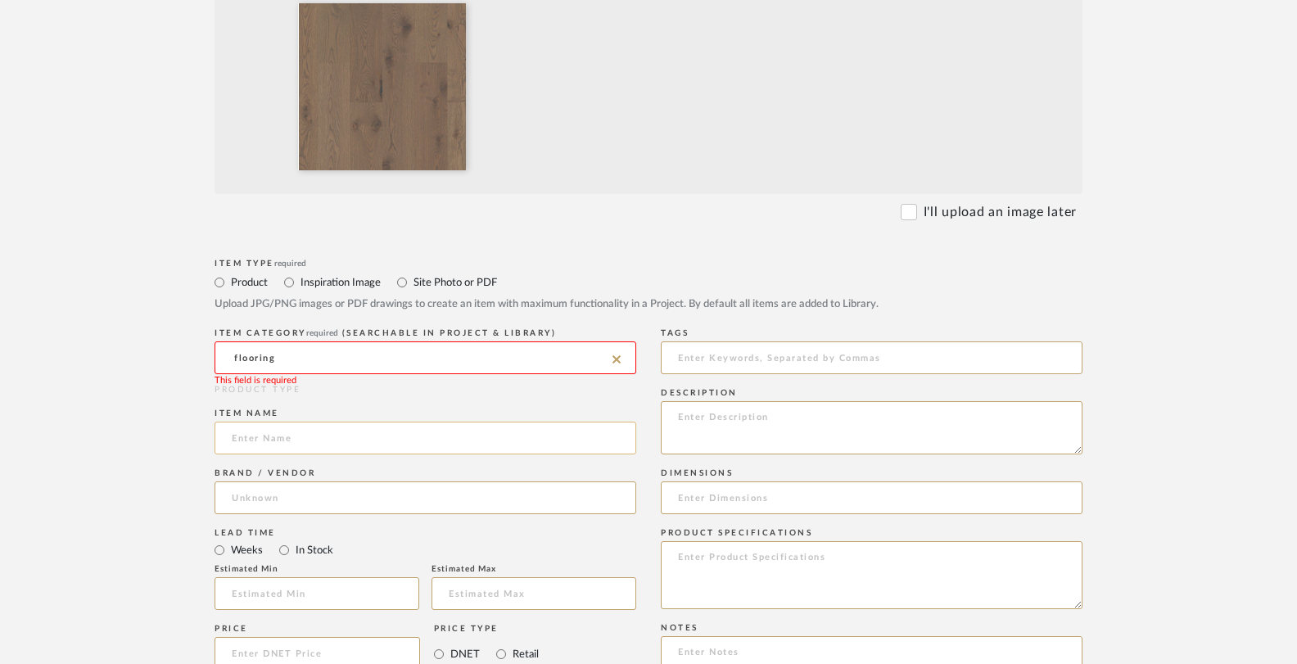
scroll to position [493, 0]
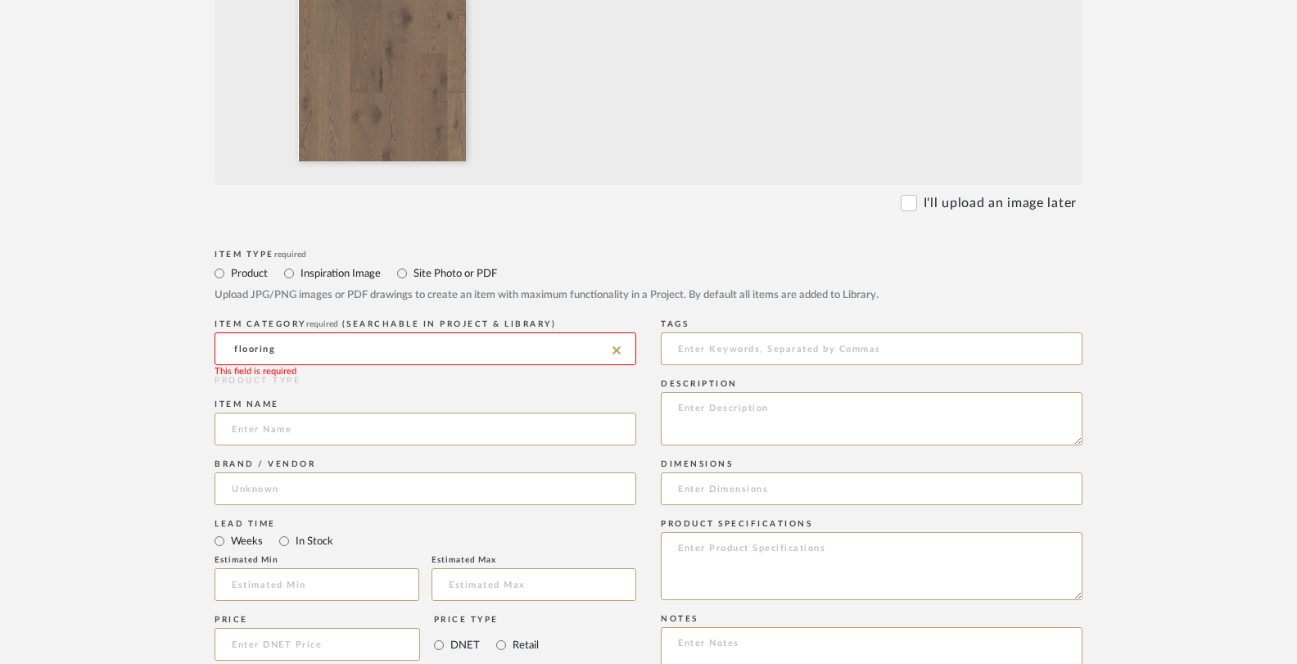
click at [301, 354] on input "flooring" at bounding box center [426, 348] width 422 height 33
click at [301, 436] on span "Wood Floor" at bounding box center [271, 431] width 79 height 11
type input "Wood Floor"
click at [305, 432] on input at bounding box center [426, 429] width 422 height 33
type input "Engineered Hardwood Floor"
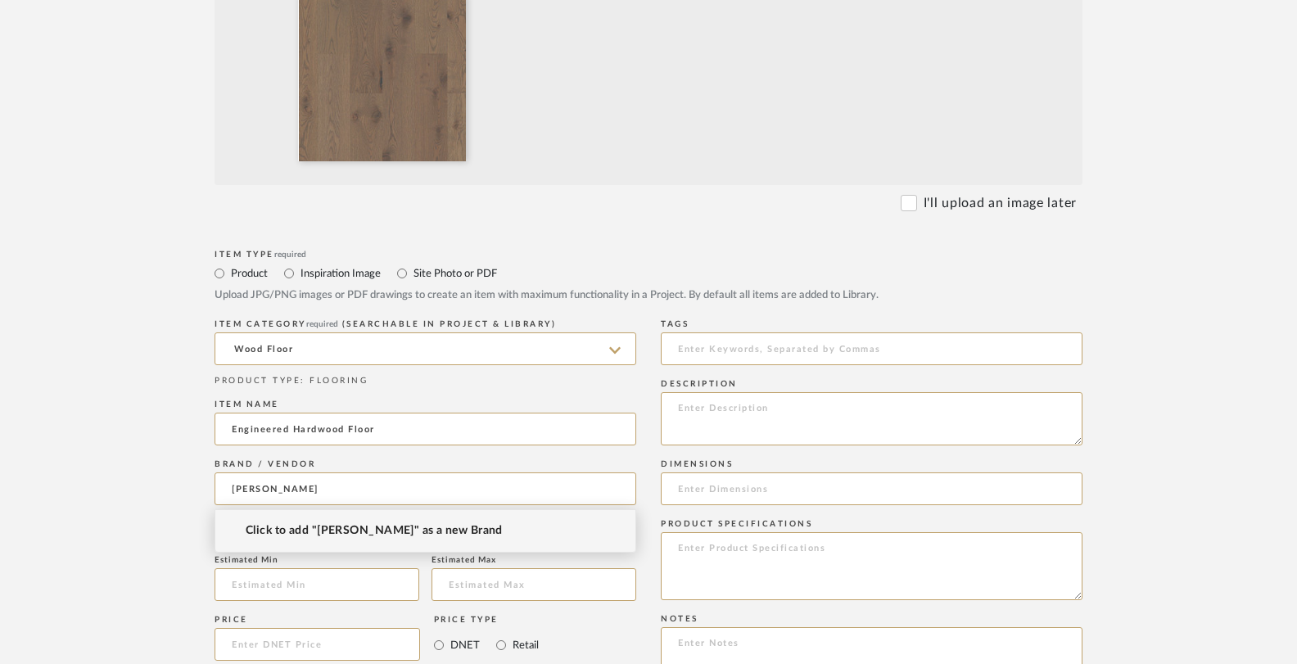
type input "Shaw"
click at [534, 537] on mat-option "Click to add "Shaw" as a new Brand" at bounding box center [425, 531] width 420 height 42
click at [744, 557] on textarea at bounding box center [872, 566] width 422 height 68
type textarea "R"
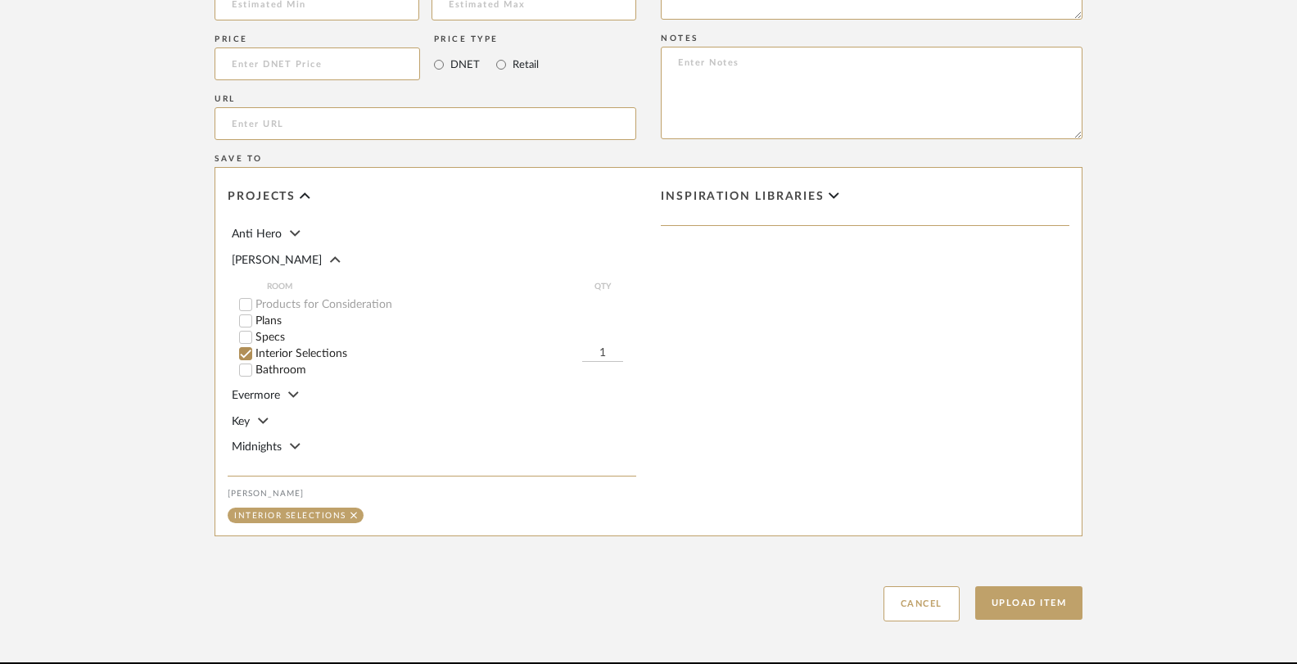
scroll to position [1148, 0]
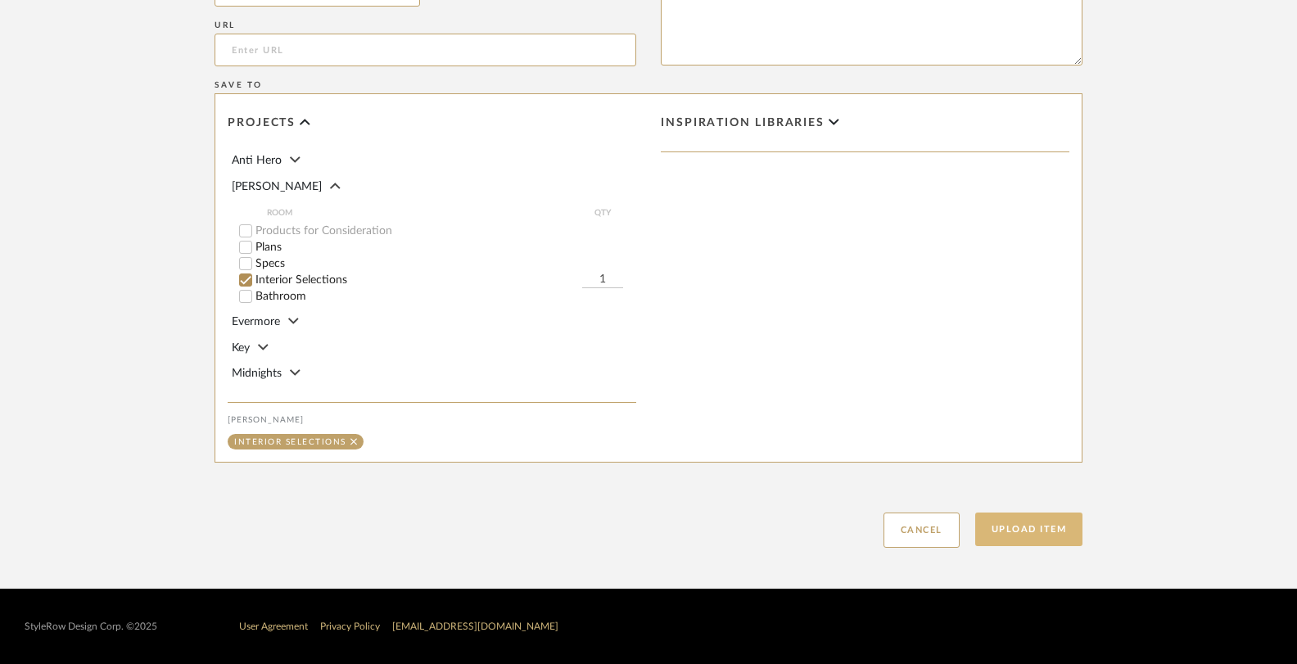
type textarea "Shaw Reflections White Oak Color Wilderness 05048"
click at [1028, 536] on button "Upload Item" at bounding box center [1029, 530] width 108 height 34
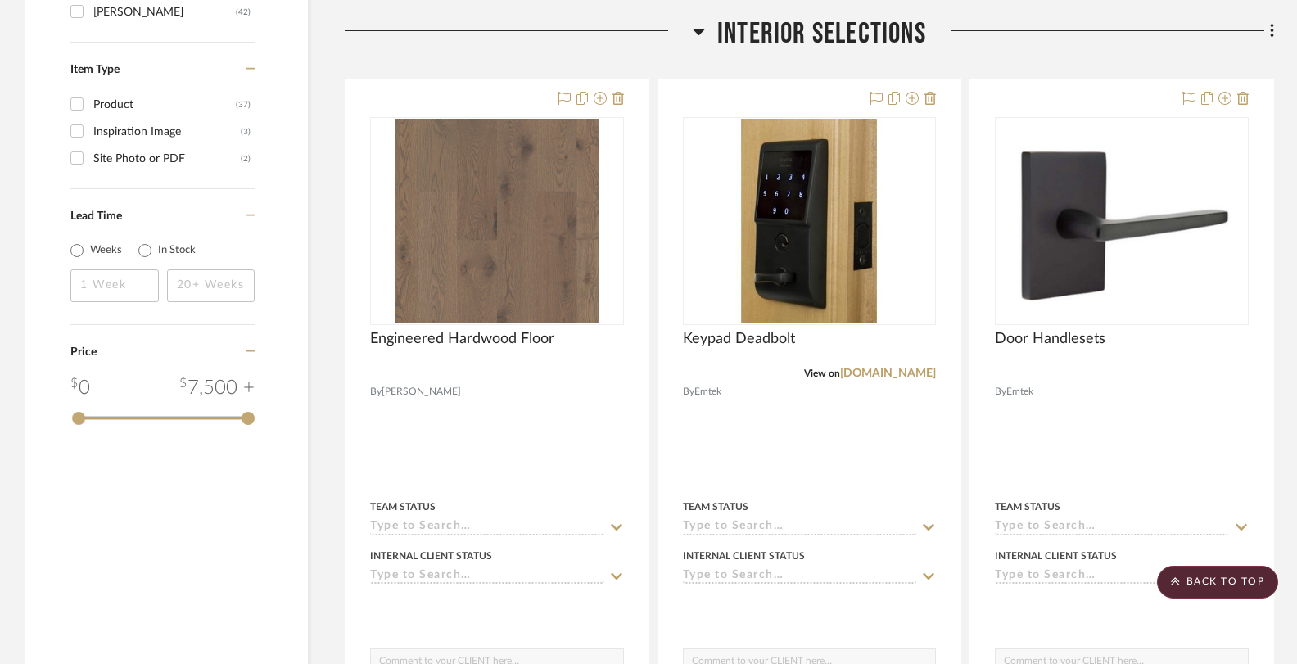
scroll to position [2079, 0]
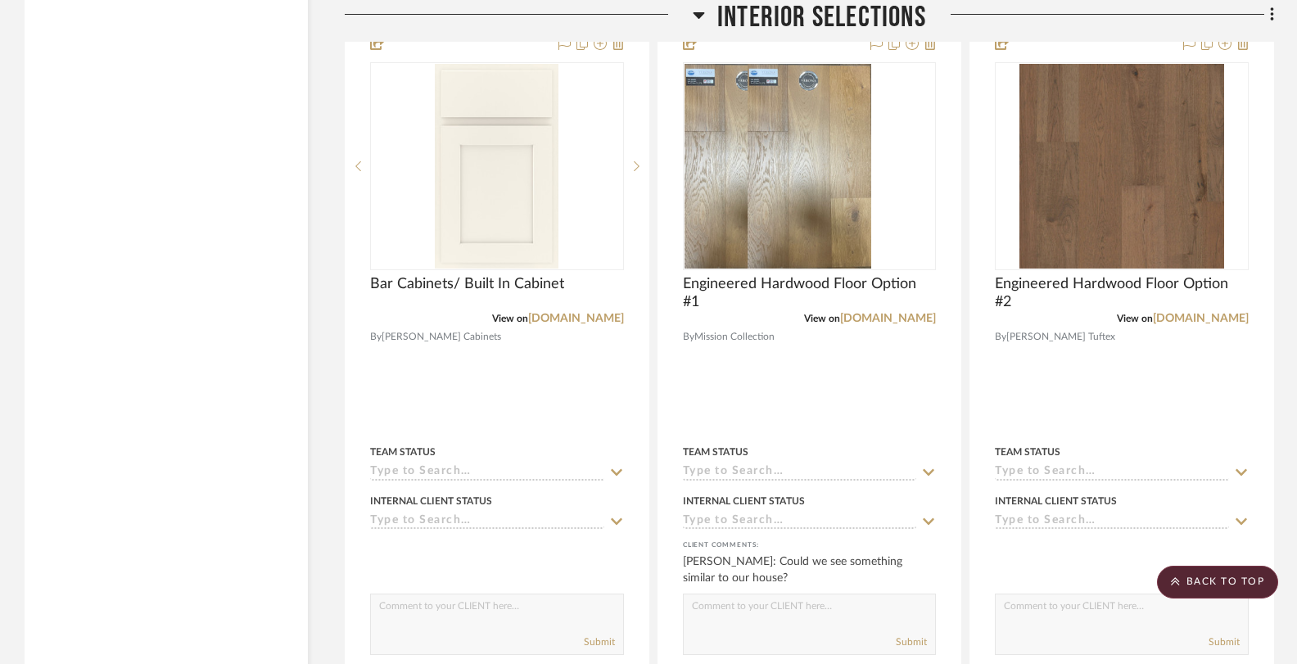
scroll to position [4318, 0]
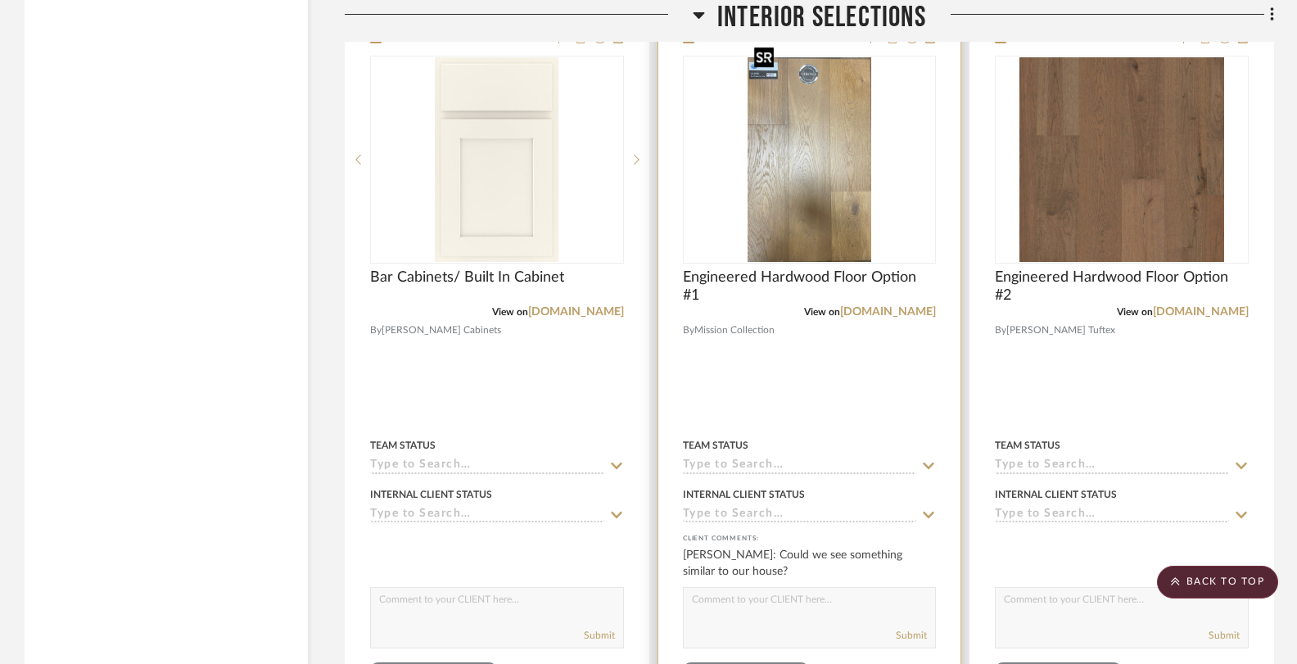
click at [790, 219] on img "0" at bounding box center [810, 159] width 124 height 205
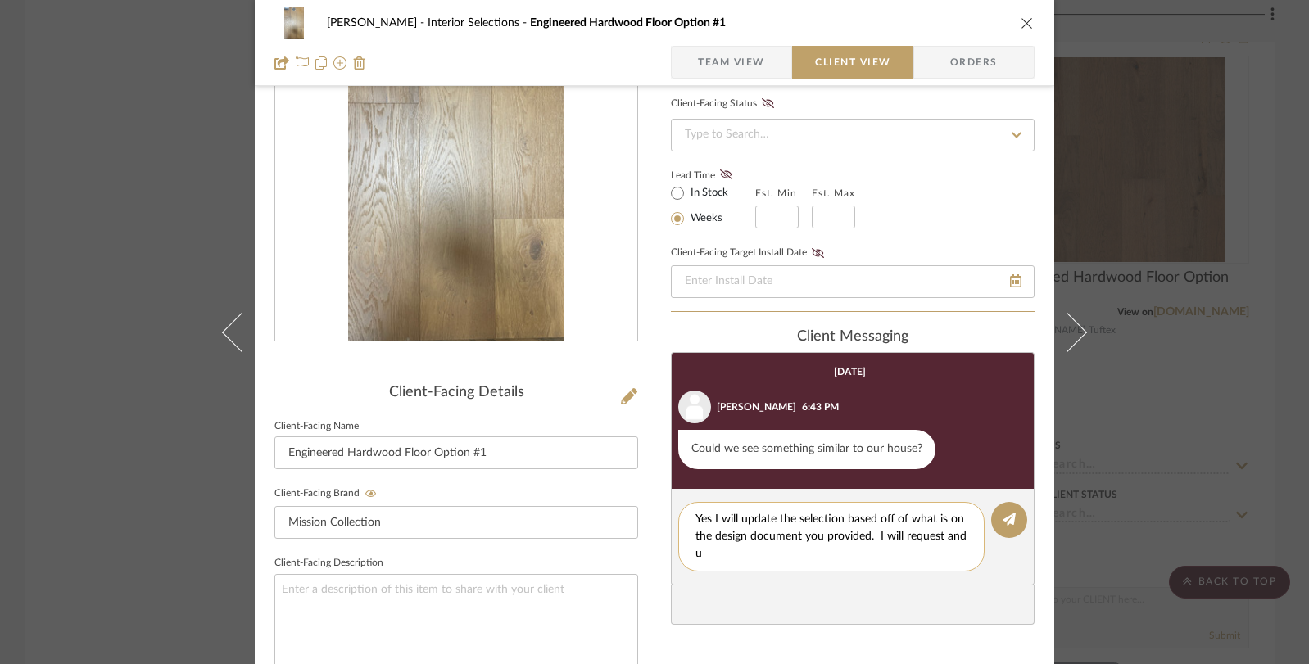
scroll to position [0, 0]
type textarea "Yes I will update the selection based off of what is on the design document you…"
click at [1002, 513] on fa-icon at bounding box center [1008, 519] width 13 height 13
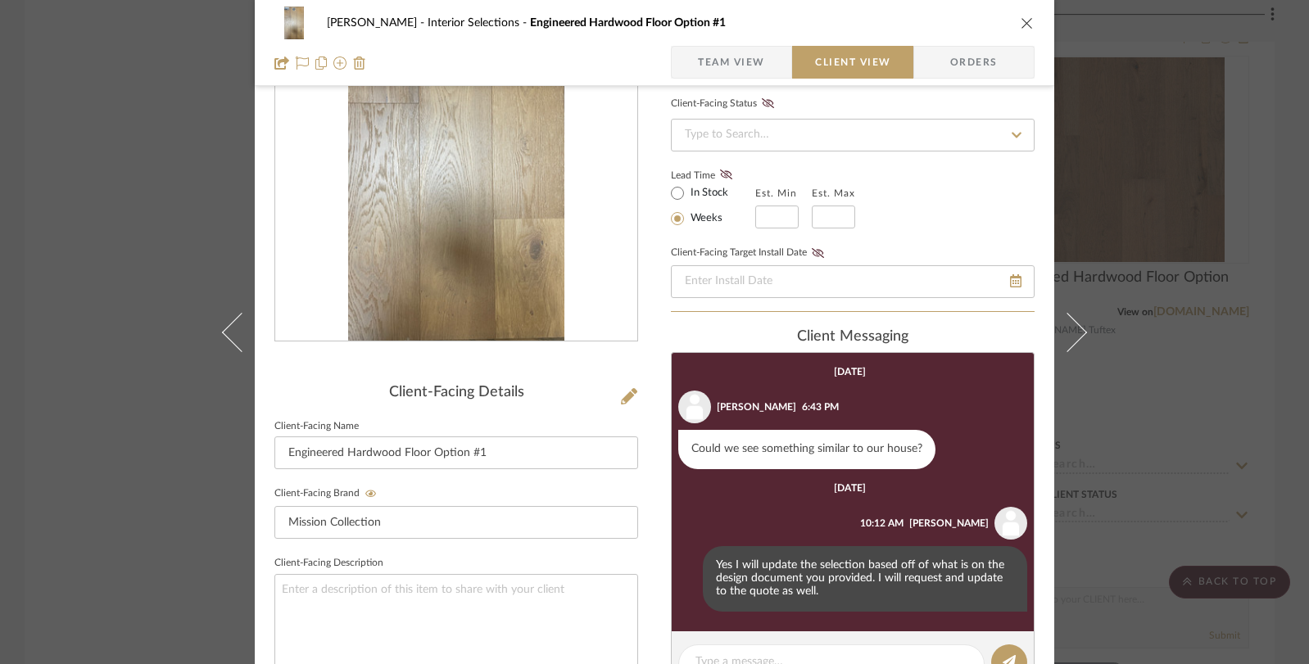
click at [1020, 16] on icon "close" at bounding box center [1026, 22] width 13 height 13
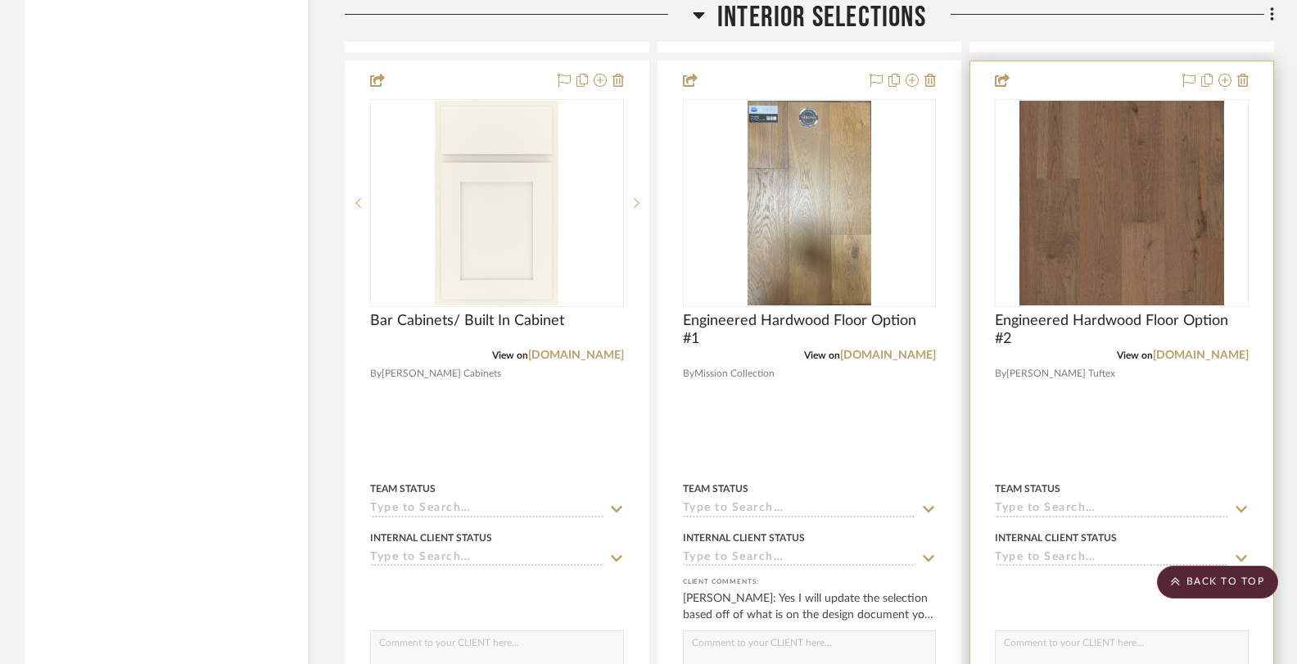
scroll to position [4216, 0]
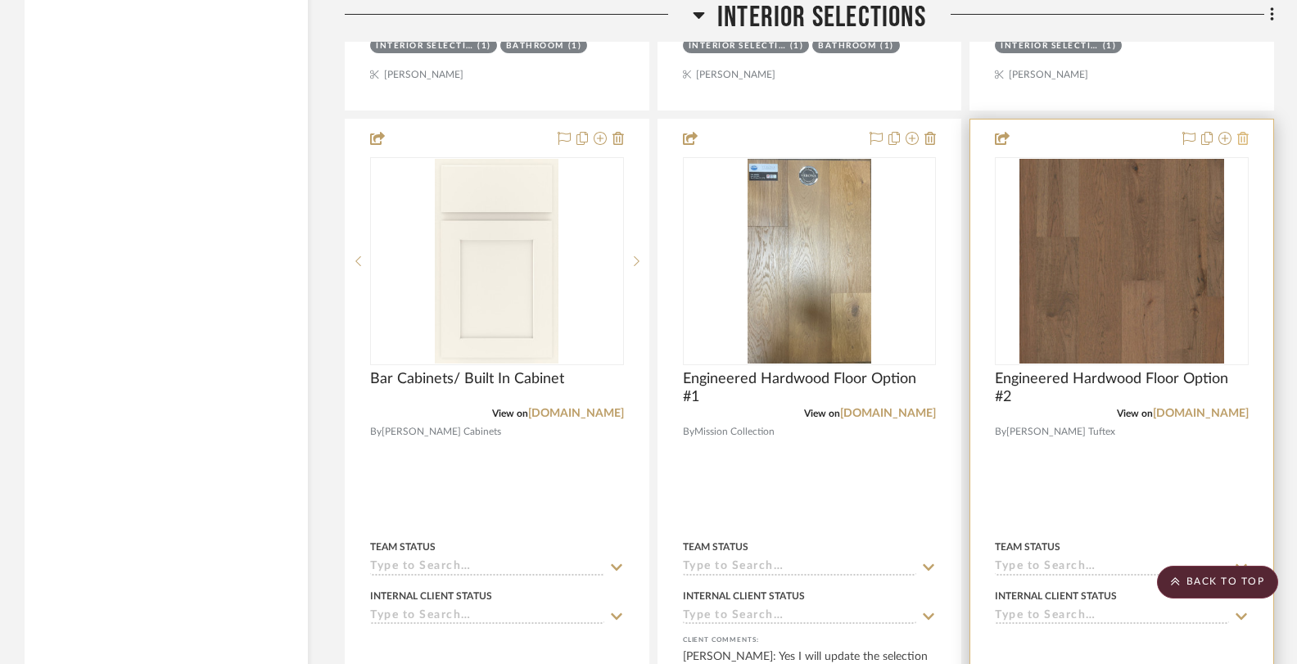
click at [1242, 132] on icon at bounding box center [1242, 138] width 11 height 13
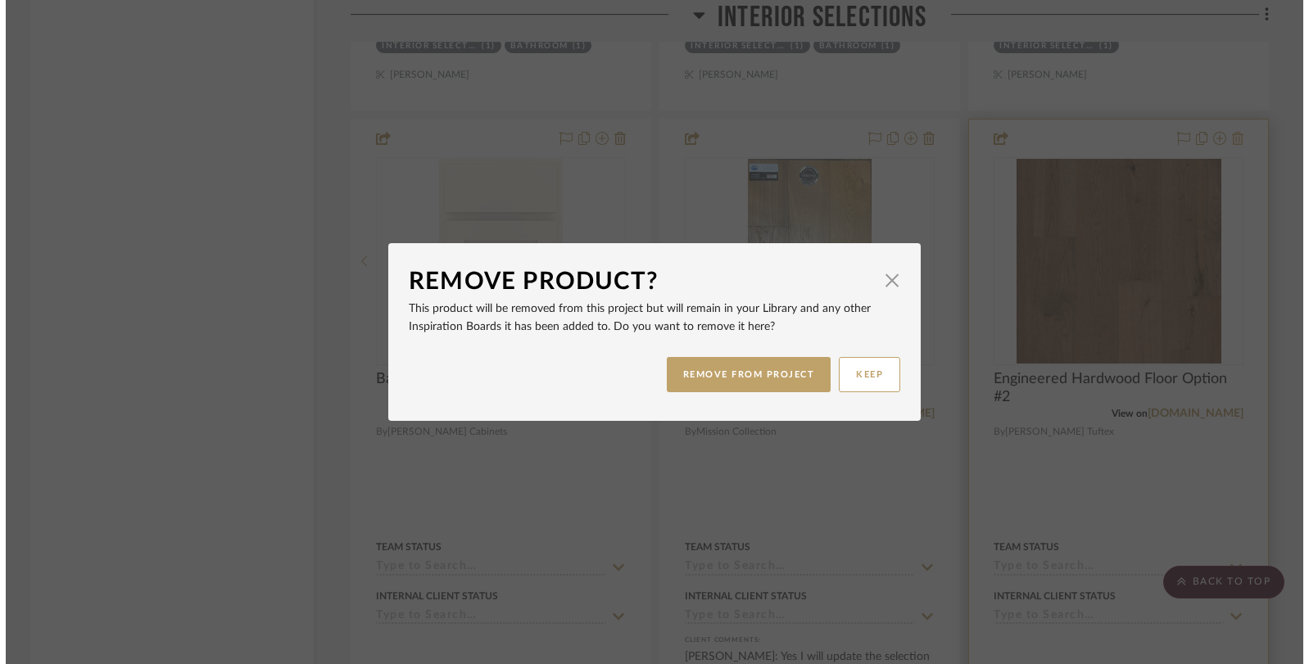
scroll to position [0, 0]
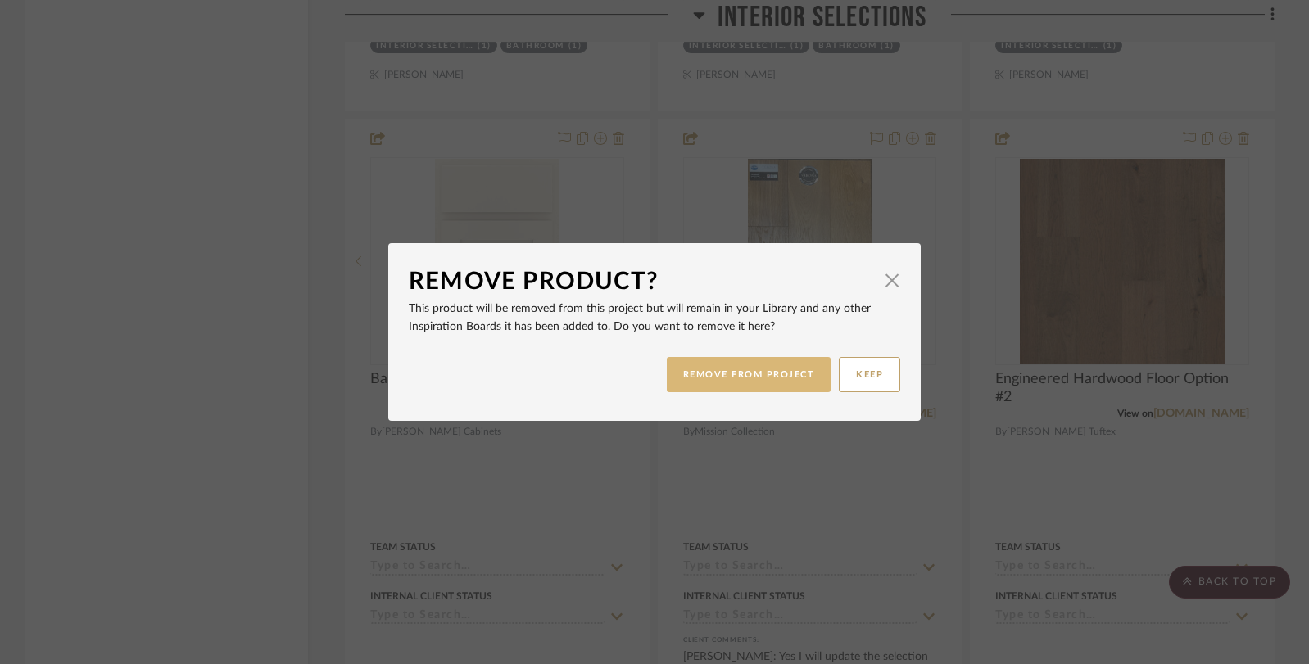
click at [764, 386] on button "REMOVE FROM PROJECT" at bounding box center [749, 374] width 165 height 35
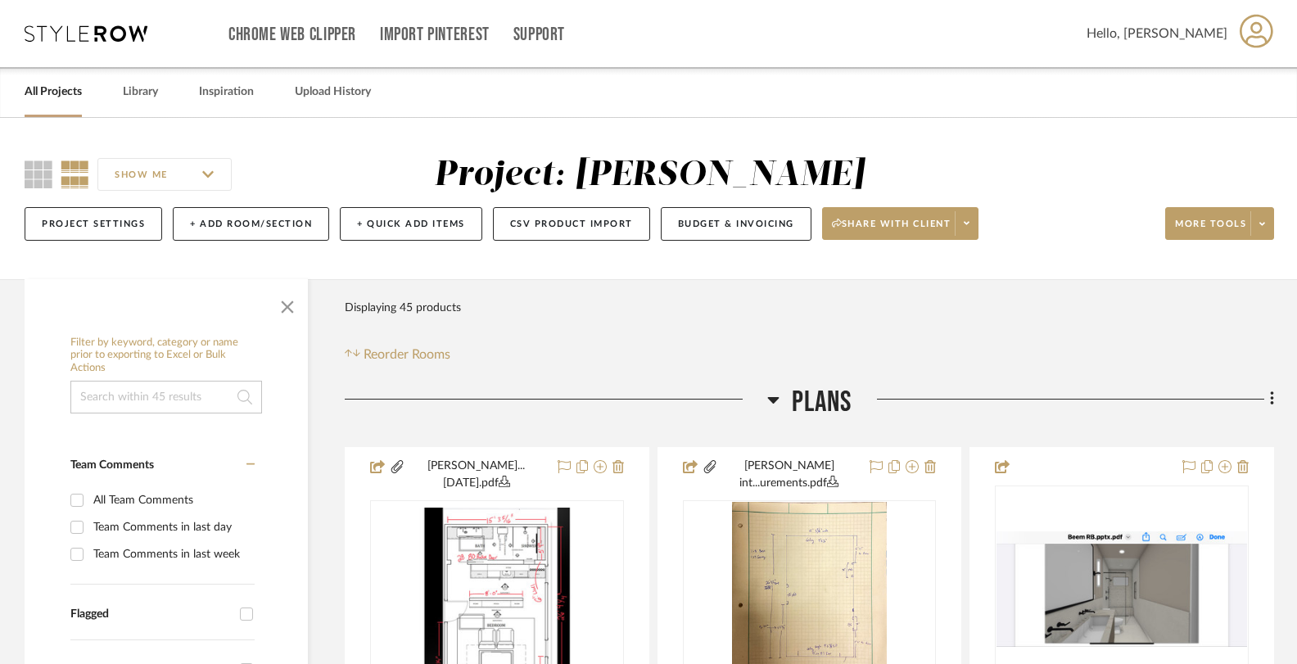
click at [73, 40] on icon at bounding box center [86, 33] width 123 height 16
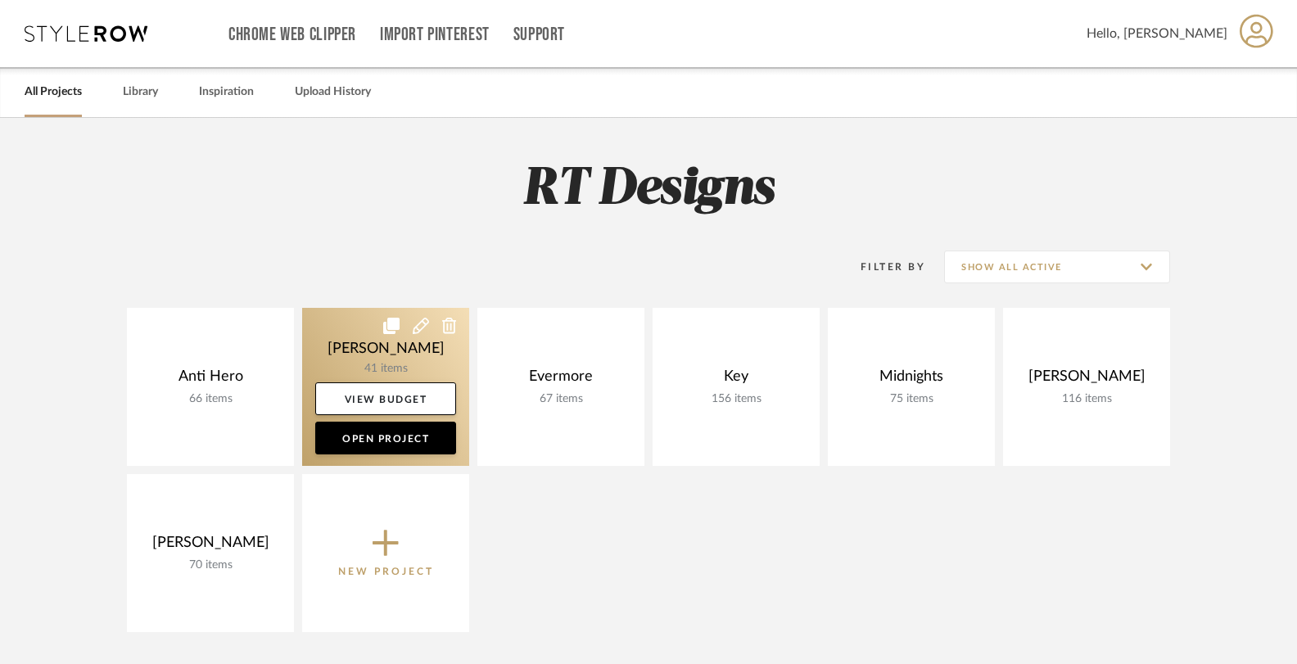
click at [382, 355] on link at bounding box center [385, 387] width 167 height 158
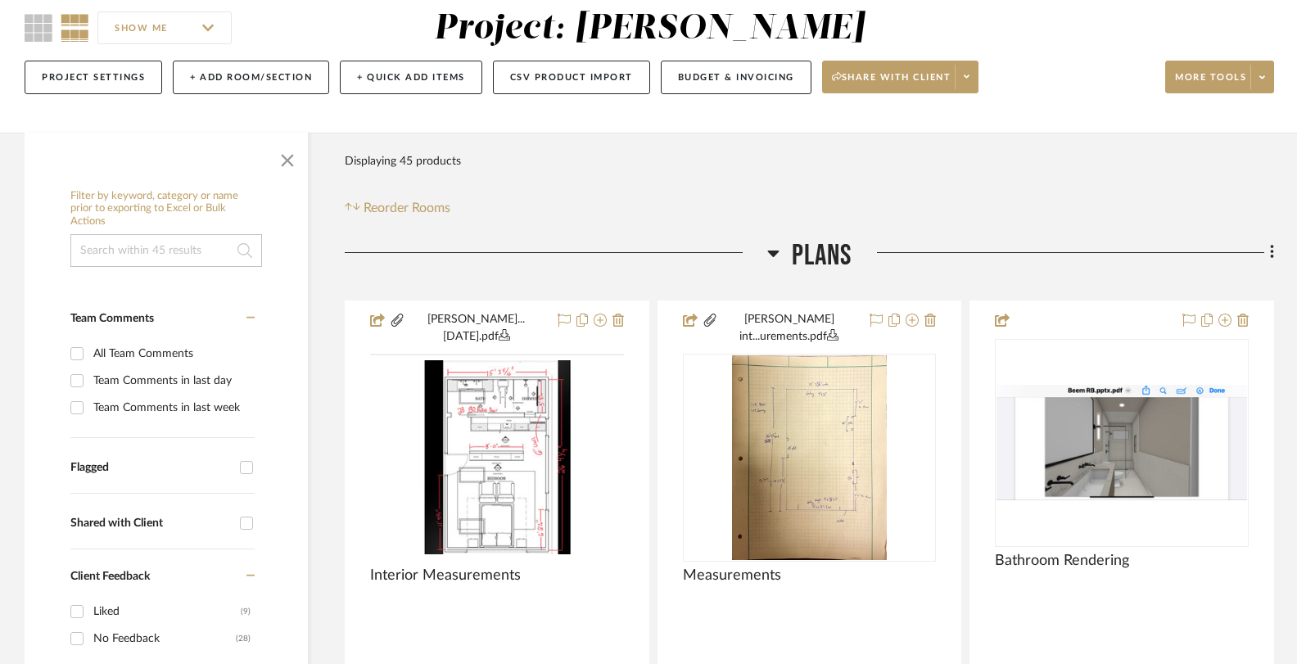
scroll to position [213, 0]
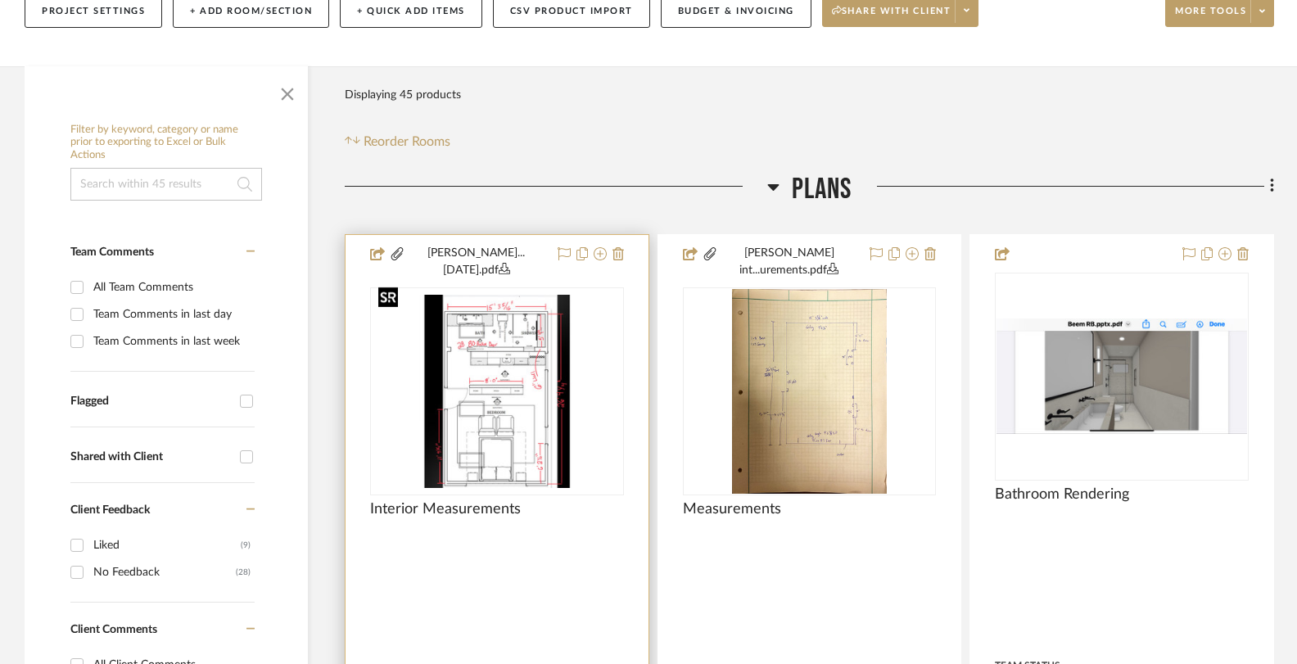
click at [499, 379] on img "0" at bounding box center [497, 391] width 251 height 193
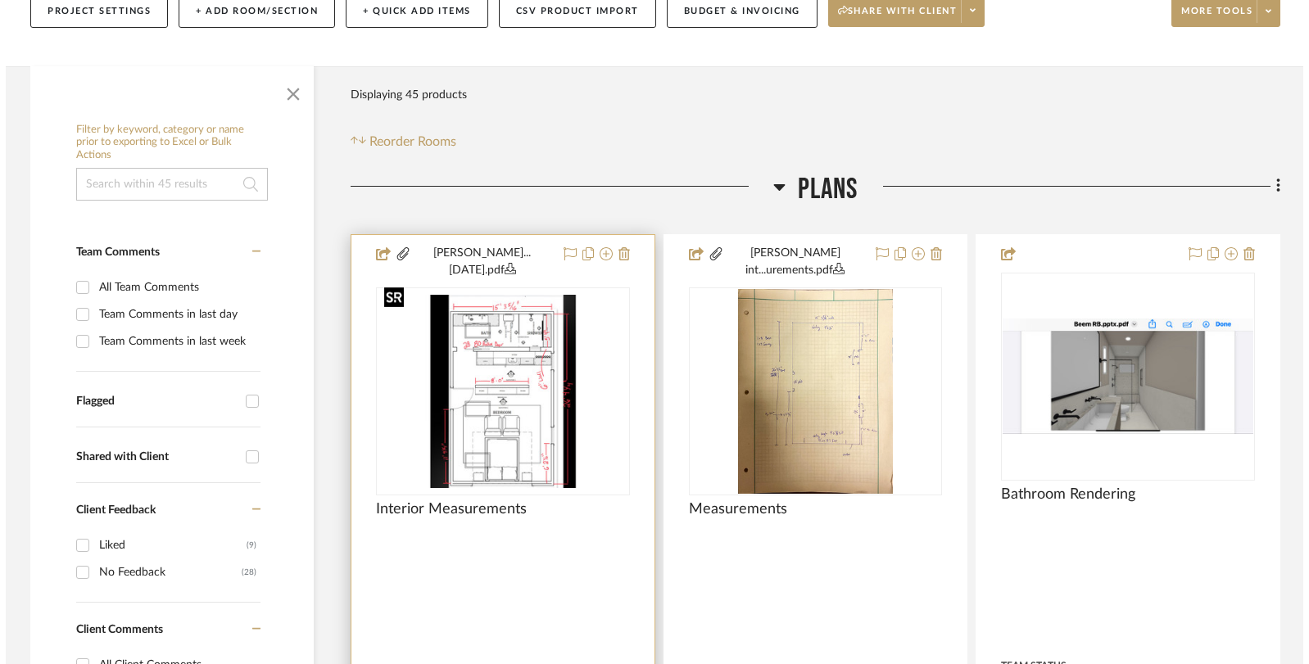
scroll to position [0, 0]
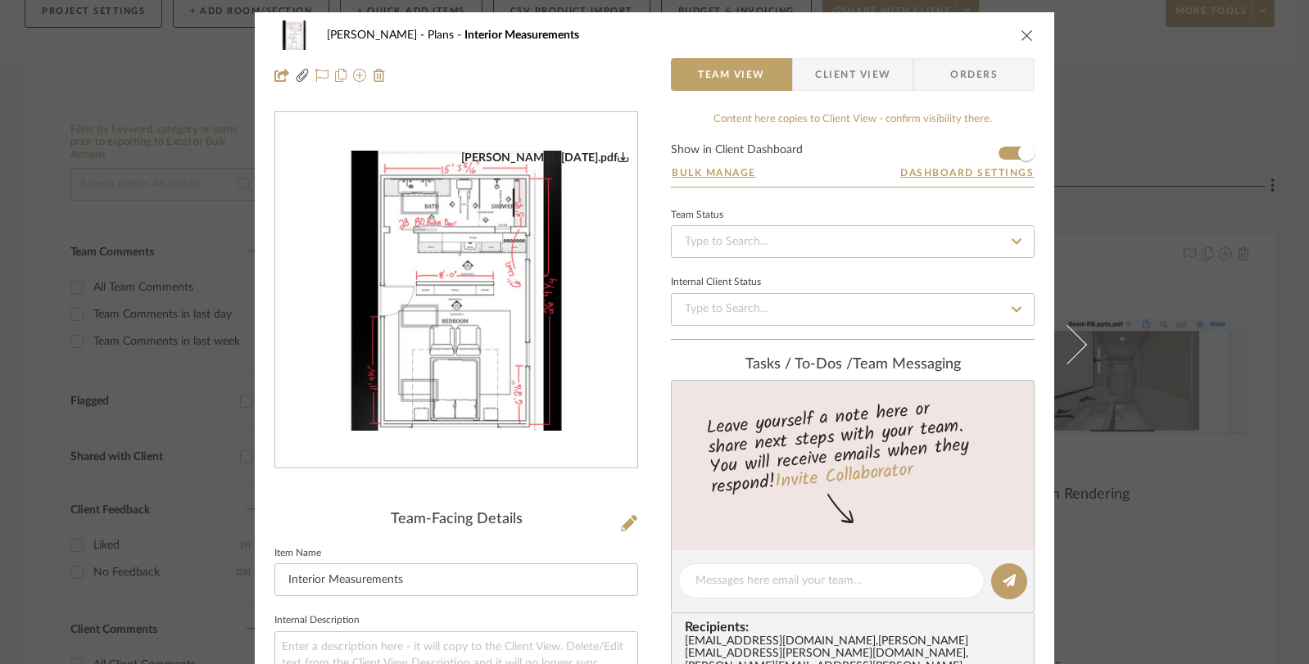
click at [1023, 34] on icon "close" at bounding box center [1026, 35] width 13 height 13
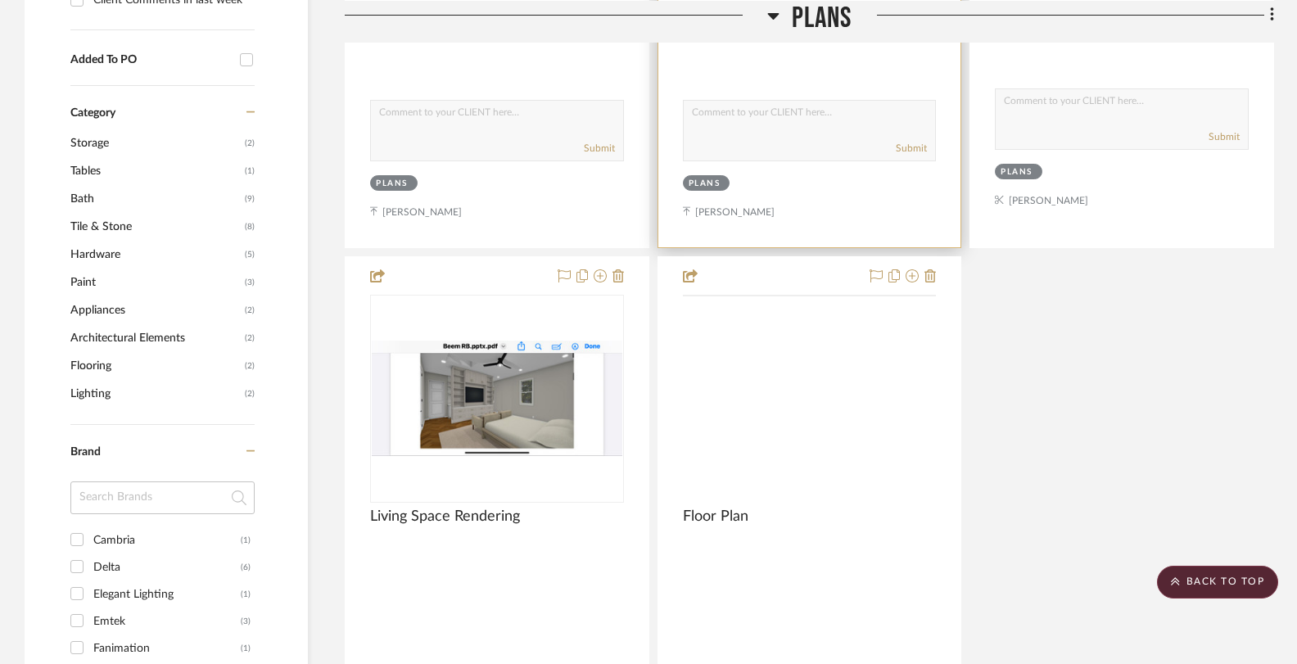
scroll to position [968, 0]
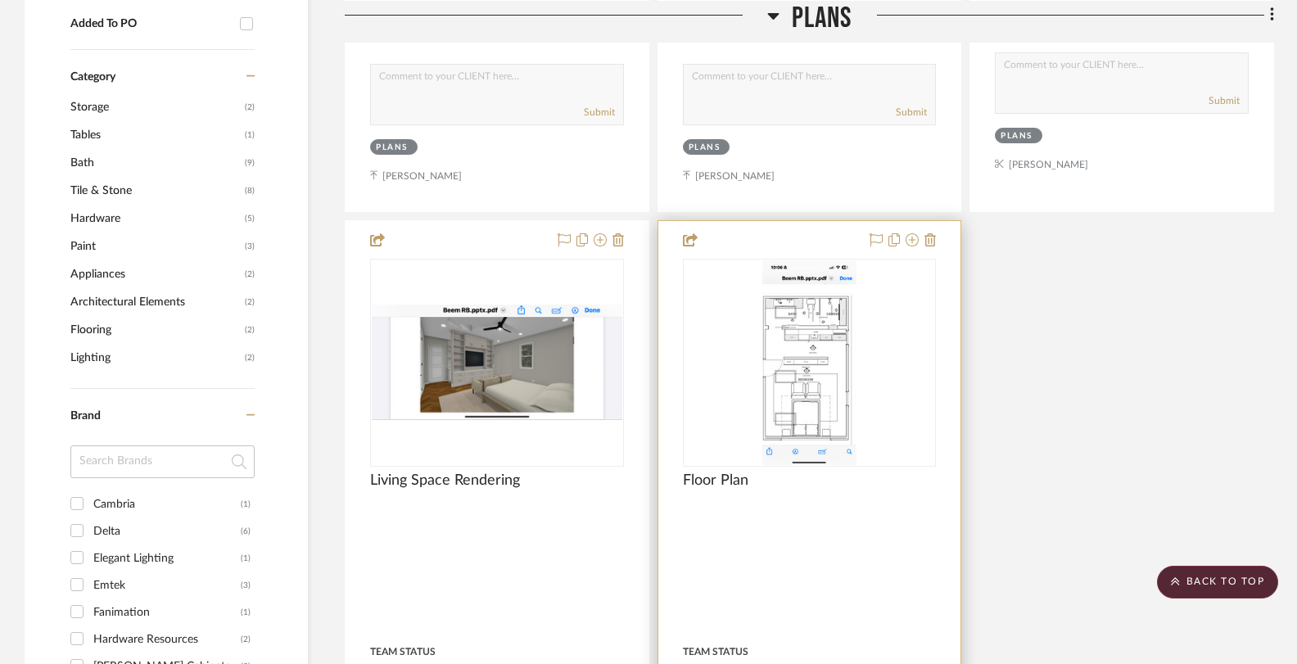
click at [804, 369] on img "0" at bounding box center [809, 362] width 94 height 205
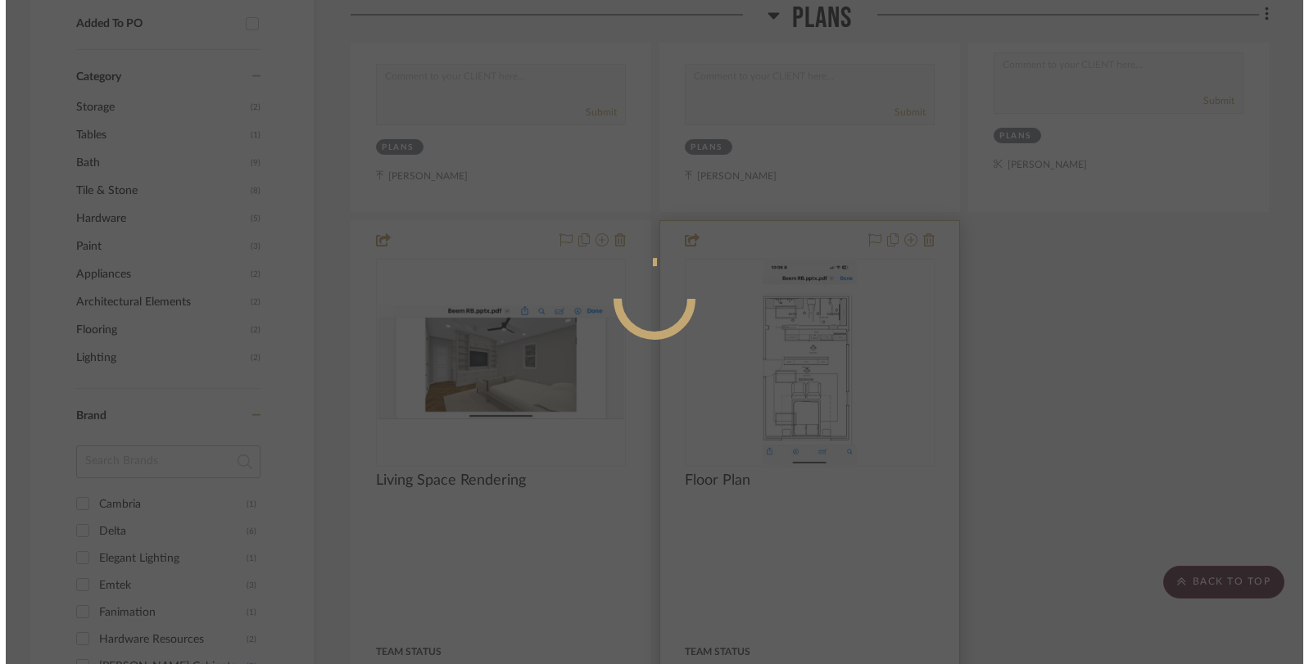
scroll to position [0, 0]
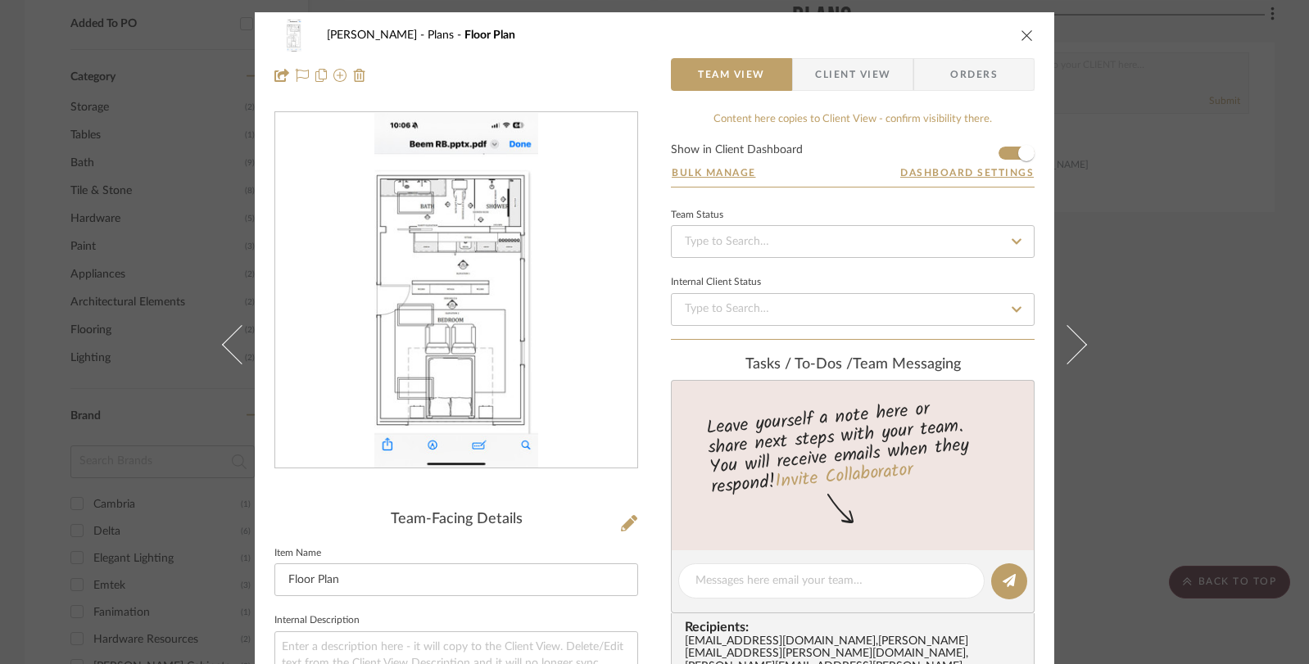
click at [1028, 37] on div "Beem Plans Floor Plan Team View Client View Orders" at bounding box center [654, 55] width 799 height 86
click at [1020, 39] on icon "close" at bounding box center [1026, 35] width 13 height 13
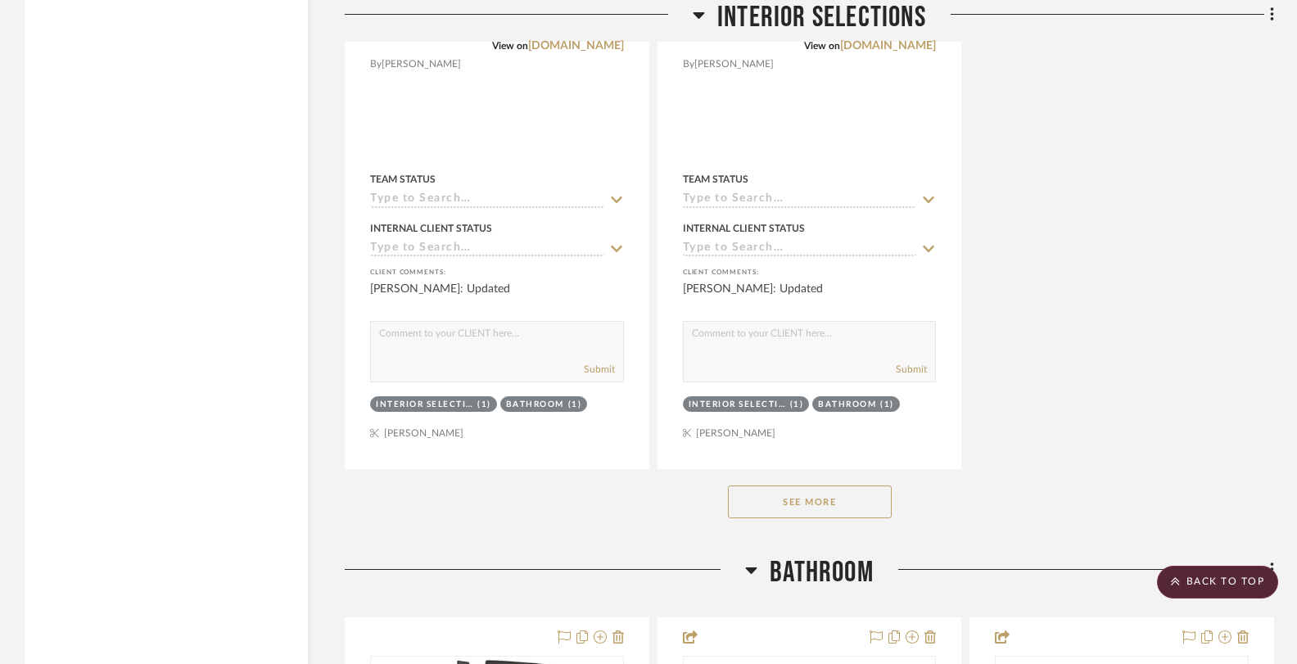
scroll to position [3985, 0]
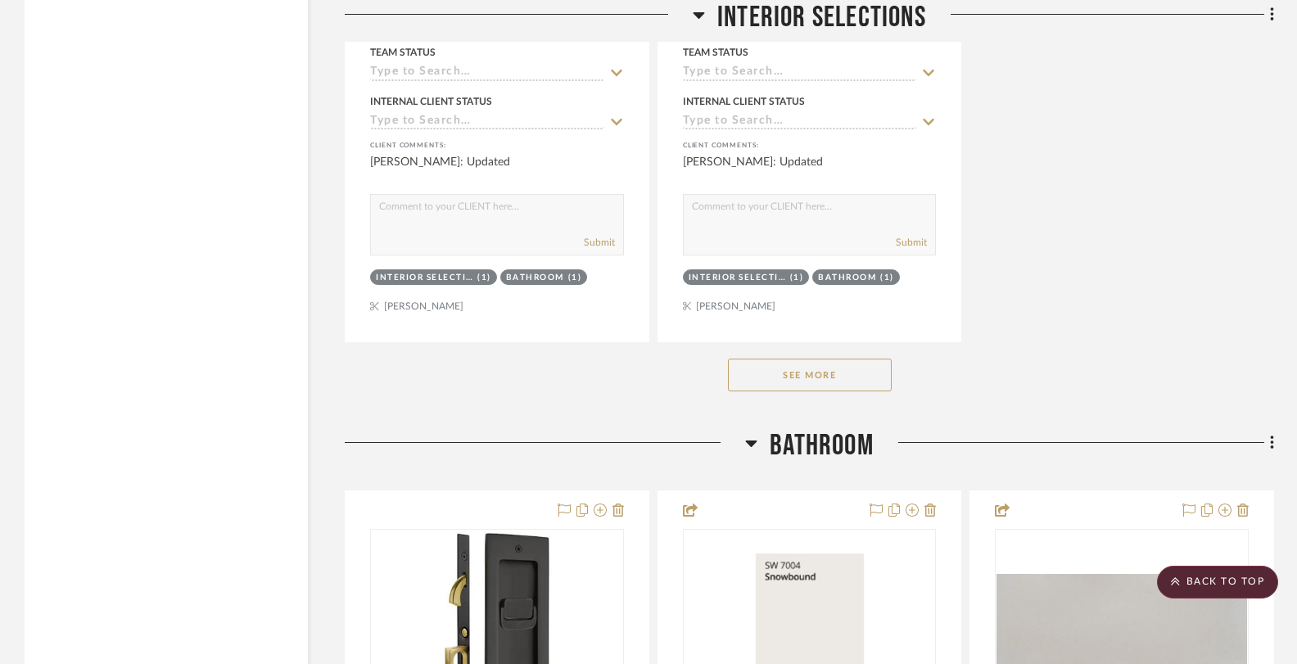
click at [798, 373] on button "See More" at bounding box center [810, 375] width 164 height 33
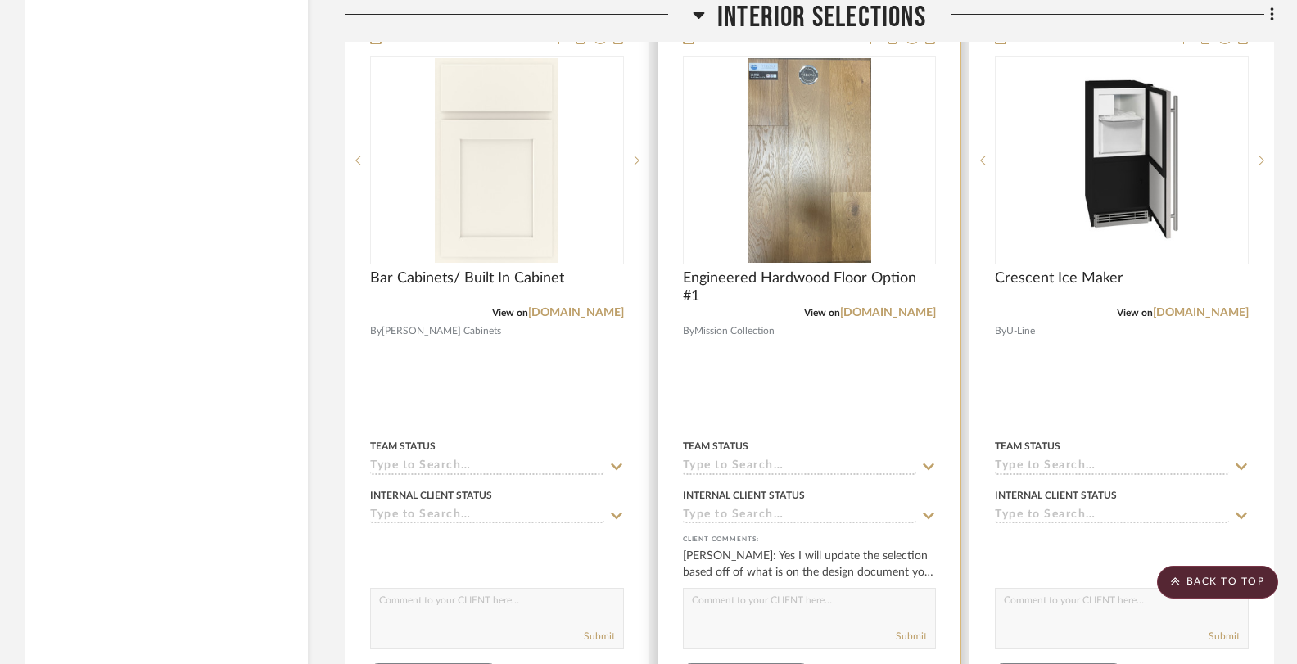
scroll to position [4138, 0]
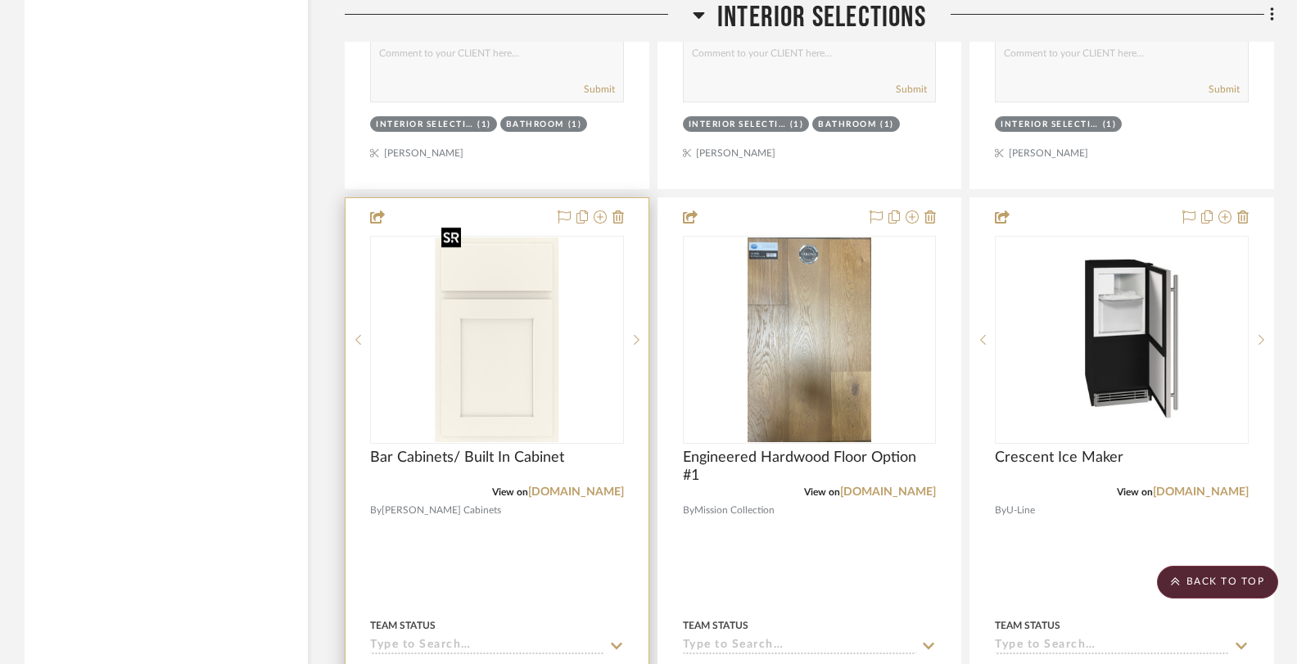
click at [0, 0] on img at bounding box center [0, 0] width 0 height 0
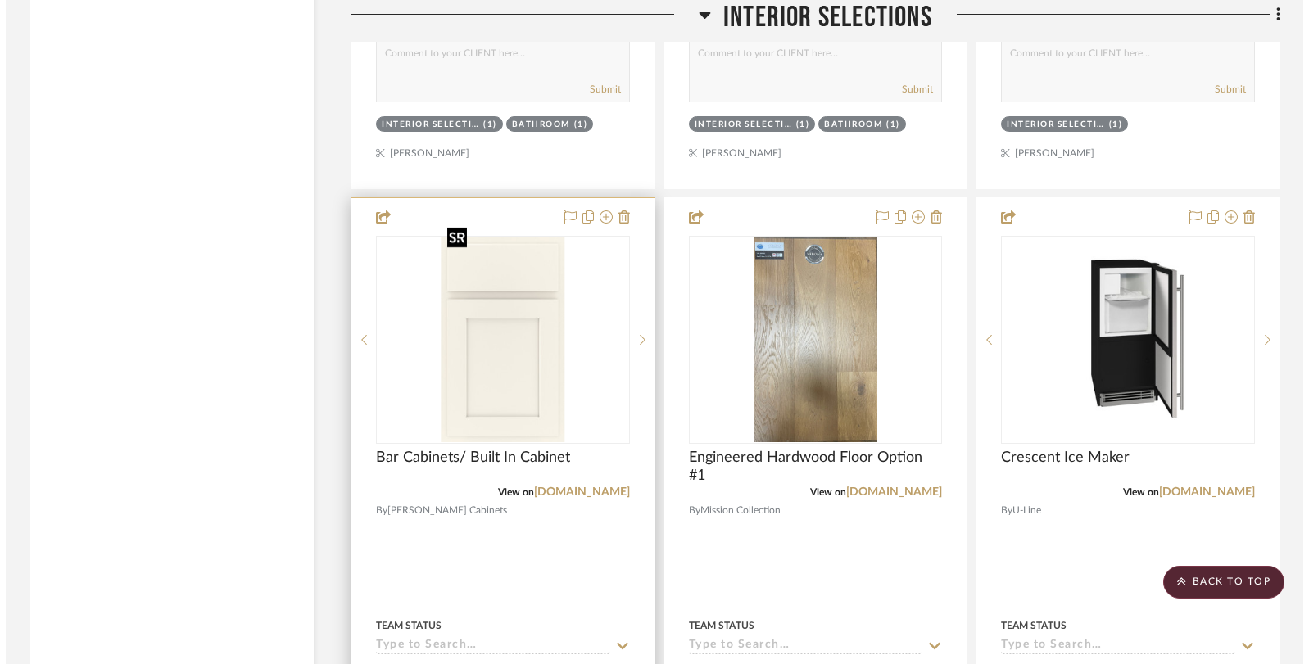
scroll to position [0, 0]
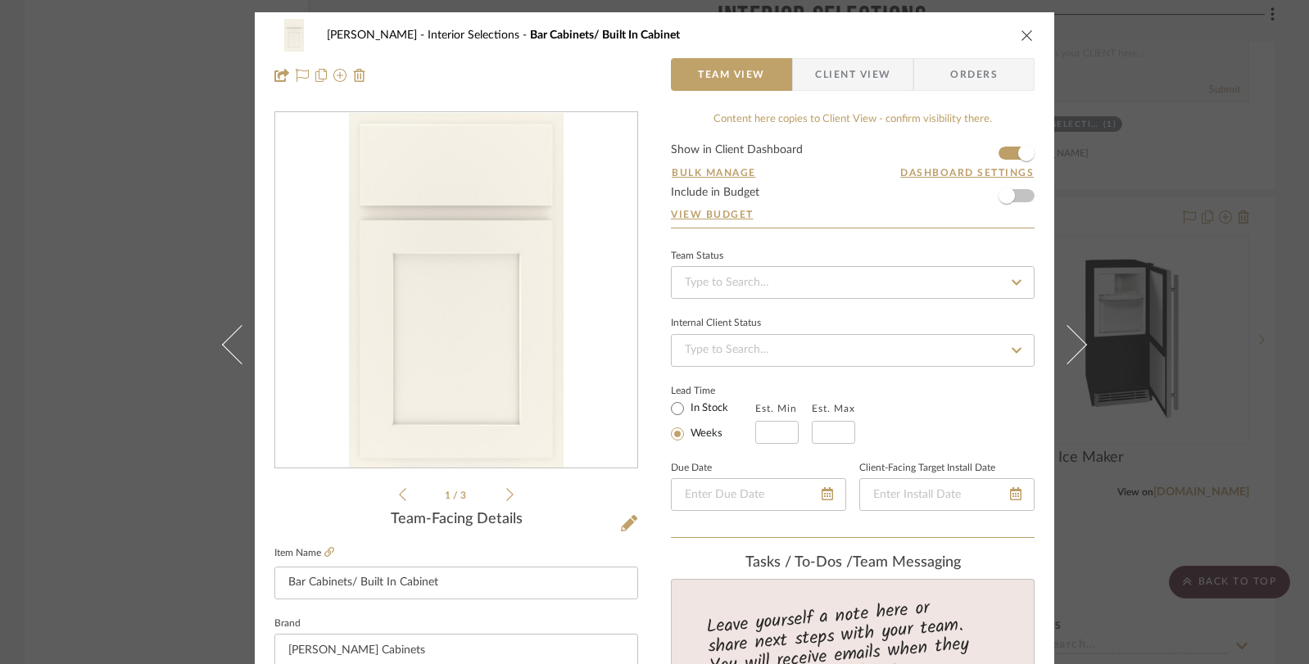
click at [506, 490] on icon at bounding box center [509, 494] width 7 height 15
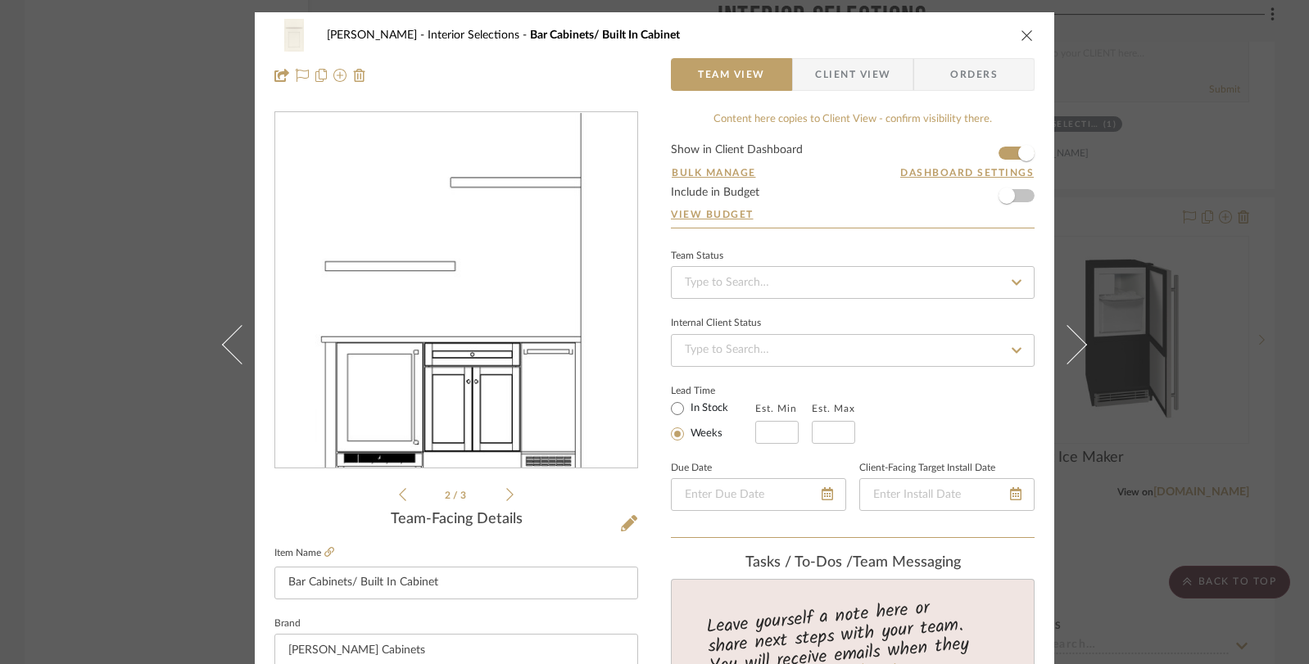
click at [506, 490] on icon at bounding box center [509, 494] width 7 height 15
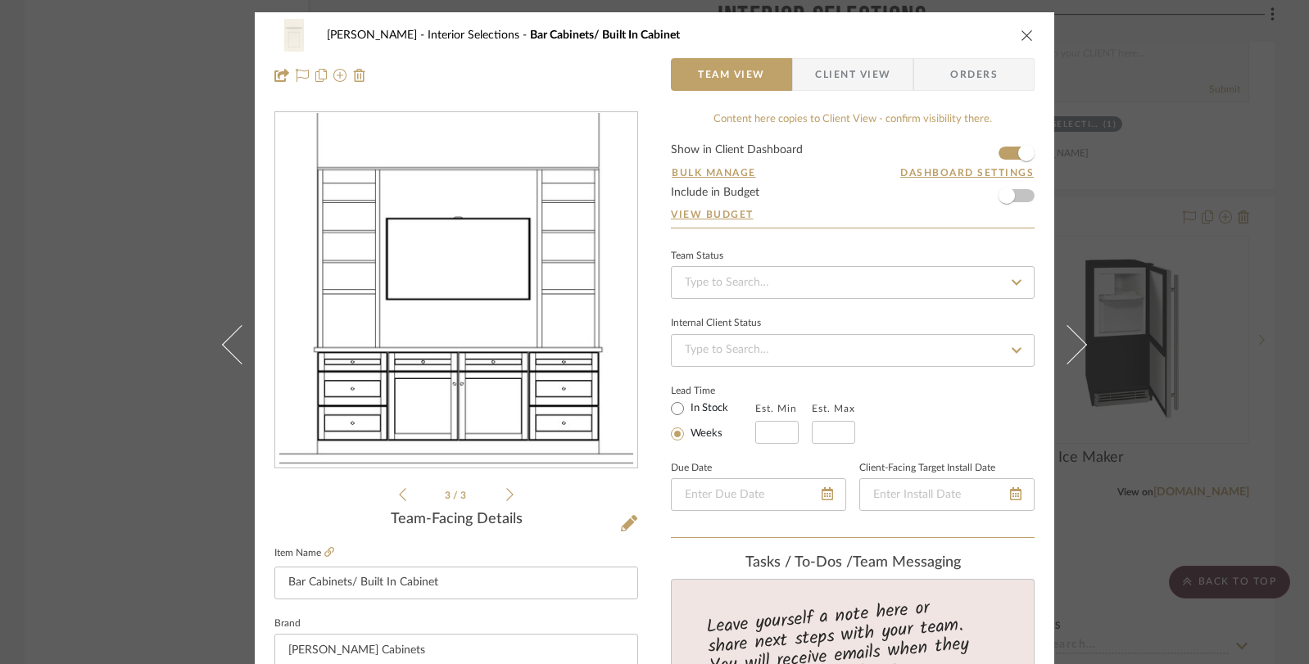
click at [506, 490] on icon at bounding box center [509, 494] width 7 height 15
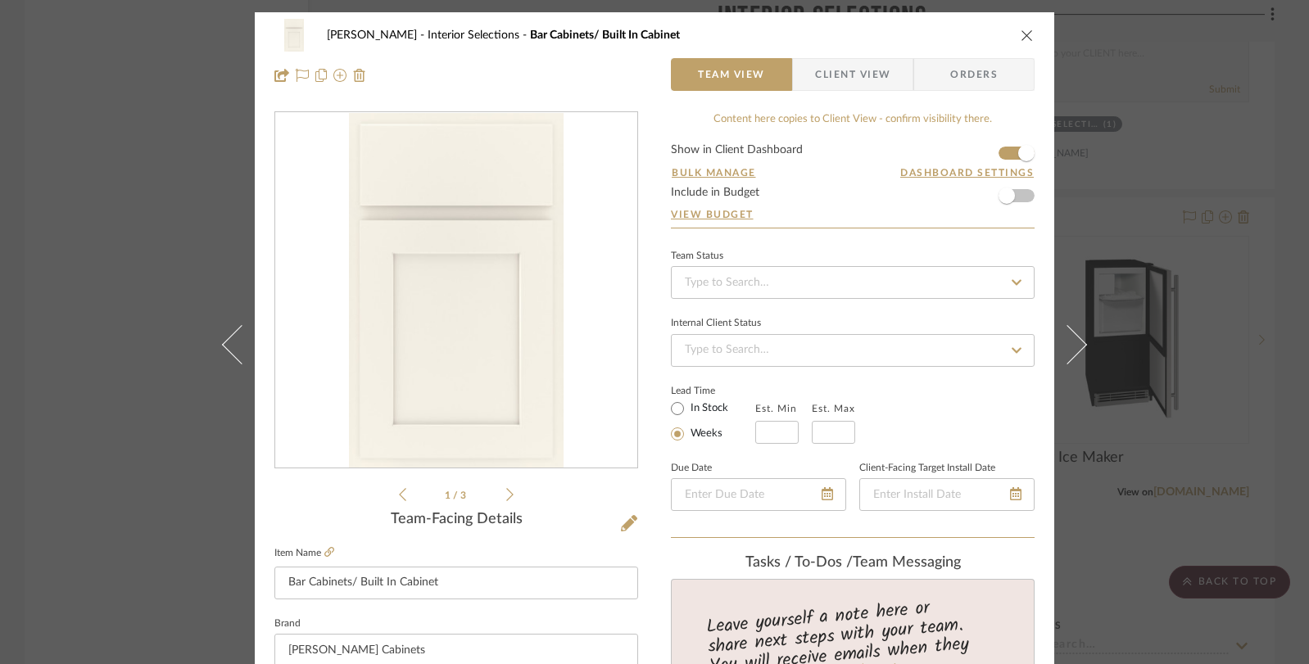
click at [1020, 31] on icon "close" at bounding box center [1026, 35] width 13 height 13
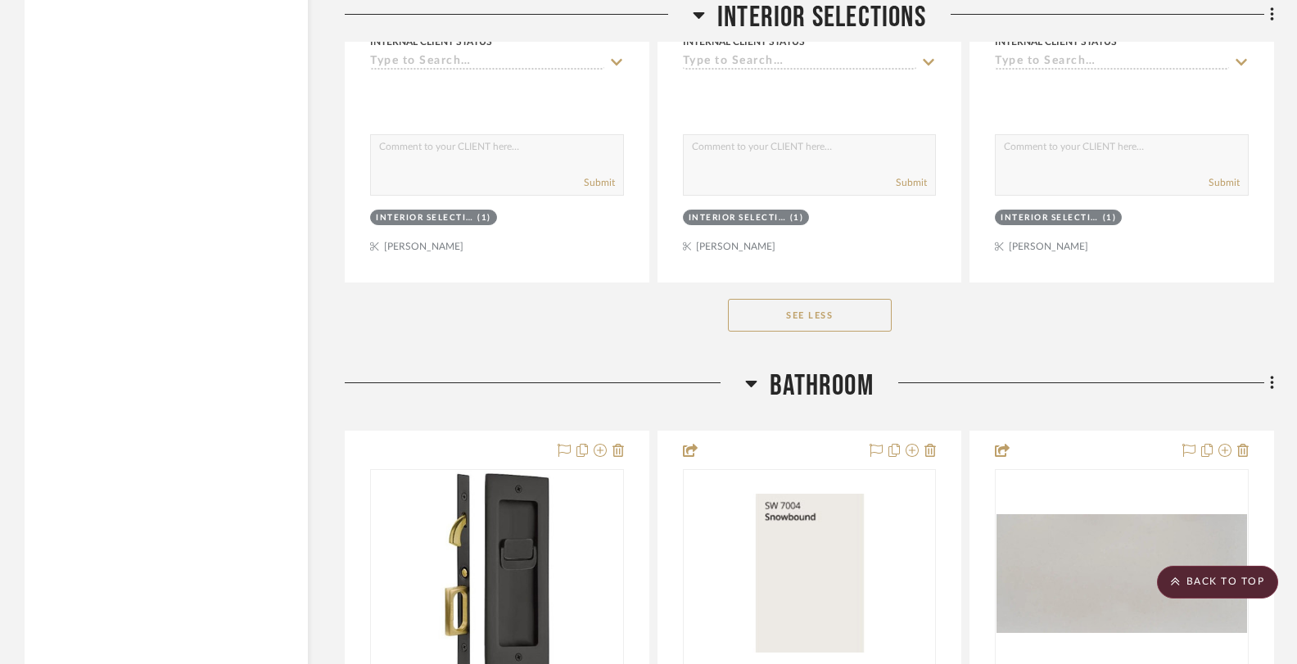
scroll to position [5567, 0]
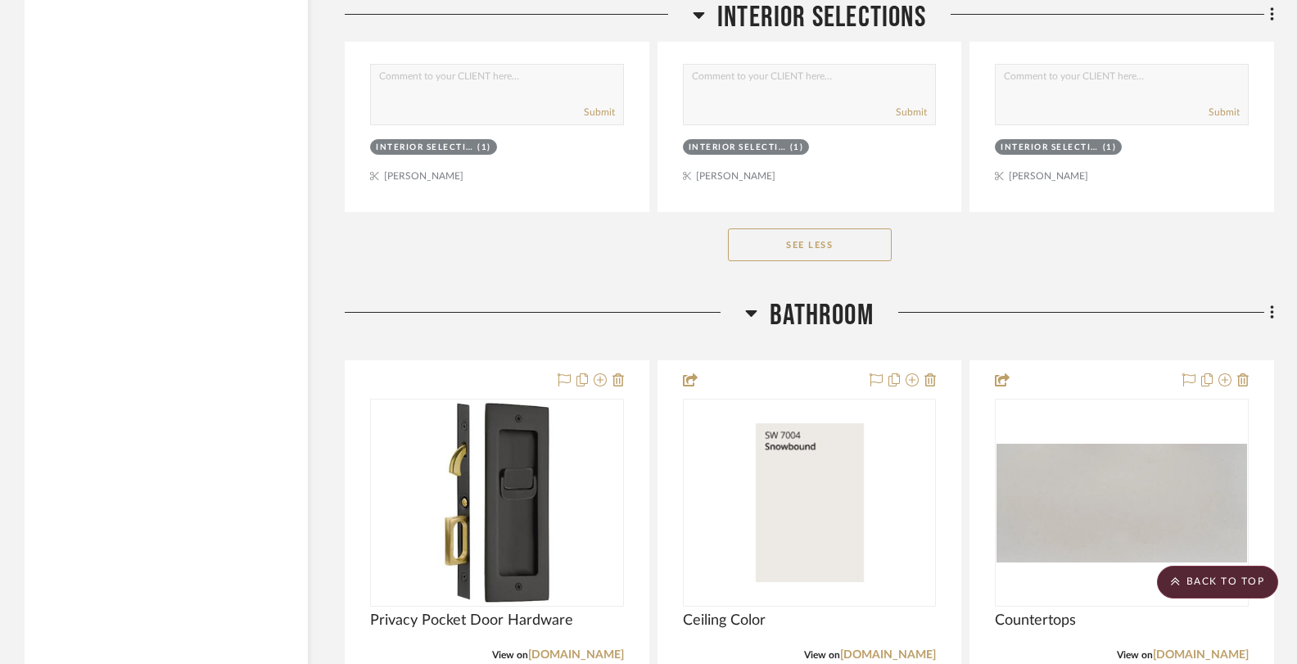
click at [753, 229] on button "See Less" at bounding box center [810, 244] width 164 height 33
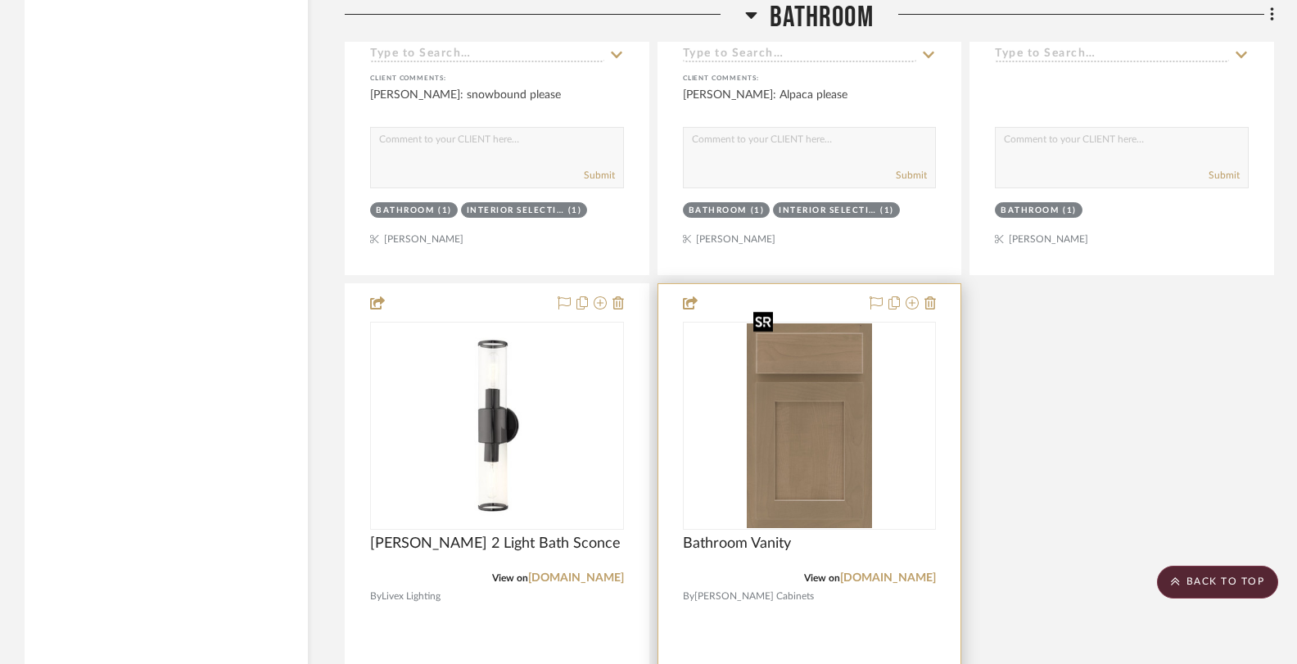
scroll to position [5662, 0]
